Goal: Task Accomplishment & Management: Manage account settings

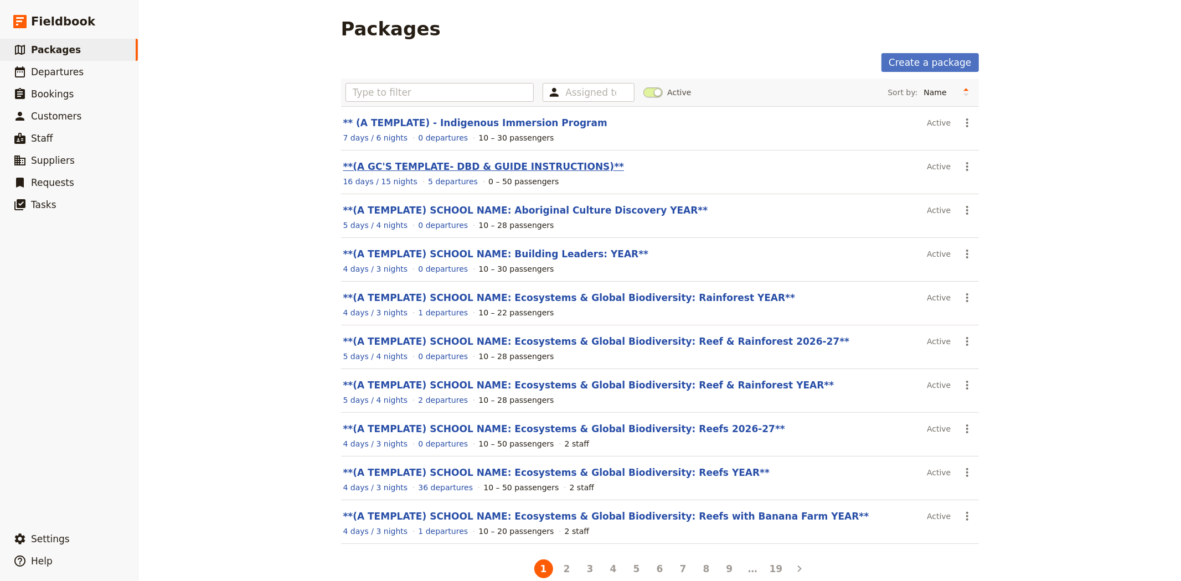
click at [444, 163] on link "**(A GC'S TEMPLATE- DBD & GUIDE INSTRUCTIONS)**" at bounding box center [483, 166] width 281 height 11
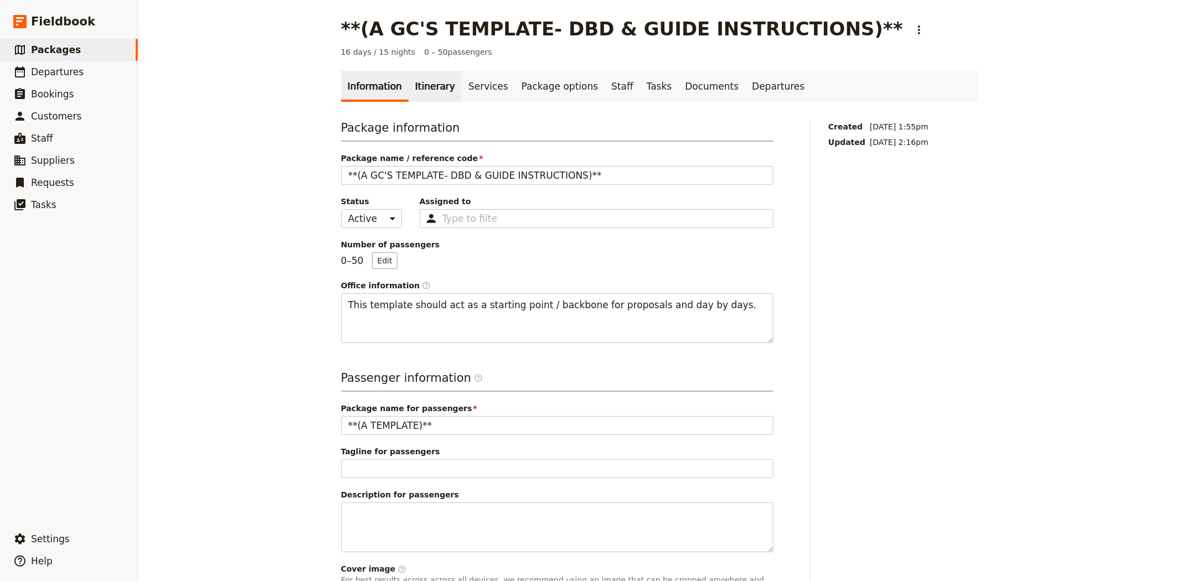
click at [429, 96] on link "Itinerary" at bounding box center [435, 86] width 53 height 31
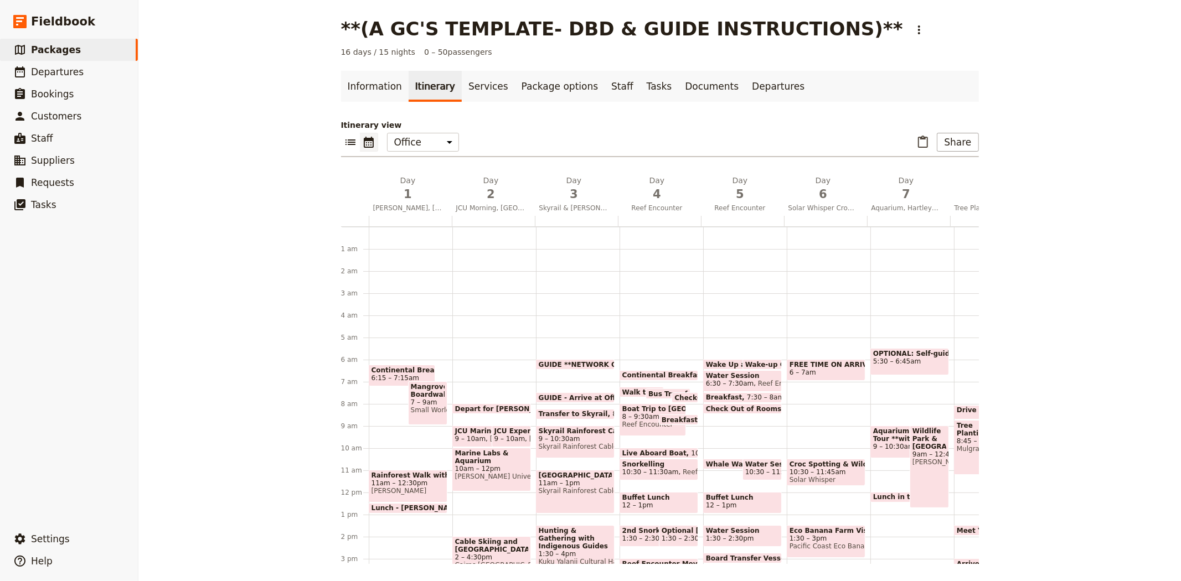
scroll to position [111, 0]
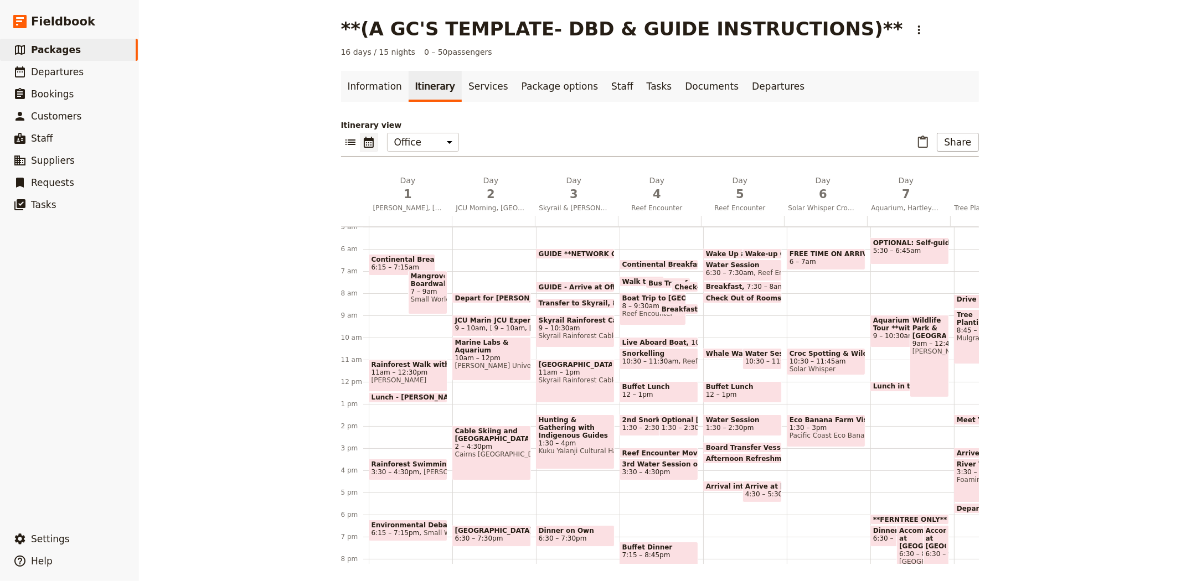
click at [577, 369] on span "[GEOGRAPHIC_DATA]" at bounding box center [575, 365] width 73 height 8
select select "3"
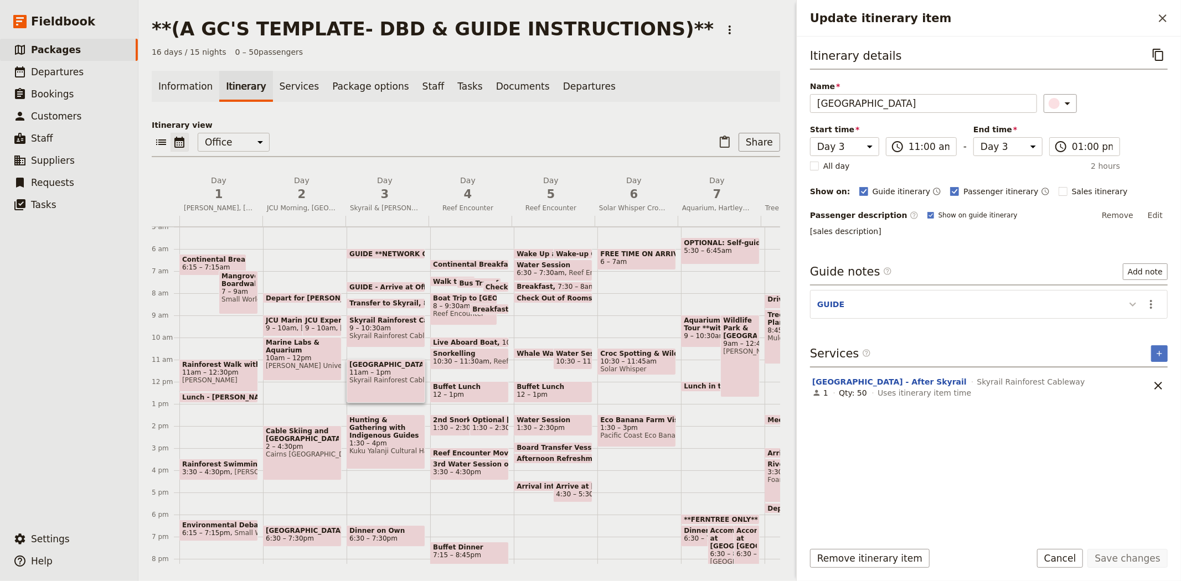
click at [1138, 299] on icon "Update itinerary item" at bounding box center [1132, 304] width 13 height 13
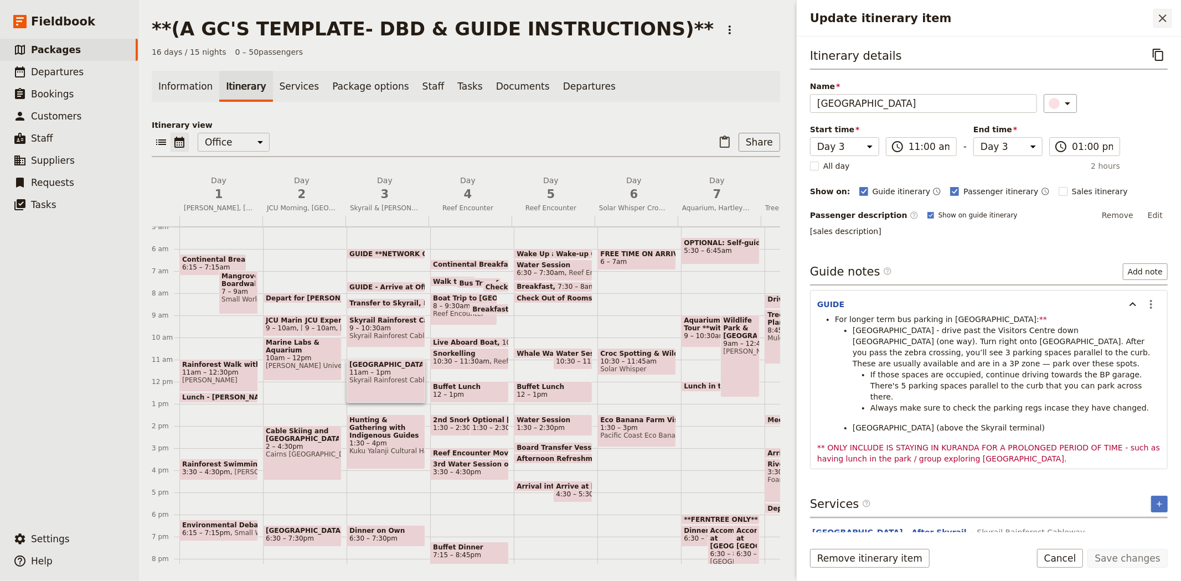
click at [1169, 19] on icon "Close drawer" at bounding box center [1162, 18] width 13 height 13
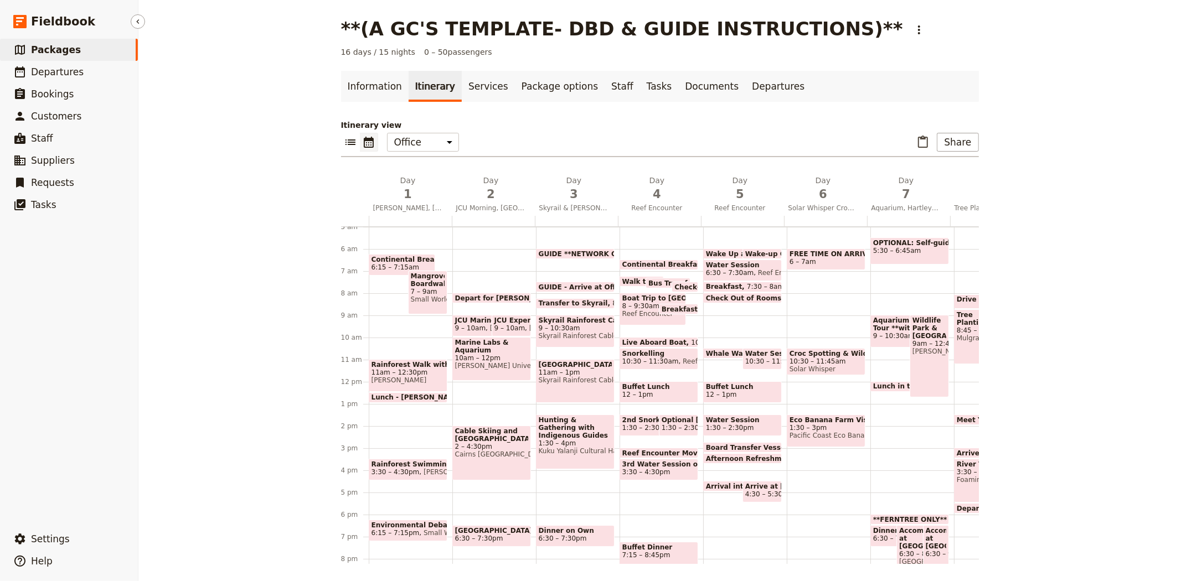
click at [63, 47] on span "Packages" at bounding box center [56, 49] width 50 height 11
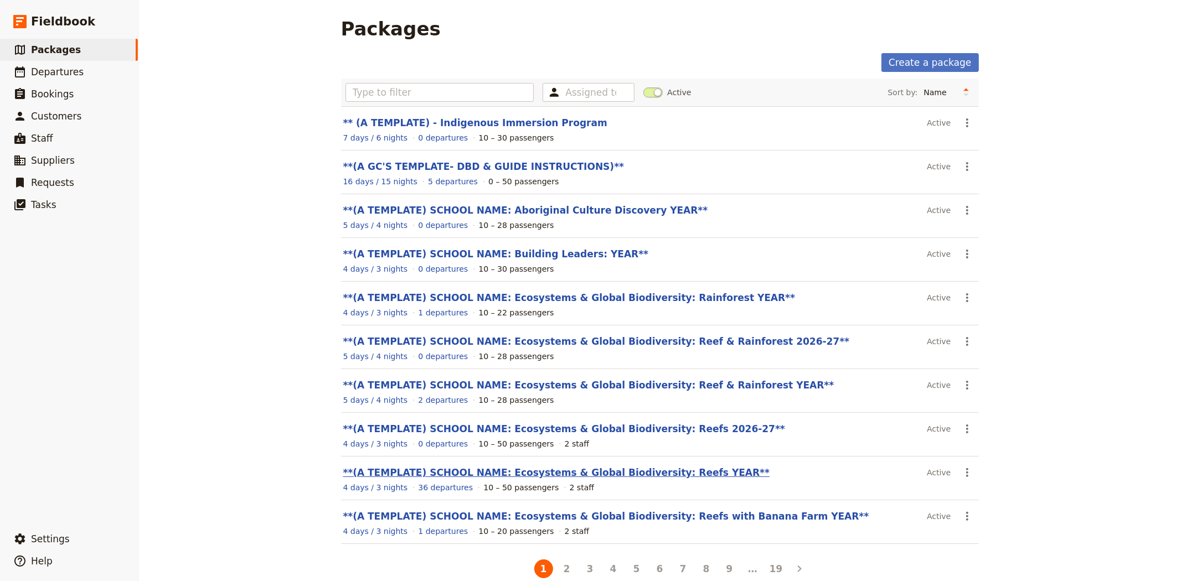
click at [626, 472] on link "**(A TEMPLATE) SCHOOL NAME: Ecosystems & Global Biodiversity: Reefs YEAR**" at bounding box center [556, 472] width 427 height 11
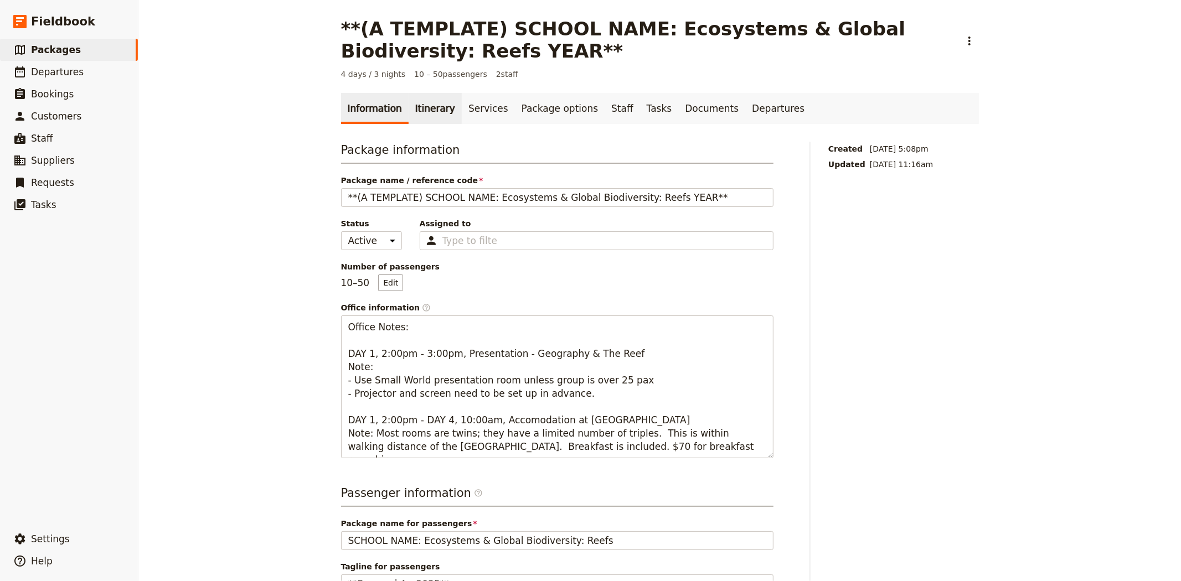
click at [423, 99] on link "Itinerary" at bounding box center [435, 108] width 53 height 31
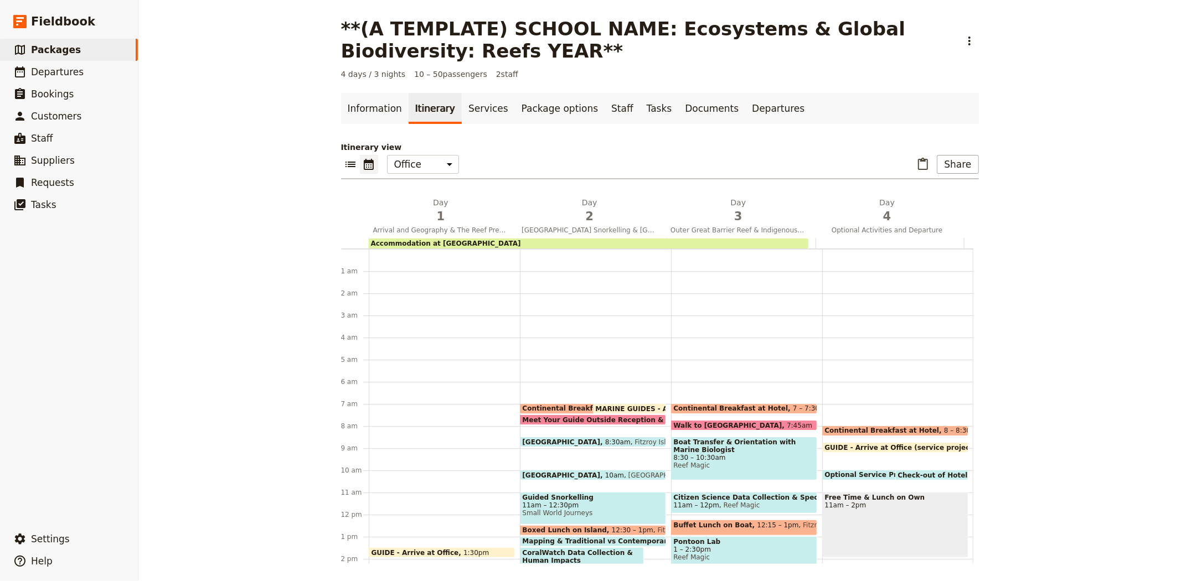
scroll to position [144, 0]
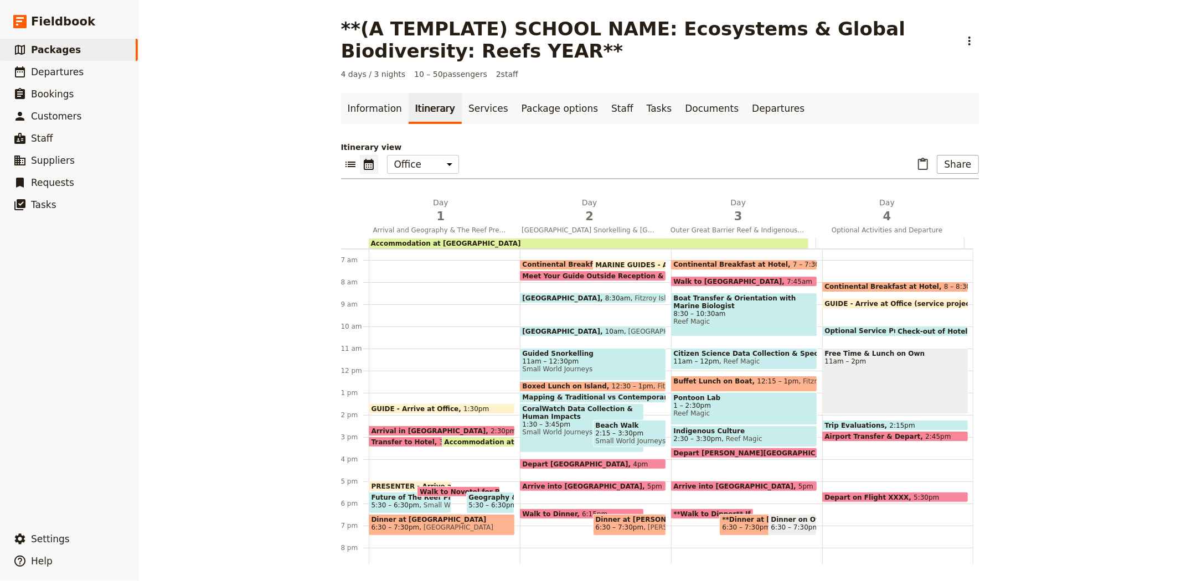
click at [423, 527] on span "[GEOGRAPHIC_DATA]" at bounding box center [456, 528] width 74 height 8
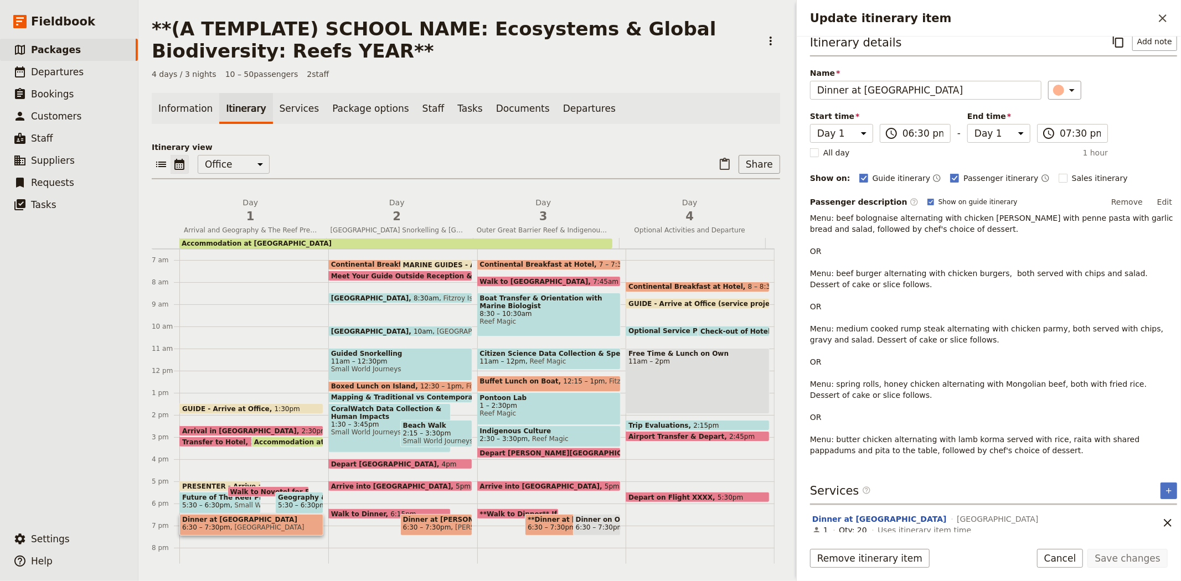
scroll to position [20, 0]
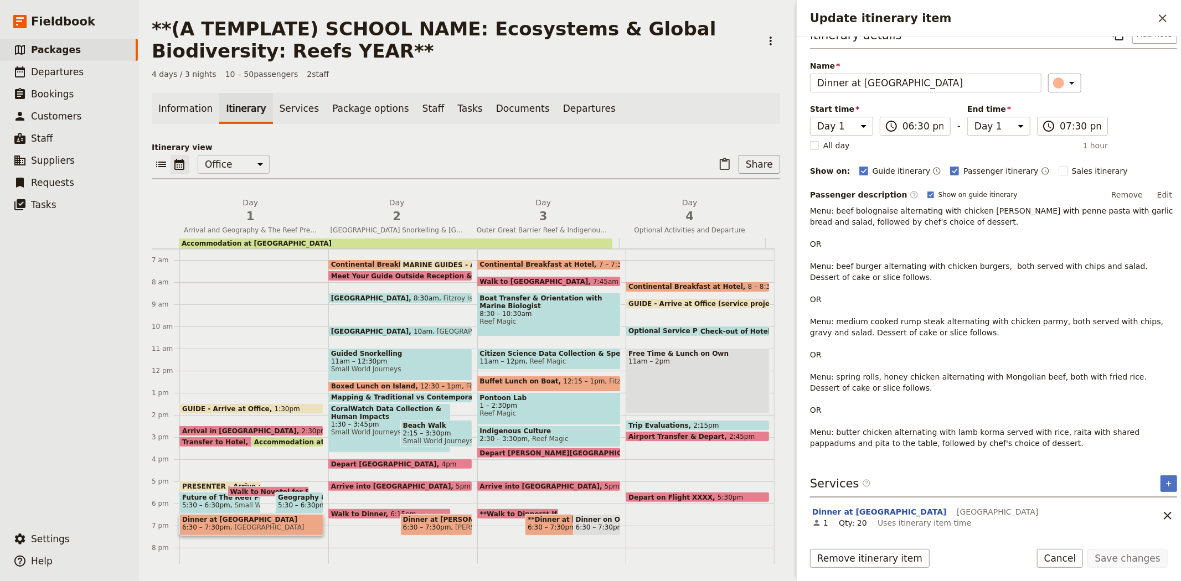
drag, startPoint x: 398, startPoint y: 167, endPoint x: 383, endPoint y: 167, distance: 14.4
click at [398, 167] on div "​ ​ Office Guide Passenger Sales ​ Share" at bounding box center [466, 167] width 629 height 24
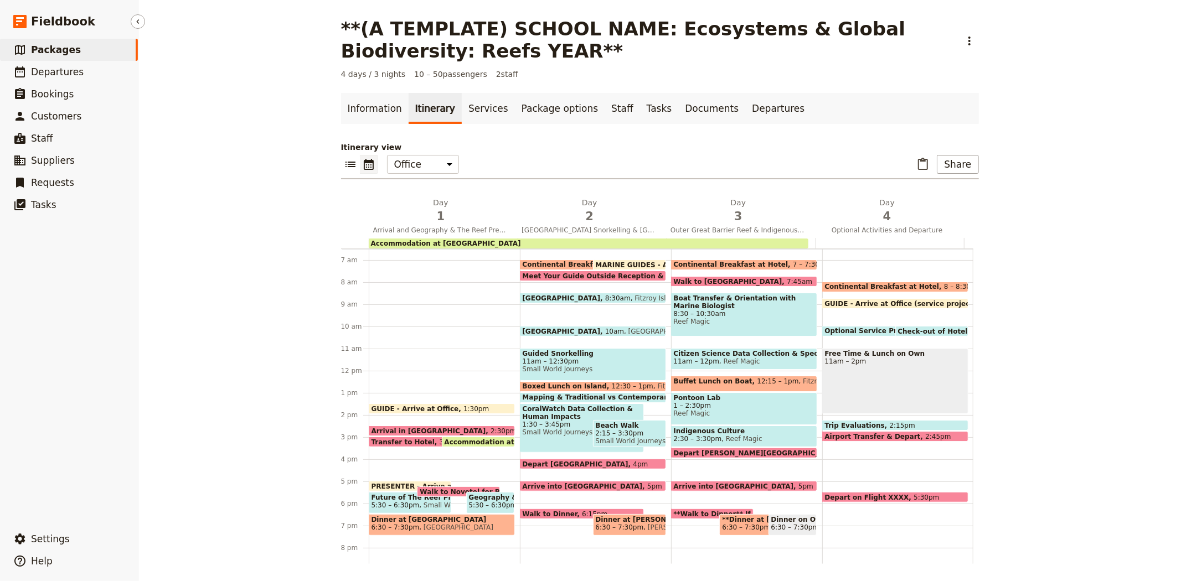
click at [39, 44] on span "Packages" at bounding box center [56, 49] width 50 height 11
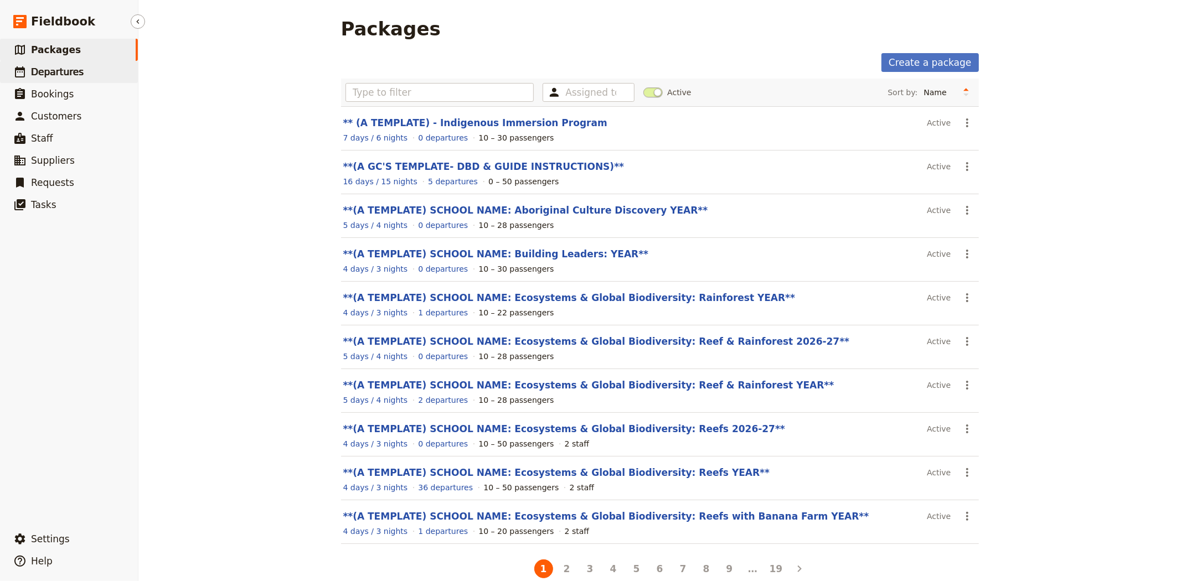
click at [48, 70] on span "Departures" at bounding box center [57, 71] width 53 height 11
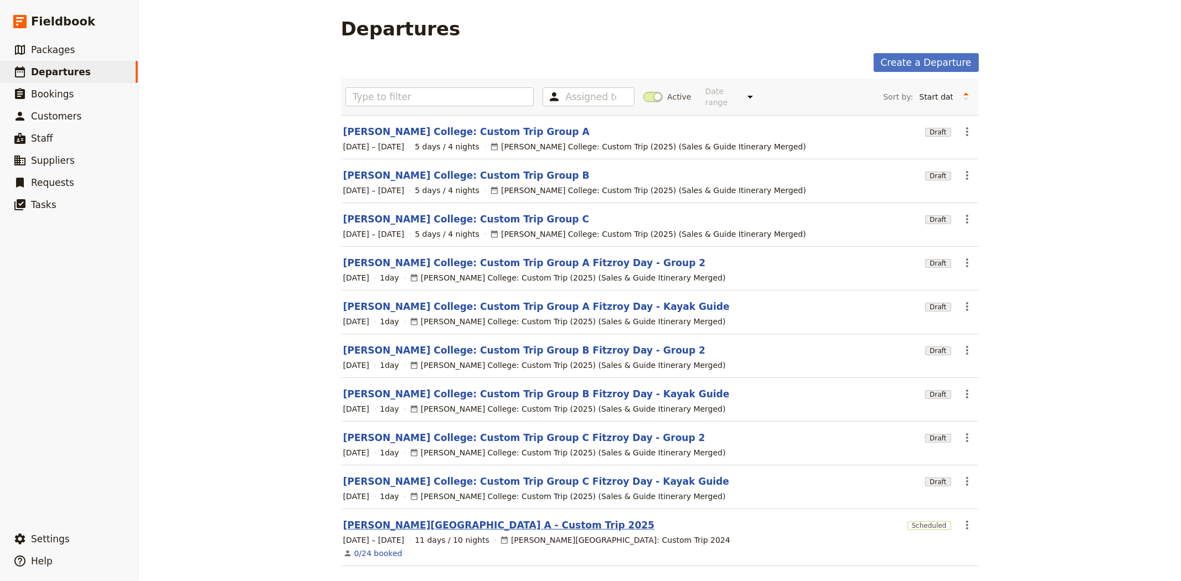
click at [452, 519] on link "[PERSON_NAME][GEOGRAPHIC_DATA] A - Custom Trip 2025" at bounding box center [499, 525] width 312 height 13
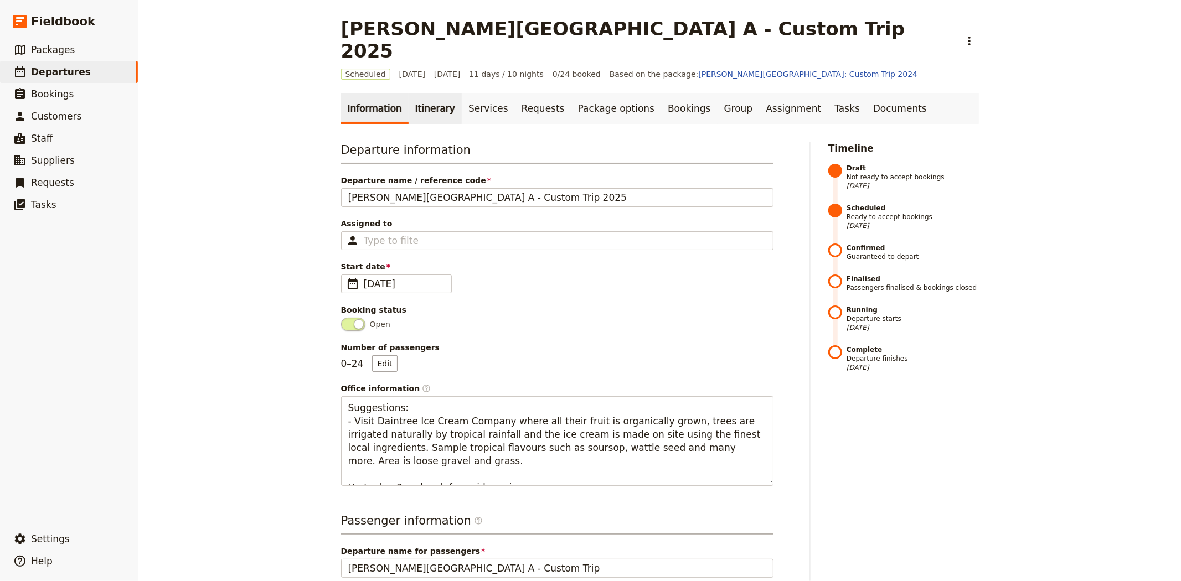
click at [430, 96] on link "Itinerary" at bounding box center [435, 108] width 53 height 31
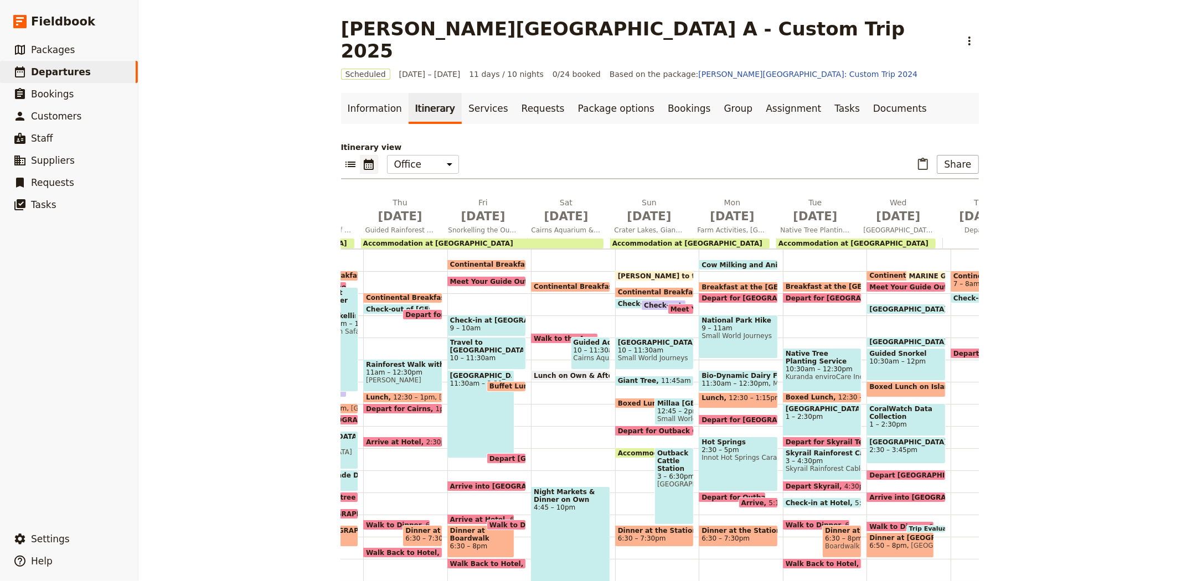
scroll to position [0, 318]
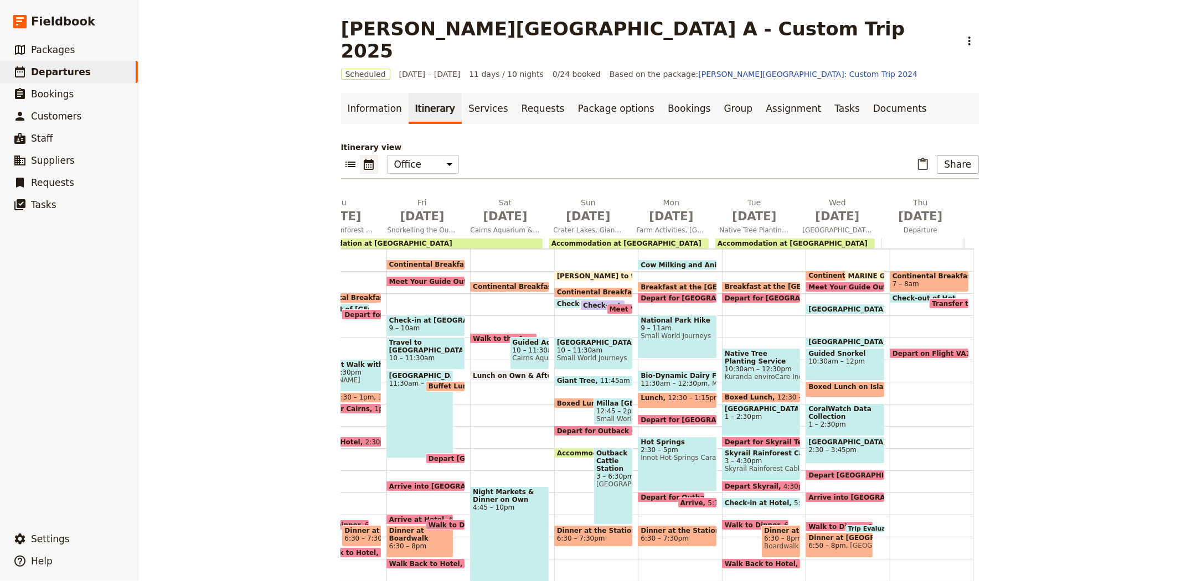
click at [654, 284] on span "Breakfast at the [GEOGRAPHIC_DATA]" at bounding box center [714, 287] width 146 height 7
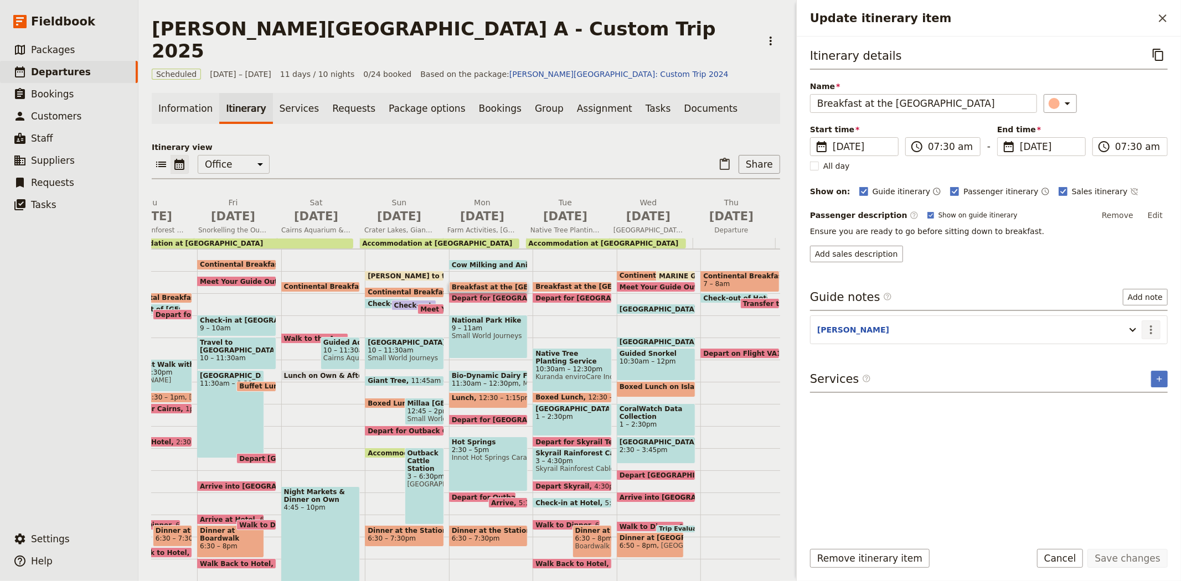
click at [1154, 335] on icon "Actions" at bounding box center [1151, 329] width 13 height 13
click at [1136, 352] on span "Edit note" at bounding box center [1119, 354] width 35 height 11
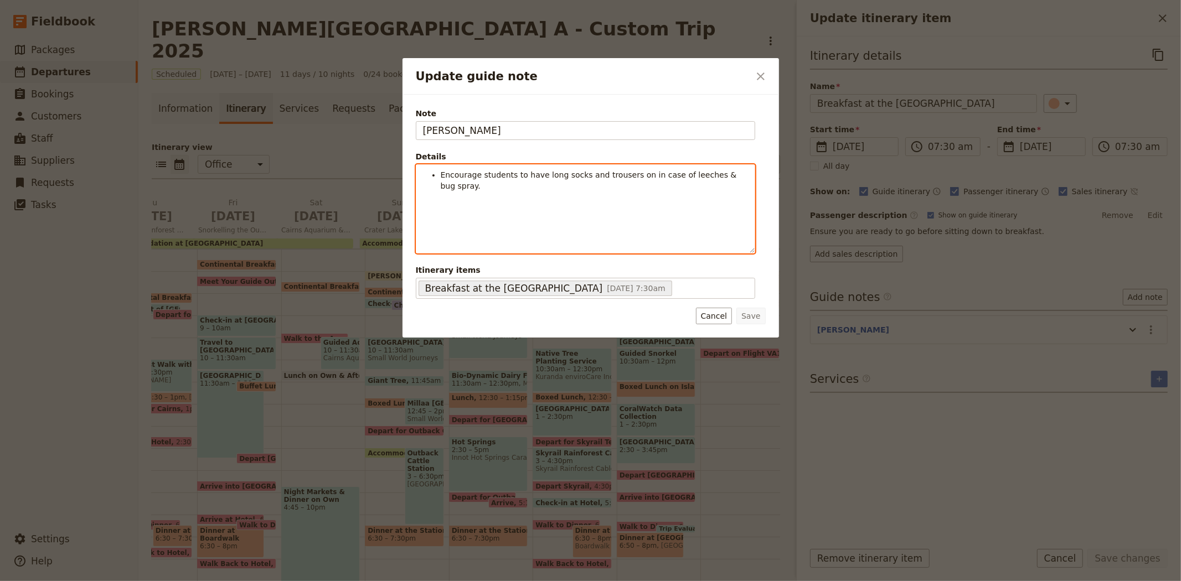
click at [743, 178] on li "Encourage students to have long socks and trousers on in case of leeches & bug …" at bounding box center [594, 180] width 307 height 22
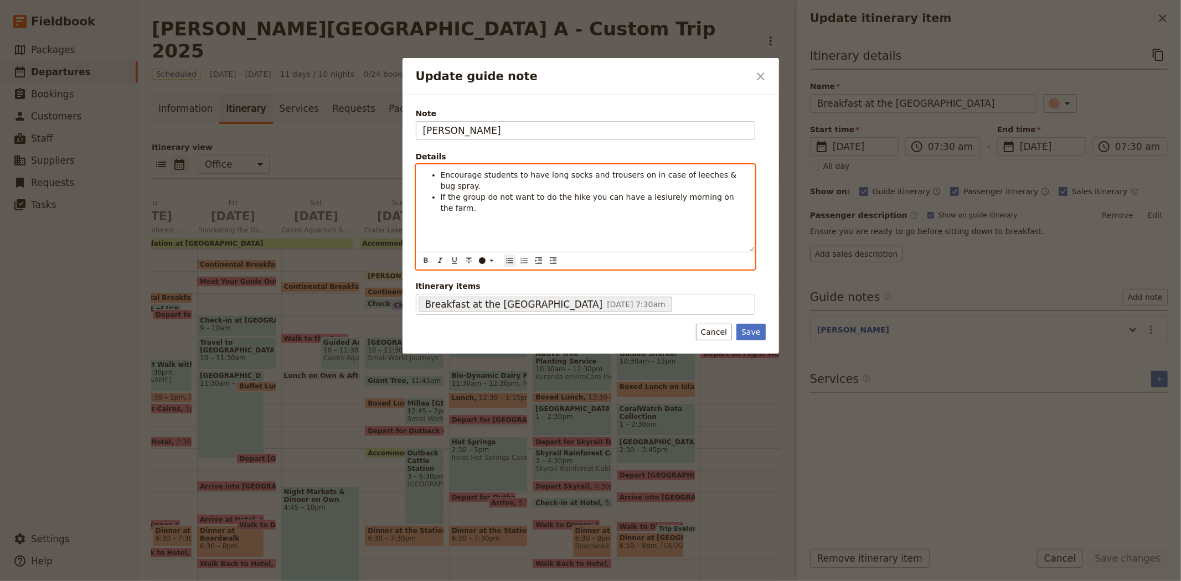
click at [639, 193] on span "If the group do not want to do the hike you can have a lesiurely morning on the…" at bounding box center [589, 203] width 296 height 20
drag, startPoint x: 738, startPoint y: 193, endPoint x: 734, endPoint y: 247, distance: 54.4
click at [738, 193] on div "Encourage students to have long socks and trousers on in case of leeches & bug …" at bounding box center [585, 208] width 338 height 86
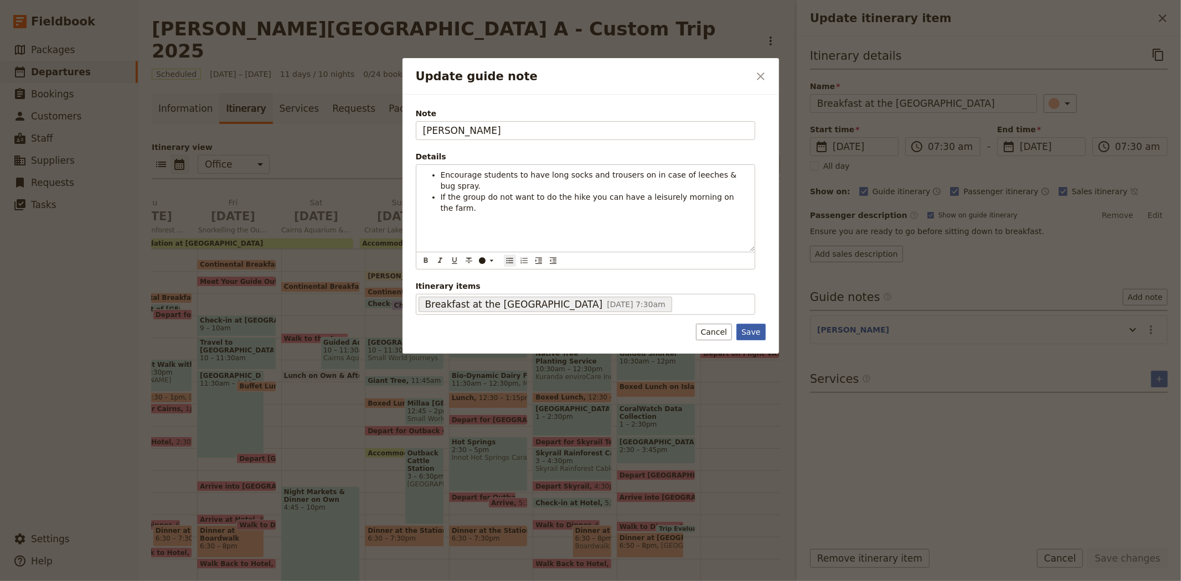
click at [763, 330] on button "Save" at bounding box center [751, 332] width 29 height 17
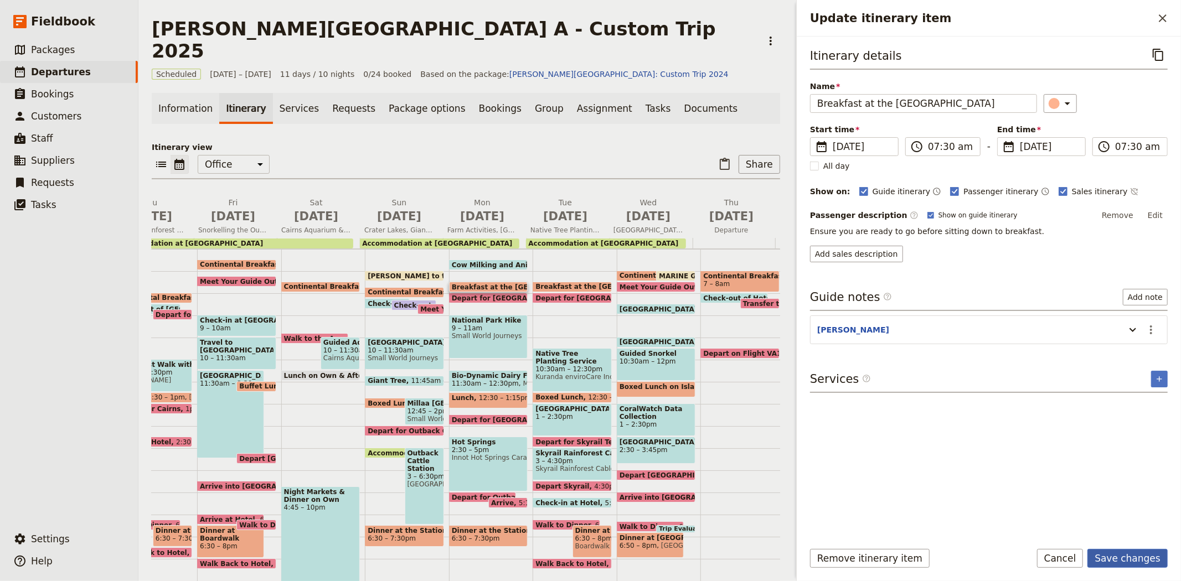
click at [1122, 560] on button "Save changes" at bounding box center [1128, 558] width 80 height 19
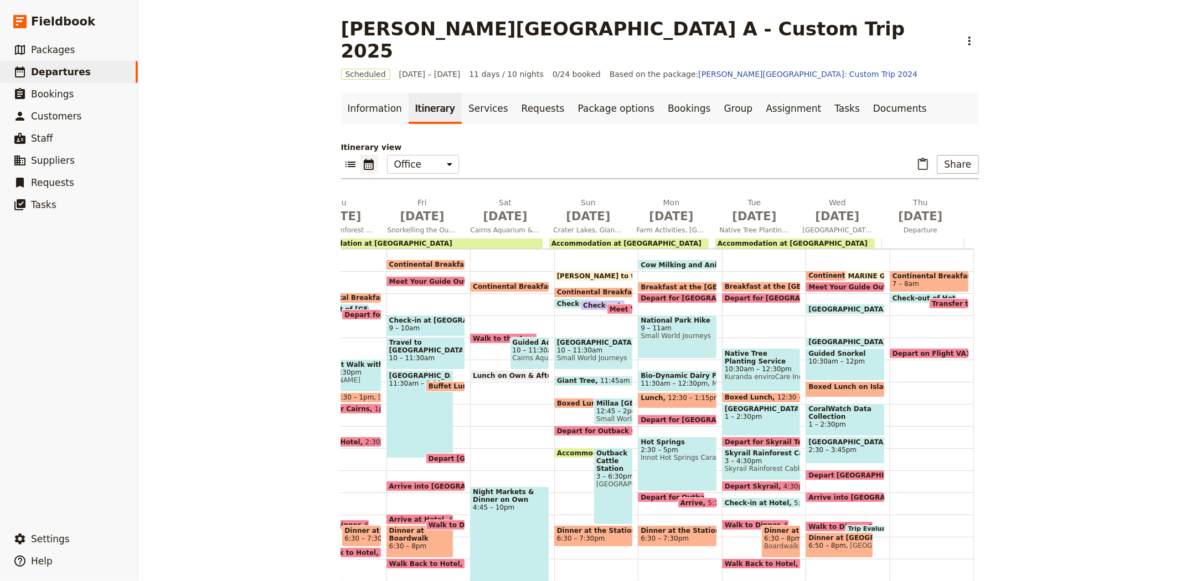
click at [653, 325] on span "9 – 11am" at bounding box center [678, 329] width 74 height 8
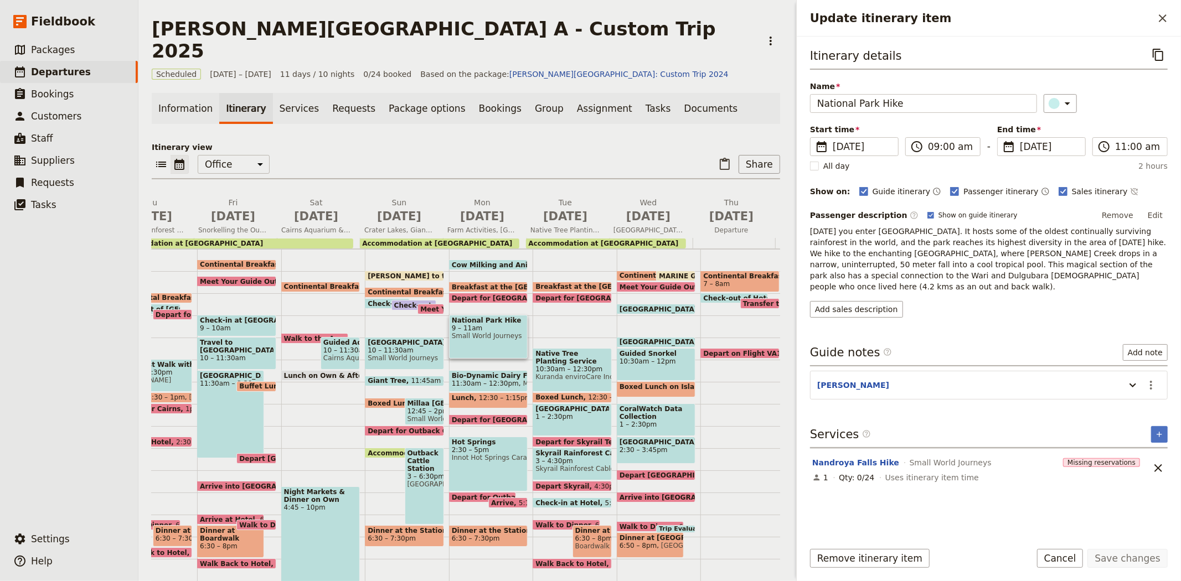
click at [492, 295] on span "Depart for [GEOGRAPHIC_DATA] Hike" at bounding box center [523, 298] width 143 height 7
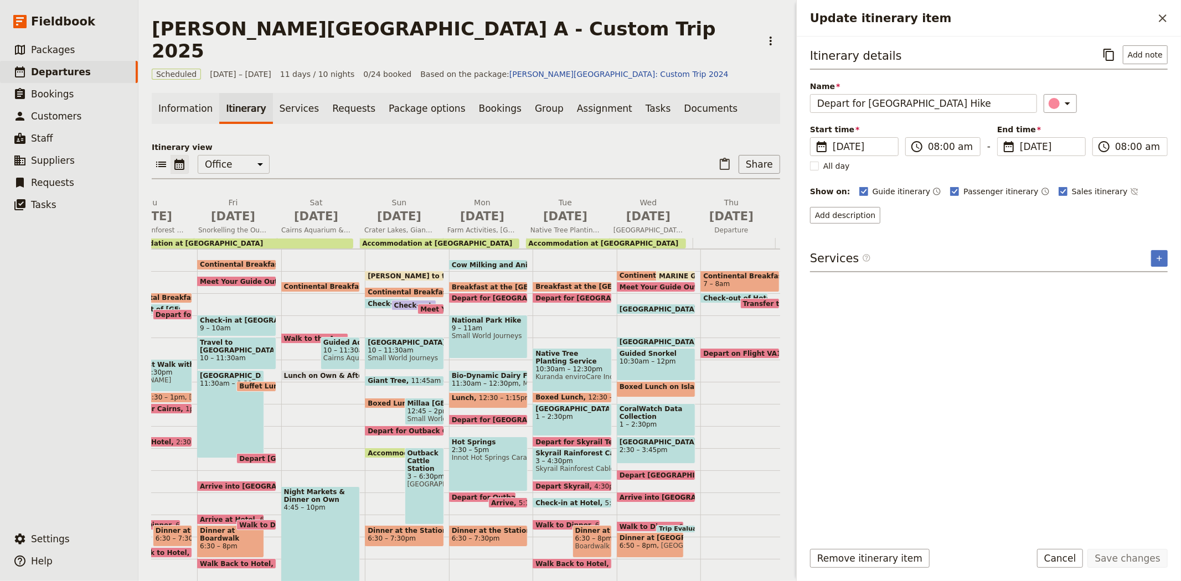
click at [482, 284] on span "Breakfast at the [GEOGRAPHIC_DATA]" at bounding box center [525, 287] width 146 height 7
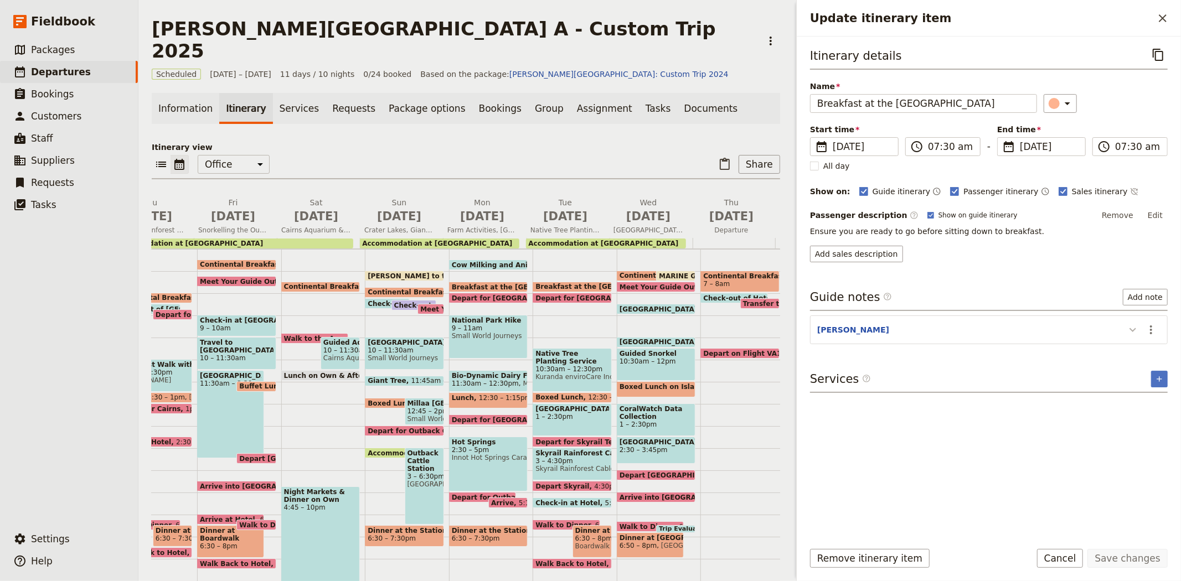
click at [1131, 325] on icon "Update itinerary item" at bounding box center [1132, 329] width 13 height 13
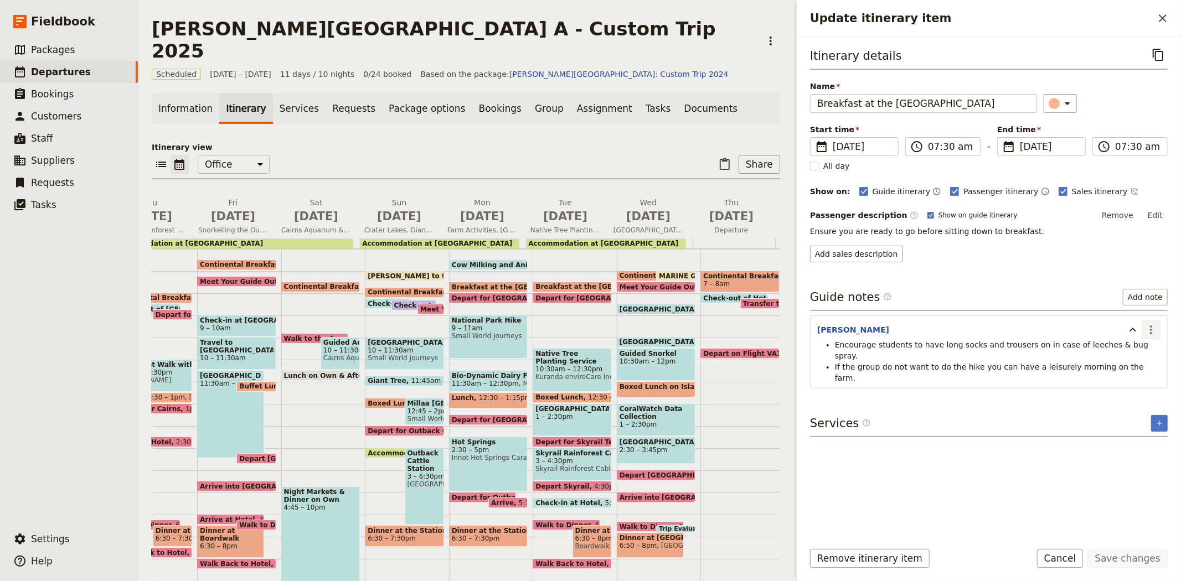
click at [1148, 331] on icon "Actions" at bounding box center [1151, 329] width 13 height 13
click at [1135, 356] on span "Edit note" at bounding box center [1119, 354] width 35 height 11
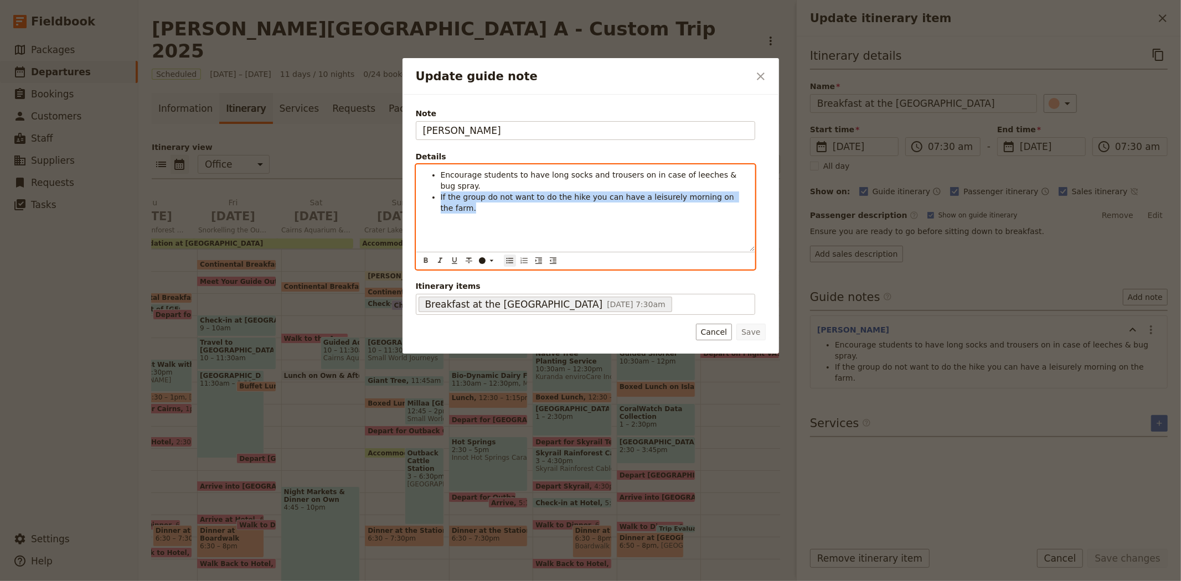
drag, startPoint x: 740, startPoint y: 191, endPoint x: 373, endPoint y: 198, distance: 367.2
click at [373, 581] on div "Update guide note ​ Note [PERSON_NAME] Details Encourage students to have long …" at bounding box center [590, 581] width 1181 height 0
copy span "If the group do not want to do the hike you can have a leisurely morning on the…"
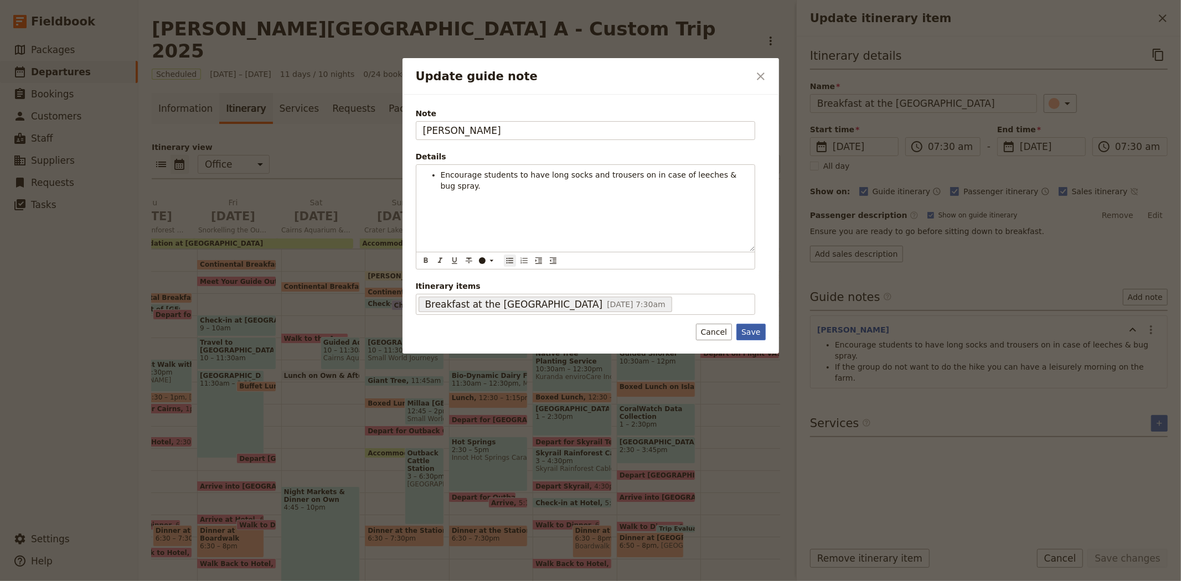
click at [761, 335] on button "Save" at bounding box center [751, 332] width 29 height 17
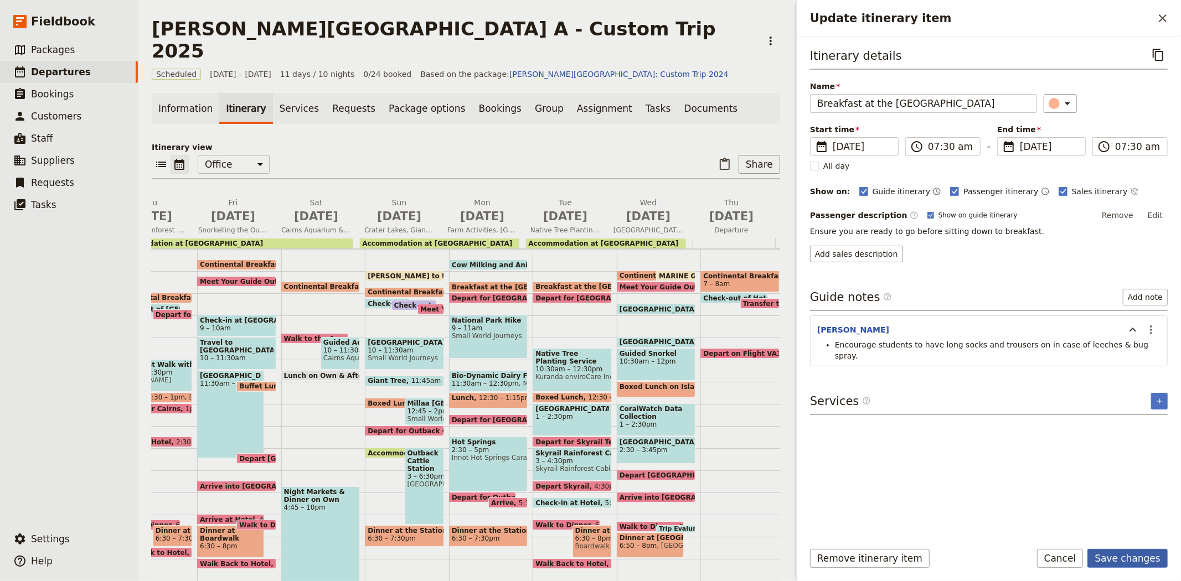
click at [1133, 557] on button "Save changes" at bounding box center [1128, 558] width 80 height 19
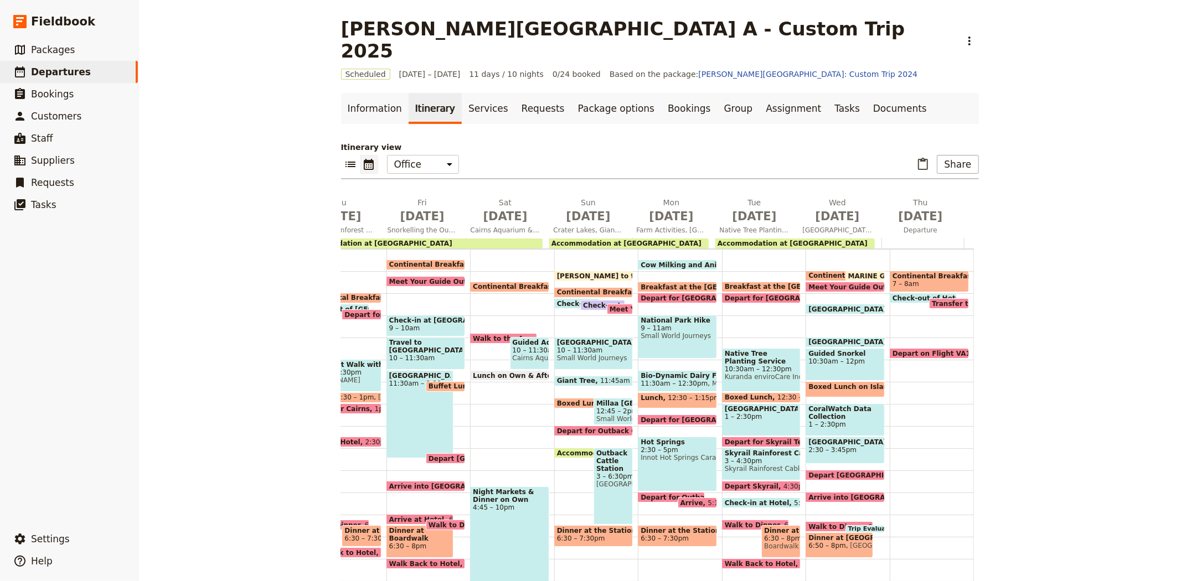
click at [580, 527] on span "Dinner at the Station" at bounding box center [594, 531] width 74 height 8
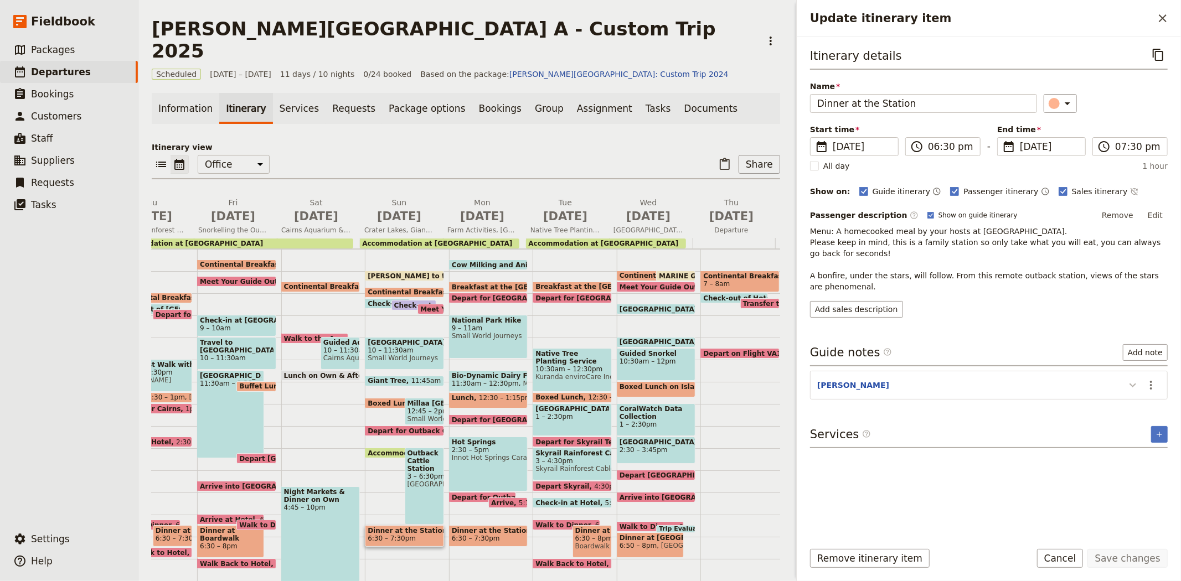
click at [1133, 384] on icon "Update itinerary item" at bounding box center [1132, 385] width 13 height 13
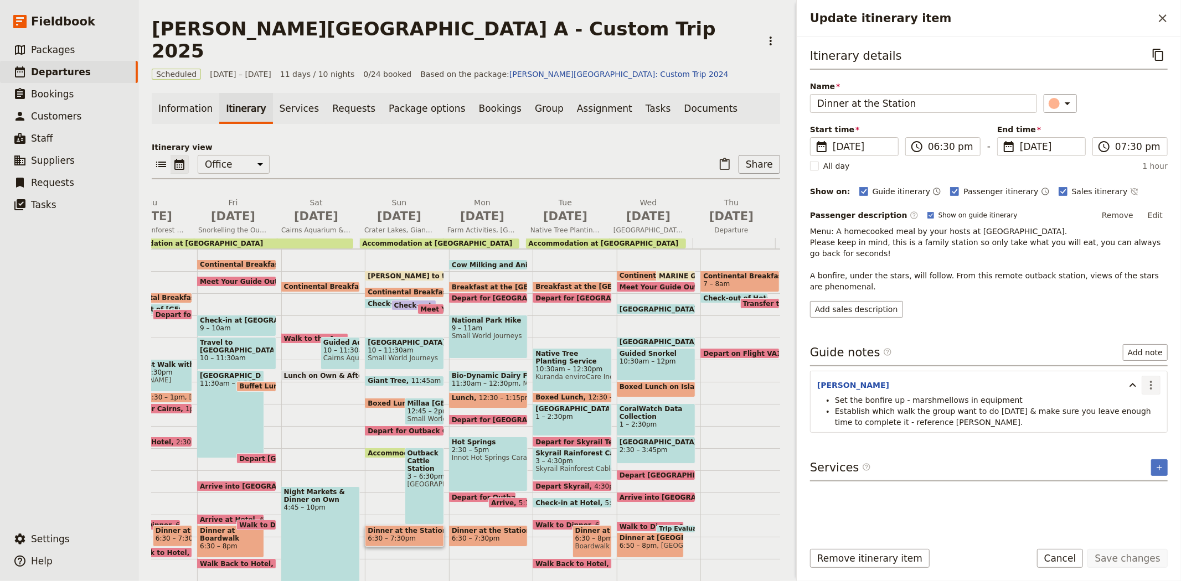
click at [1150, 388] on icon "Actions" at bounding box center [1151, 385] width 13 height 13
click at [1136, 408] on span "Edit note" at bounding box center [1119, 409] width 35 height 11
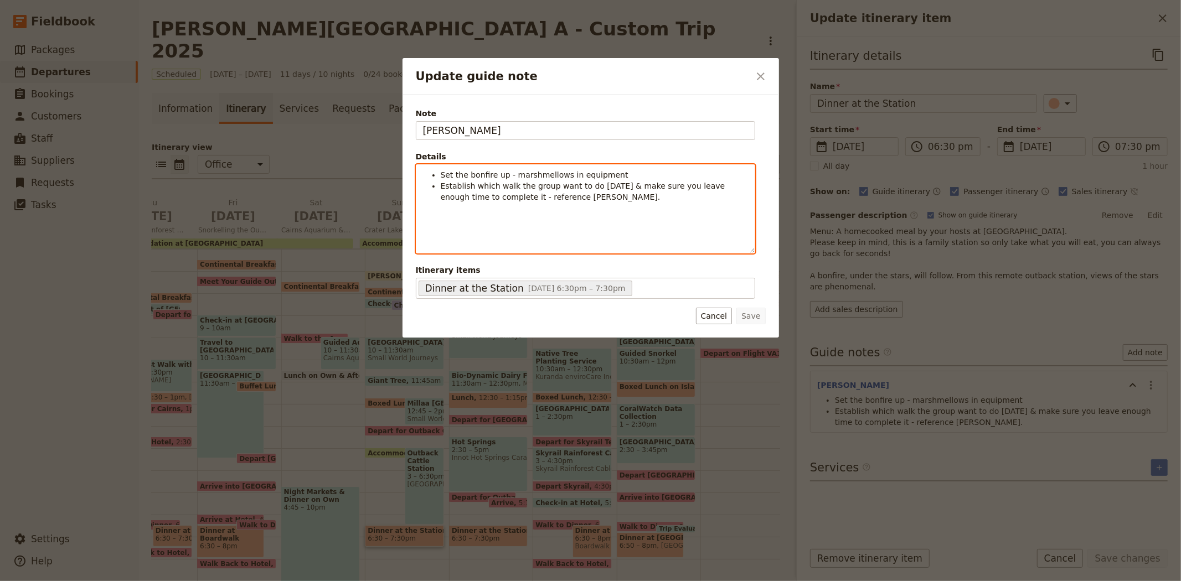
click at [555, 196] on li "Establish which walk the group want to do [DATE] & make sure you leave enough t…" at bounding box center [594, 192] width 307 height 22
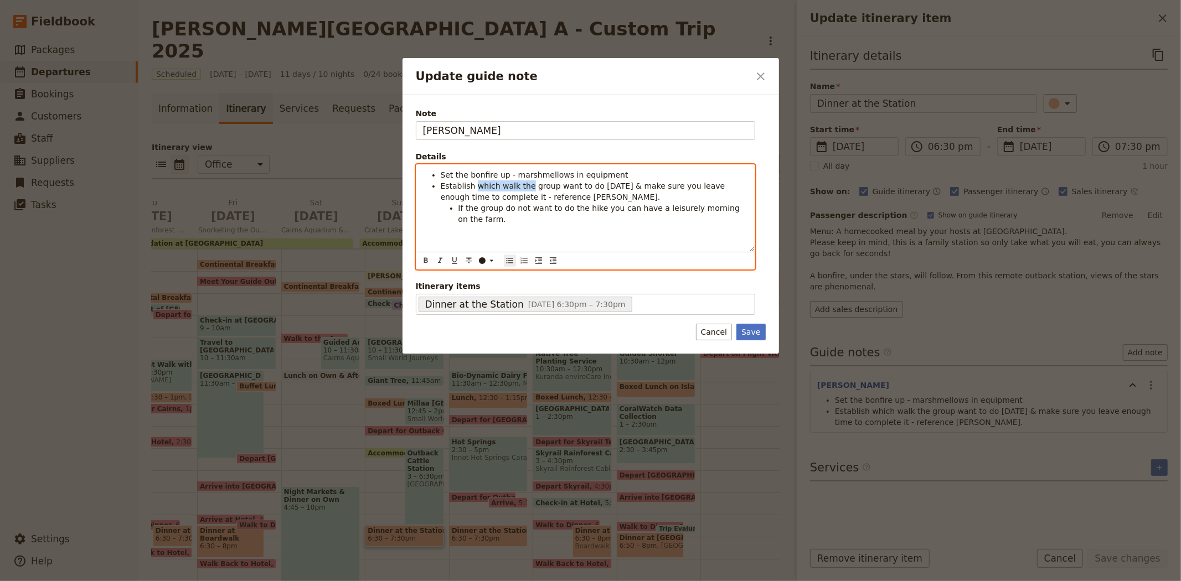
drag, startPoint x: 474, startPoint y: 184, endPoint x: 522, endPoint y: 186, distance: 48.8
click at [522, 186] on span "Establish which walk the group want to do [DATE] & make sure you leave enough t…" at bounding box center [584, 192] width 287 height 20
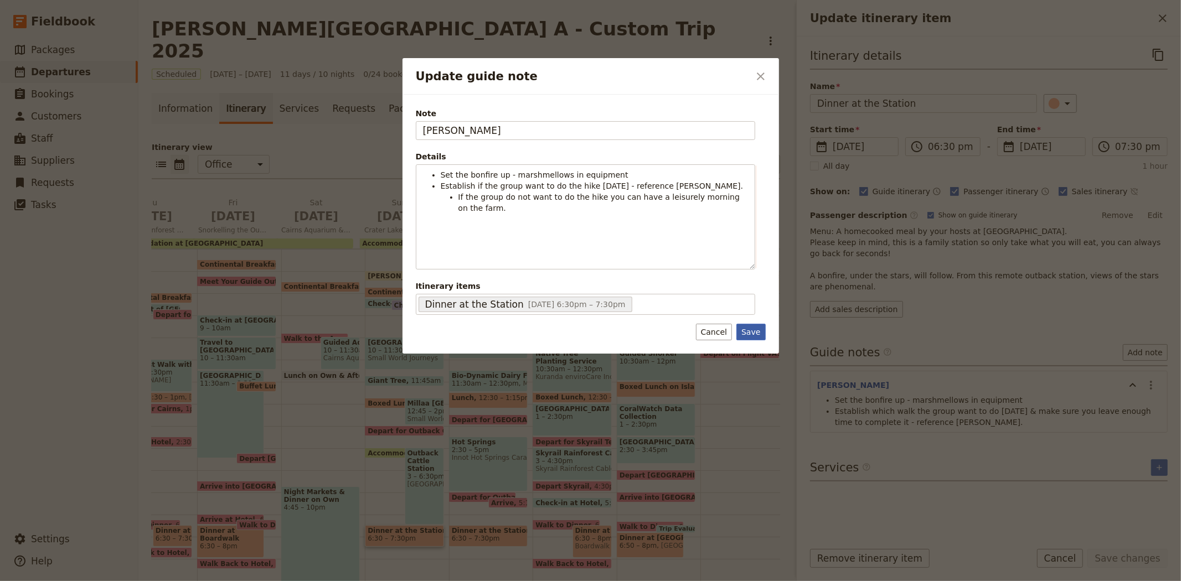
click at [756, 329] on button "Save" at bounding box center [751, 332] width 29 height 17
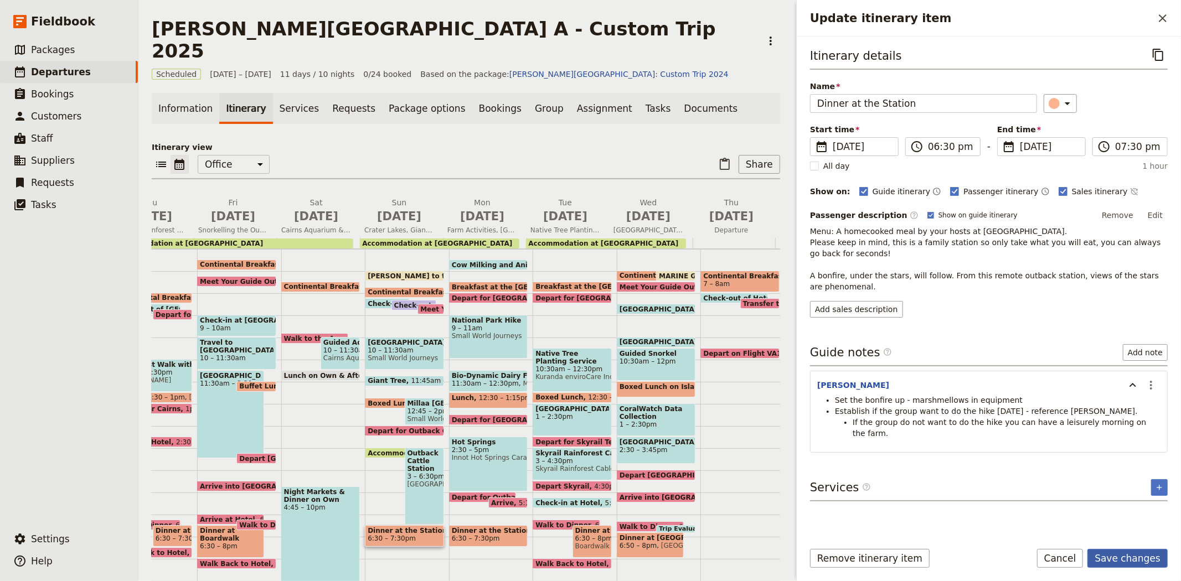
click at [1110, 556] on button "Save changes" at bounding box center [1128, 558] width 80 height 19
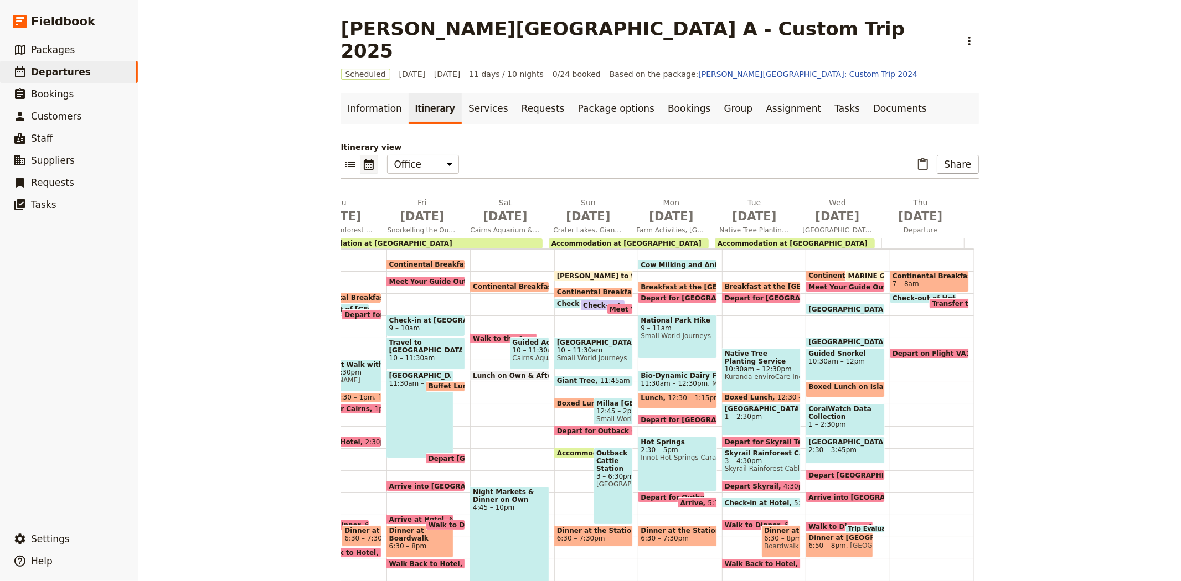
click at [669, 295] on span "Depart for [GEOGRAPHIC_DATA] Hike" at bounding box center [712, 298] width 143 height 7
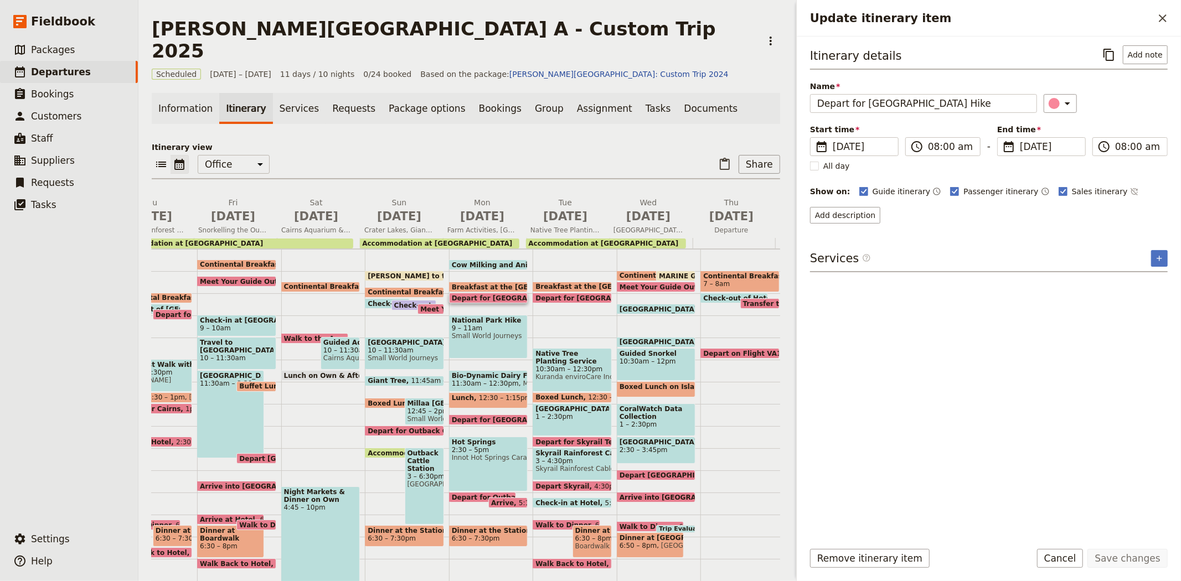
click at [555, 142] on p "Itinerary view" at bounding box center [466, 147] width 629 height 11
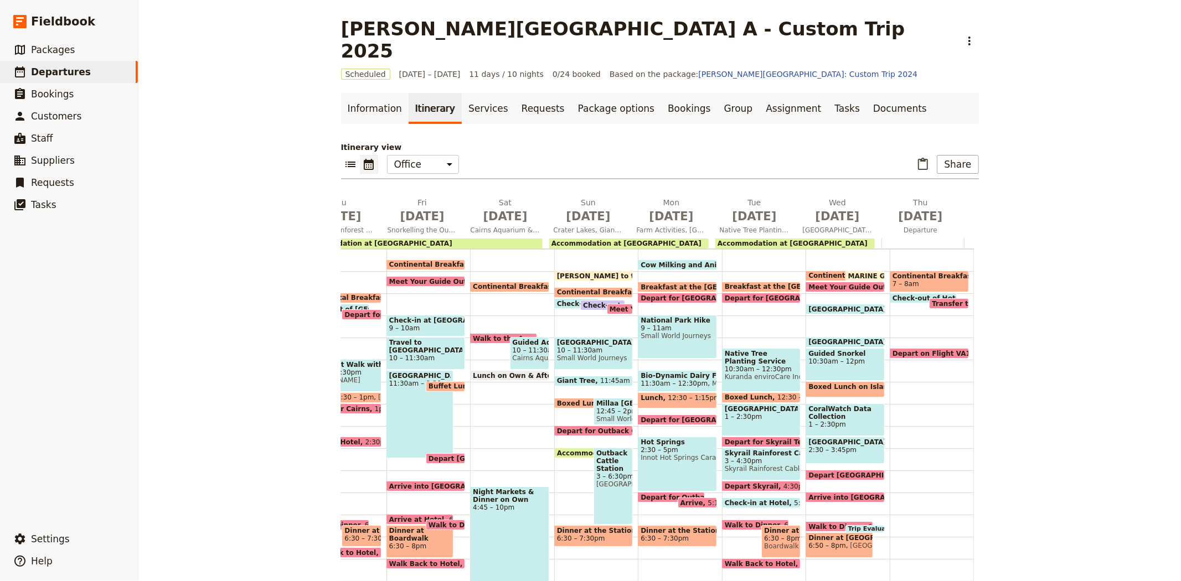
click at [660, 332] on span "Small World Journeys" at bounding box center [678, 336] width 74 height 8
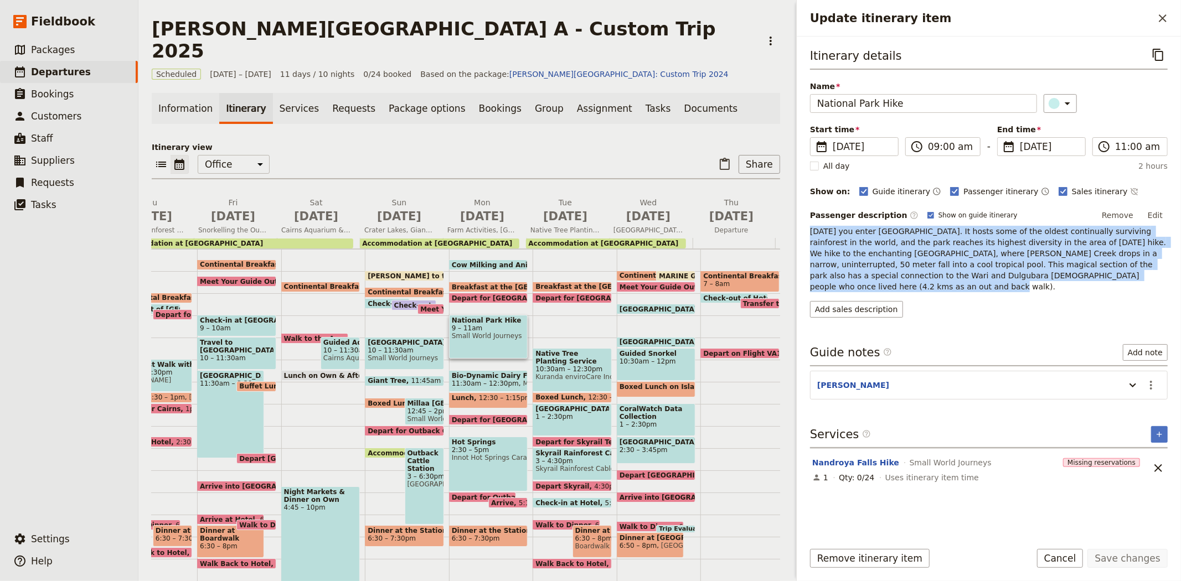
drag, startPoint x: 1109, startPoint y: 275, endPoint x: 797, endPoint y: 230, distance: 315.1
click at [797, 230] on div "Itinerary details ​ Name [GEOGRAPHIC_DATA] Hike ​ Start time ​ [DATE] [DATE] [D…" at bounding box center [989, 285] width 384 height 496
copy p "[DATE] you enter [GEOGRAPHIC_DATA]. It hosts some of the oldest continually sur…"
click at [1129, 379] on icon "Update itinerary item" at bounding box center [1132, 385] width 13 height 13
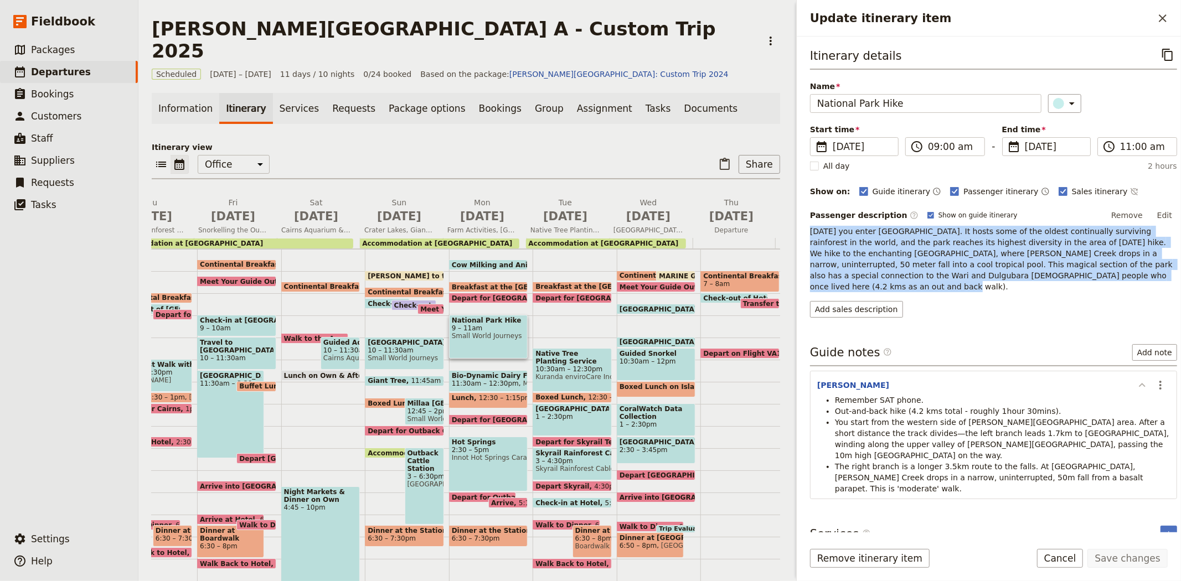
click at [1136, 379] on icon "Update itinerary item" at bounding box center [1142, 385] width 13 height 13
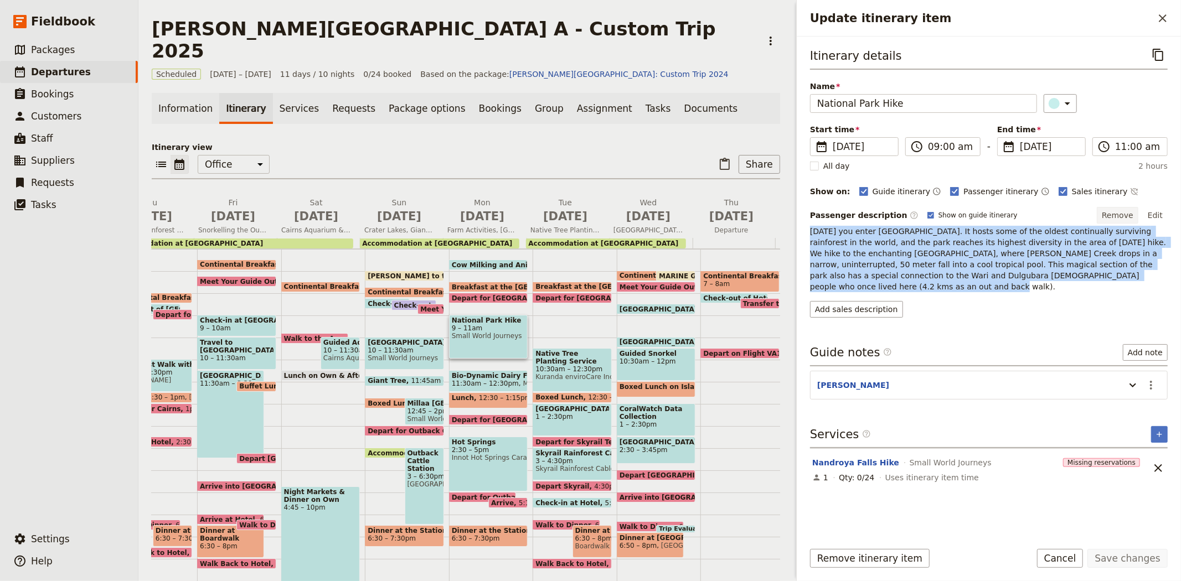
click at [1115, 213] on button "Remove" at bounding box center [1118, 215] width 42 height 17
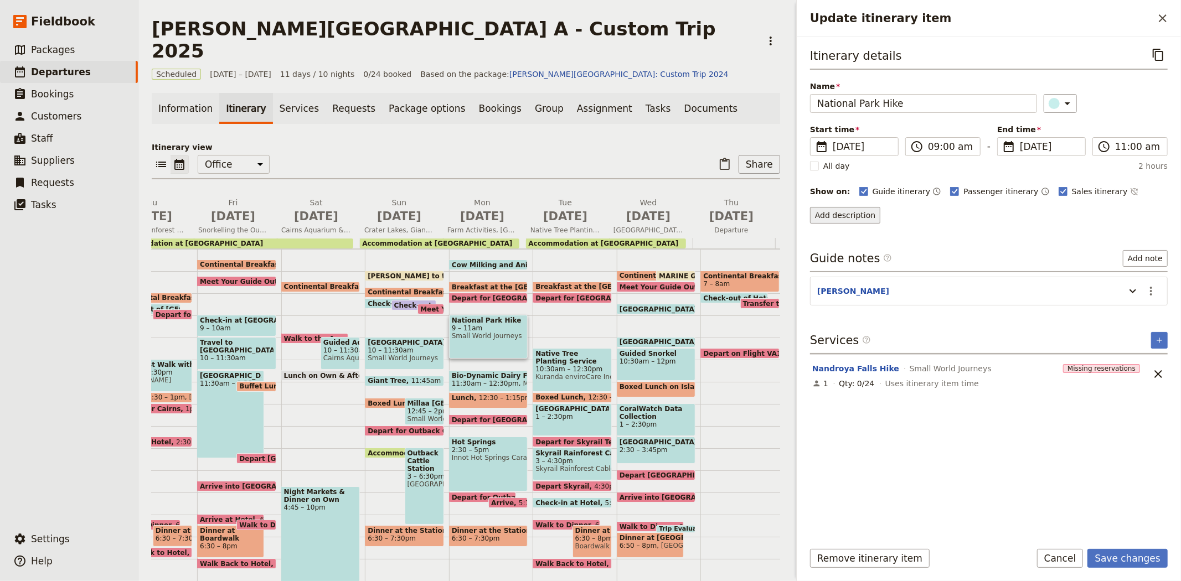
click at [854, 213] on button "Add description" at bounding box center [845, 215] width 70 height 17
click at [873, 246] on span "Passenger description is included on the passenger itinerary and the guide itin…" at bounding box center [957, 248] width 280 height 9
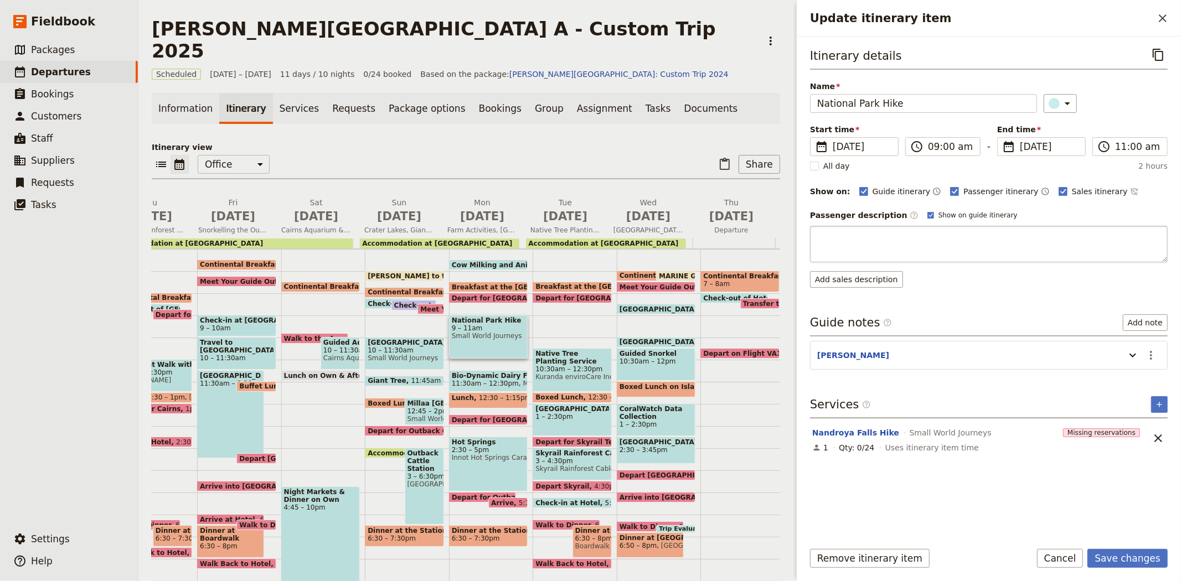
type textarea "[DATE], you enter [GEOGRAPHIC_DATA]—a rare high‑altitude rainforest nestled in …"
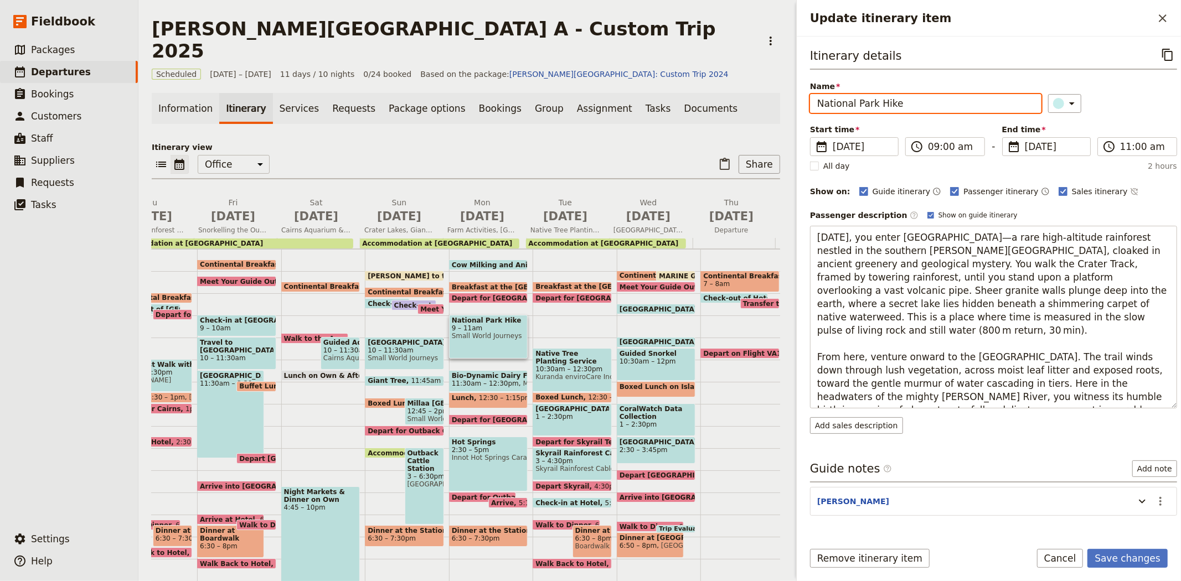
click at [884, 106] on input "National Park Hike" at bounding box center [925, 103] width 231 height 19
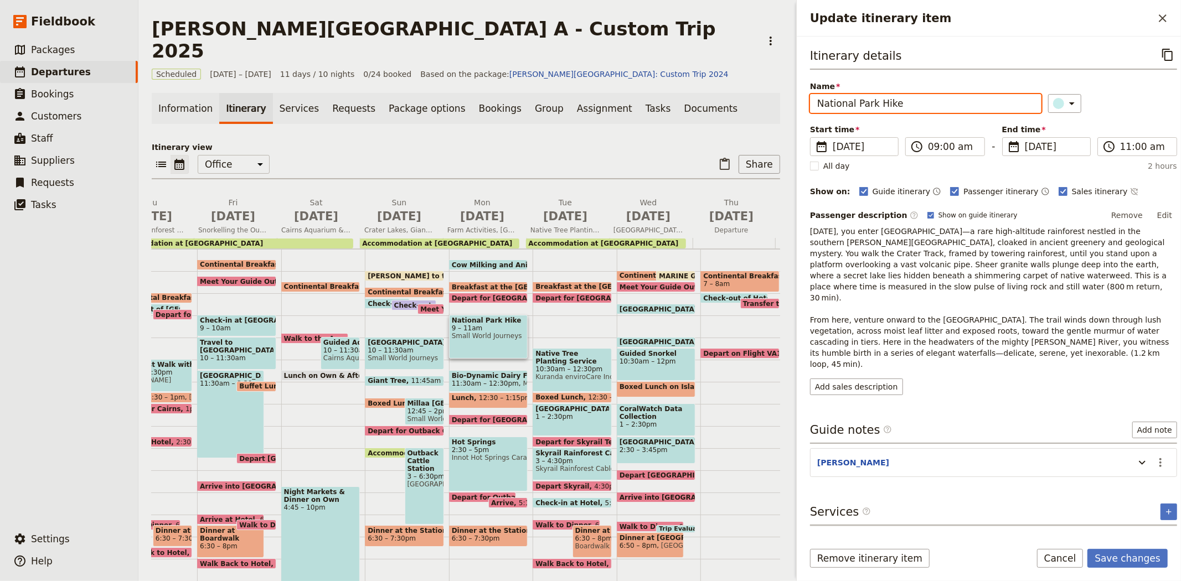
click at [884, 106] on input "National Park Hike" at bounding box center [925, 103] width 231 height 19
type input "[GEOGRAPHIC_DATA]"
click at [1152, 213] on button "Edit" at bounding box center [1164, 215] width 25 height 17
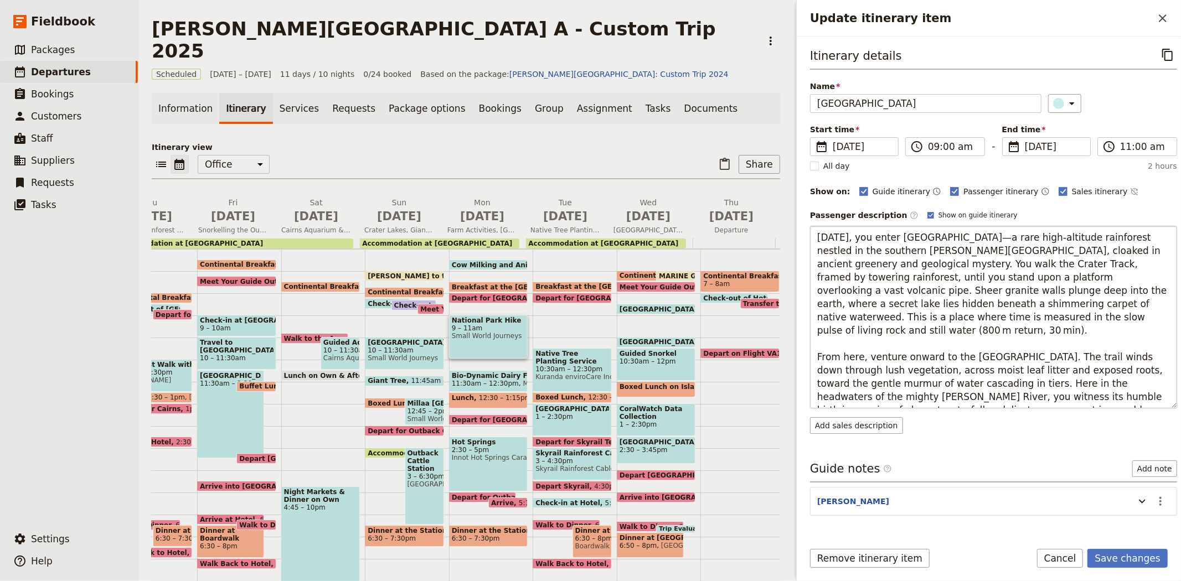
click at [850, 290] on textarea "[DATE], you enter [GEOGRAPHIC_DATA]—a rare high‑altitude rainforest nestled in …" at bounding box center [993, 317] width 367 height 183
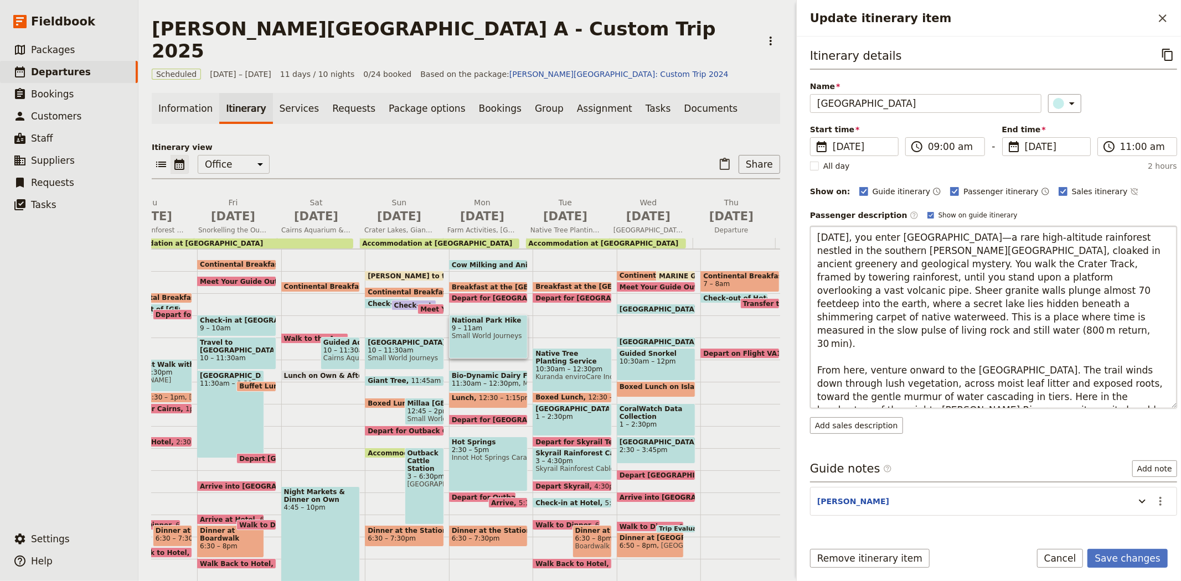
type textarea "[DATE], you enter [GEOGRAPHIC_DATA]—a rare high‑altitude rainforest nestled in …"
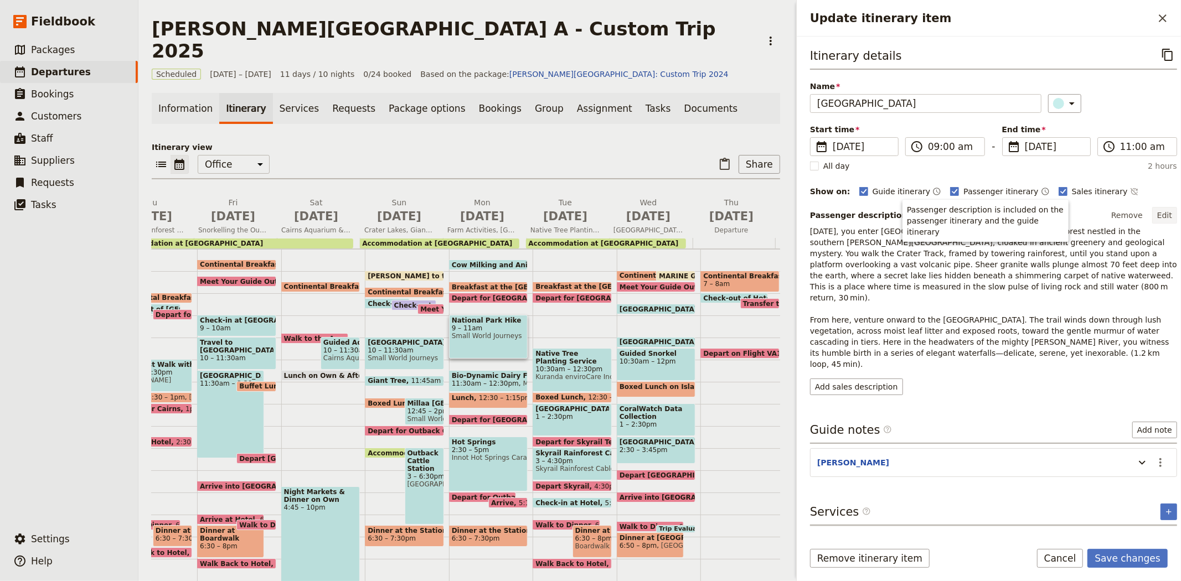
click at [1161, 210] on button "Edit" at bounding box center [1164, 215] width 25 height 17
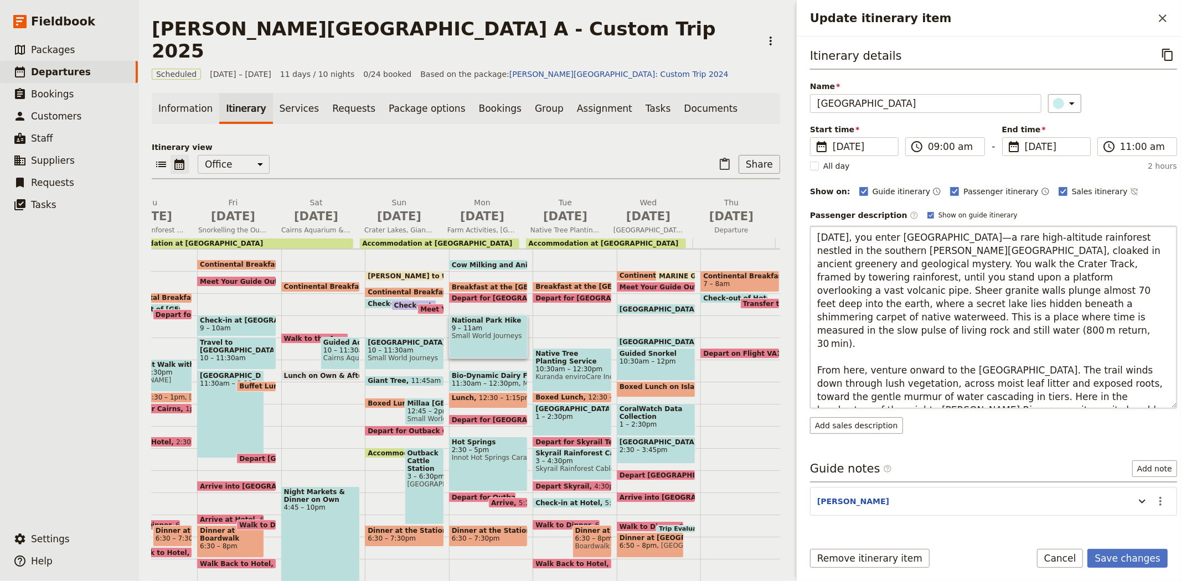
click at [900, 292] on textarea "[DATE], you enter [GEOGRAPHIC_DATA]—a rare high‑altitude rainforest nestled in …" at bounding box center [993, 317] width 367 height 183
click at [879, 303] on textarea "[DATE], you enter [GEOGRAPHIC_DATA]—a rare high‑altitude rainforest nestled in …" at bounding box center [993, 317] width 367 height 183
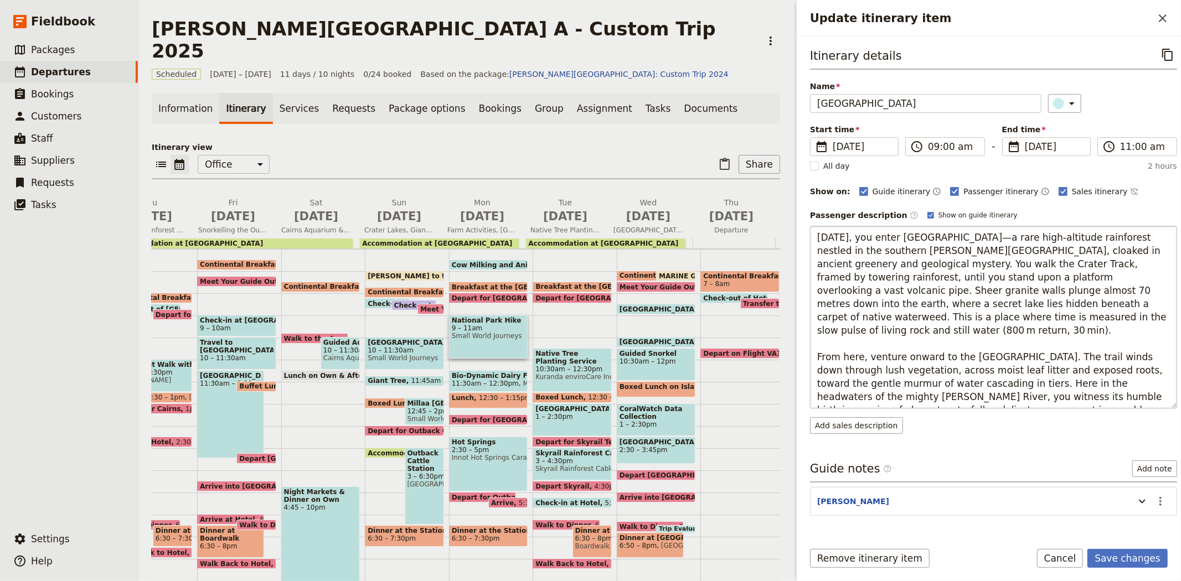
drag, startPoint x: 992, startPoint y: 317, endPoint x: 978, endPoint y: 303, distance: 19.6
click at [978, 303] on textarea "[DATE], you enter [GEOGRAPHIC_DATA]—a rare high‑altitude rainforest nestled in …" at bounding box center [993, 317] width 367 height 183
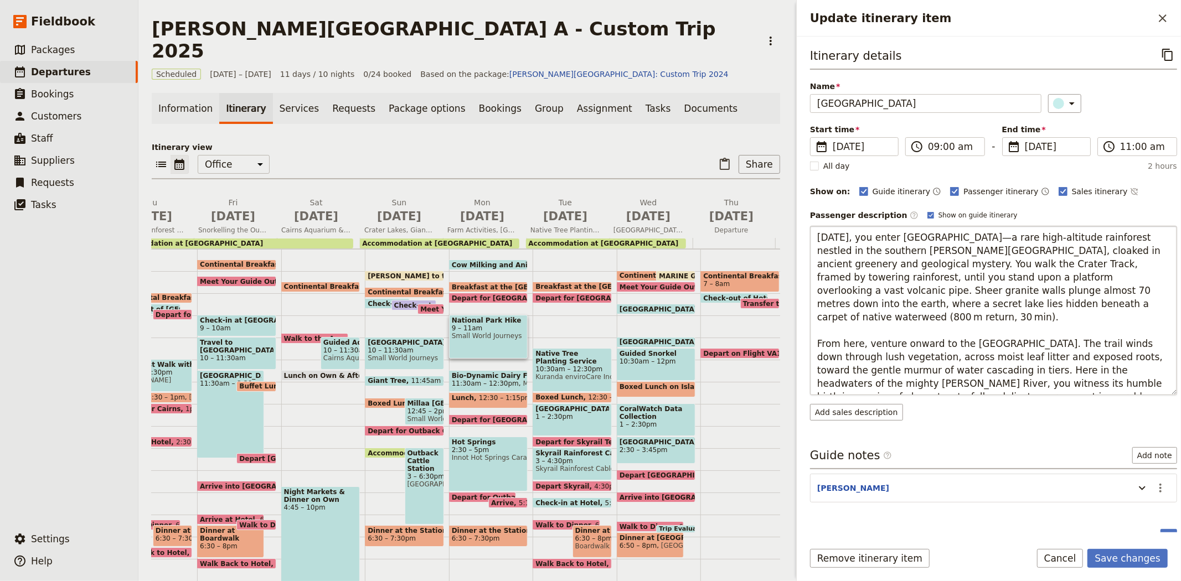
click at [950, 382] on textarea "[DATE], you enter [GEOGRAPHIC_DATA]—a rare high‑altitude rainforest nestled in …" at bounding box center [993, 310] width 367 height 169
drag, startPoint x: 891, startPoint y: 357, endPoint x: 810, endPoint y: 356, distance: 80.9
click at [810, 356] on div "Itinerary details ​ Name [GEOGRAPHIC_DATA] ​ Start time ​ [DATE] [DATE] [DATE] …" at bounding box center [989, 285] width 384 height 496
drag, startPoint x: 863, startPoint y: 385, endPoint x: 1131, endPoint y: 358, distance: 269.9
click at [1131, 358] on textarea "[DATE], you enter [GEOGRAPHIC_DATA]—a rare high‑altitude rainforest nestled in …" at bounding box center [993, 310] width 367 height 169
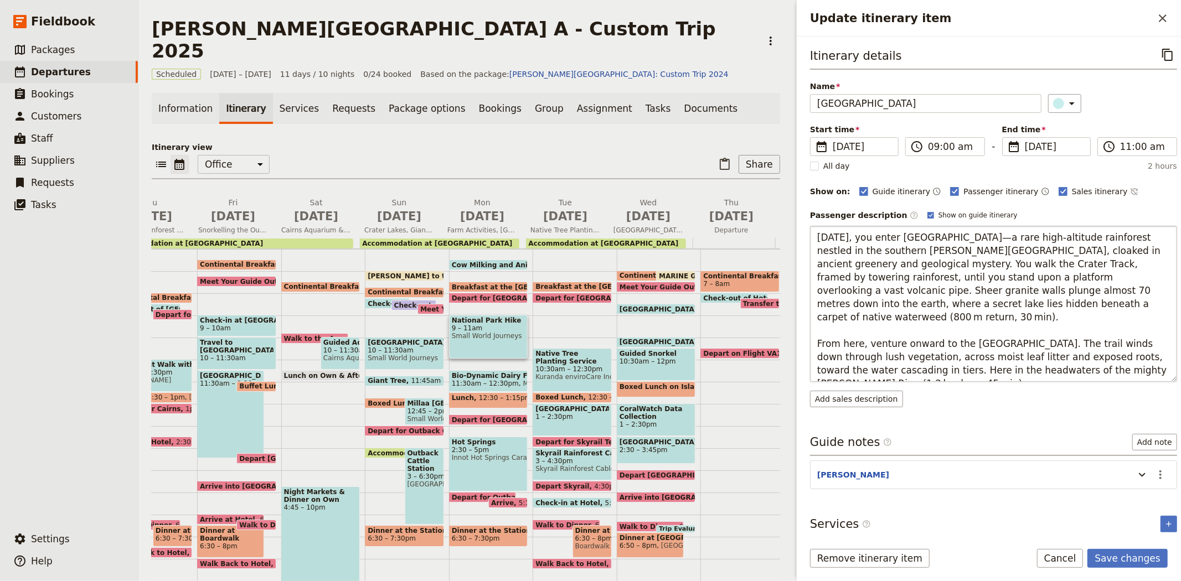
type textarea "[DATE], you enter [GEOGRAPHIC_DATA]—a rare high‑altitude rainforest nestled in …"
drag, startPoint x: 889, startPoint y: 371, endPoint x: 796, endPoint y: 333, distance: 100.9
click at [796, 333] on div "Update itinerary item ​ Itinerary details ​ Name [GEOGRAPHIC_DATA] Walk ​ Start…" at bounding box center [988, 290] width 385 height 581
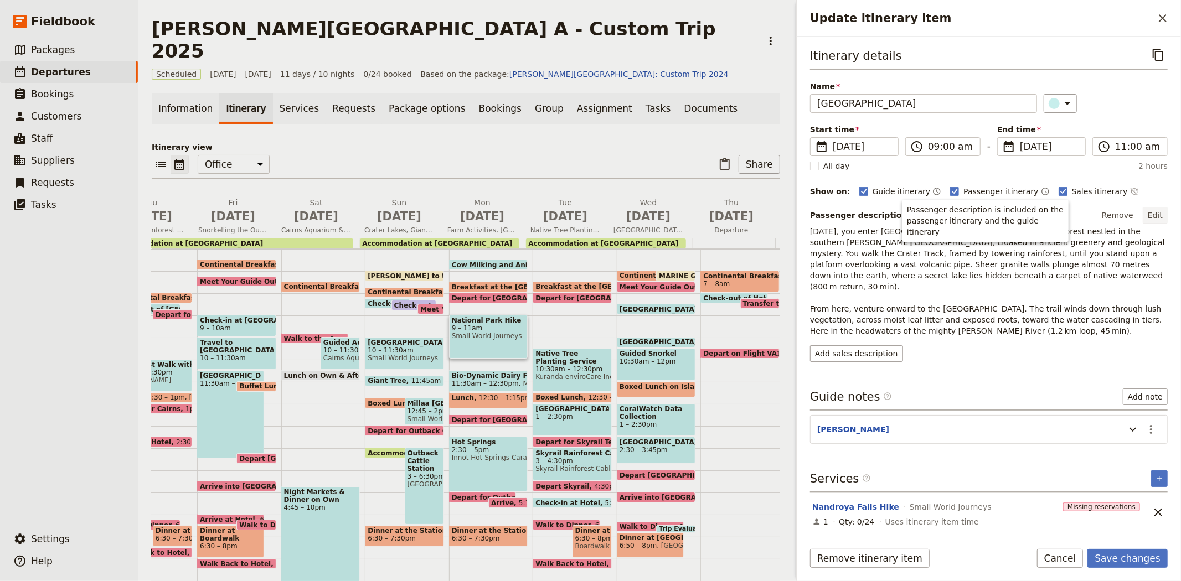
click at [1150, 217] on button "Edit" at bounding box center [1155, 215] width 25 height 17
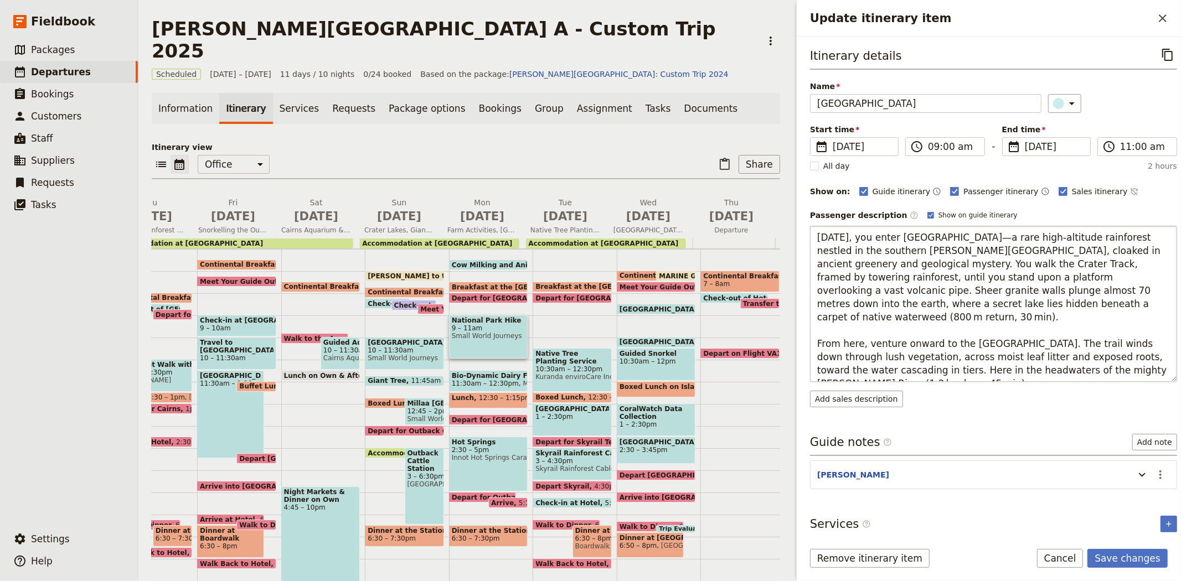
drag, startPoint x: 1126, startPoint y: 356, endPoint x: 810, endPoint y: 327, distance: 317.0
click at [810, 327] on textarea "[DATE], you enter [GEOGRAPHIC_DATA]—a rare high‑altitude rainforest nestled in …" at bounding box center [993, 304] width 367 height 156
click at [986, 342] on textarea "[DATE], you enter [GEOGRAPHIC_DATA]—a rare high‑altitude rainforest nestled in …" at bounding box center [993, 304] width 367 height 156
click at [1015, 346] on textarea "[DATE], you enter [GEOGRAPHIC_DATA]—a rare high‑altitude rainforest nestled in …" at bounding box center [993, 304] width 367 height 156
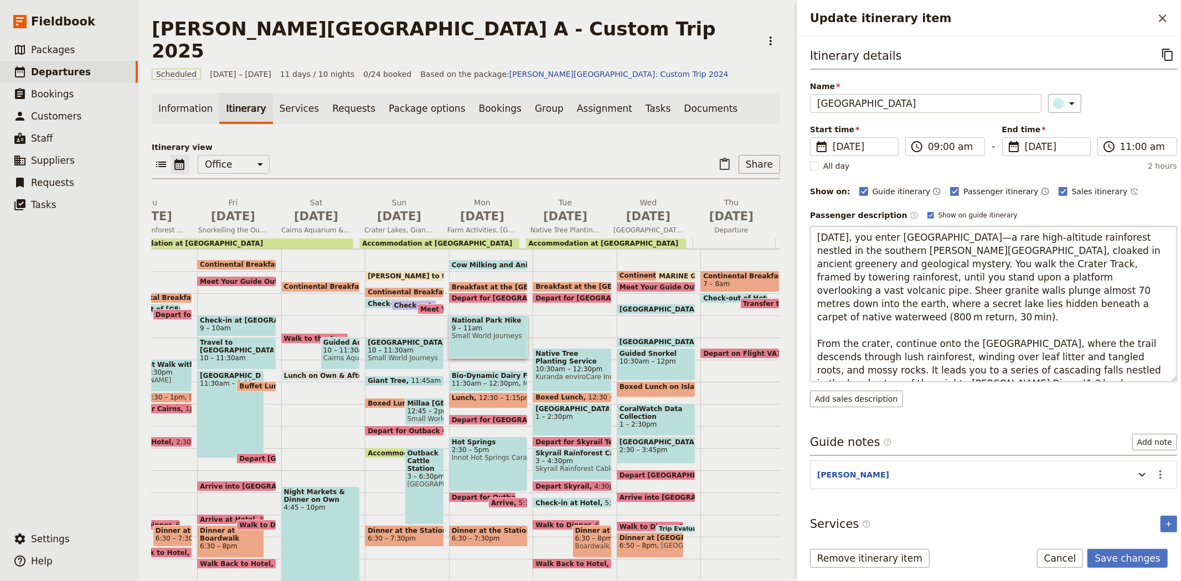
drag, startPoint x: 842, startPoint y: 357, endPoint x: 1087, endPoint y: 341, distance: 244.7
click at [1087, 341] on textarea "[DATE], you enter [GEOGRAPHIC_DATA]—a rare high‑altitude rainforest nestled in …" at bounding box center [993, 304] width 367 height 156
type textarea "[DATE], you enter [GEOGRAPHIC_DATA]—a rare high‑altitude rainforest nestled in …"
click at [1133, 560] on button "Save changes" at bounding box center [1128, 558] width 80 height 19
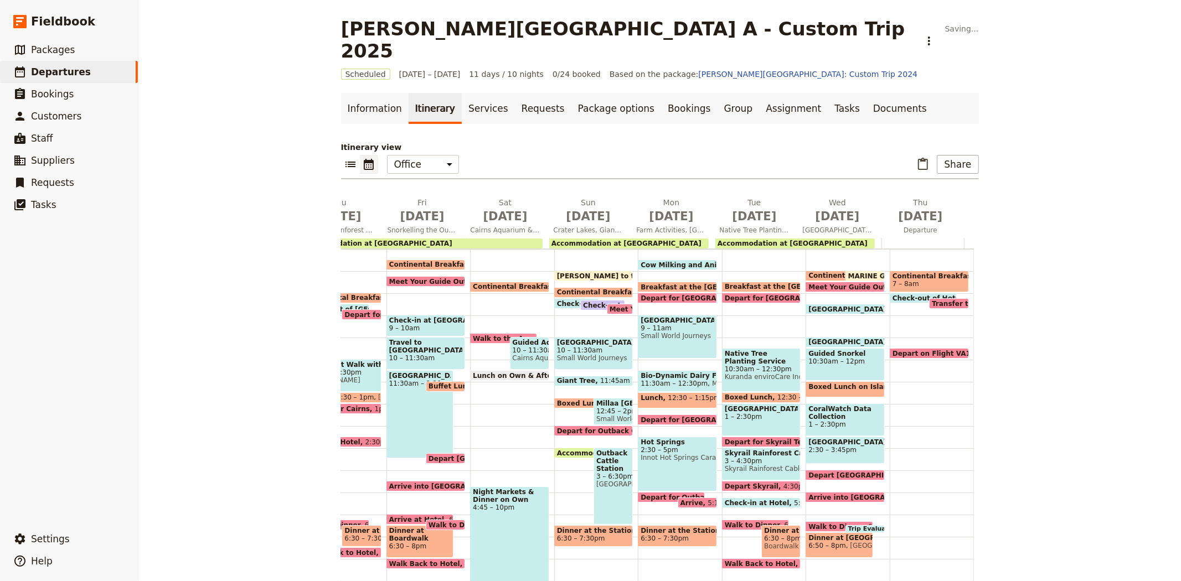
click at [658, 325] on span "9 – 11am" at bounding box center [678, 329] width 74 height 8
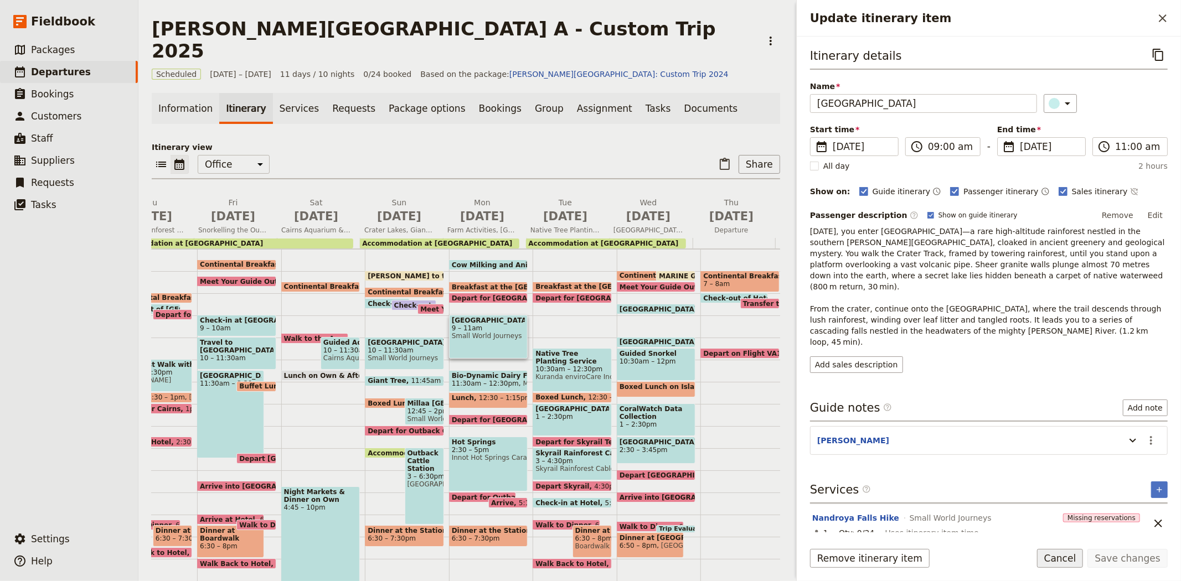
click at [1067, 563] on button "Cancel" at bounding box center [1060, 558] width 47 height 19
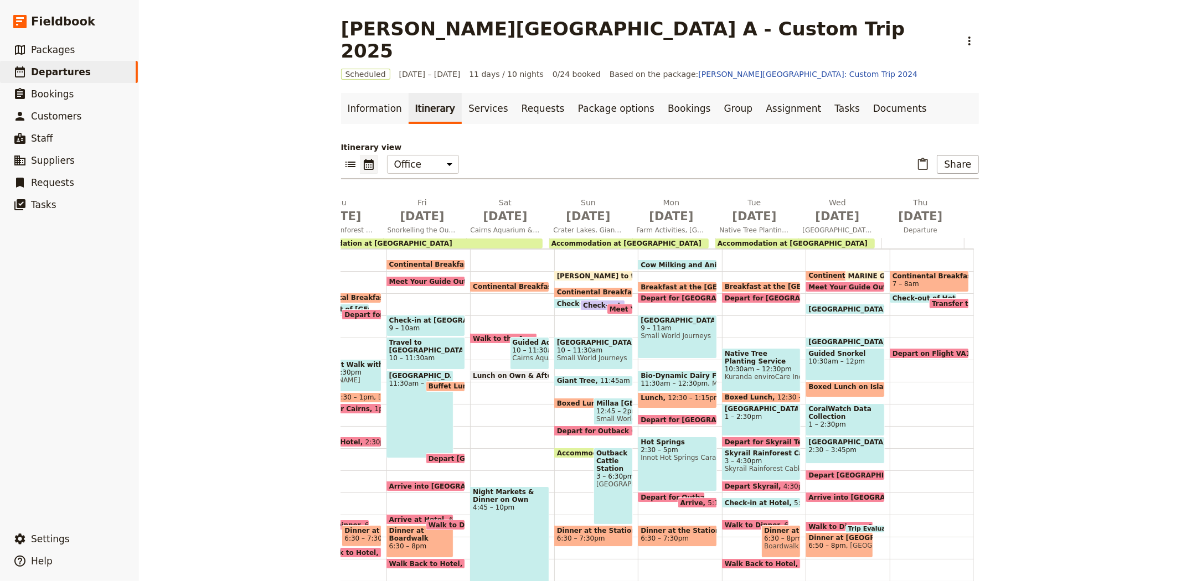
click at [678, 295] on span "Depart for [GEOGRAPHIC_DATA] Hike" at bounding box center [712, 298] width 143 height 7
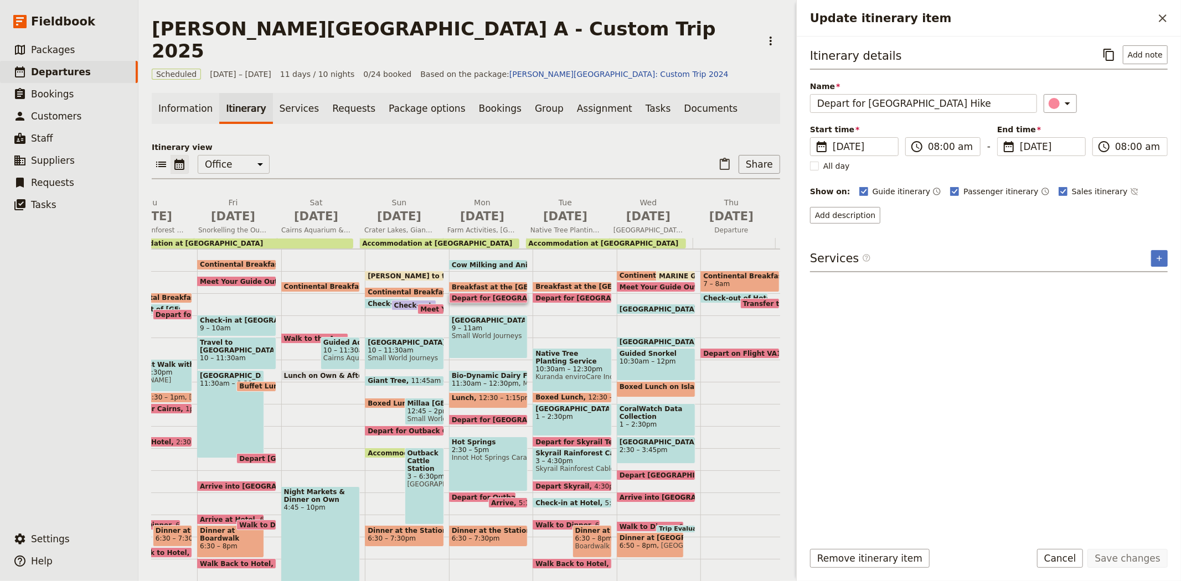
click at [495, 332] on span "Small World Journeys" at bounding box center [489, 336] width 74 height 8
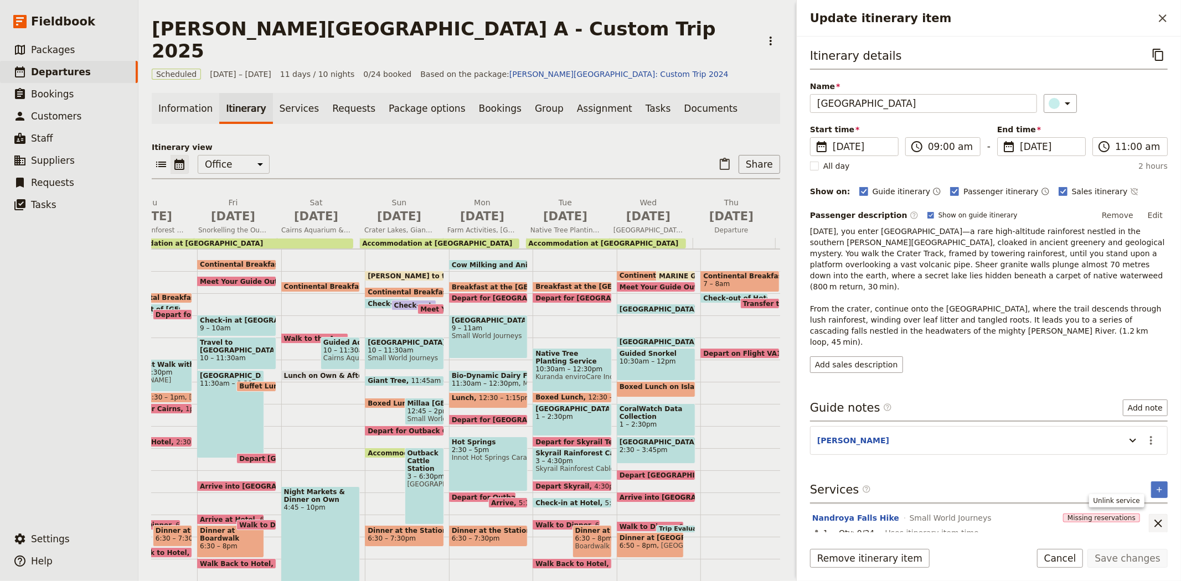
click at [1156, 517] on icon "Unlink service" at bounding box center [1158, 523] width 13 height 13
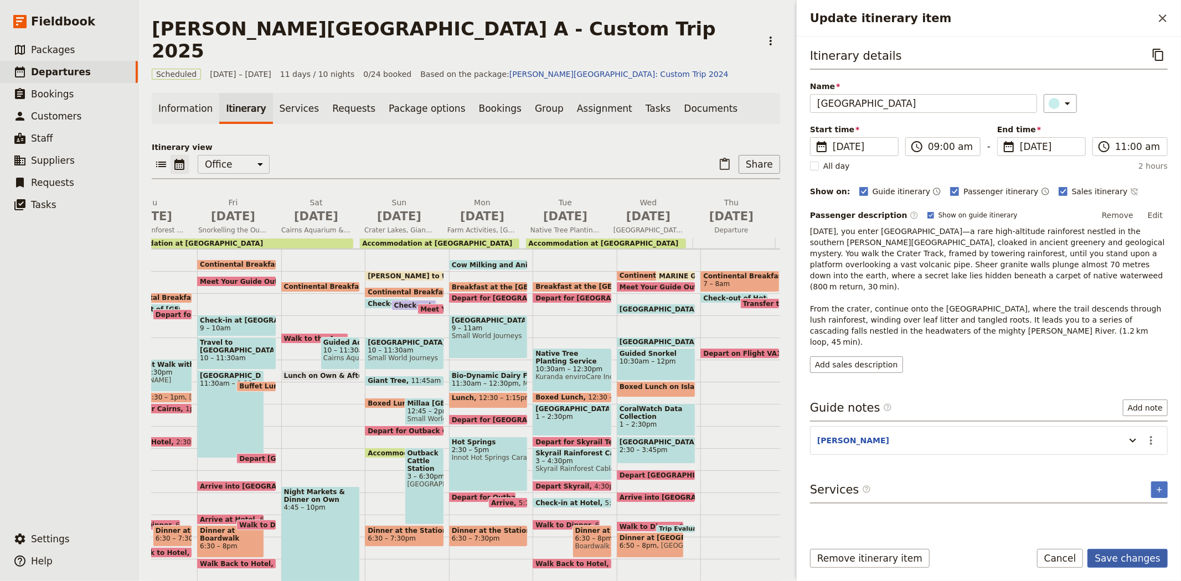
click at [1140, 560] on button "Save changes" at bounding box center [1128, 558] width 80 height 19
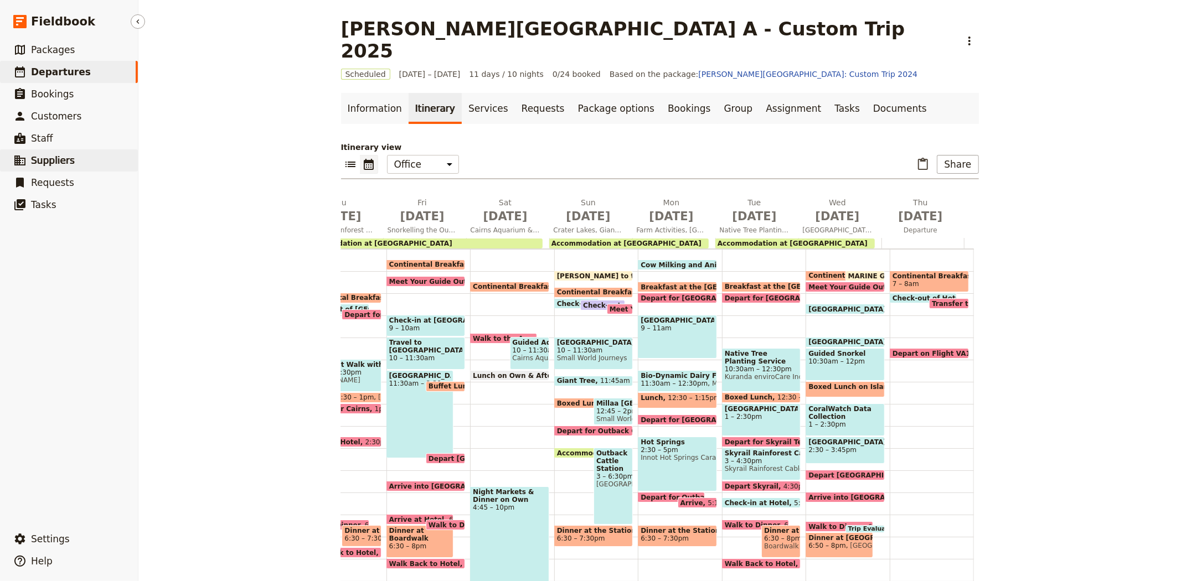
click at [45, 167] on span "Suppliers" at bounding box center [53, 160] width 44 height 13
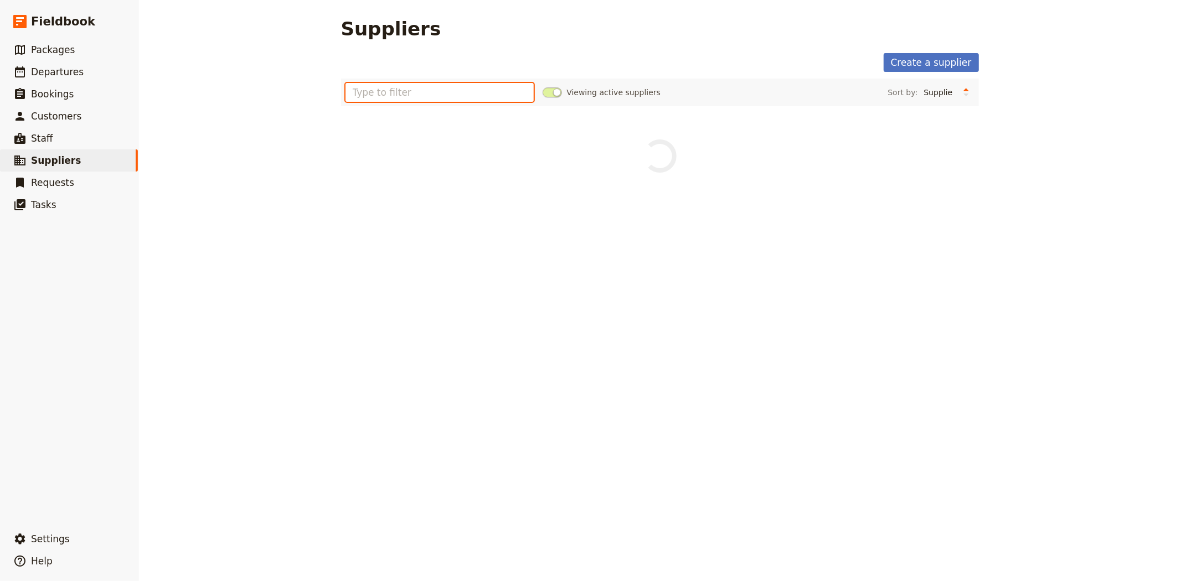
click at [395, 91] on input "text" at bounding box center [440, 92] width 189 height 19
type input "small world jou"
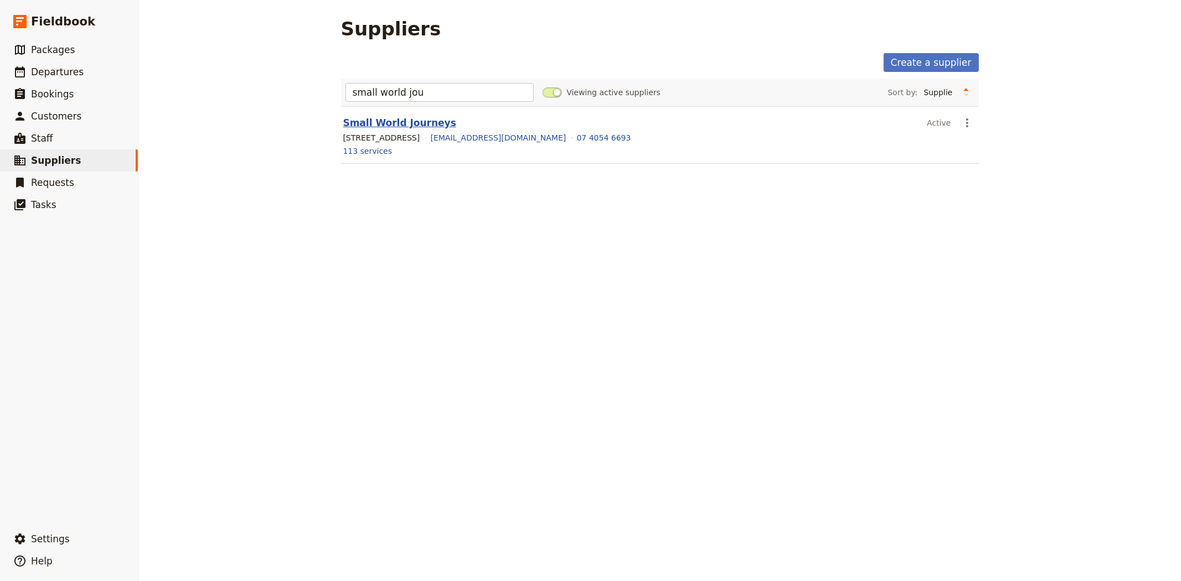
click at [380, 120] on link "Small World Journeys" at bounding box center [399, 122] width 113 height 11
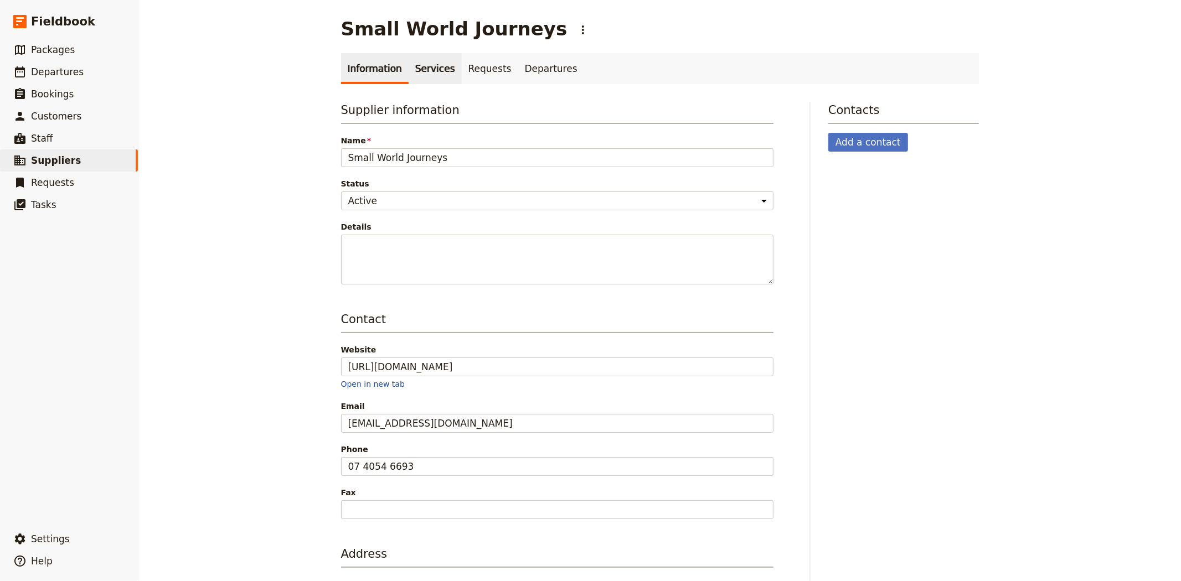
click at [441, 69] on link "Services" at bounding box center [435, 68] width 53 height 31
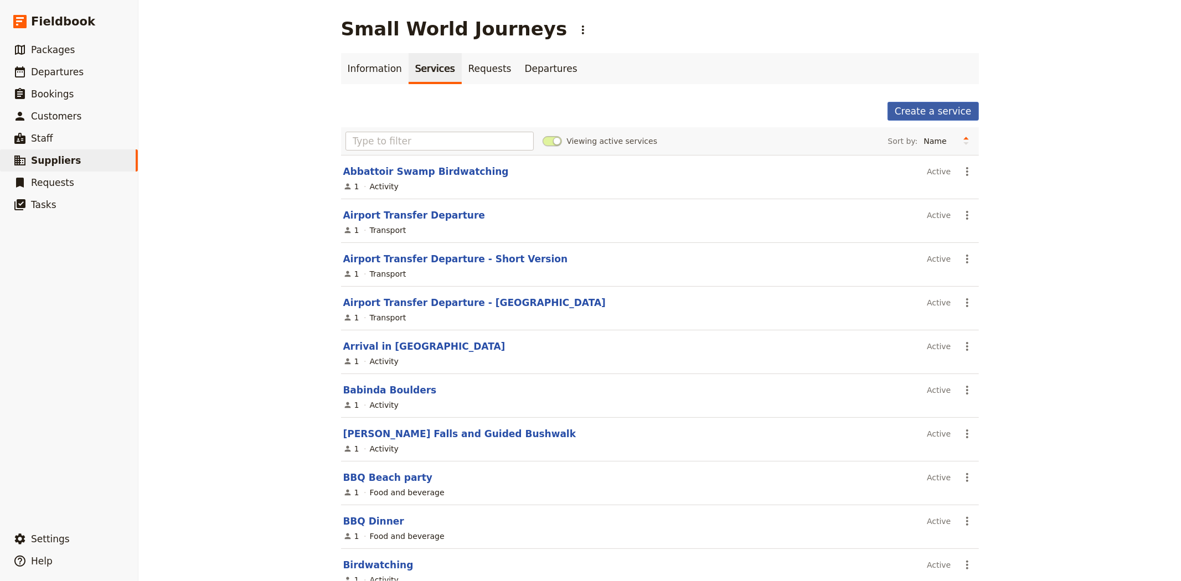
click at [955, 105] on link "Create a service" at bounding box center [933, 111] width 91 height 19
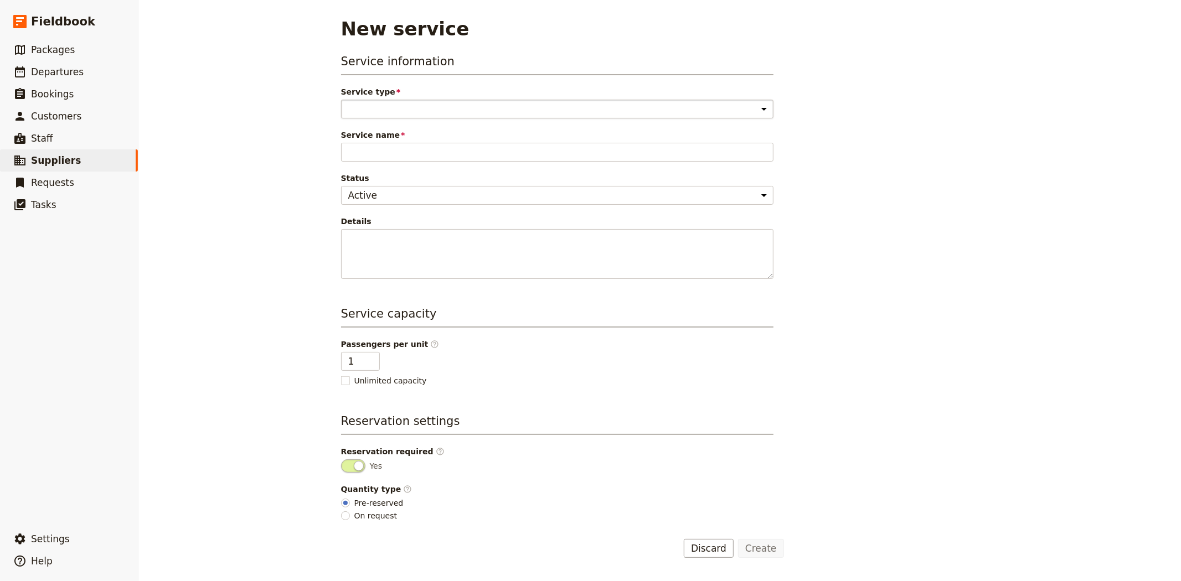
click at [360, 112] on select "Accommodation Activity Transport Flight Food and beverage Other" at bounding box center [557, 109] width 433 height 19
select select "ActivityService"
click at [341, 100] on select "Accommodation Activity Transport Flight Food and beverage Other" at bounding box center [557, 109] width 433 height 19
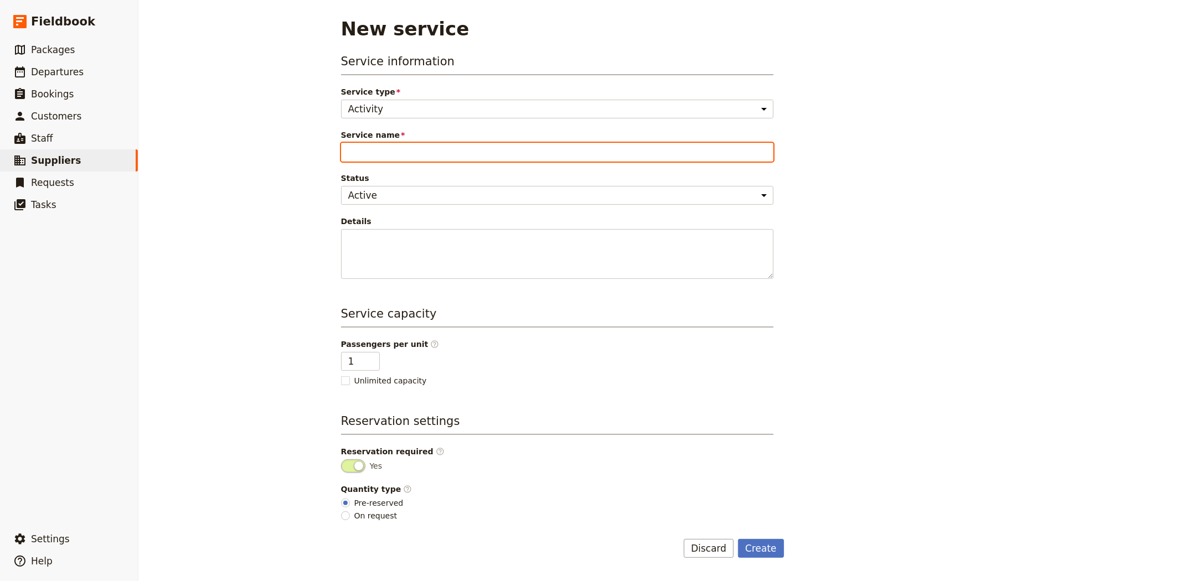
click at [361, 151] on input "Service name" at bounding box center [557, 152] width 433 height 19
type input "[GEOGRAPHIC_DATA]"
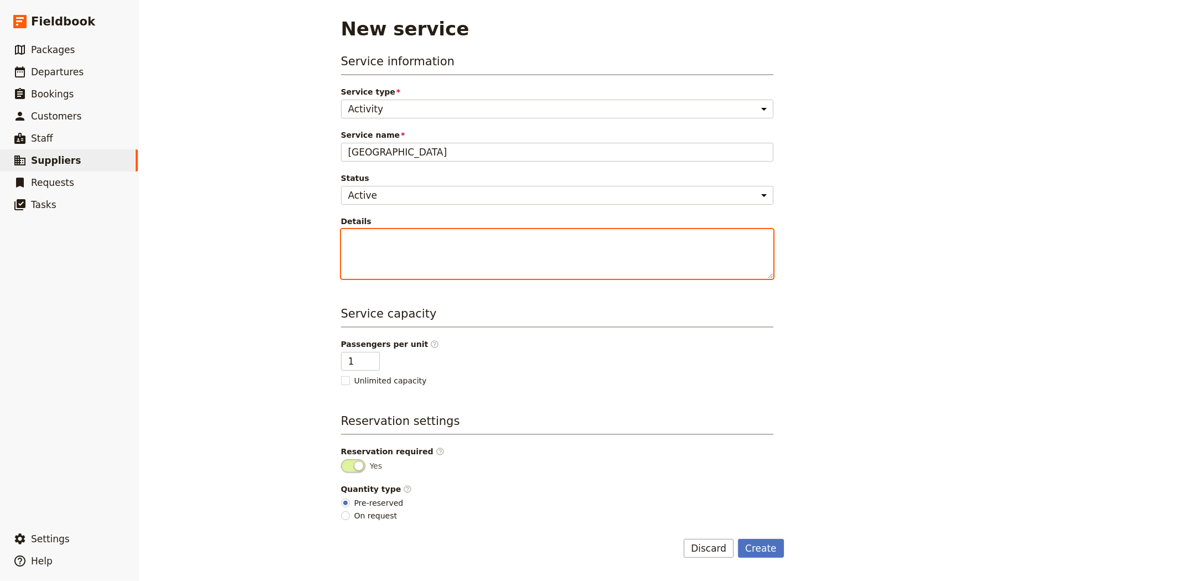
click at [404, 244] on textarea "Details" at bounding box center [557, 254] width 433 height 50
click at [377, 238] on textarea "Details" at bounding box center [557, 254] width 433 height 50
paste textarea "[DATE], you enter [GEOGRAPHIC_DATA]—a rare high‑altitude rainforest nestled in …"
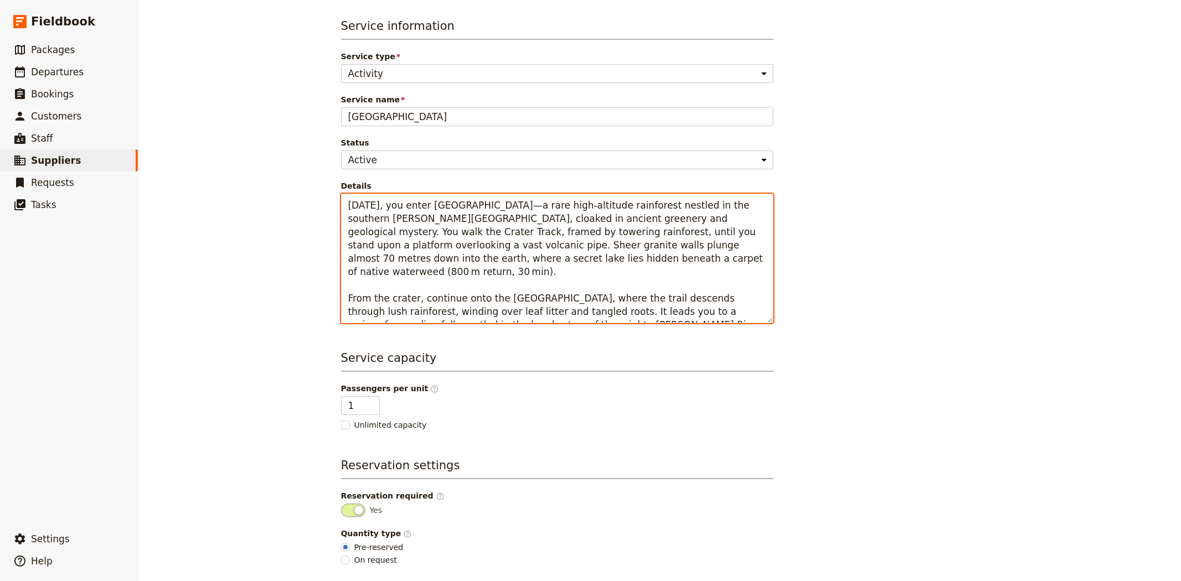
scroll to position [73, 0]
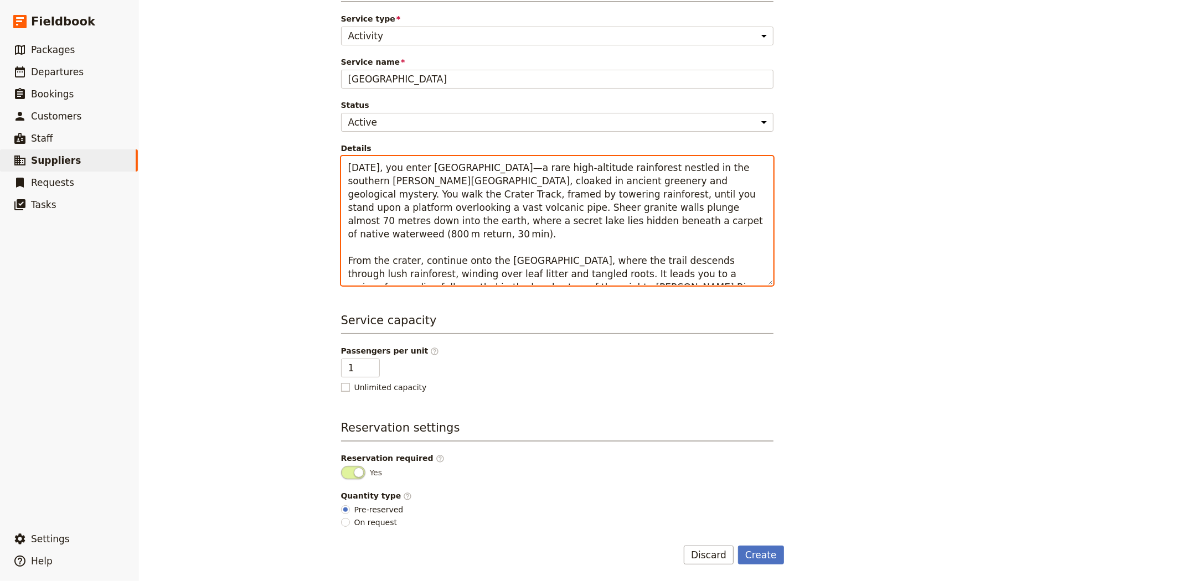
type textarea "[DATE], you enter [GEOGRAPHIC_DATA]—a rare high‑altitude rainforest nestled in …"
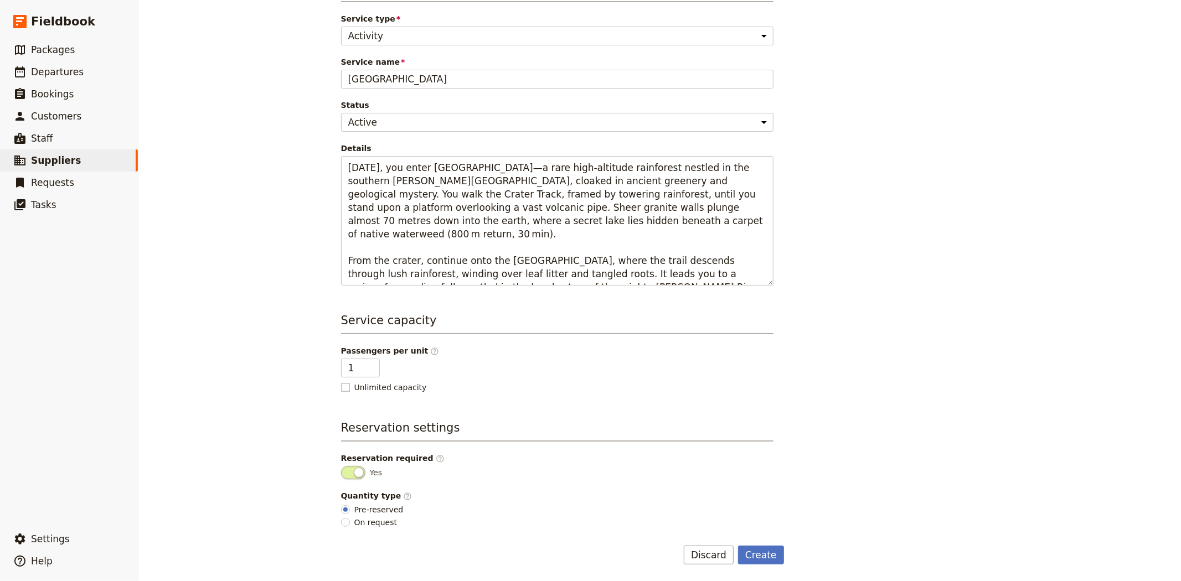
drag, startPoint x: 359, startPoint y: 389, endPoint x: 515, endPoint y: 449, distance: 167.0
click at [360, 389] on span "Unlimited capacity" at bounding box center [390, 387] width 73 height 11
click at [341, 382] on input "Unlimited capacity" at bounding box center [341, 382] width 1 height 1
checkbox input "true"
click at [768, 555] on button "Create" at bounding box center [761, 555] width 46 height 19
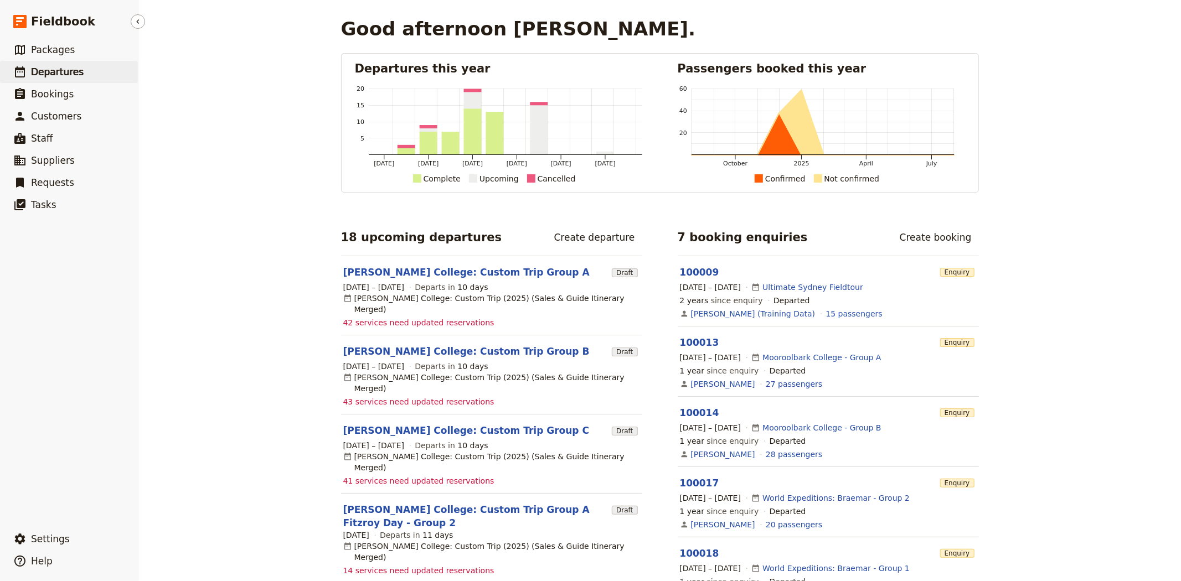
click at [48, 66] on span "Departures" at bounding box center [57, 71] width 53 height 11
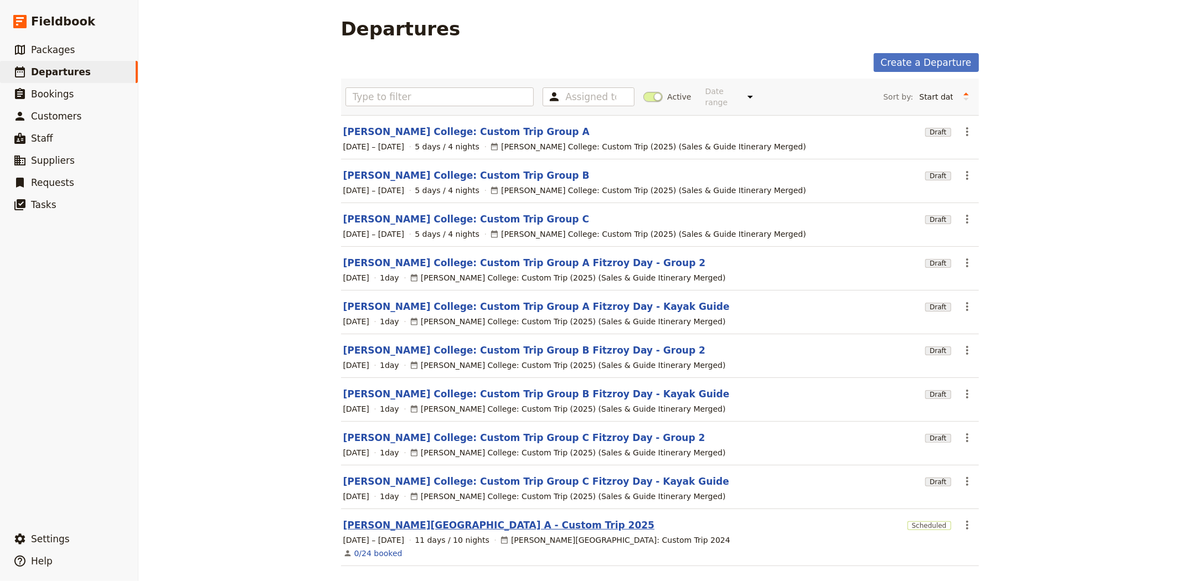
click at [456, 519] on link "[PERSON_NAME][GEOGRAPHIC_DATA] A - Custom Trip 2025" at bounding box center [499, 525] width 312 height 13
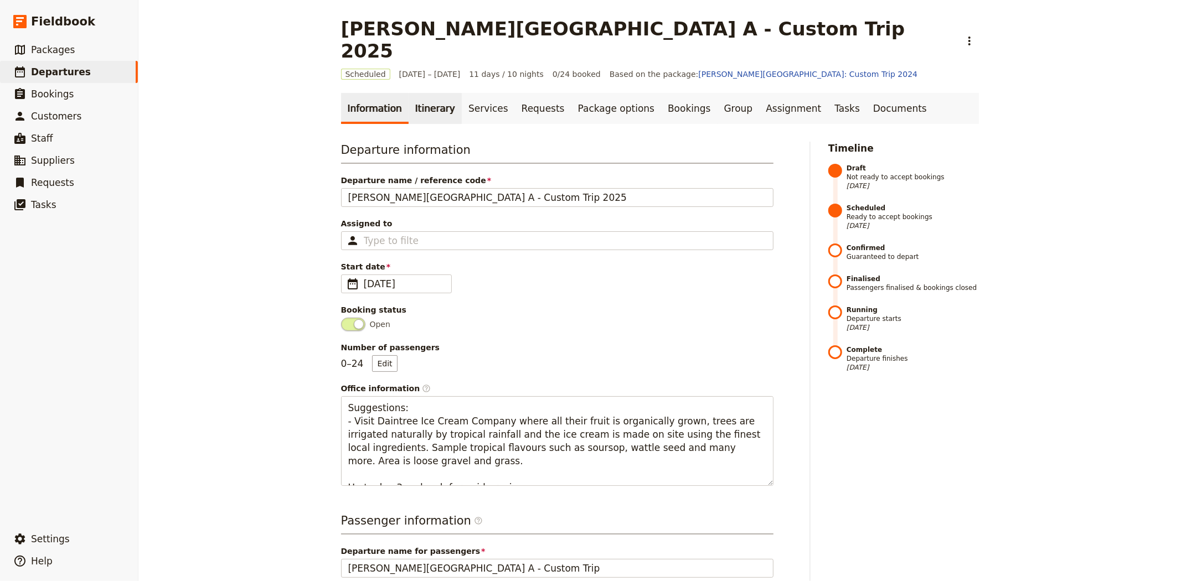
click at [413, 93] on link "Itinerary" at bounding box center [435, 108] width 53 height 31
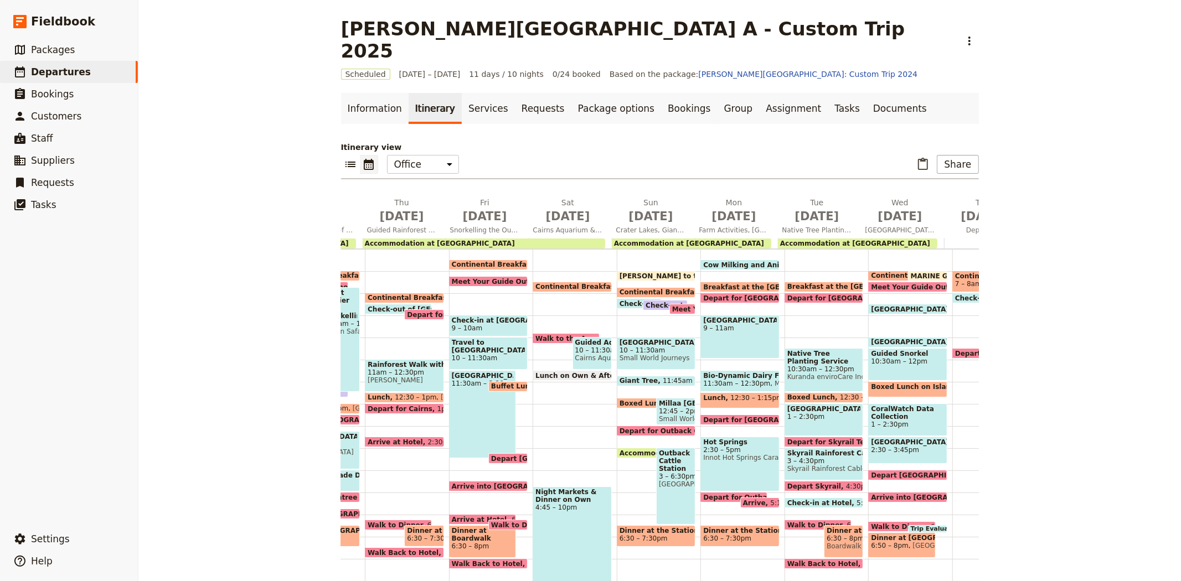
scroll to position [0, 301]
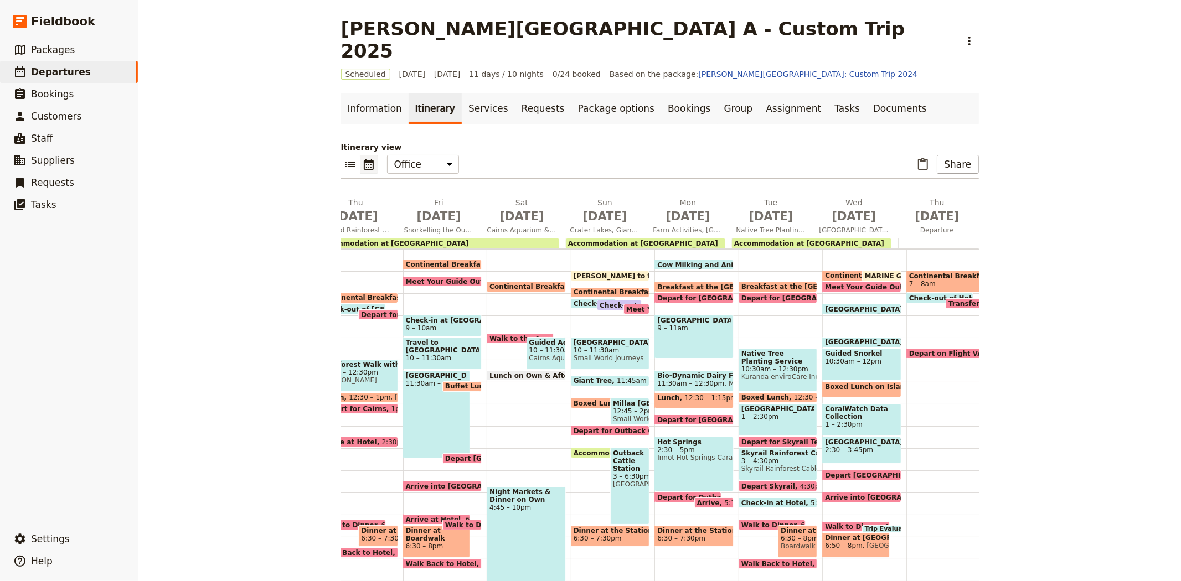
click at [669, 325] on span "9 – 11am" at bounding box center [694, 329] width 74 height 8
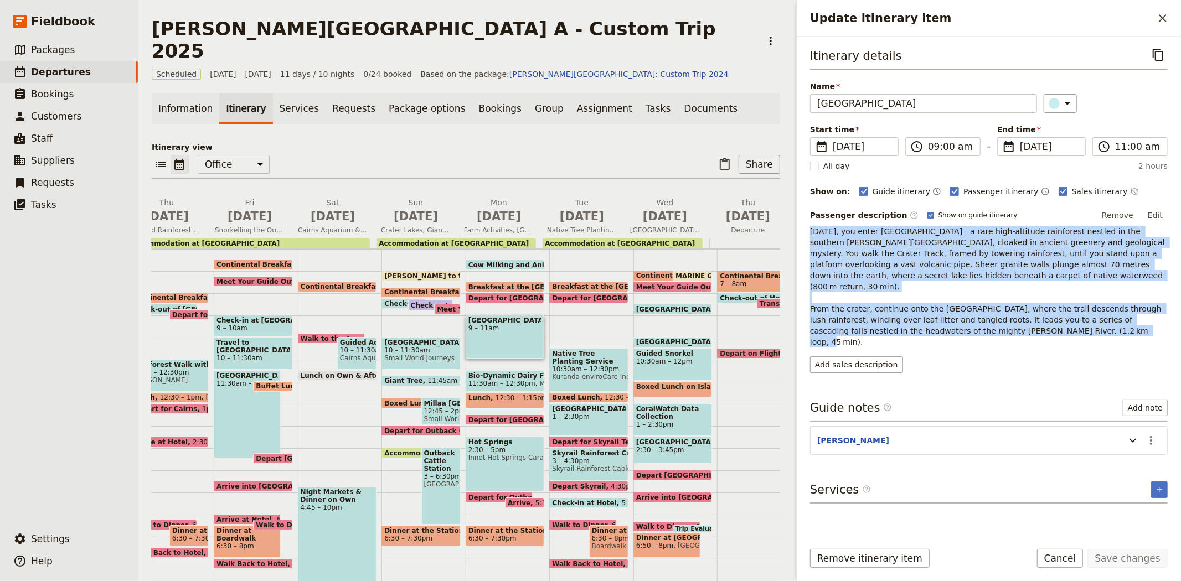
drag, startPoint x: 1022, startPoint y: 322, endPoint x: 809, endPoint y: 230, distance: 232.2
click at [809, 230] on div "Itinerary details ​ Name National Park Walk ​ Start time ​ 15 Sep 2025 15/09/20…" at bounding box center [989, 285] width 384 height 496
copy p "Today, you enter Mount Hypipamee National Park—a rare high‑altitude rainforest …"
click at [1162, 486] on icon "Add service inclusion" at bounding box center [1159, 490] width 9 height 9
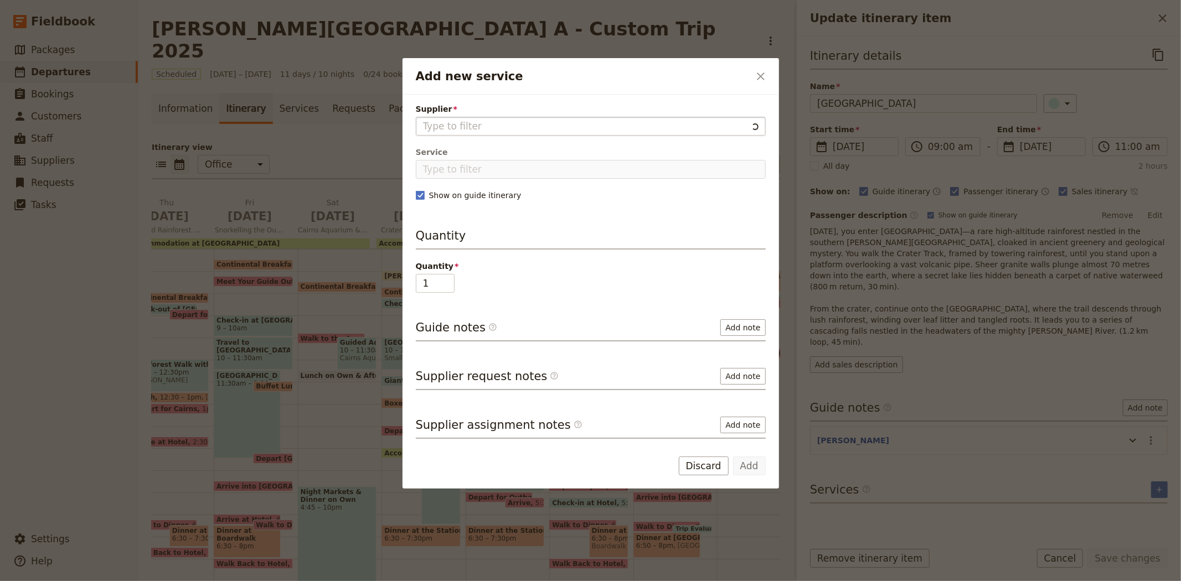
click at [446, 125] on input "Supplier" at bounding box center [585, 126] width 325 height 13
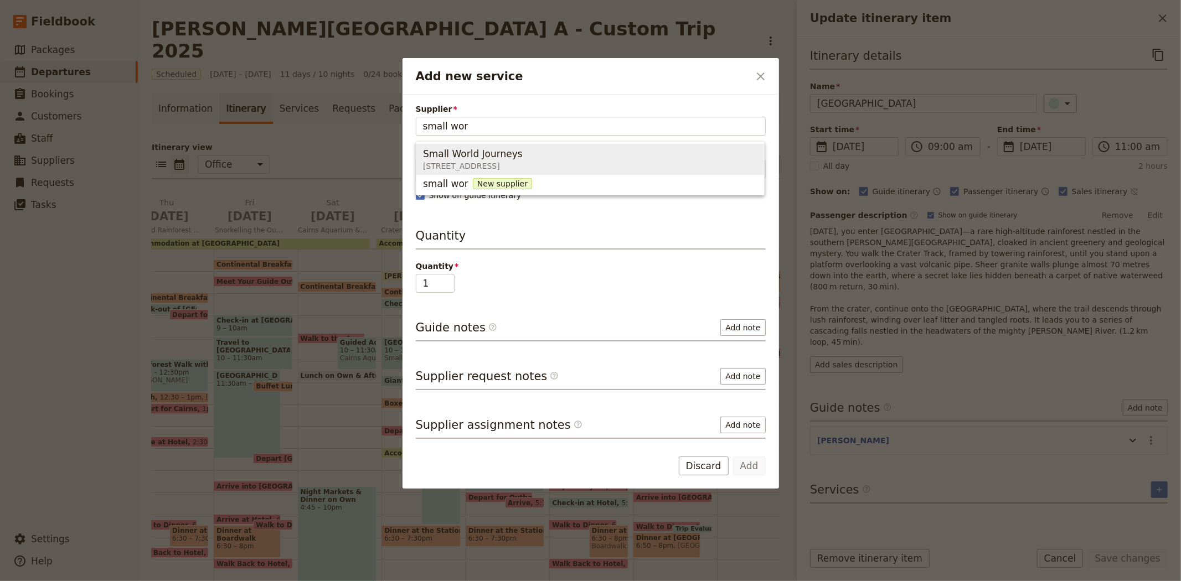
click at [485, 158] on span "Small World Journeys" at bounding box center [473, 153] width 100 height 13
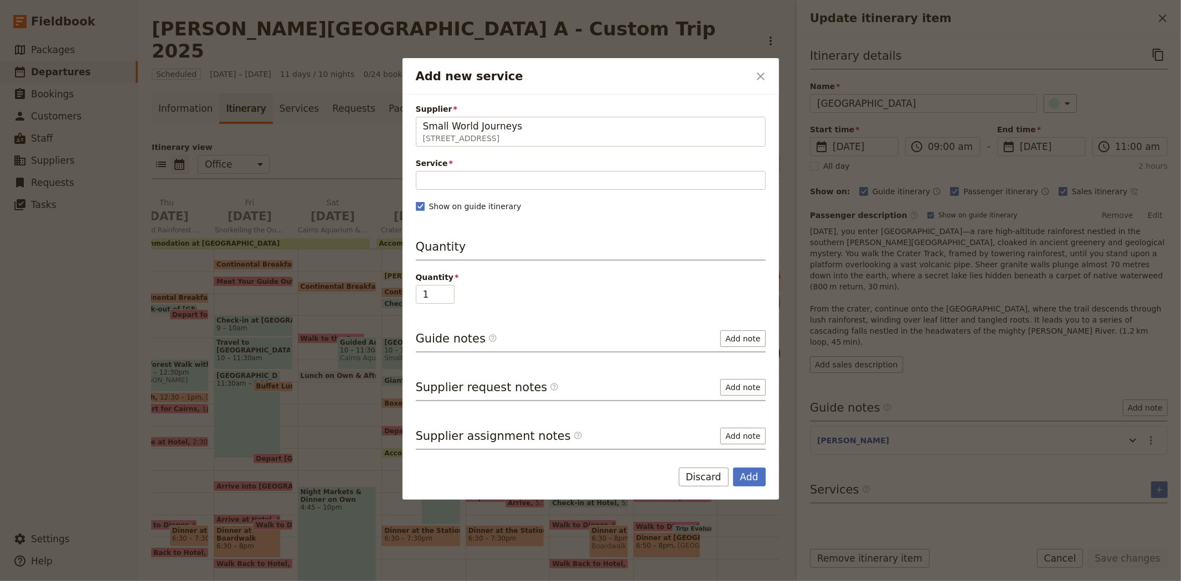
type input "Small World Journeys"
click at [455, 169] on div "Service Please fill in this field." at bounding box center [591, 174] width 350 height 32
click at [454, 173] on input "Service" at bounding box center [591, 180] width 350 height 19
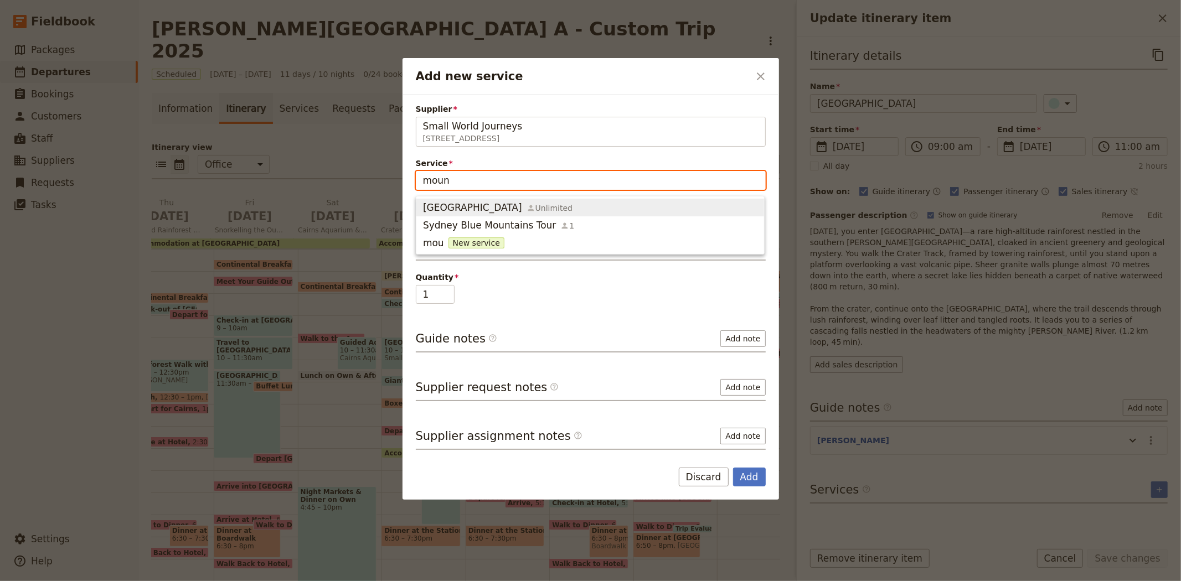
type input "mount"
click at [521, 208] on span "[GEOGRAPHIC_DATA]" at bounding box center [472, 207] width 99 height 13
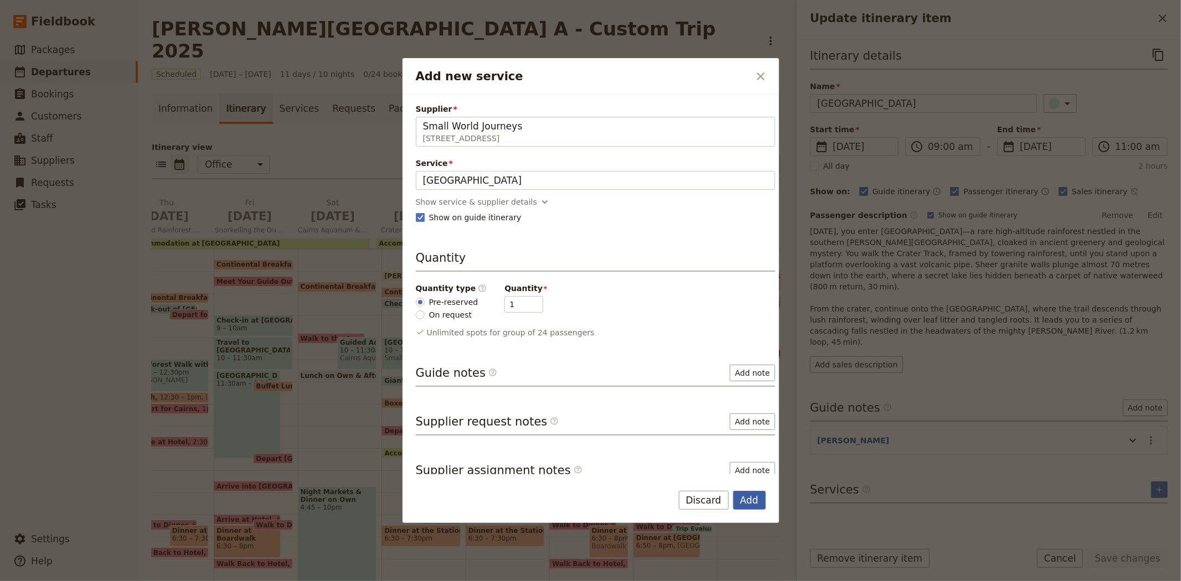
click at [744, 505] on button "Add" at bounding box center [749, 500] width 33 height 19
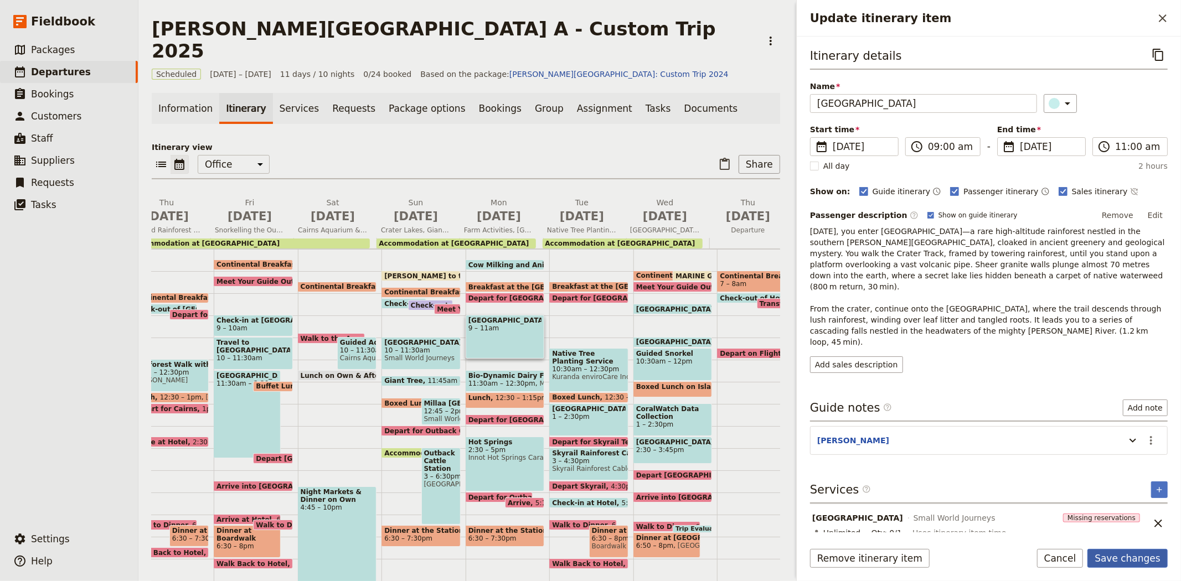
click at [1127, 563] on button "Save changes" at bounding box center [1128, 558] width 80 height 19
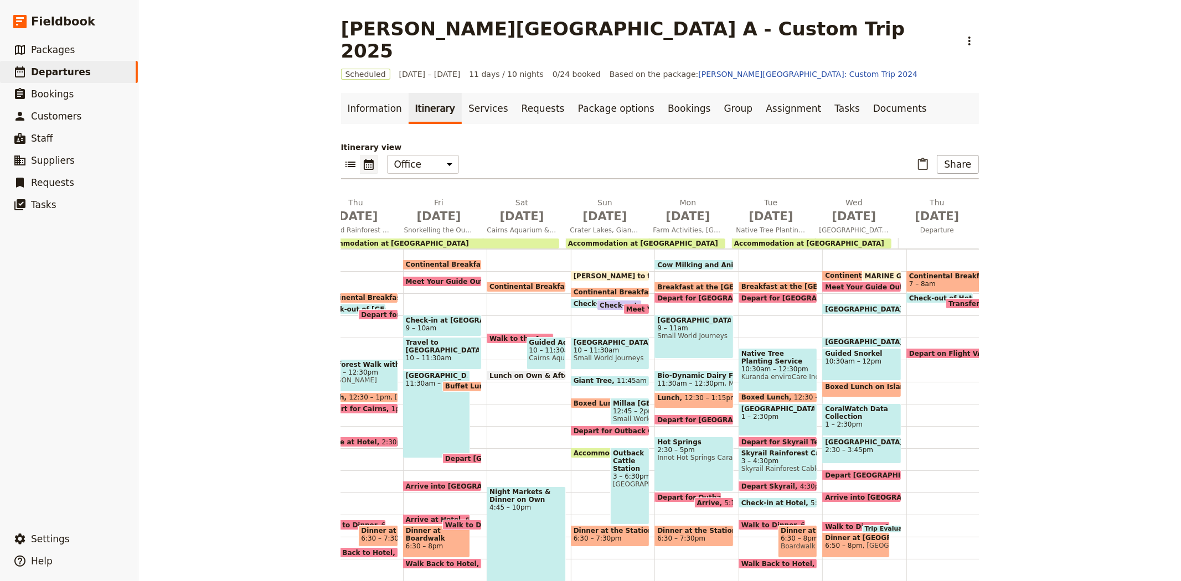
click at [688, 295] on span "Depart for [GEOGRAPHIC_DATA] Hike" at bounding box center [728, 298] width 143 height 7
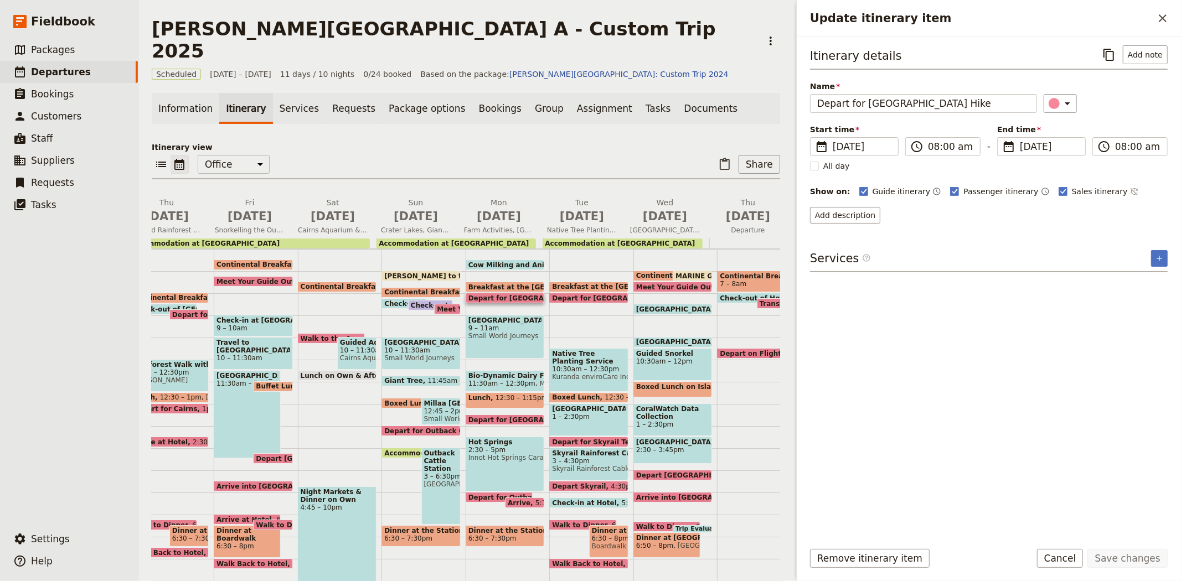
click at [503, 284] on span "Breakfast at the [GEOGRAPHIC_DATA]" at bounding box center [542, 287] width 146 height 7
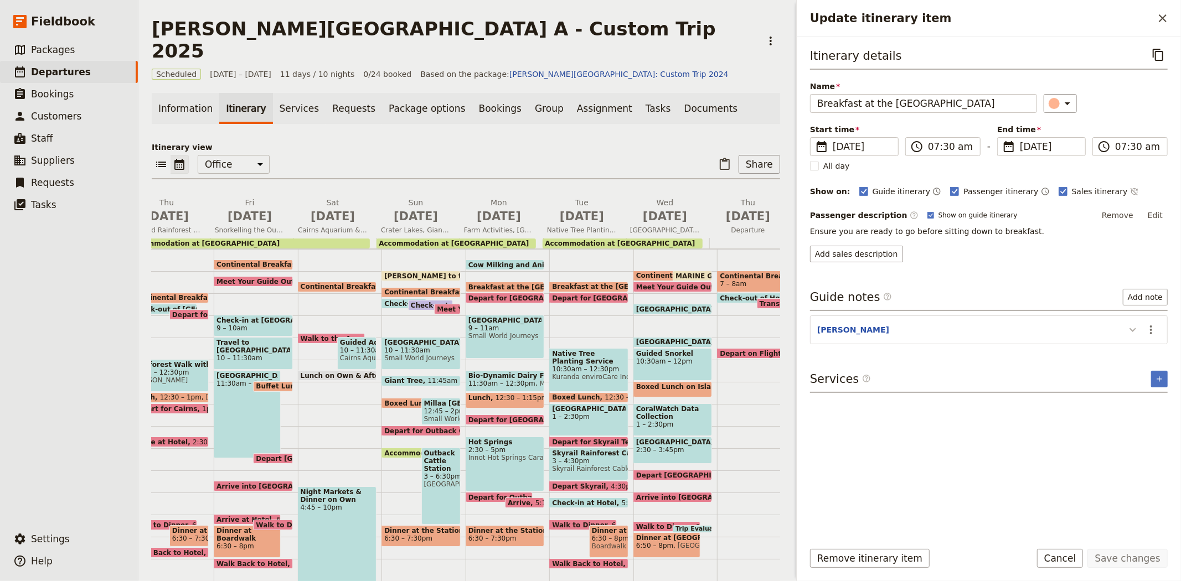
click at [1135, 330] on icon "Update itinerary item" at bounding box center [1133, 330] width 7 height 4
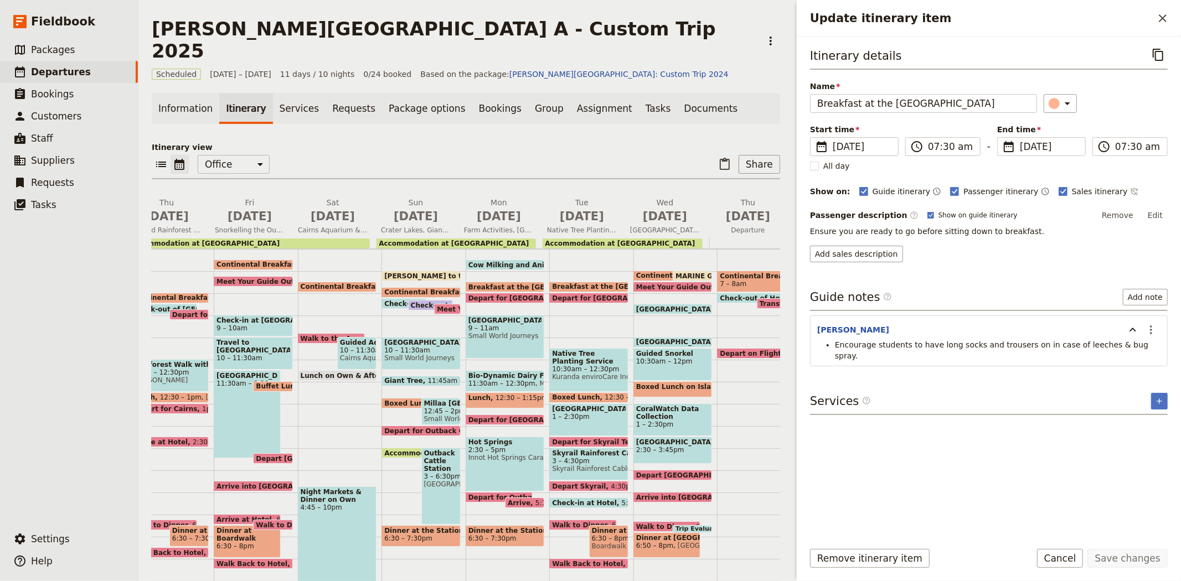
click at [624, 142] on div "Itinerary view ​ ​ Office Guide Passenger Sales ​ Share Mon Sep 8 Arrival, Comm…" at bounding box center [466, 364] width 629 height 444
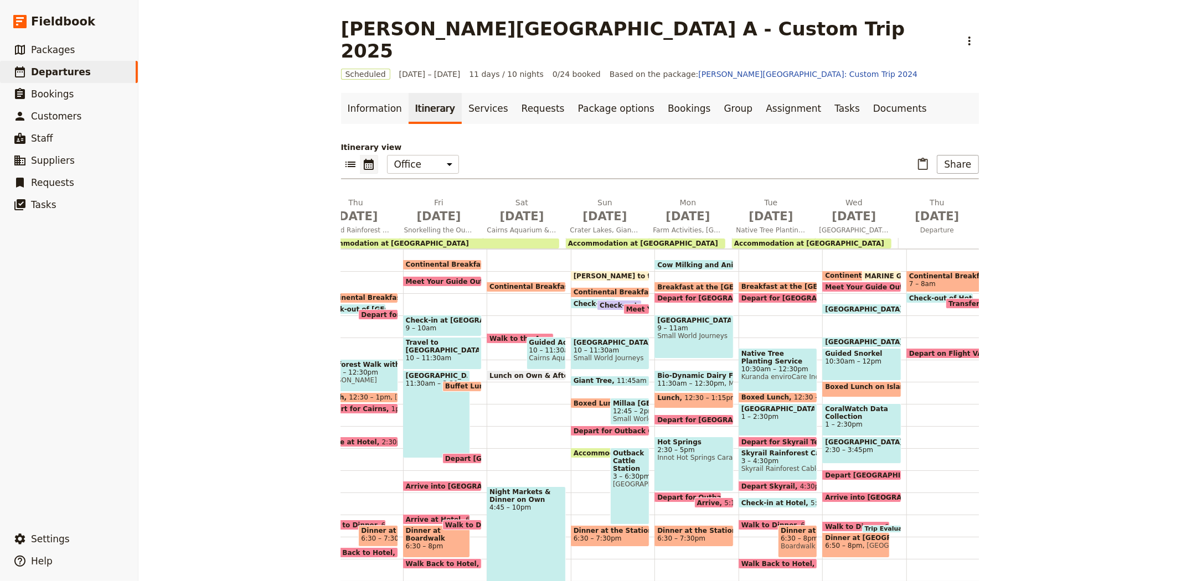
click at [685, 332] on span "Small World Journeys" at bounding box center [694, 336] width 74 height 8
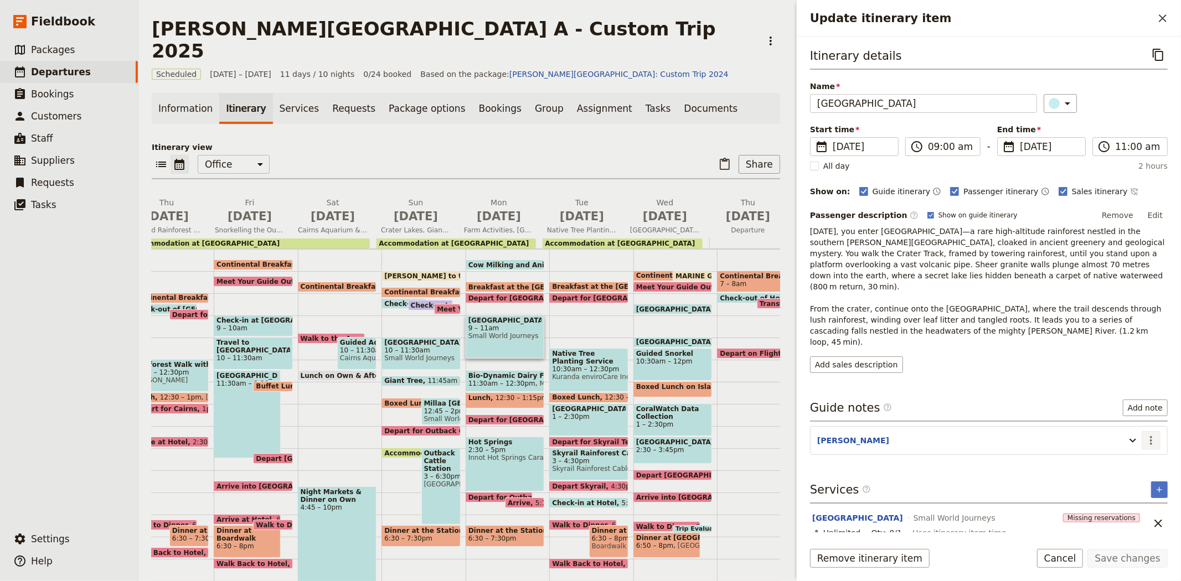
click at [1152, 434] on icon "Actions" at bounding box center [1151, 440] width 13 height 13
click at [1141, 440] on span "Edit note" at bounding box center [1128, 443] width 52 height 11
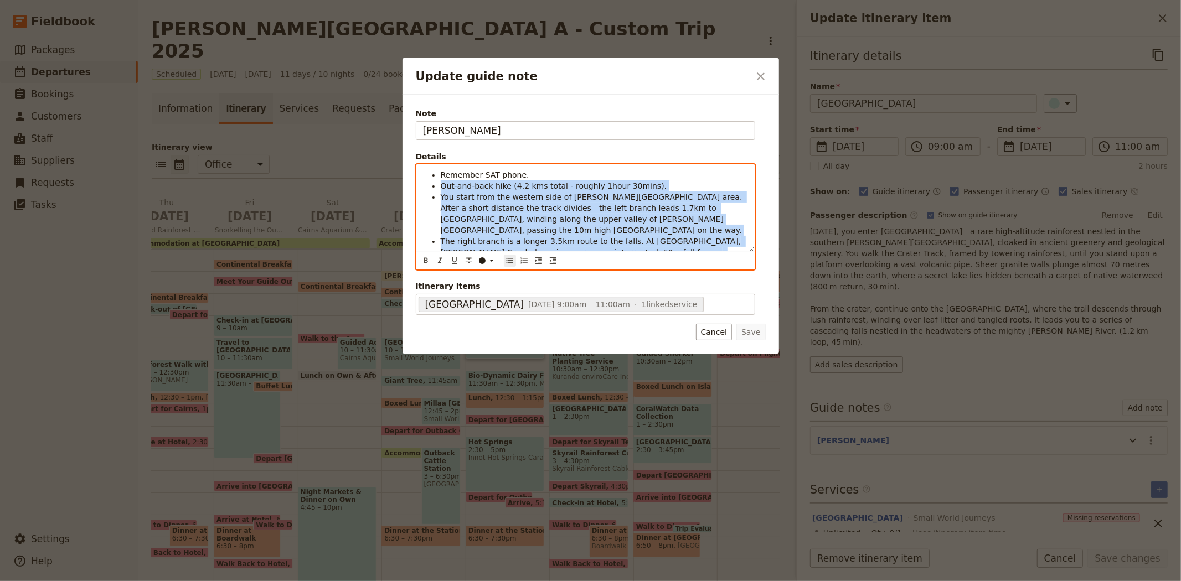
drag, startPoint x: 748, startPoint y: 241, endPoint x: 441, endPoint y: 186, distance: 311.8
click at [441, 186] on div "Remember SAT phone. Out-and-back hike (4.2 kms total - roughly 1hour 30mins). Y…" at bounding box center [585, 208] width 338 height 86
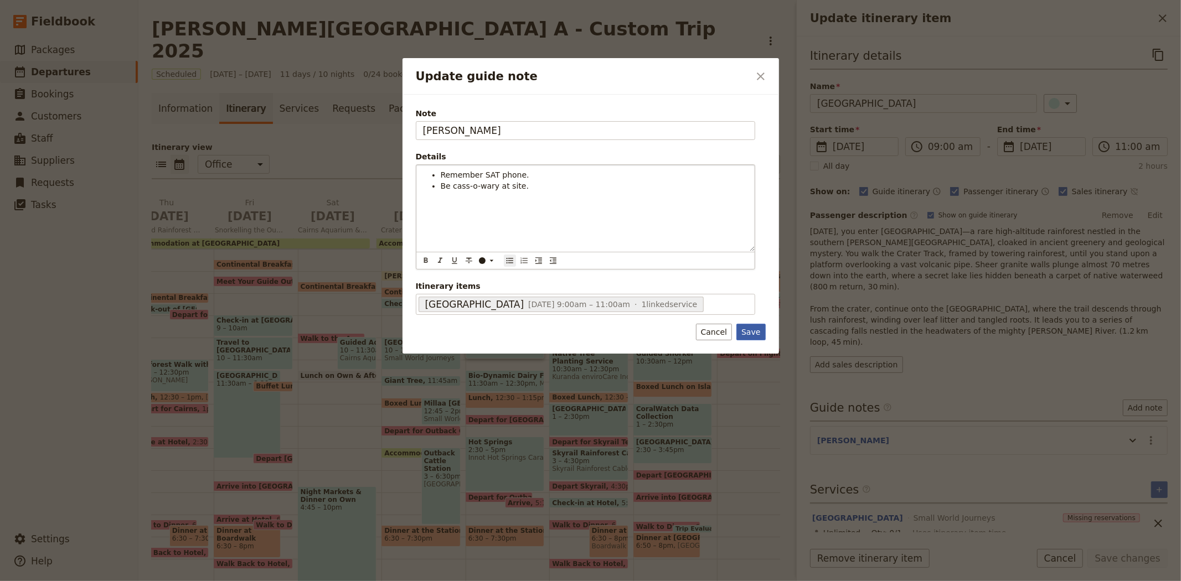
click at [757, 329] on button "Save" at bounding box center [751, 332] width 29 height 17
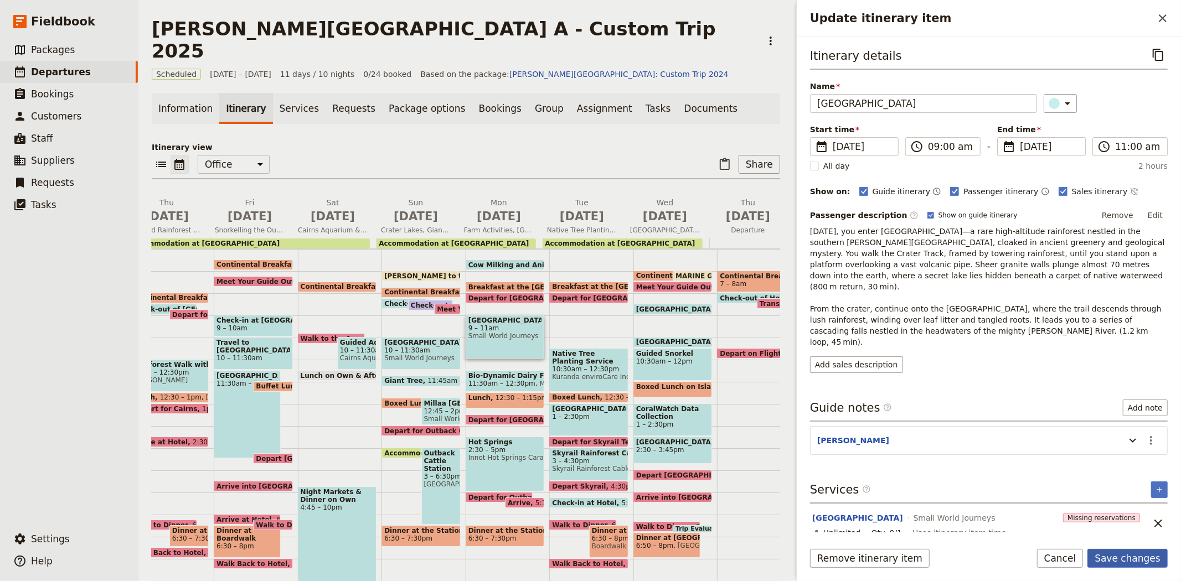
click at [1122, 553] on button "Save changes" at bounding box center [1128, 558] width 80 height 19
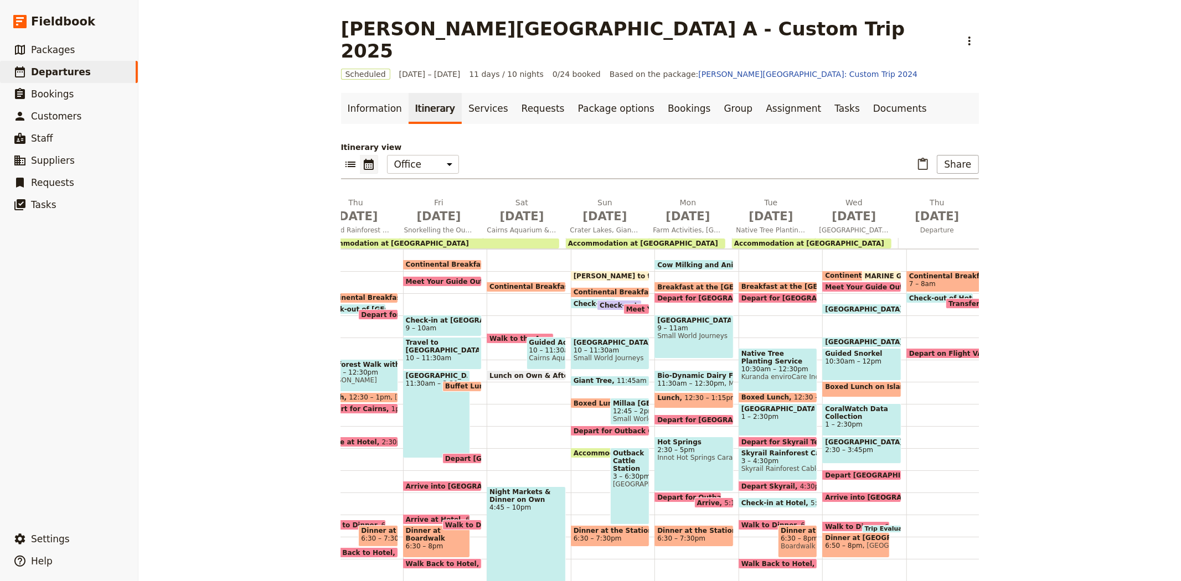
drag, startPoint x: 687, startPoint y: 303, endPoint x: 705, endPoint y: 302, distance: 17.8
click at [687, 325] on span "9 – 11am" at bounding box center [694, 329] width 74 height 8
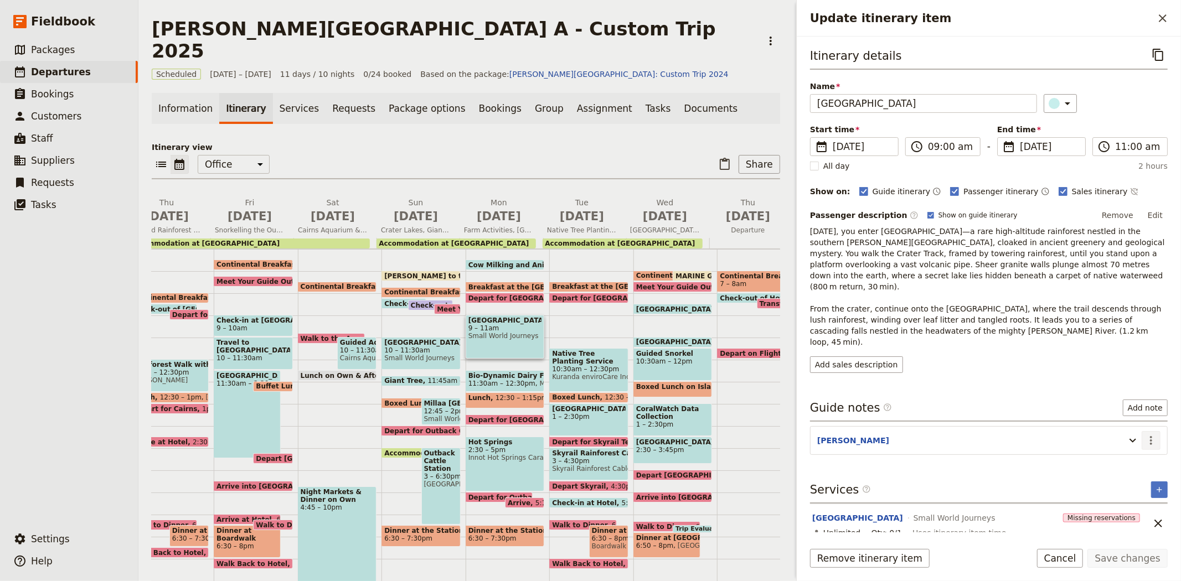
click at [1149, 434] on icon "Actions" at bounding box center [1151, 440] width 13 height 13
click at [1144, 442] on span "Edit note" at bounding box center [1128, 443] width 52 height 11
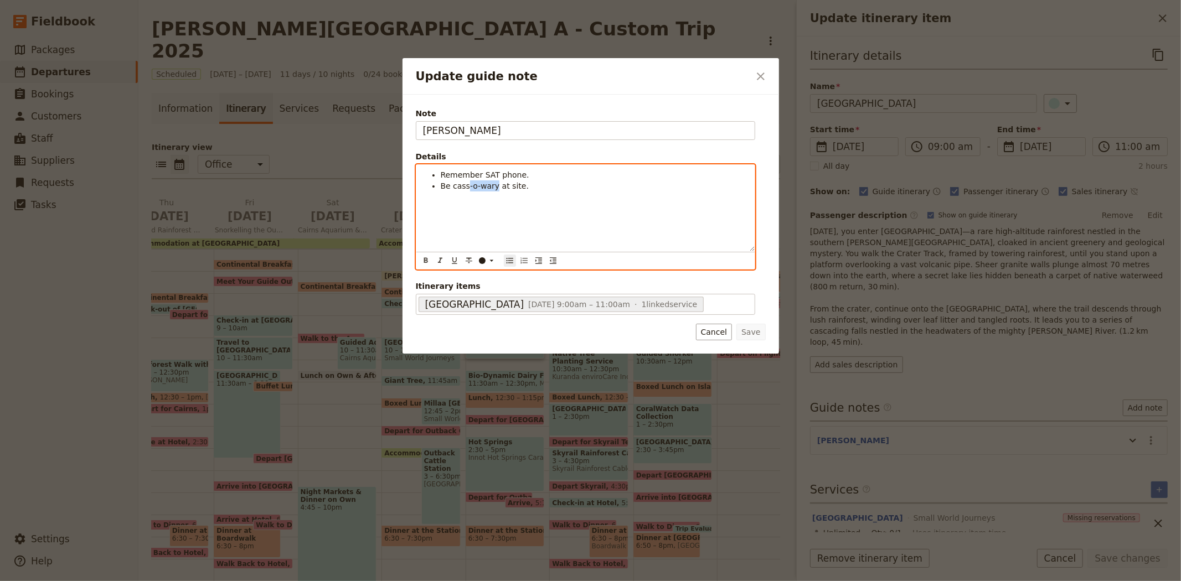
drag, startPoint x: 466, startPoint y: 187, endPoint x: 491, endPoint y: 187, distance: 24.9
click at [491, 187] on span "Be cass-o-wary at site." at bounding box center [485, 186] width 89 height 9
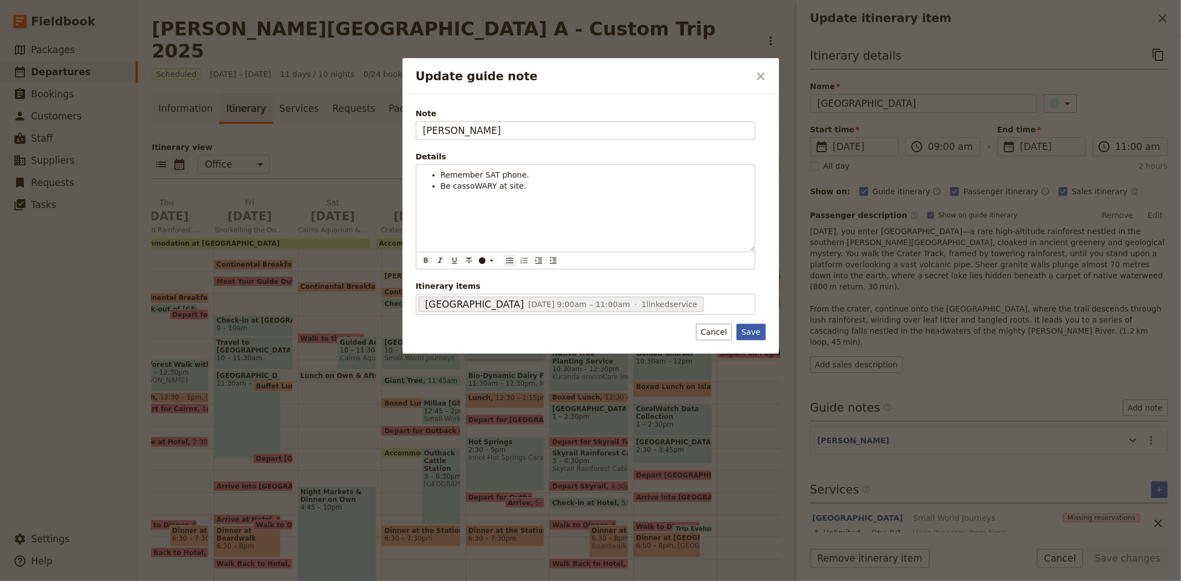
click at [758, 336] on button "Save" at bounding box center [751, 332] width 29 height 17
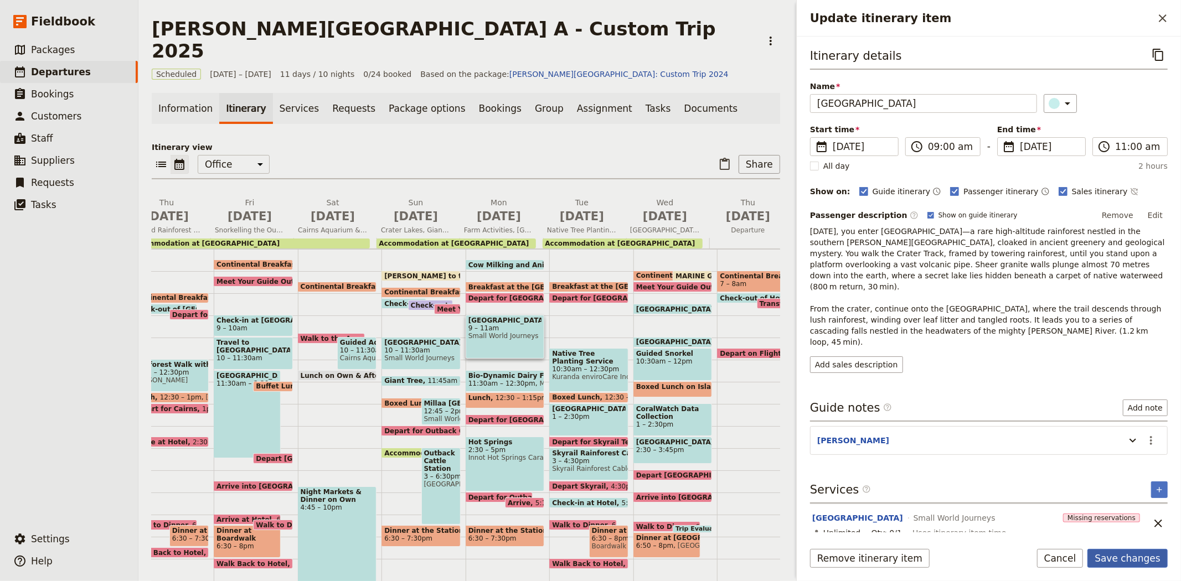
click at [1106, 557] on button "Save changes" at bounding box center [1128, 558] width 80 height 19
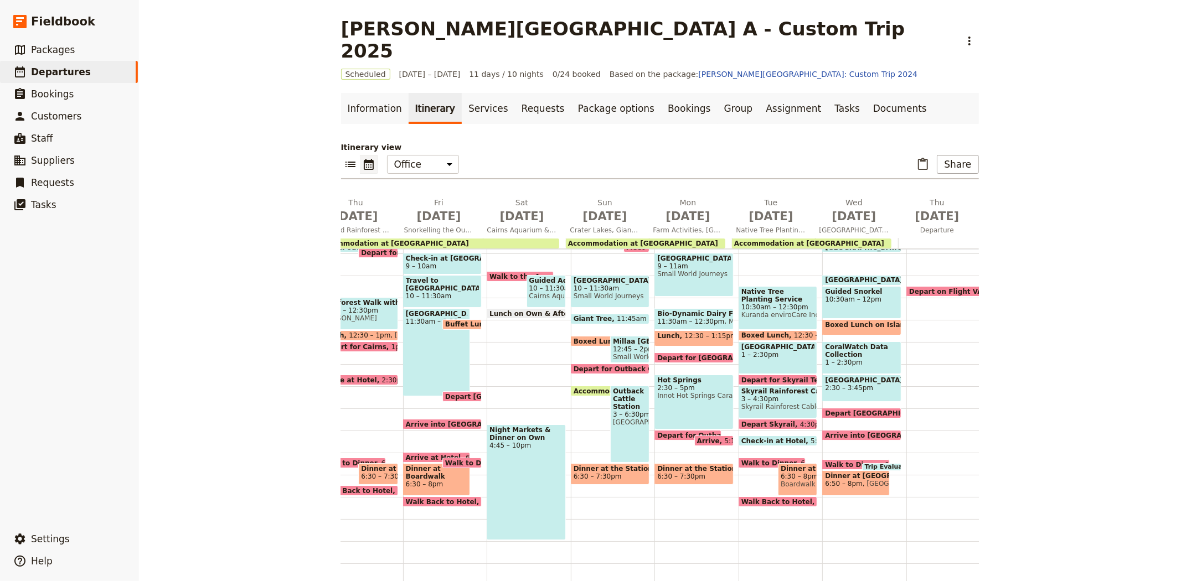
scroll to position [213, 0]
click at [588, 473] on span "6:30 – 7:30pm" at bounding box center [598, 477] width 48 height 8
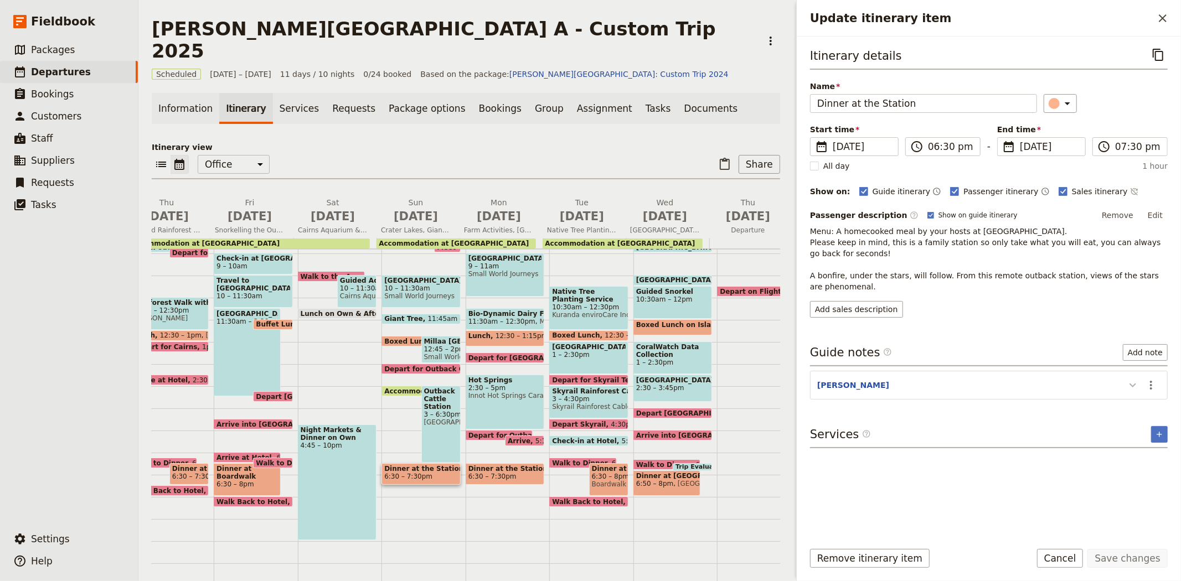
click at [1134, 388] on icon "Update itinerary item" at bounding box center [1132, 385] width 13 height 13
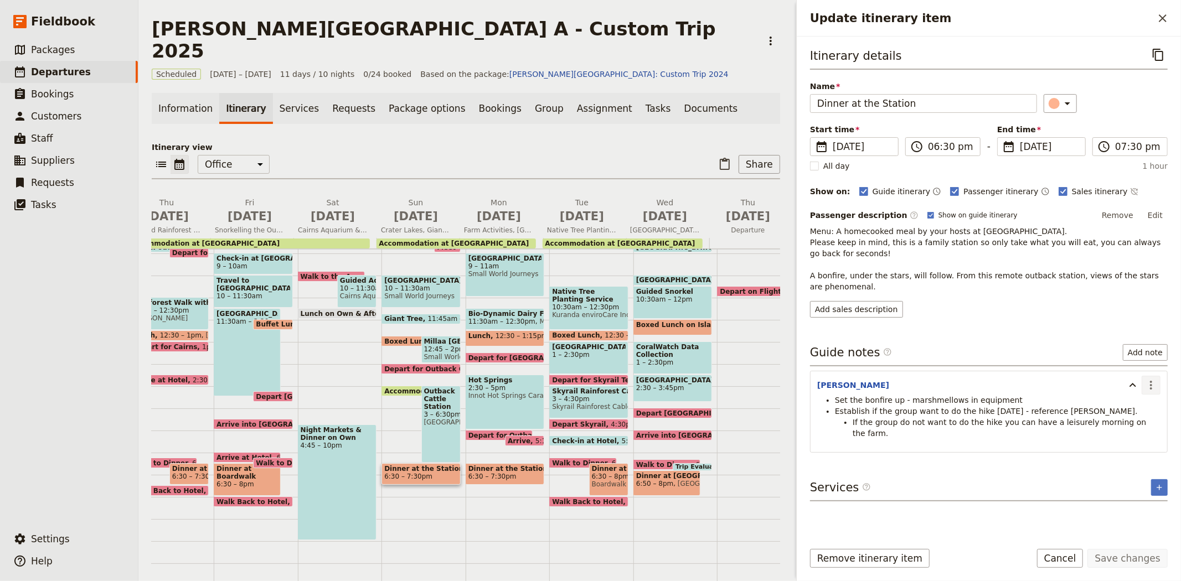
click at [1148, 387] on icon "Actions" at bounding box center [1151, 385] width 13 height 13
click at [1139, 405] on span "Edit note" at bounding box center [1128, 409] width 52 height 11
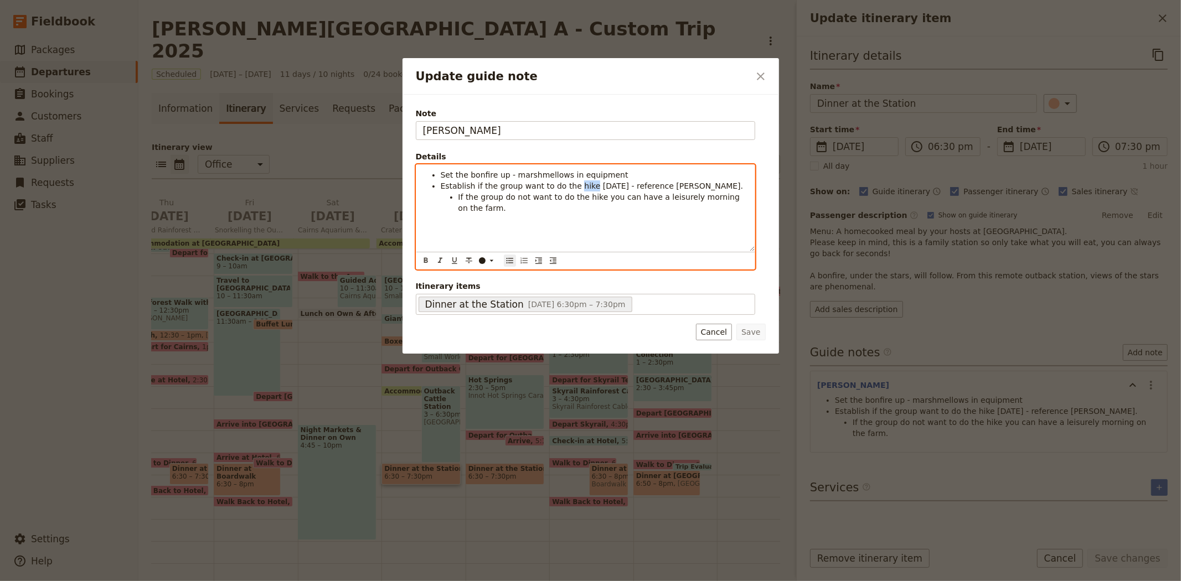
drag, startPoint x: 567, startPoint y: 187, endPoint x: 579, endPoint y: 187, distance: 12.7
click at [579, 187] on span "Establish if the group want to do the hike [DATE] - reference [PERSON_NAME]." at bounding box center [592, 186] width 303 height 9
click at [588, 207] on span "If the group do not want to do the hike you can have a leisurely morning on the…" at bounding box center [601, 214] width 284 height 20
click at [493, 220] on li "If the group do not want to do the walks you can have a leisurely morning on th…" at bounding box center [604, 214] width 290 height 22
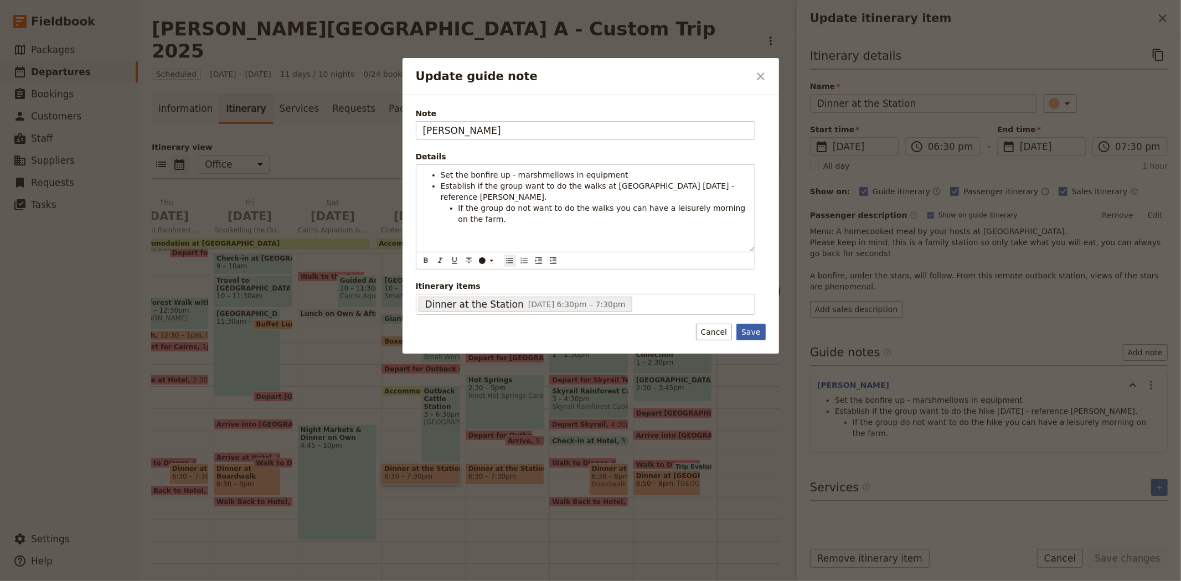
click at [753, 330] on button "Save" at bounding box center [751, 332] width 29 height 17
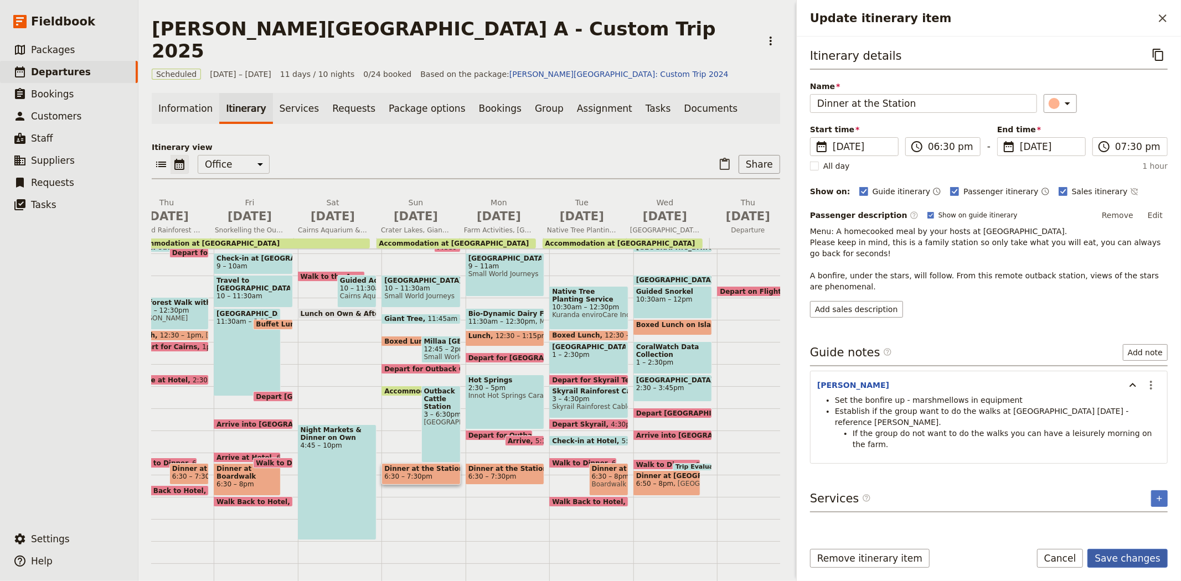
click at [1123, 563] on button "Save changes" at bounding box center [1128, 558] width 80 height 19
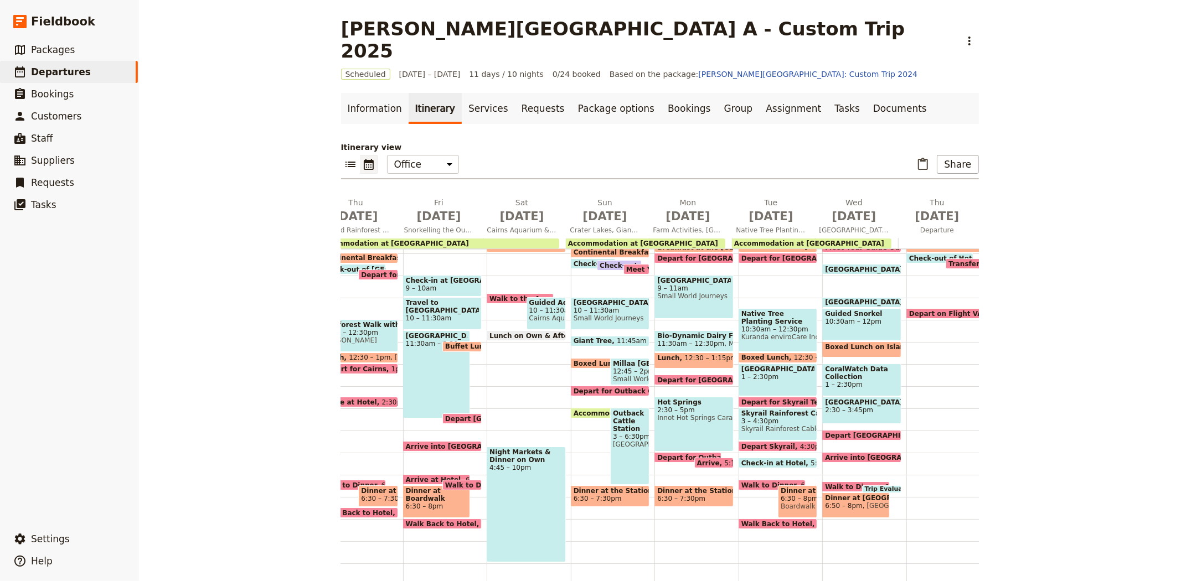
scroll to position [151, 0]
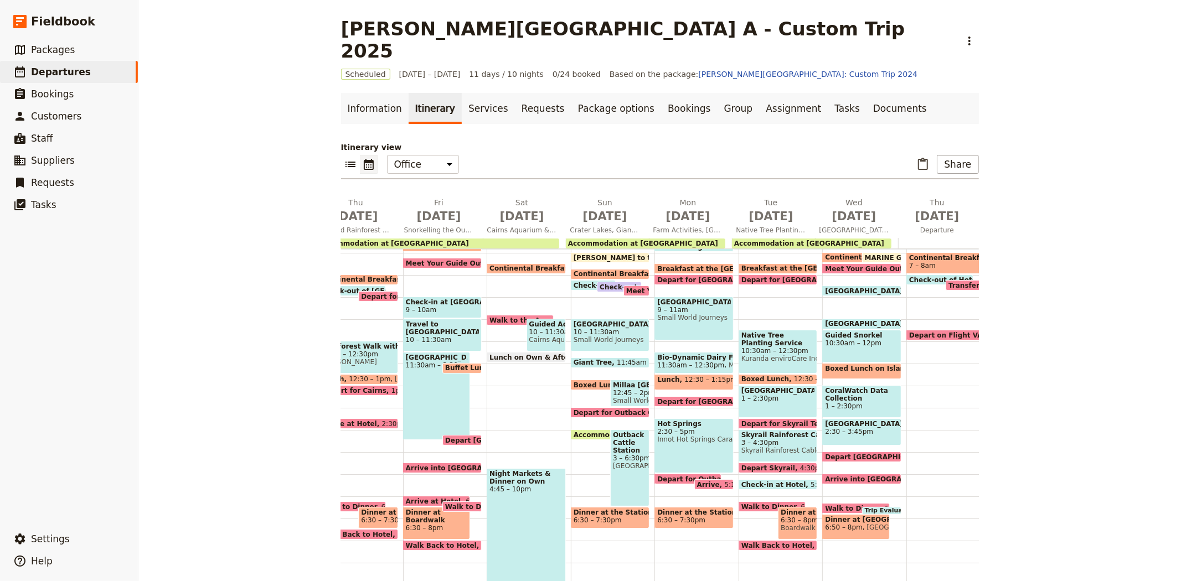
click at [681, 276] on span "Depart for [GEOGRAPHIC_DATA] Hike" at bounding box center [728, 279] width 143 height 7
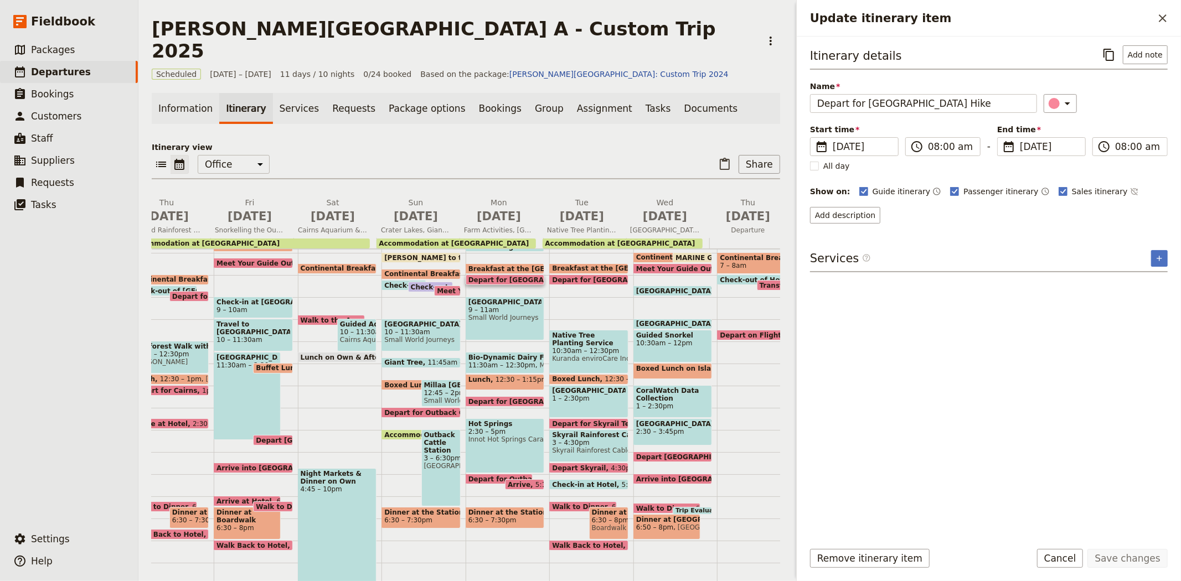
click at [510, 265] on span "Breakfast at the [GEOGRAPHIC_DATA]" at bounding box center [542, 268] width 146 height 7
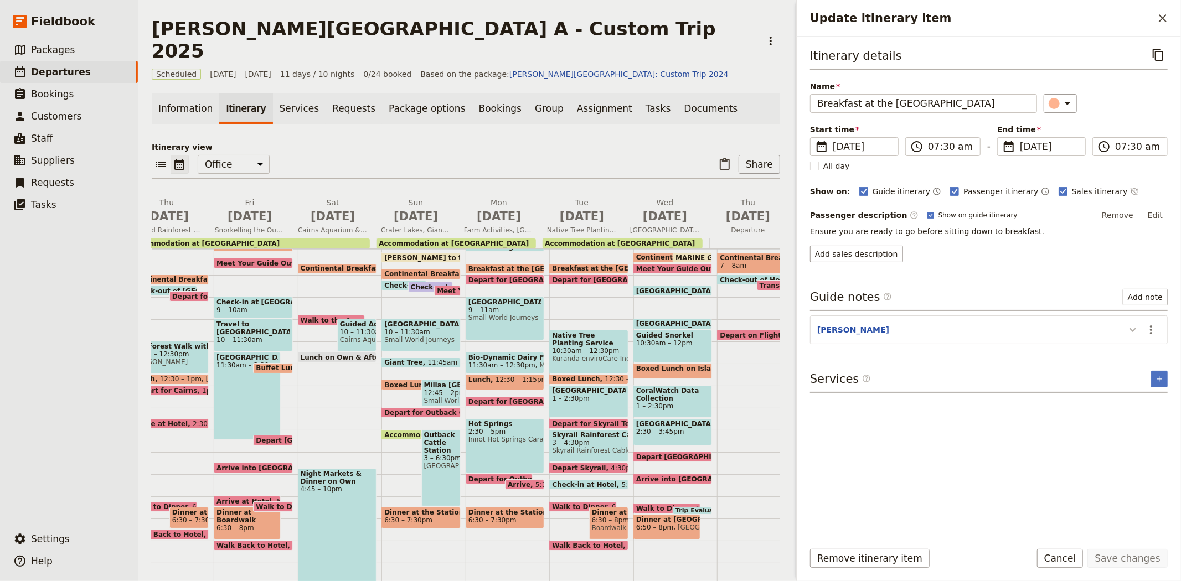
click at [1135, 331] on icon "Update itinerary item" at bounding box center [1132, 329] width 13 height 13
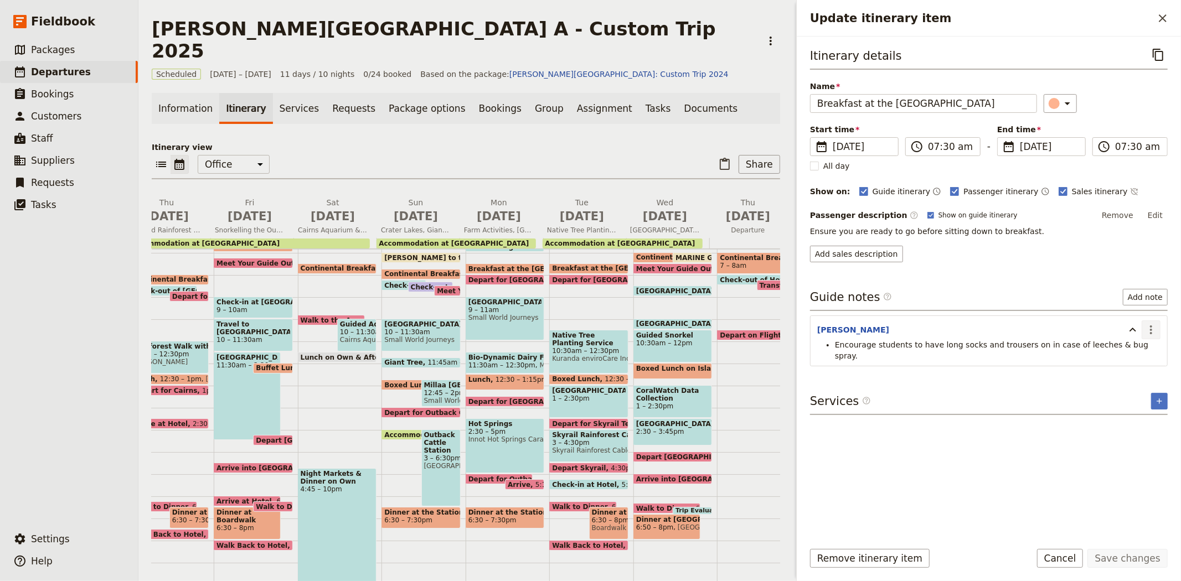
click at [1152, 323] on icon "Actions" at bounding box center [1151, 329] width 13 height 13
click at [1130, 371] on span "Remove note" at bounding box center [1128, 369] width 52 height 11
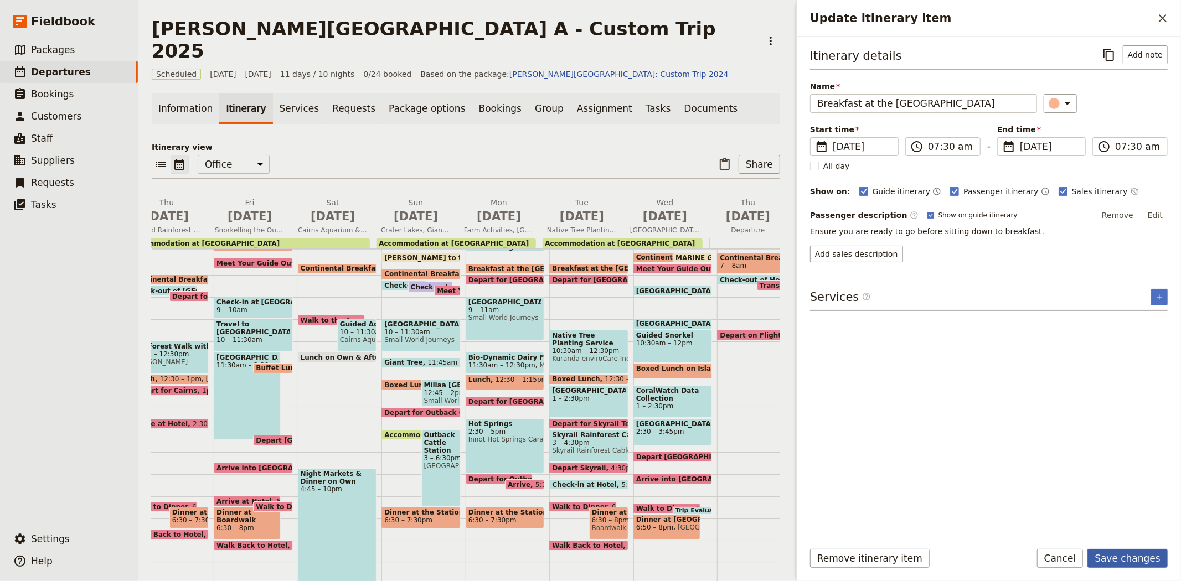
click at [1125, 560] on button "Save changes" at bounding box center [1128, 558] width 80 height 19
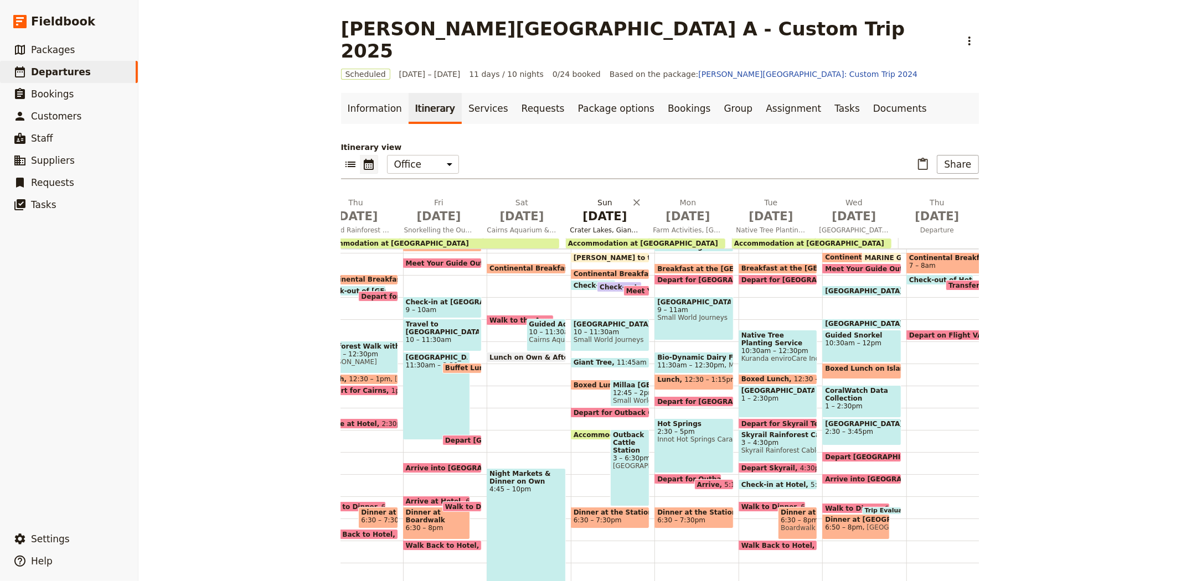
click at [595, 208] on span "[DATE]" at bounding box center [605, 216] width 70 height 17
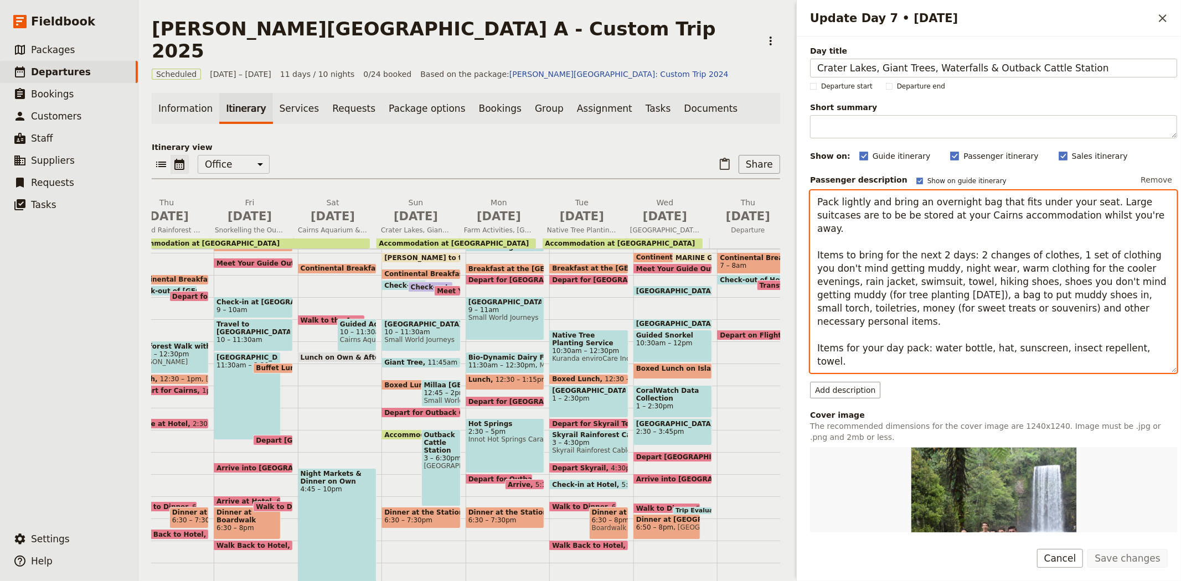
click at [946, 269] on textarea "Pack lightly and bring an overnight bag that fits under your seat. Large suitca…" at bounding box center [993, 282] width 367 height 183
click at [928, 269] on textarea "Pack lightly and bring an overnight bag that fits under your seat. Large suitca…" at bounding box center [993, 282] width 367 height 183
click at [912, 368] on textarea "Pack lightly and bring an overnight bag that fits under your seat. Large suitca…" at bounding box center [993, 282] width 367 height 183
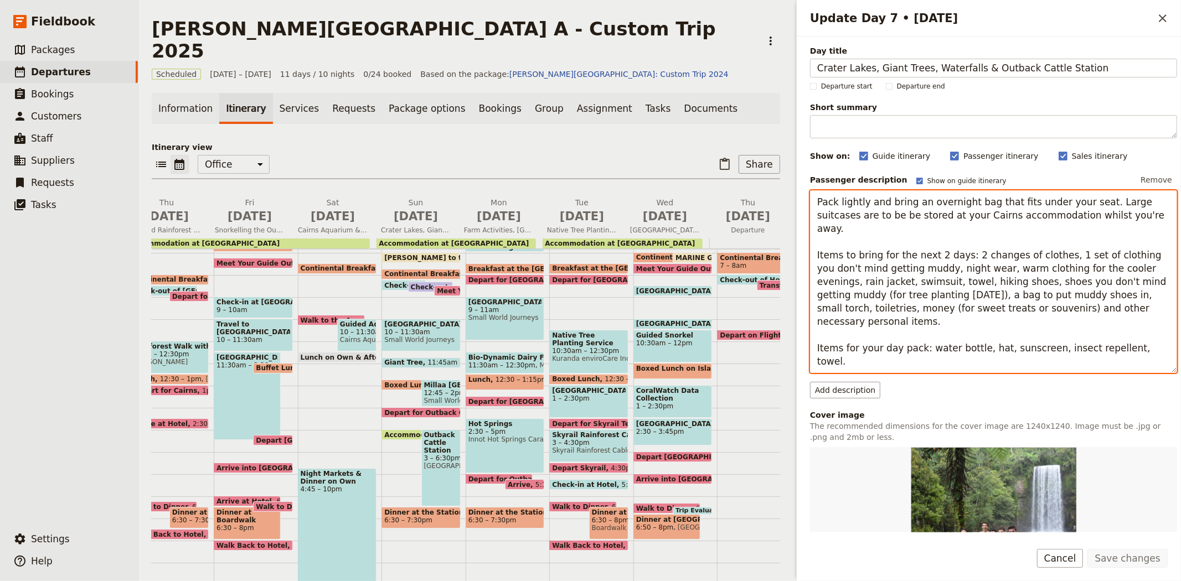
click at [932, 270] on textarea "Pack lightly and bring an overnight bag that fits under your seat. Large suitca…" at bounding box center [993, 282] width 367 height 183
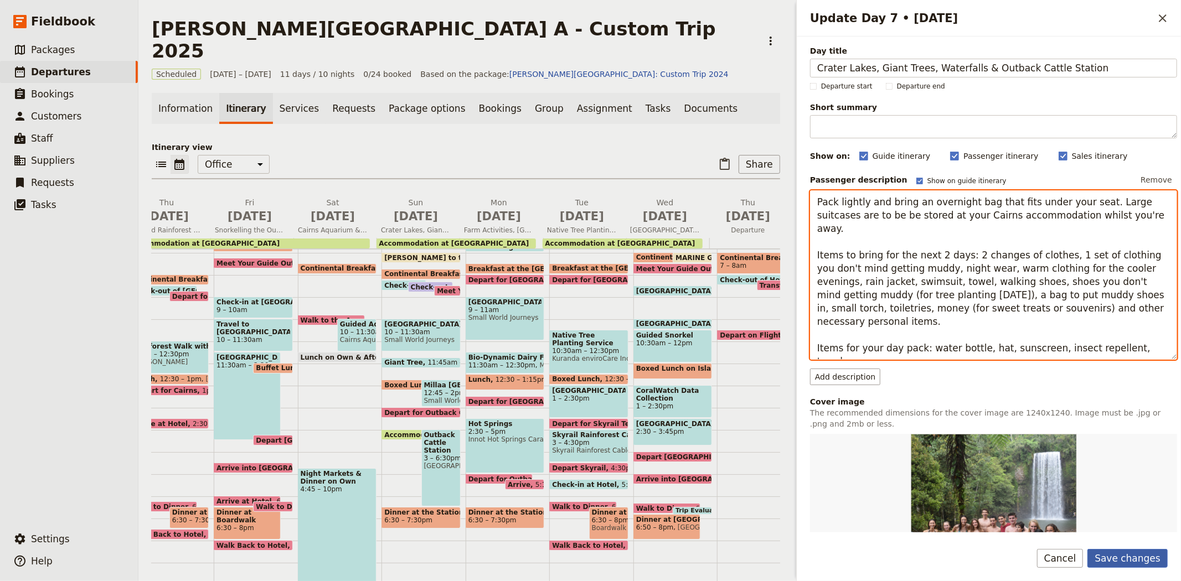
type textarea "Pack lightly and bring an overnight bag that fits under your seat. Large suitca…"
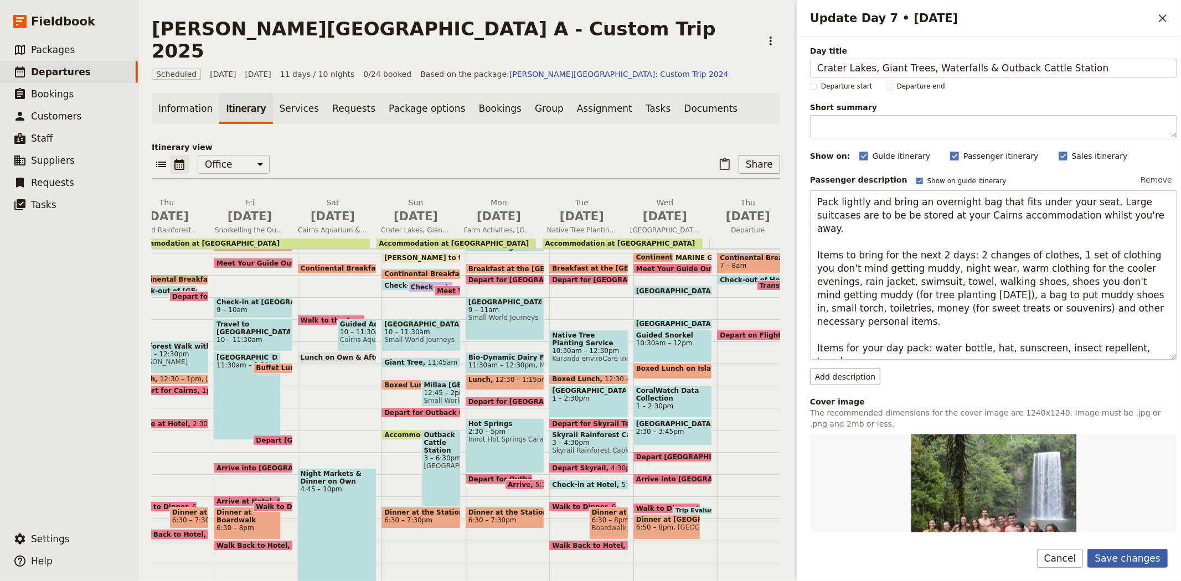
click at [1137, 553] on button "Save changes" at bounding box center [1128, 558] width 80 height 19
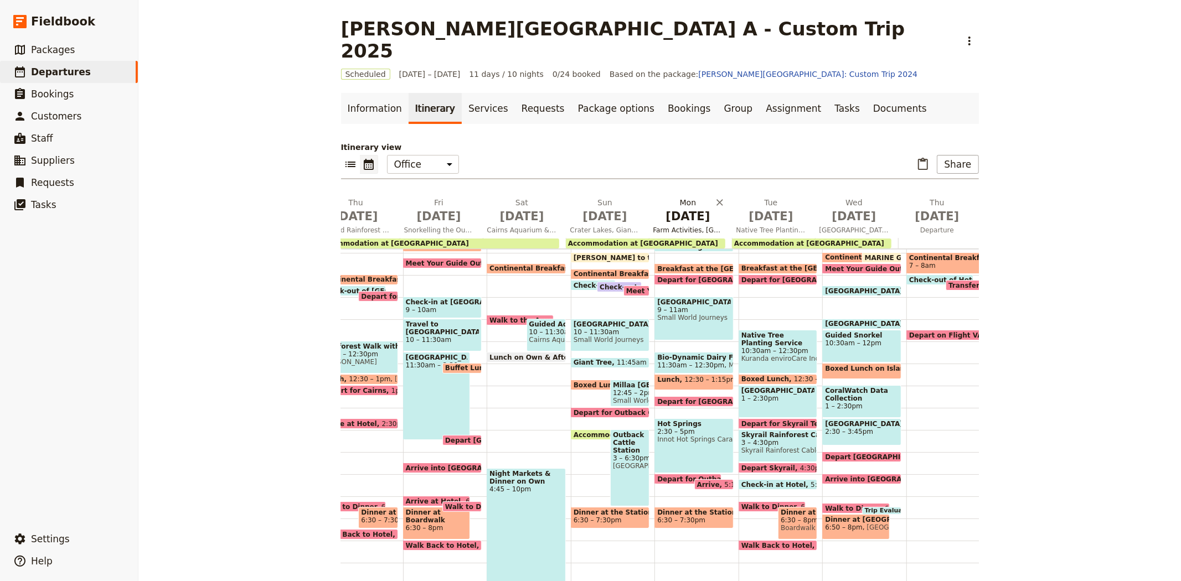
click at [688, 208] on span "[DATE]" at bounding box center [688, 216] width 70 height 17
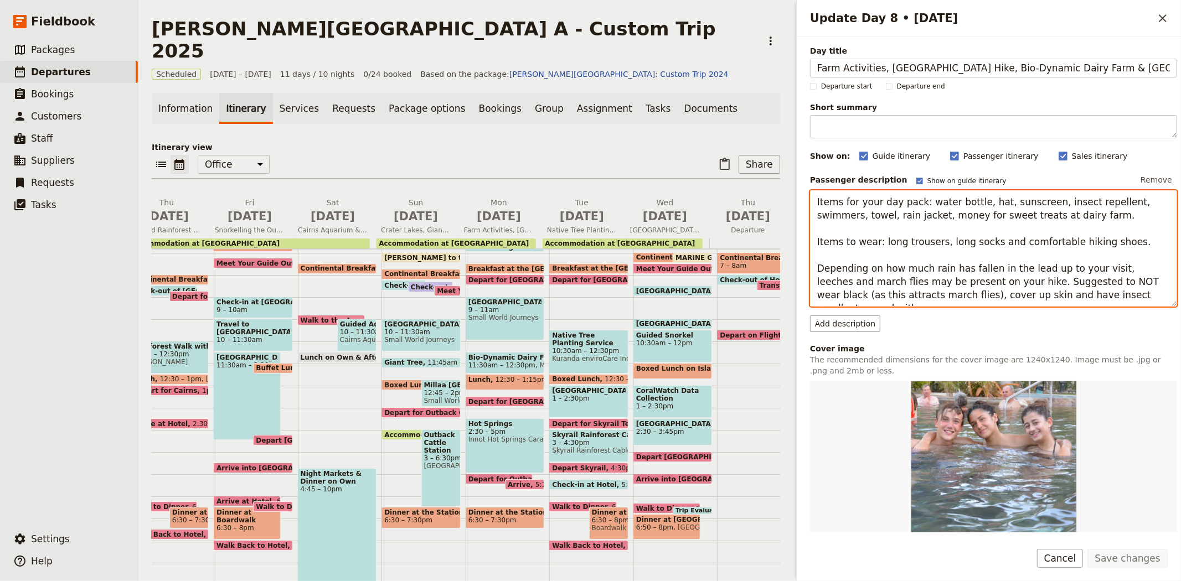
drag, startPoint x: 937, startPoint y: 242, endPoint x: 982, endPoint y: 244, distance: 45.5
click at [982, 244] on textarea "Items for your day pack: water bottle, hat, sunscreen, insect repellent, swimme…" at bounding box center [993, 249] width 367 height 116
click at [1016, 240] on textarea "Items for your day pack: water bottle, hat, sunscreen, insect repellent, swimme…" at bounding box center [993, 249] width 367 height 116
drag, startPoint x: 1147, startPoint y: 295, endPoint x: 811, endPoint y: 261, distance: 338.5
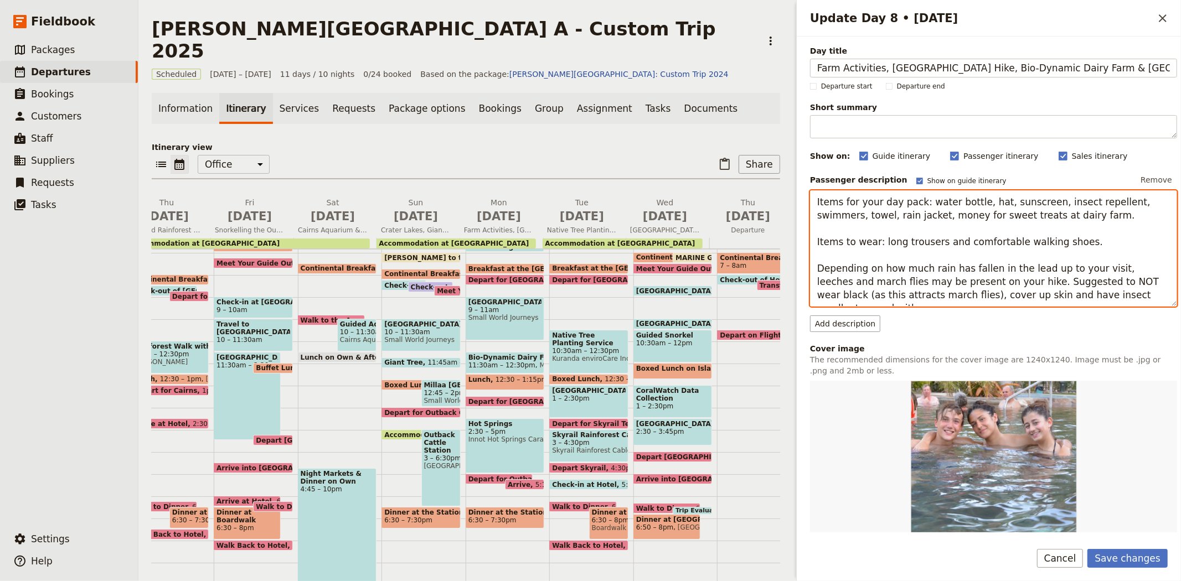
click at [811, 261] on textarea "Items for your day pack: water bottle, hat, sunscreen, insect repellent, swimme…" at bounding box center [993, 249] width 367 height 116
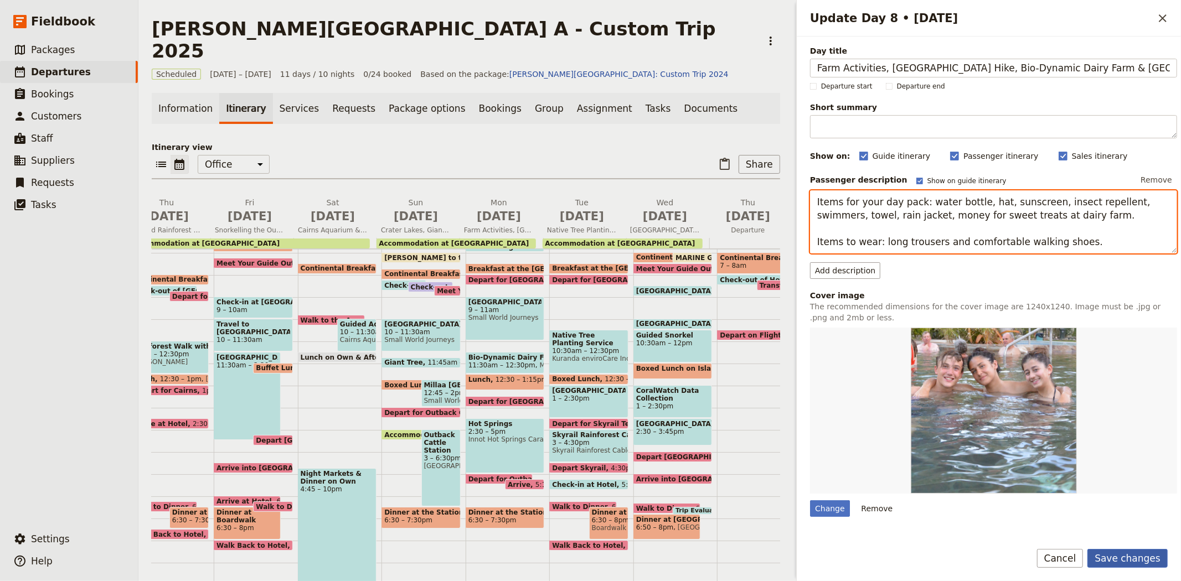
type textarea "Items for your day pack: water bottle, hat, sunscreen, insect repellent, swimme…"
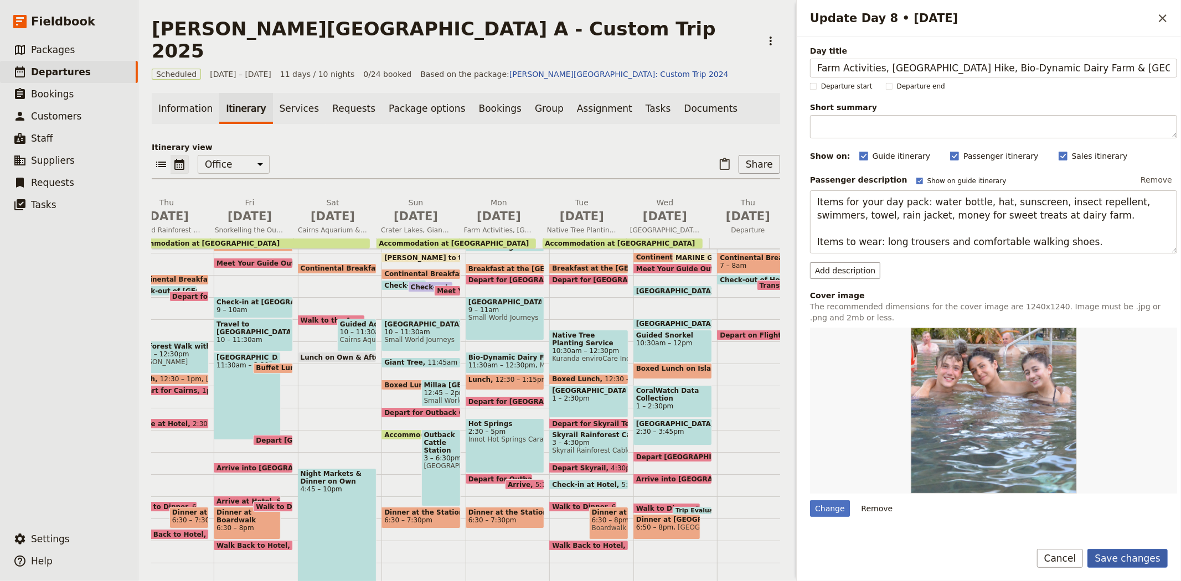
click at [1138, 551] on button "Save changes" at bounding box center [1128, 558] width 80 height 19
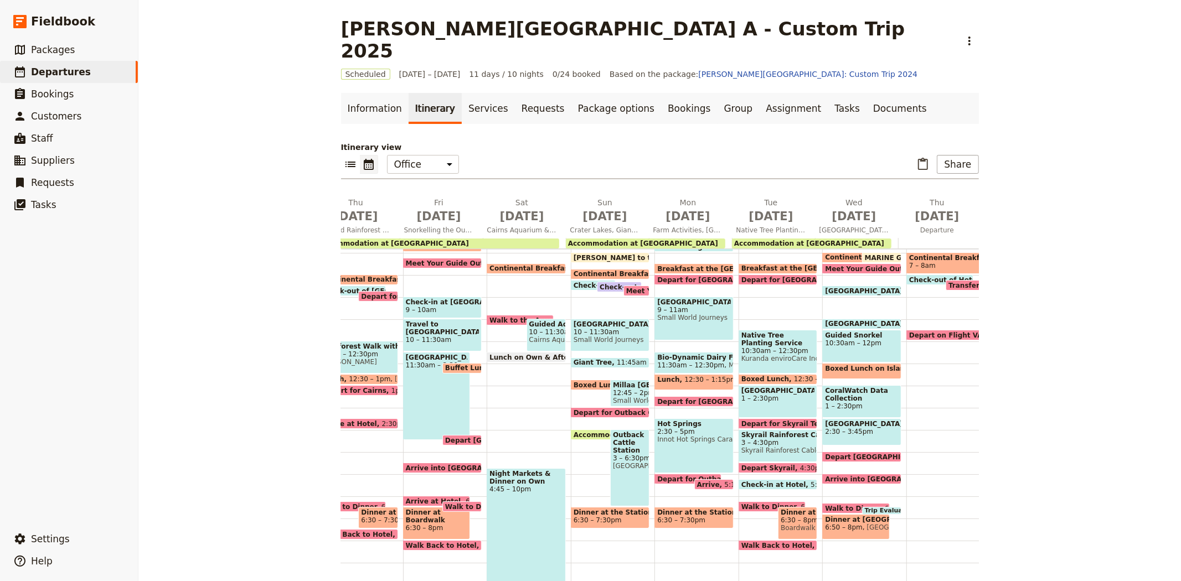
click at [665, 265] on span "Breakfast at the [GEOGRAPHIC_DATA]" at bounding box center [730, 268] width 146 height 7
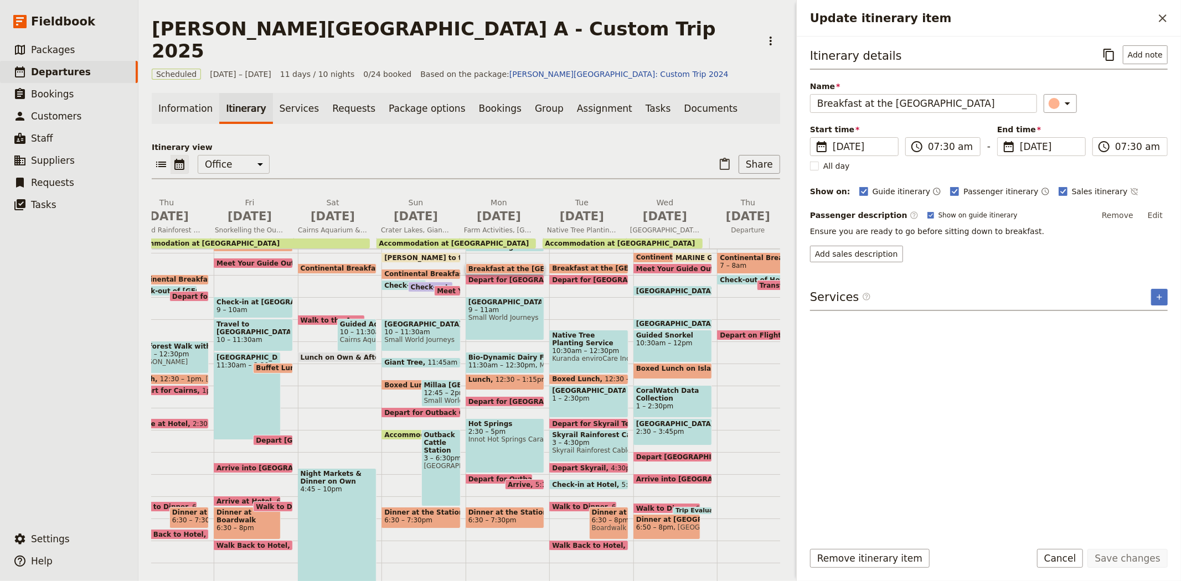
click at [474, 276] on span "Depart for [GEOGRAPHIC_DATA] Hike" at bounding box center [540, 279] width 143 height 7
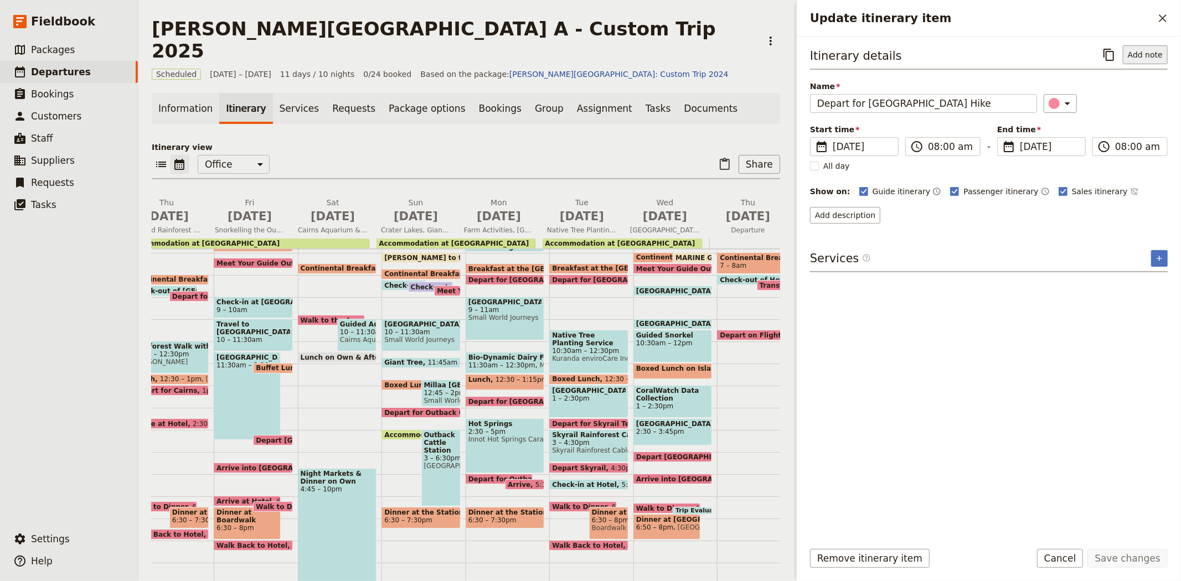
click at [1137, 54] on button "Add note" at bounding box center [1145, 54] width 45 height 19
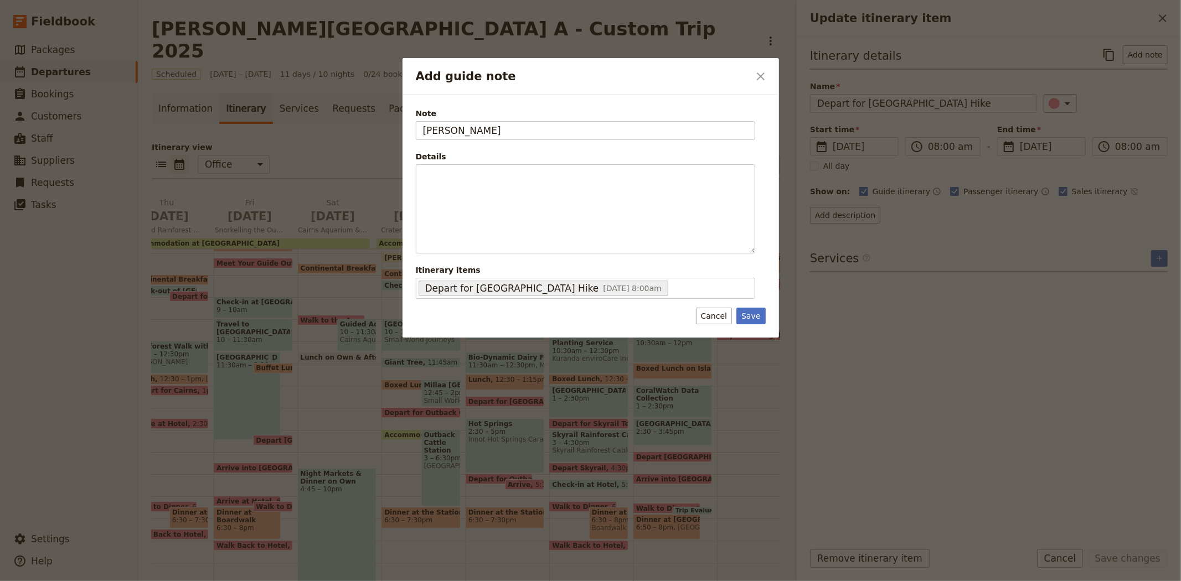
type input "[PERSON_NAME]"
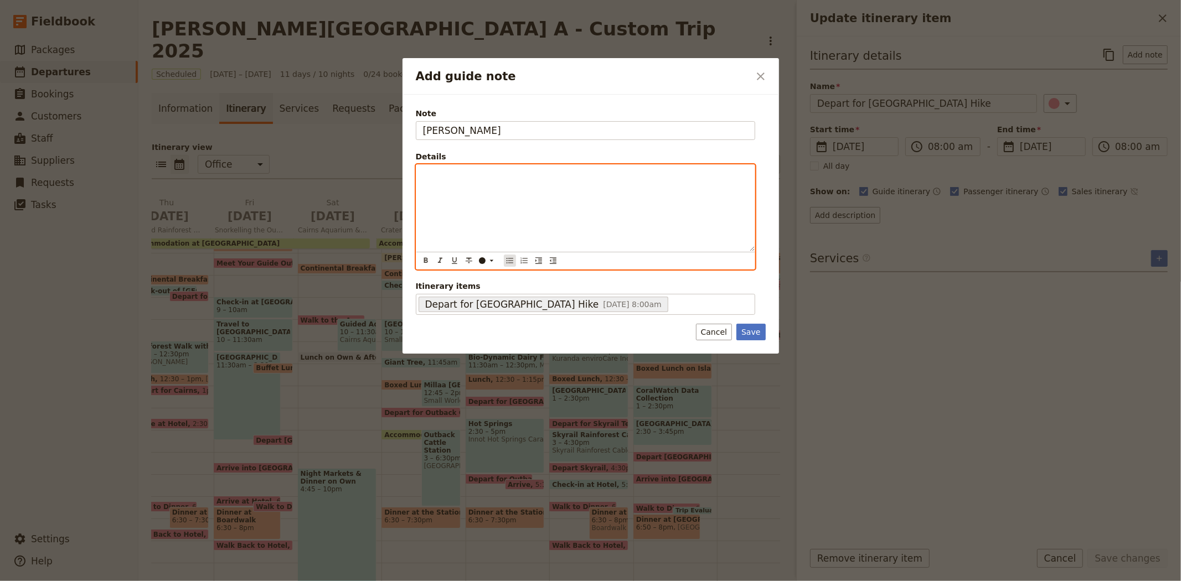
click at [510, 257] on icon "Bulleted list" at bounding box center [510, 260] width 9 height 9
click at [510, 176] on span "In the proposal was a Nandroya Hike - parts of the track are closed so visiting…" at bounding box center [593, 181] width 304 height 20
click at [462, 176] on span "In the proposal was Nandroya Hike - parts of the track are closed so visiting M…" at bounding box center [589, 181] width 297 height 20
click at [536, 174] on span "In the original proposal was Nandroya Hike - parts of the track are closed so v…" at bounding box center [589, 181] width 297 height 20
click at [577, 173] on span "In the original proposal was a Nandroya Hike - parts of the track are closed so…" at bounding box center [593, 181] width 305 height 20
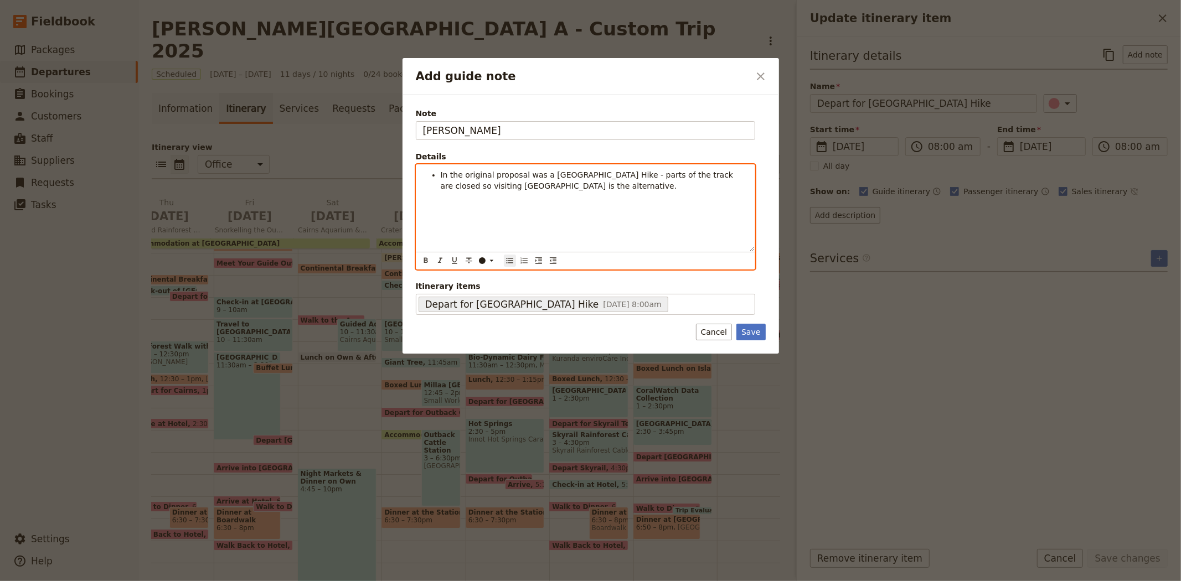
click at [600, 186] on li "In the original proposal was a Nandroya Falls Hike - parts of the track are clo…" at bounding box center [594, 180] width 307 height 22
click at [532, 187] on span "In the original proposal was a Nandroya Falls Hike - parts of the track are clo…" at bounding box center [588, 181] width 295 height 20
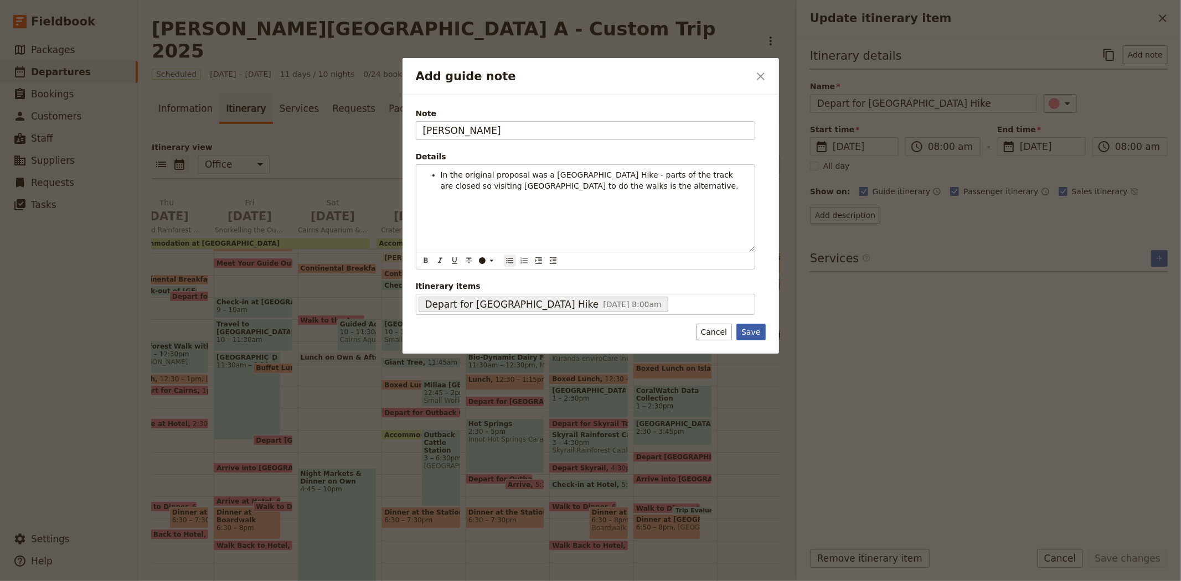
click at [752, 335] on button "Save" at bounding box center [751, 332] width 29 height 17
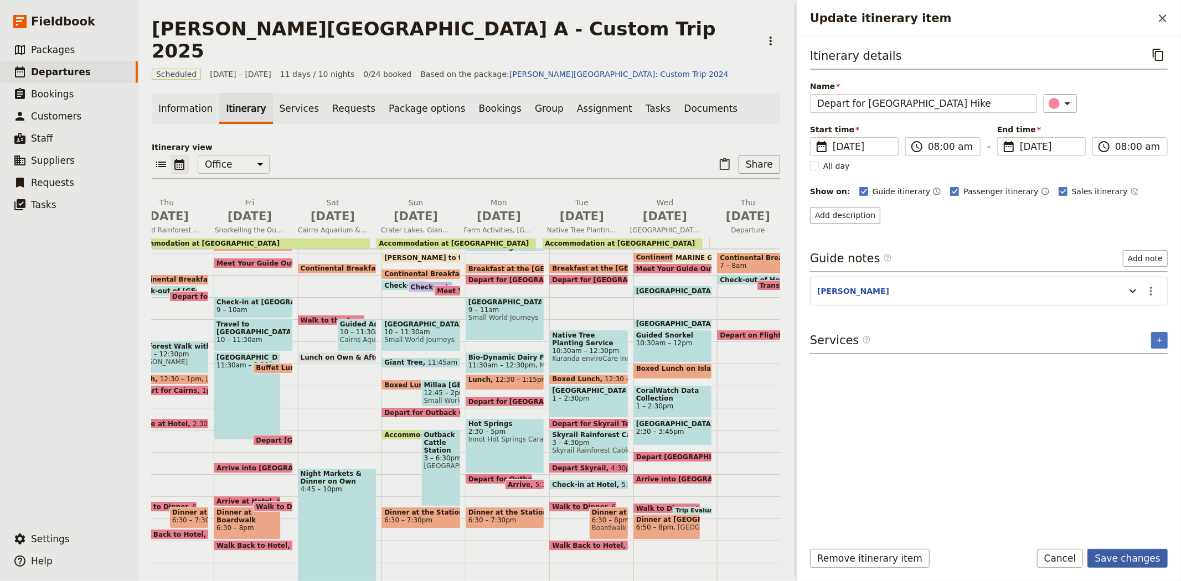
click at [1123, 557] on button "Save changes" at bounding box center [1128, 558] width 80 height 19
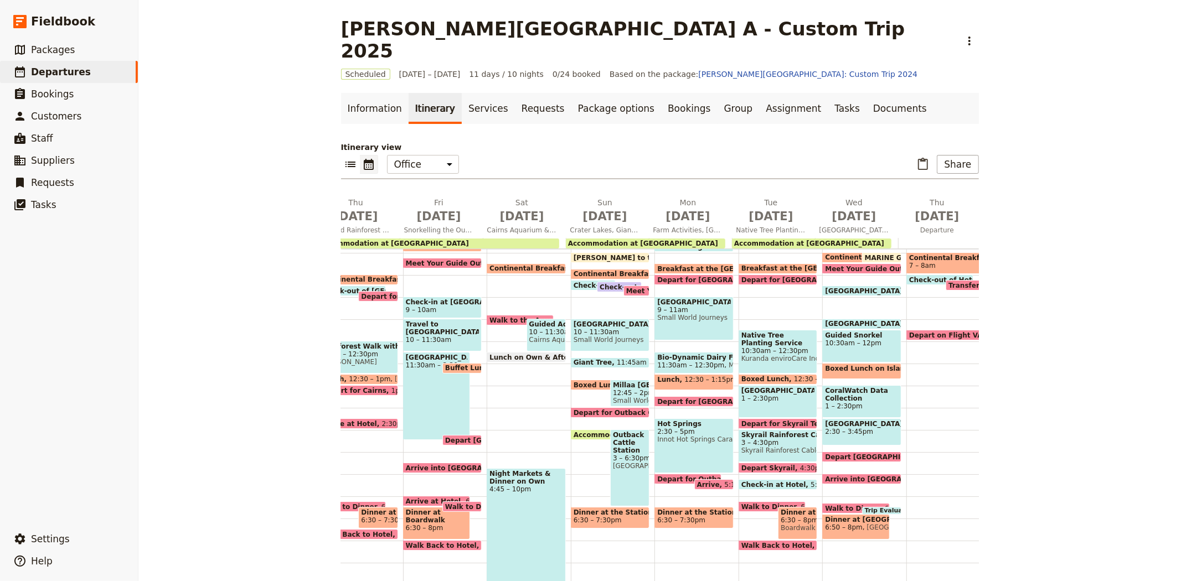
click at [605, 509] on span "Dinner at the Station" at bounding box center [611, 513] width 74 height 8
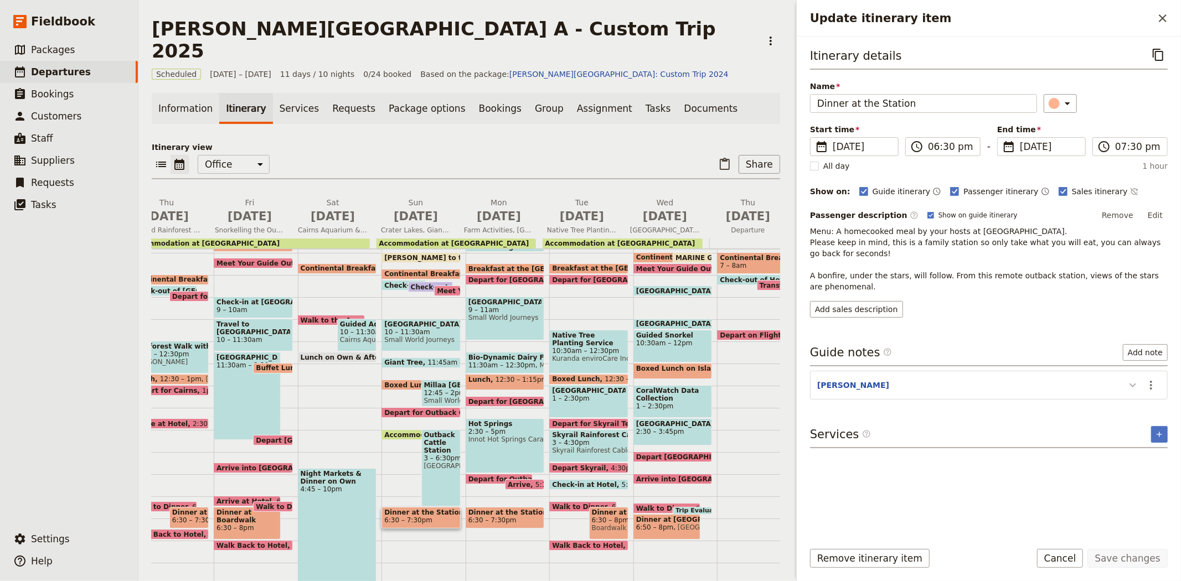
click at [1131, 389] on icon "Update itinerary item" at bounding box center [1132, 385] width 13 height 13
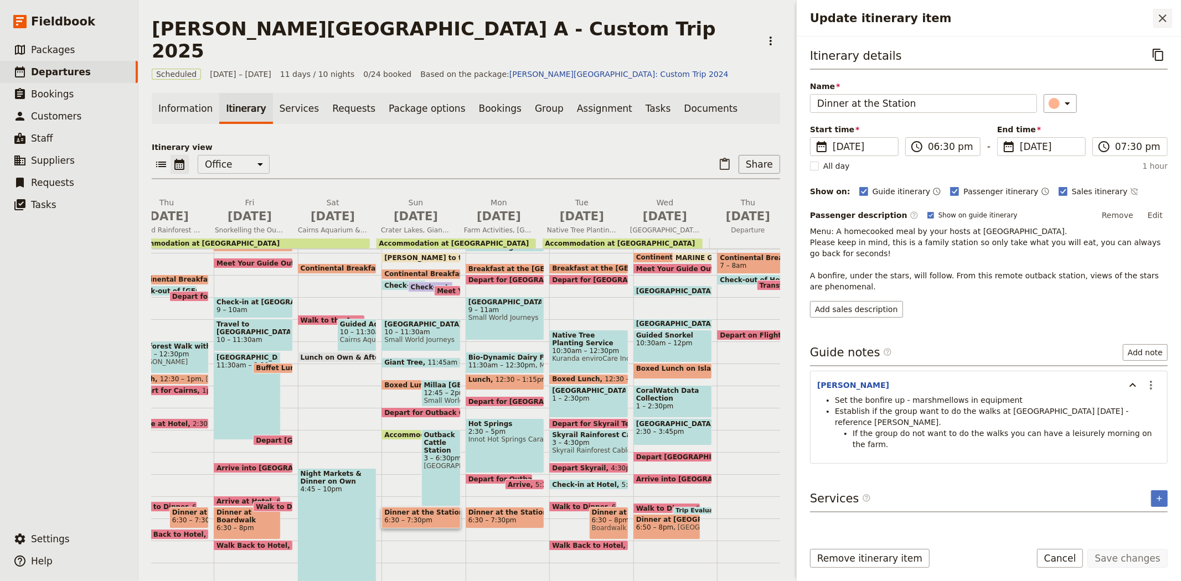
click at [1160, 12] on icon "Close drawer" at bounding box center [1162, 18] width 13 height 13
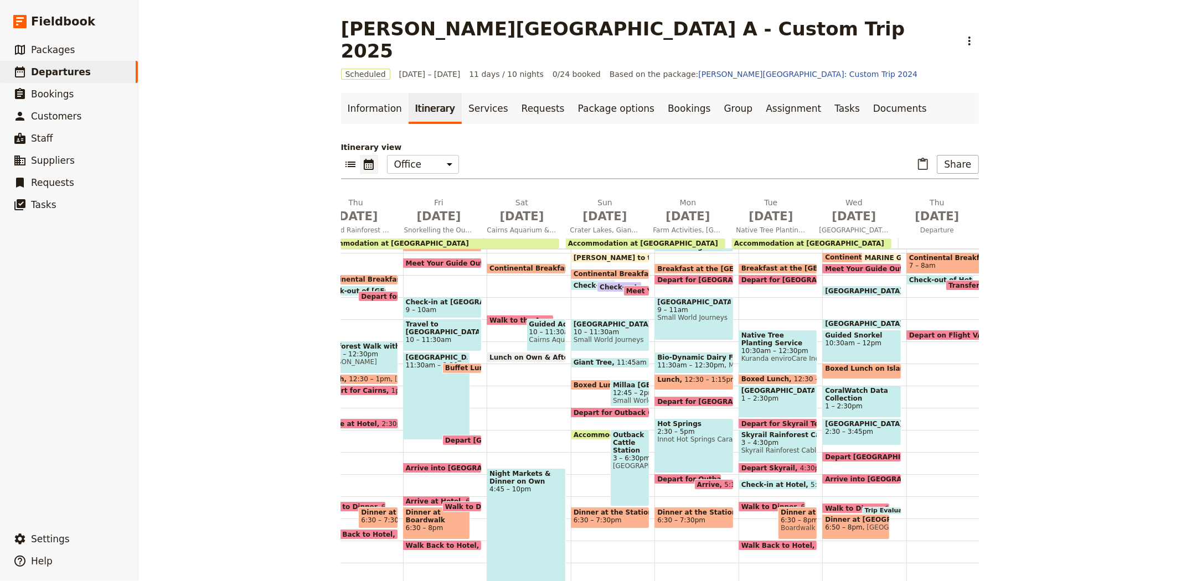
click at [672, 314] on span "Small World Journeys" at bounding box center [694, 318] width 74 height 8
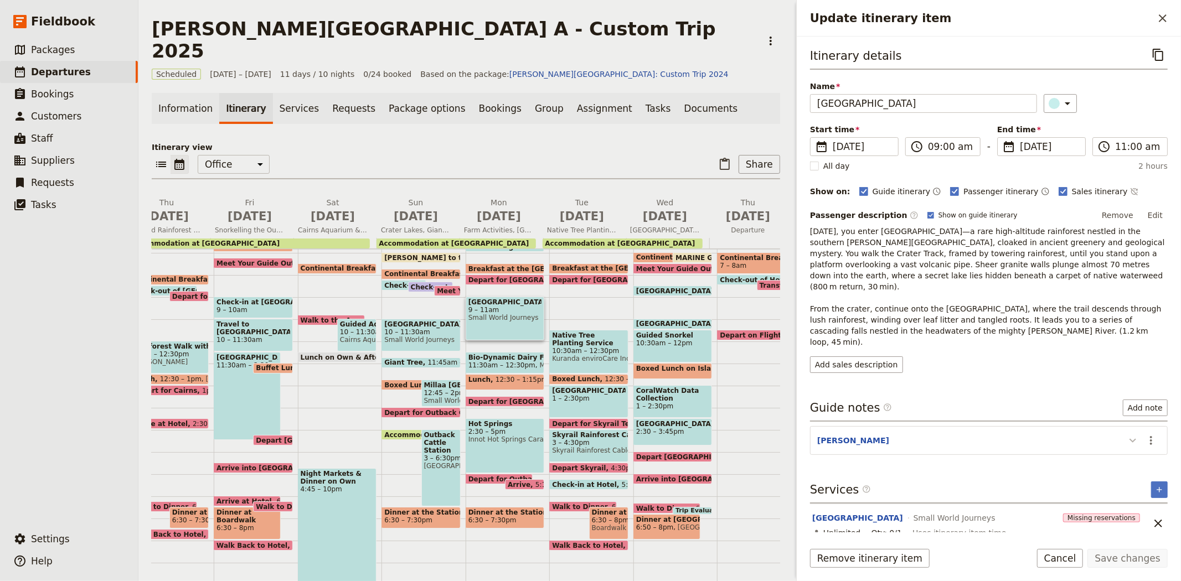
click at [1131, 434] on icon "Update itinerary item" at bounding box center [1132, 440] width 13 height 13
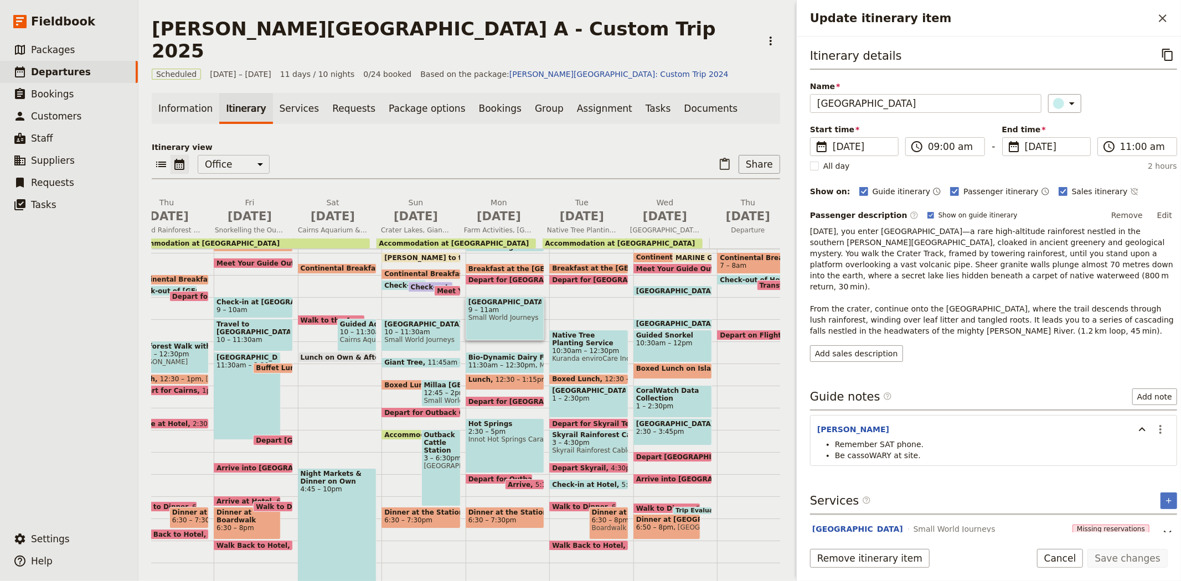
scroll to position [9, 0]
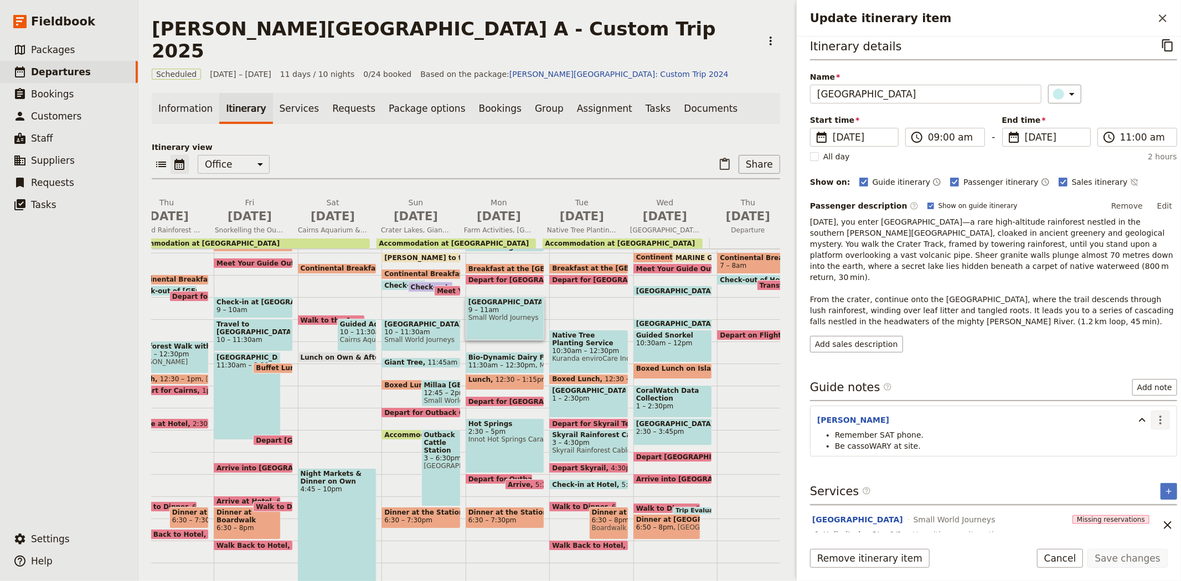
click at [1154, 414] on icon "Actions" at bounding box center [1160, 420] width 13 height 13
click at [1132, 431] on span "Edit note" at bounding box center [1120, 433] width 35 height 11
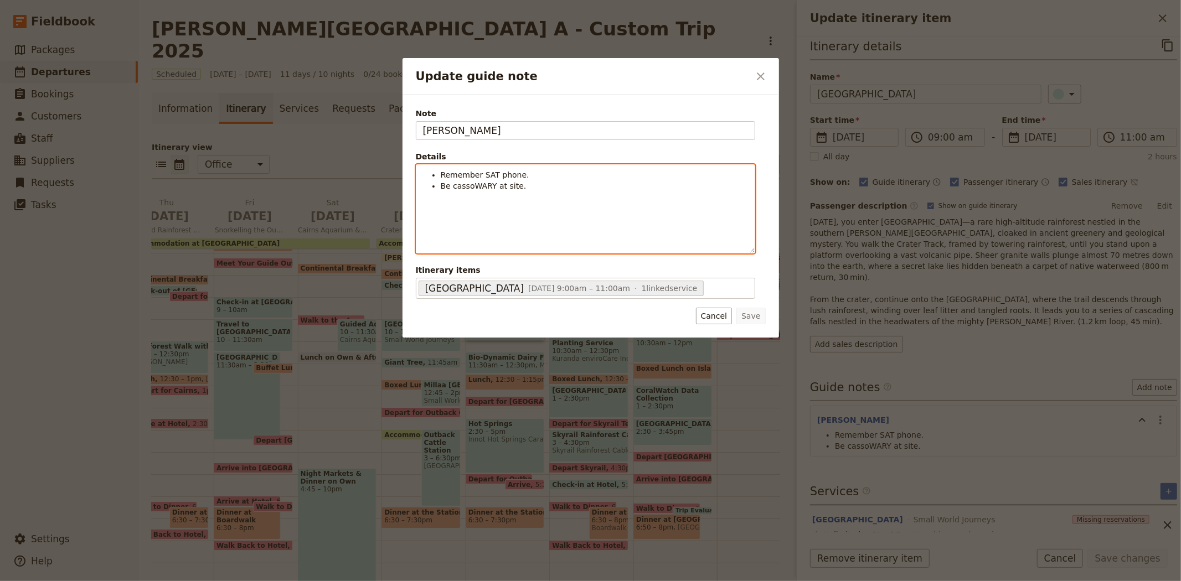
click at [458, 171] on span "Remember SAT phone." at bounding box center [485, 175] width 89 height 9
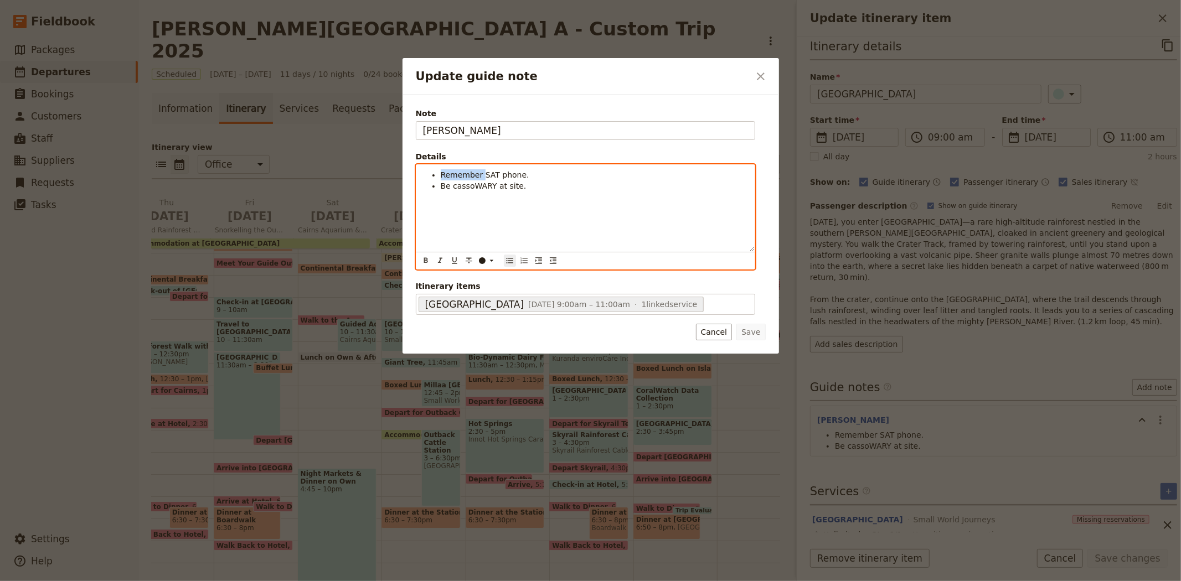
click at [458, 171] on span "Remember SAT phone." at bounding box center [485, 175] width 89 height 9
click at [535, 186] on li "Be cassoWARY at site." at bounding box center [594, 186] width 307 height 11
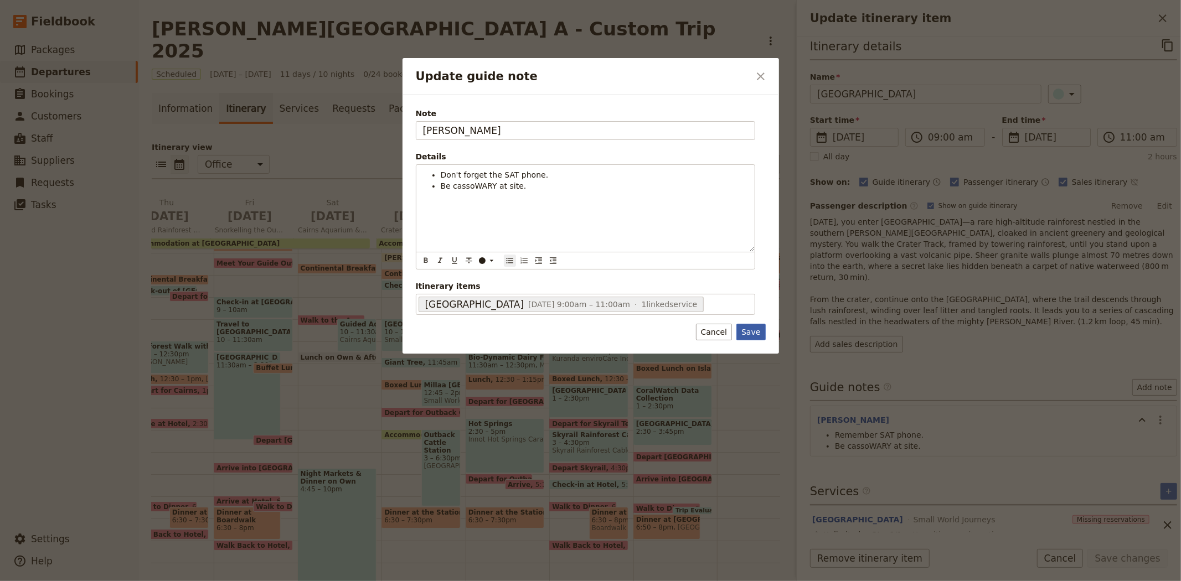
click at [745, 331] on button "Save" at bounding box center [751, 332] width 29 height 17
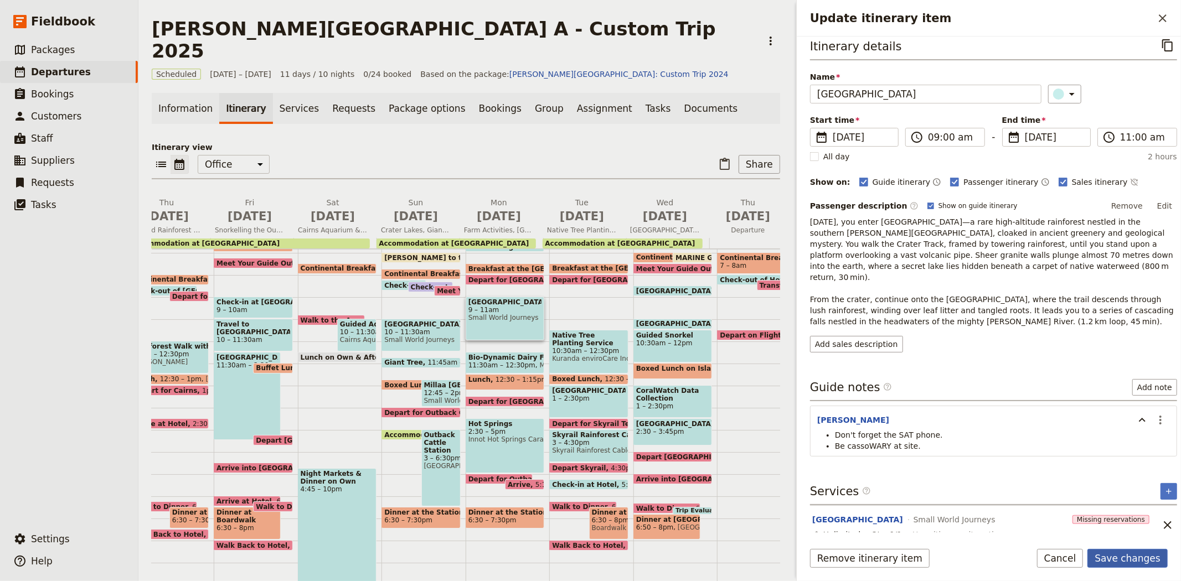
click at [1131, 562] on button "Save changes" at bounding box center [1128, 558] width 80 height 19
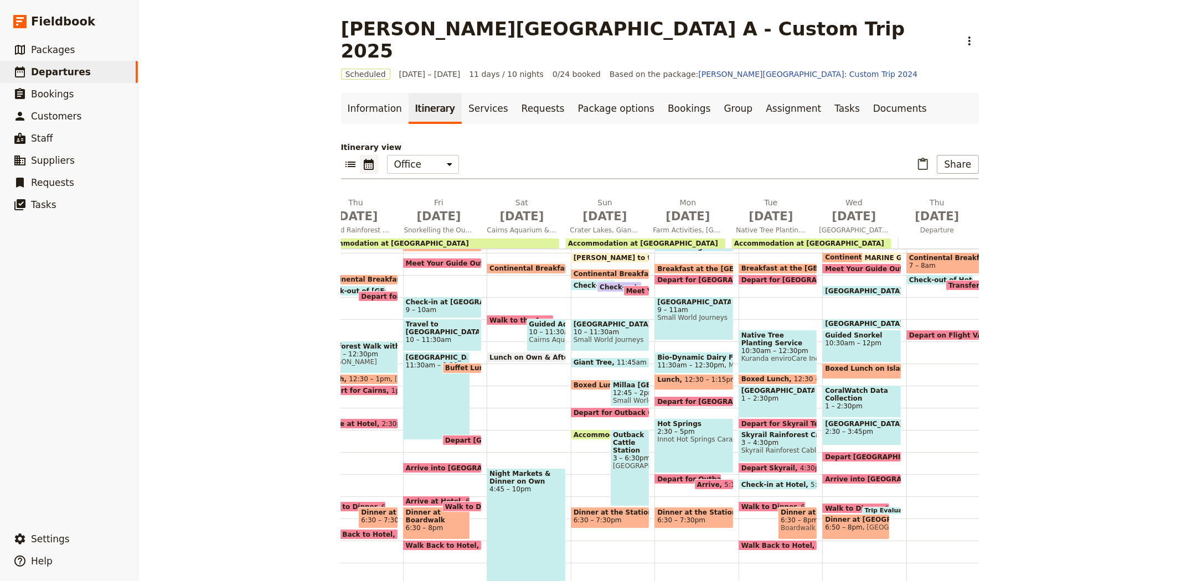
click at [683, 301] on div "[GEOGRAPHIC_DATA] 9 – 11am Small World Journeys" at bounding box center [694, 319] width 79 height 44
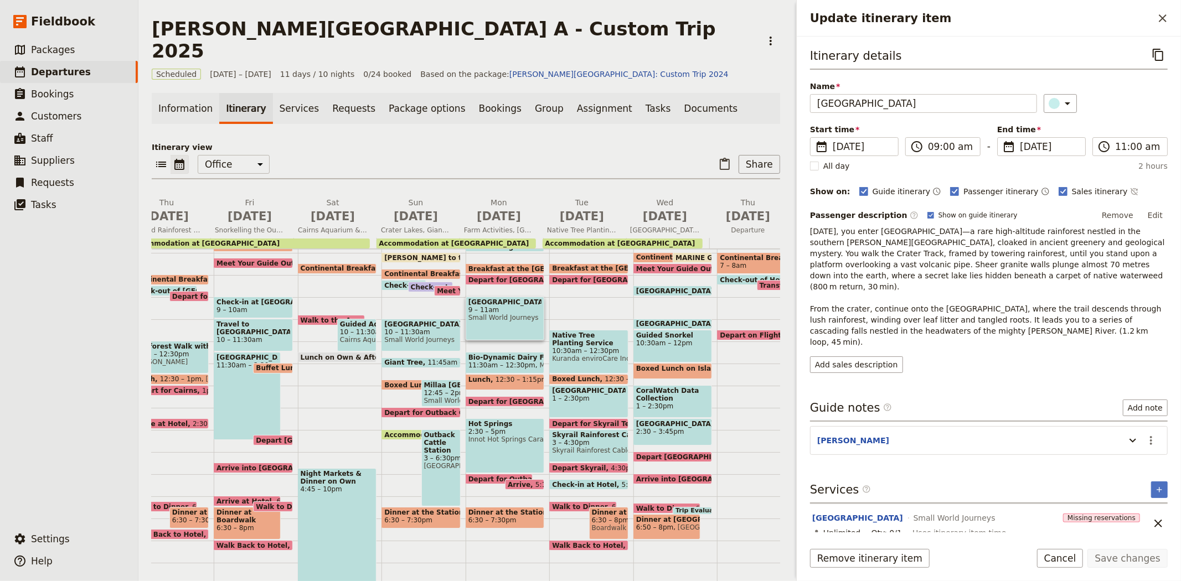
click at [491, 276] on span "Depart for [GEOGRAPHIC_DATA] Hike" at bounding box center [540, 279] width 143 height 7
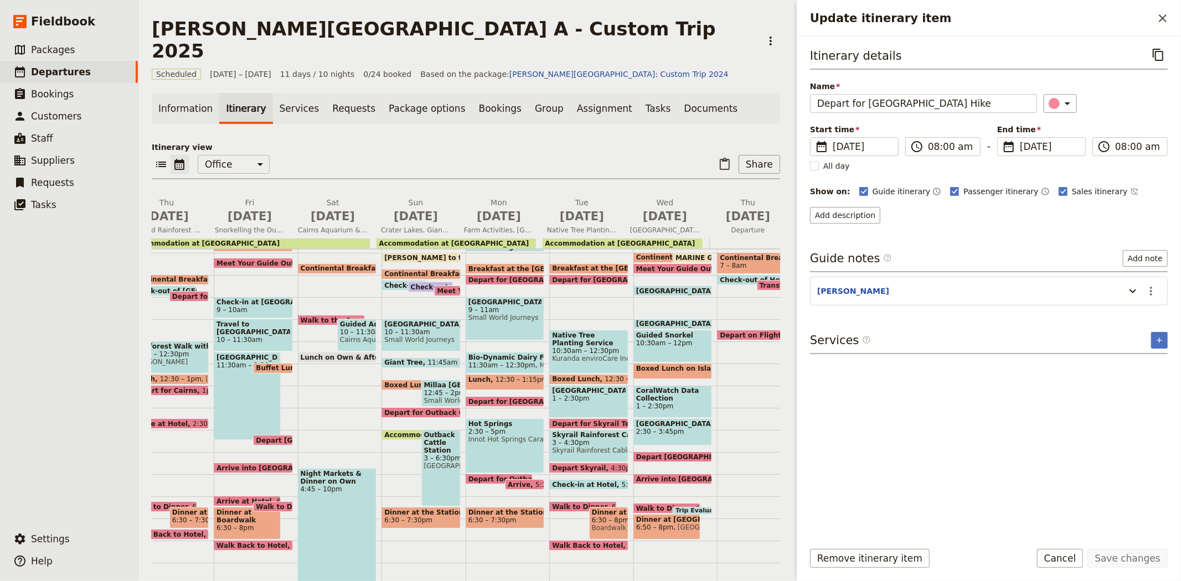
click at [490, 276] on span "Depart for [GEOGRAPHIC_DATA] Hike" at bounding box center [540, 279] width 143 height 7
click at [496, 301] on div "[GEOGRAPHIC_DATA] 9 – 11am Small World Journeys" at bounding box center [505, 319] width 79 height 44
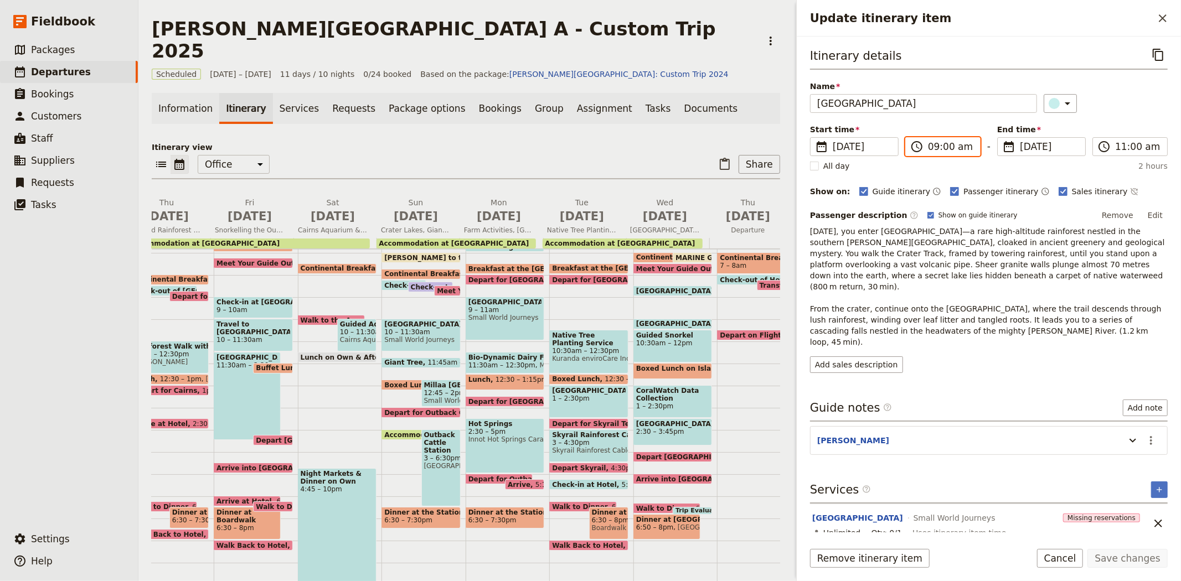
click at [933, 147] on input "09:00 am" at bounding box center [950, 146] width 45 height 13
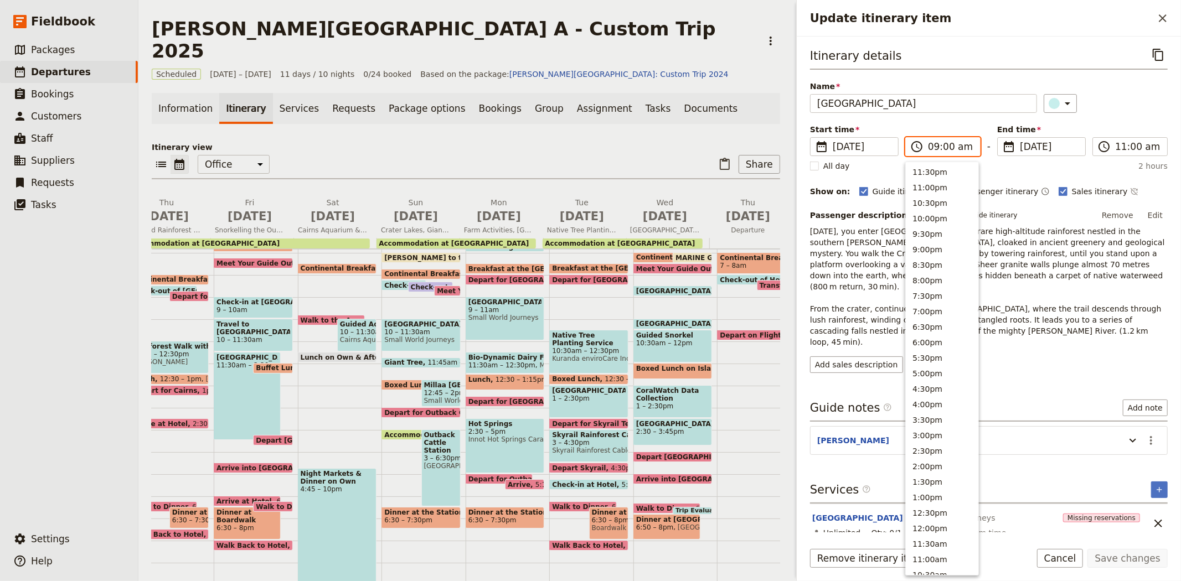
scroll to position [335, 0]
type input "08:45 am"
click at [1116, 113] on div "Itinerary details ​ Name National Park Walk ​ Start time ​ 15 Sep 2025 15/09/20…" at bounding box center [989, 209] width 358 height 328
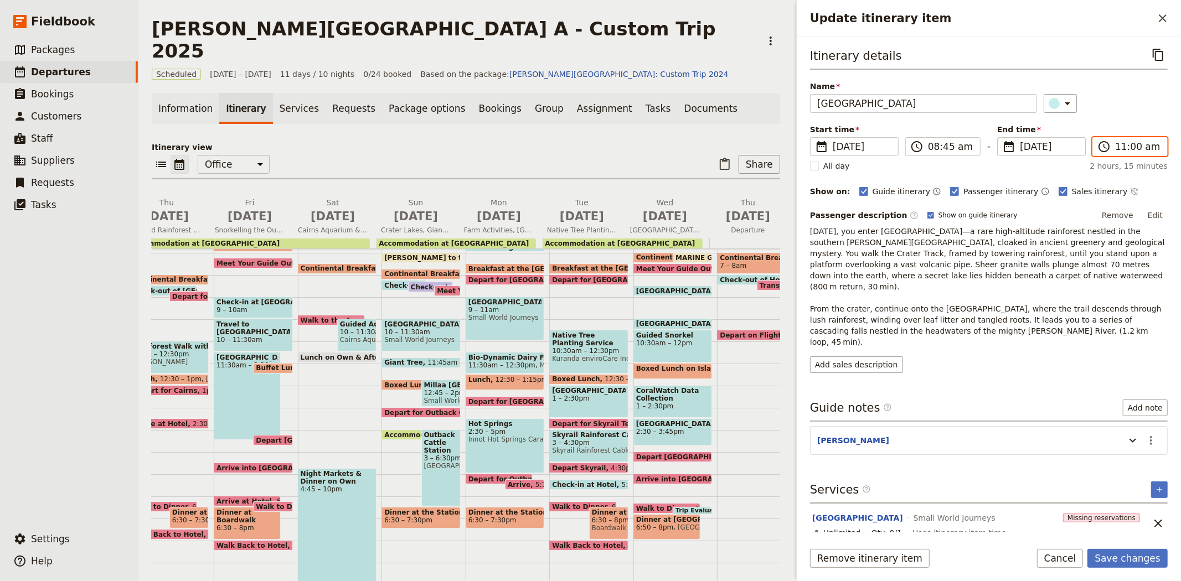
click at [1121, 146] on input "11:00 am" at bounding box center [1137, 146] width 45 height 13
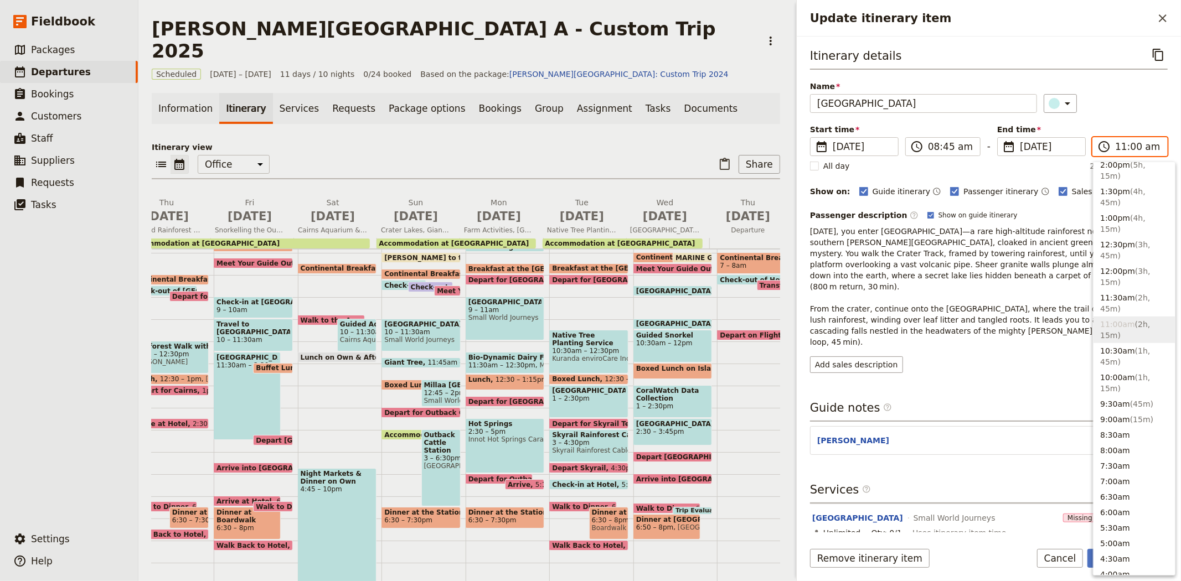
scroll to position [507, 0]
click at [1134, 348] on button "10:30am ( 1h, 45m )" at bounding box center [1134, 361] width 81 height 27
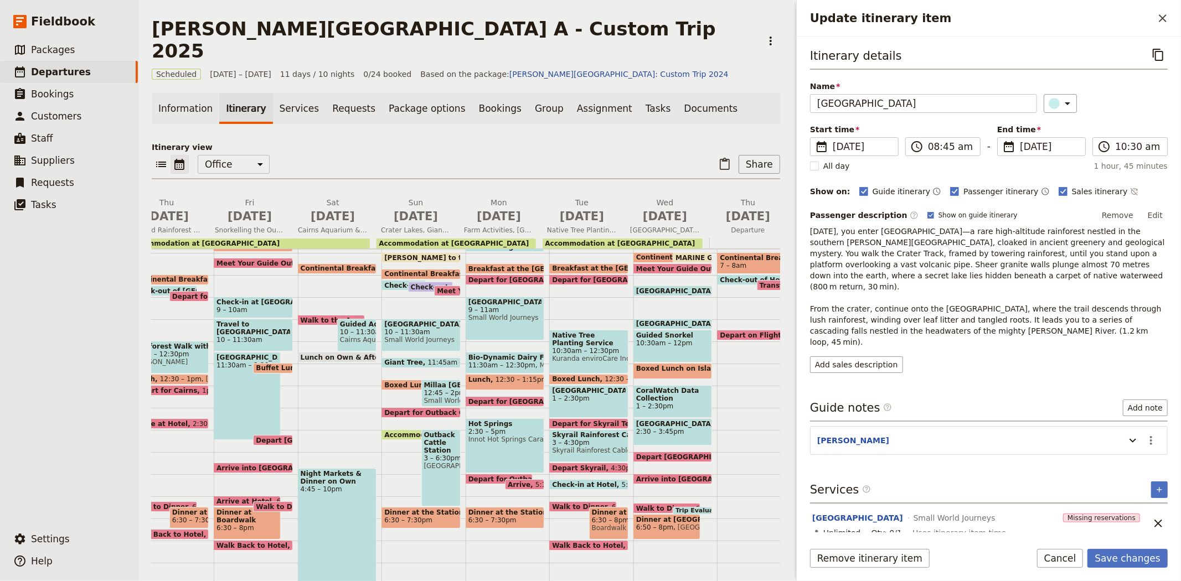
click at [1116, 106] on div "​" at bounding box center [1106, 103] width 125 height 19
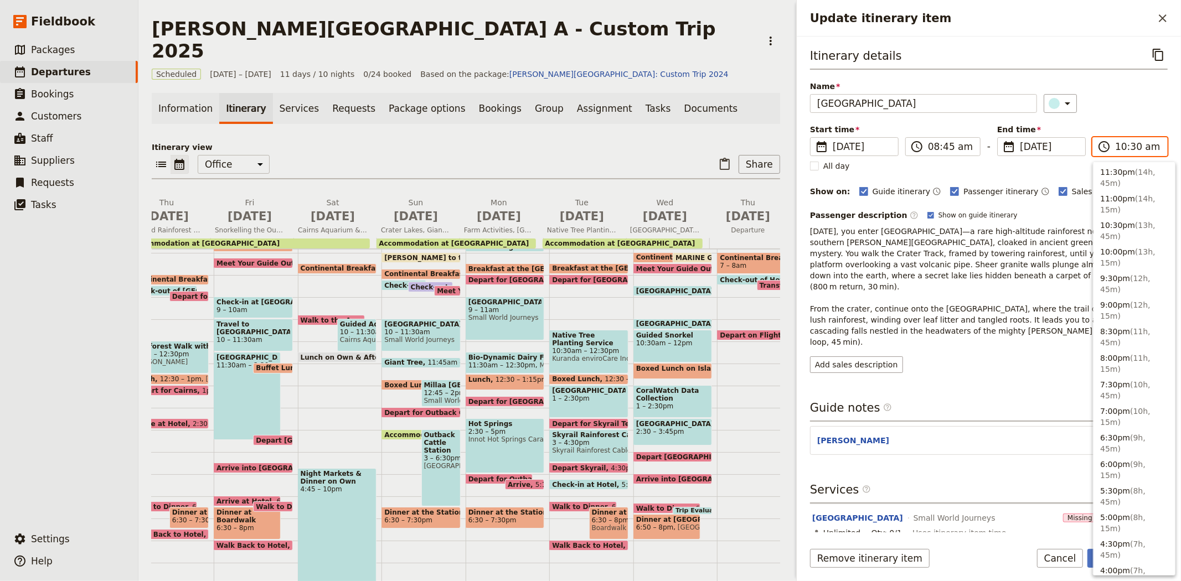
click at [1133, 145] on input "10:30 am" at bounding box center [1137, 146] width 45 height 13
click at [1132, 147] on input "10:30 am" at bounding box center [1137, 146] width 45 height 13
type input "10:15 am"
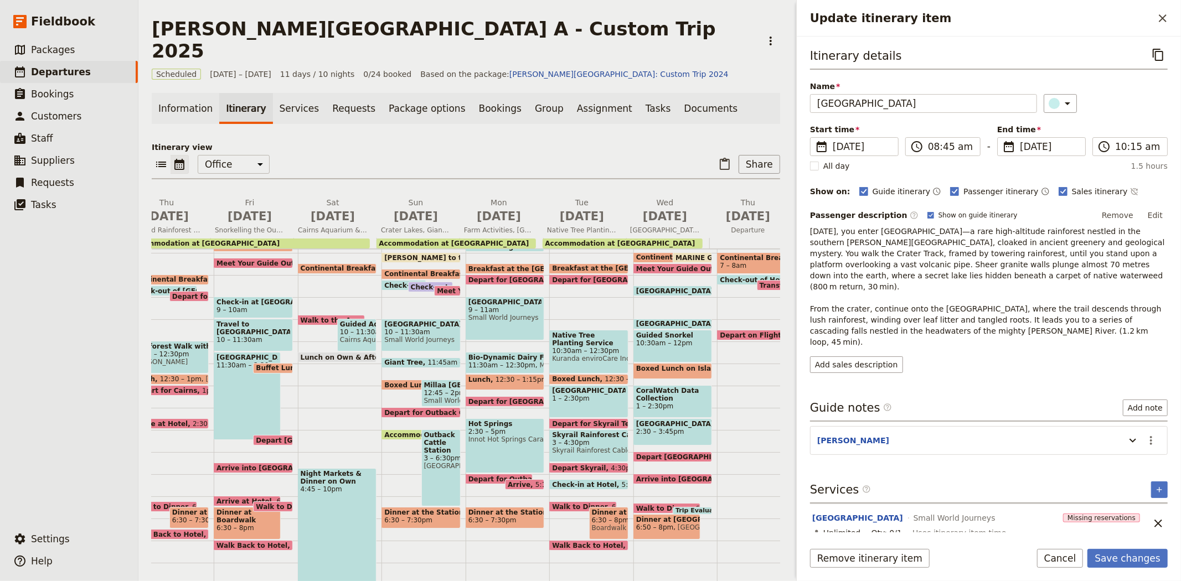
click at [1115, 109] on div "​" at bounding box center [1106, 103] width 125 height 19
click at [1140, 558] on button "Save changes" at bounding box center [1128, 558] width 80 height 19
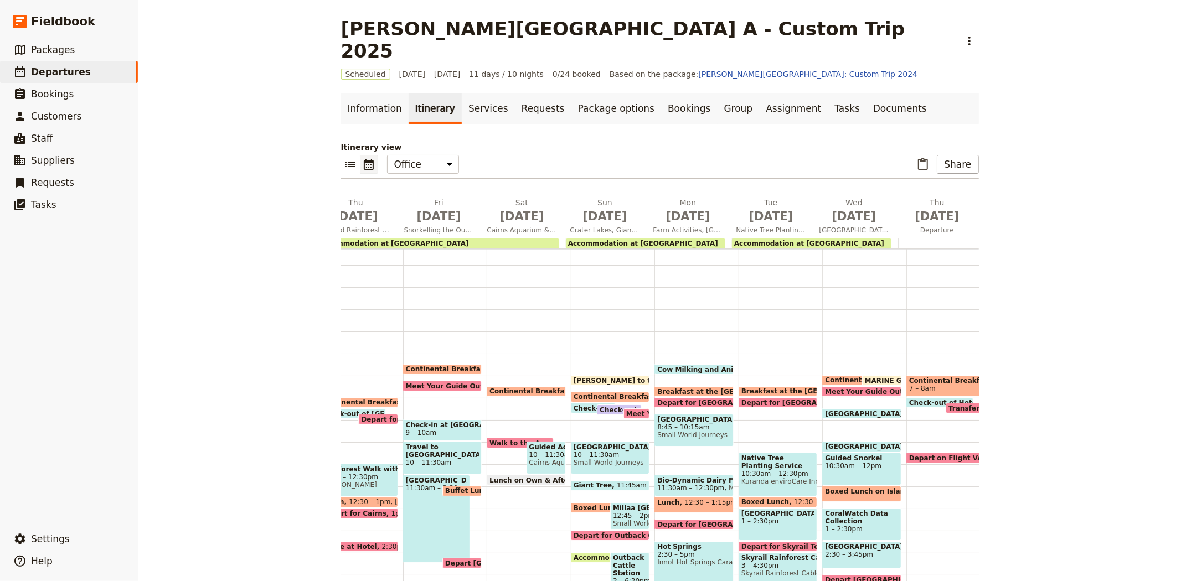
scroll to position [90, 0]
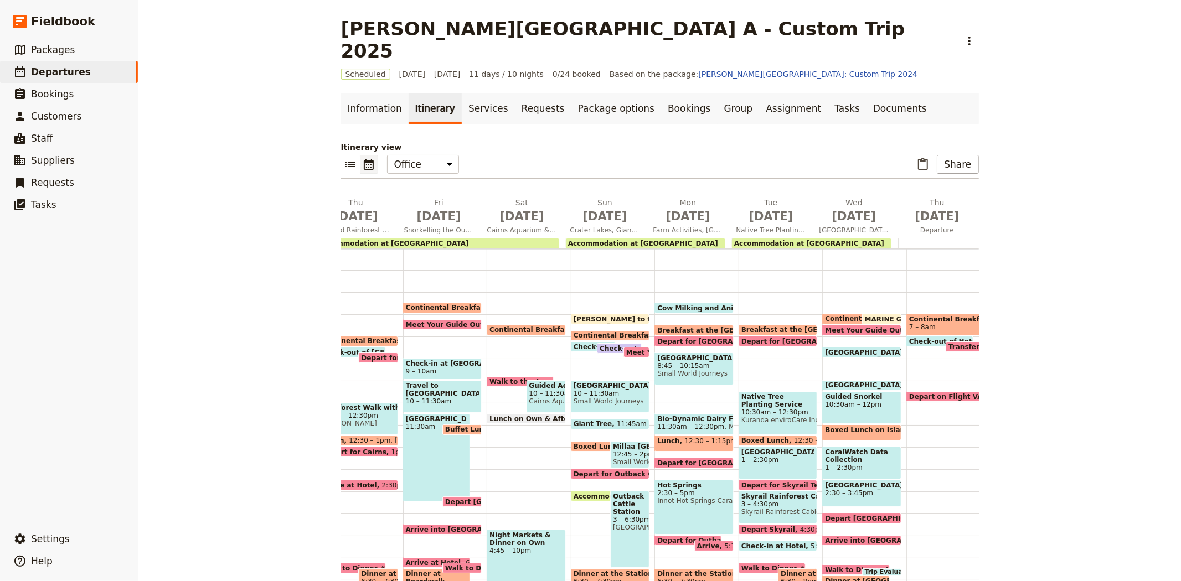
click at [665, 338] on span "Depart for [GEOGRAPHIC_DATA] Hike" at bounding box center [728, 341] width 143 height 7
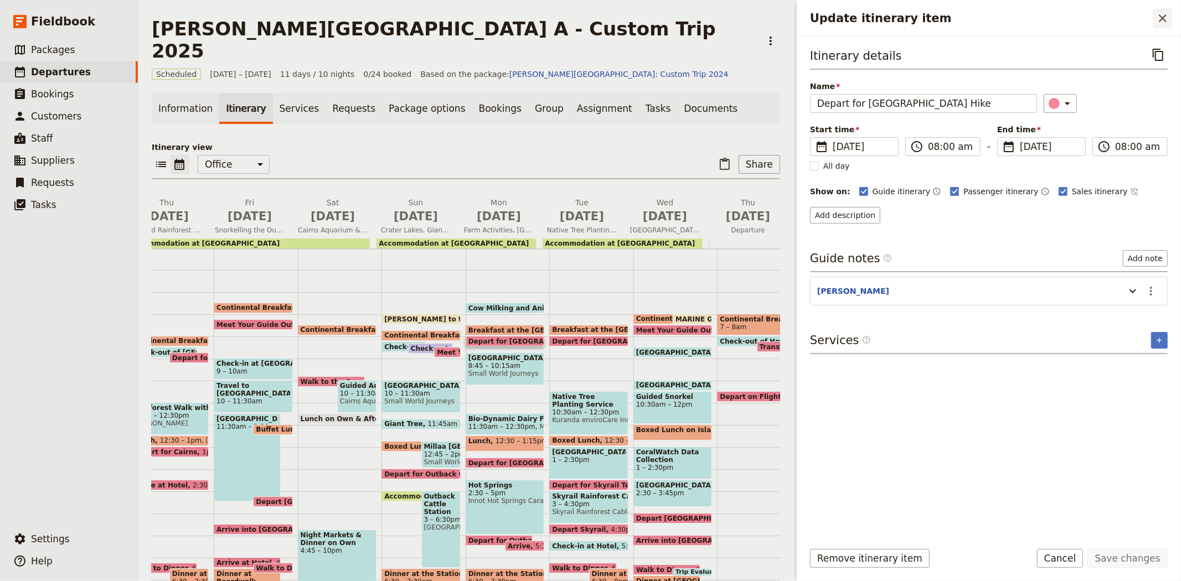
click at [1159, 14] on icon "Close drawer" at bounding box center [1162, 18] width 13 height 13
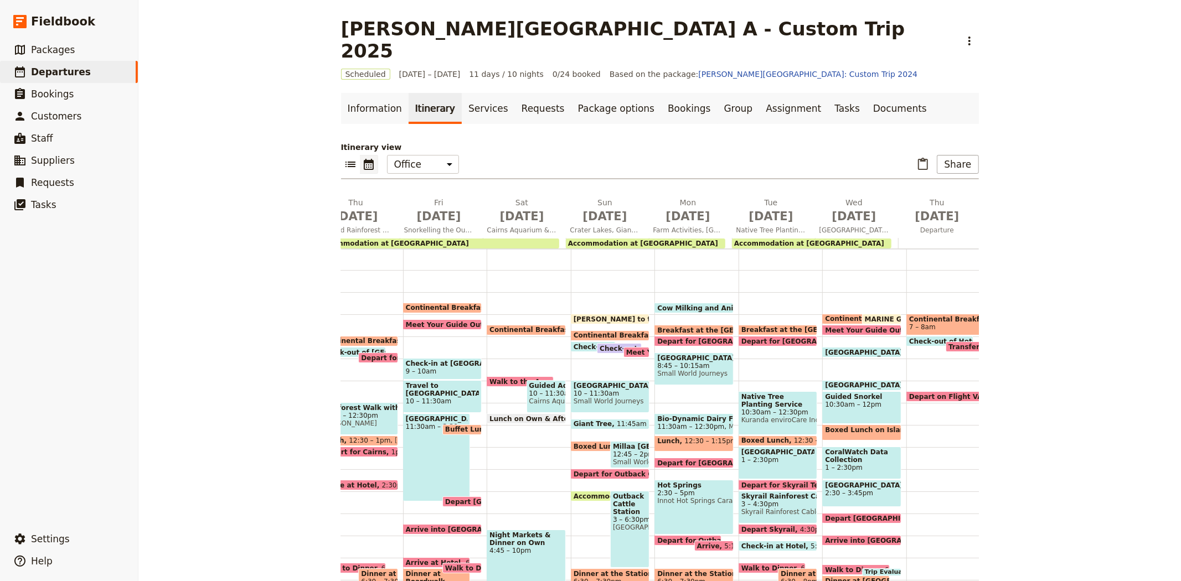
click at [655, 369] on div "Cow Milking and Animals 6:30am Woodleigh Cattle Station Breakfast at the Cattle…" at bounding box center [697, 425] width 84 height 532
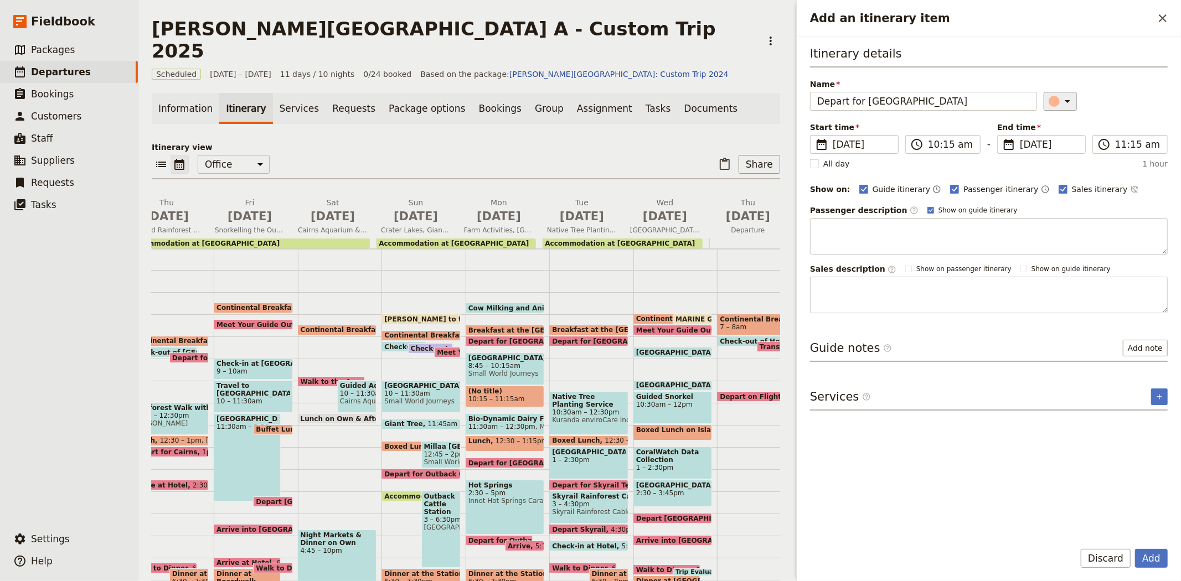
type input "Depart for Dairy Farm"
click at [1049, 97] on div "Add an itinerary item" at bounding box center [1054, 101] width 11 height 11
click at [1054, 169] on div "button" at bounding box center [1059, 163] width 11 height 11
click at [945, 141] on input "10:15 am" at bounding box center [950, 144] width 45 height 13
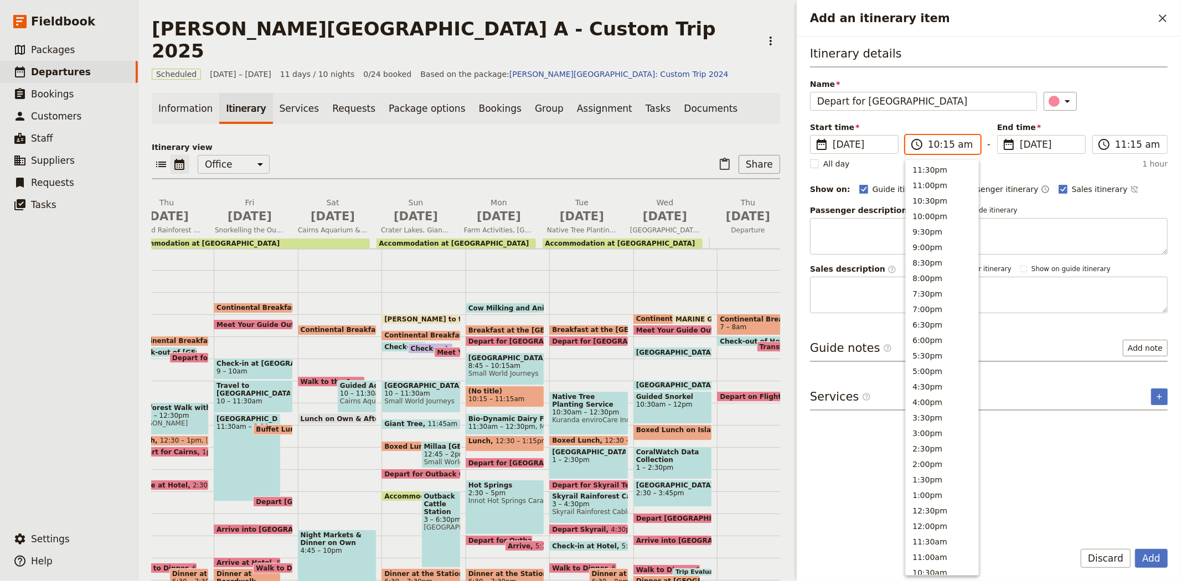
scroll to position [333, 0]
click at [927, 236] on button "10:30am" at bounding box center [942, 241] width 73 height 16
type input "10:30 am"
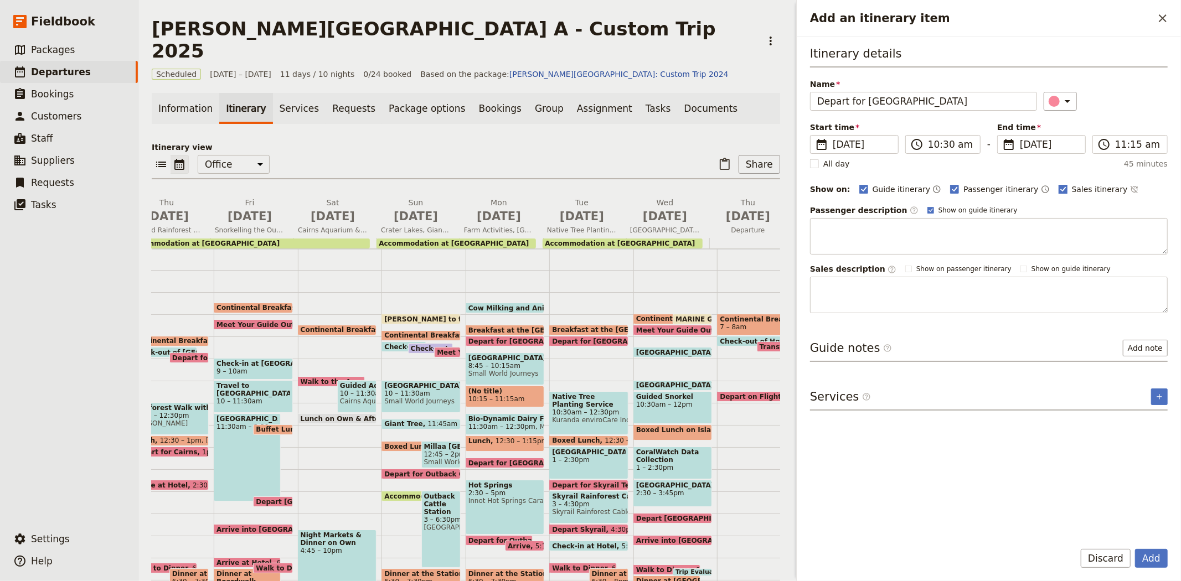
click at [1072, 193] on span "Sales itinerary" at bounding box center [1100, 189] width 56 height 11
click at [1058, 184] on input "Sales itinerary" at bounding box center [1058, 183] width 1 height 1
checkbox input "false"
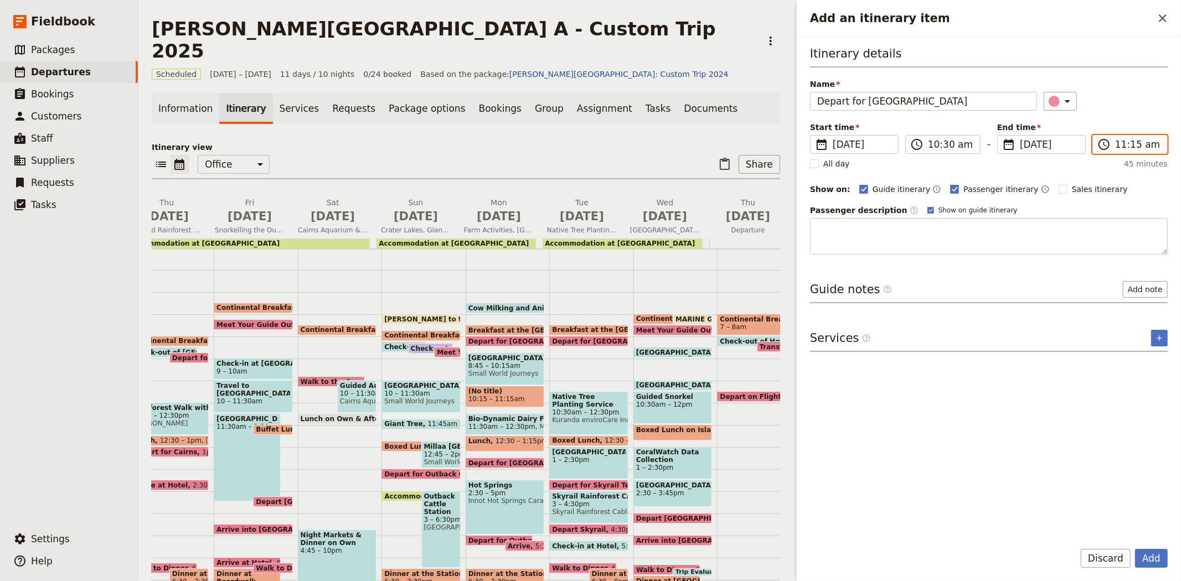
click at [1138, 141] on input "11:15 am" at bounding box center [1137, 144] width 45 height 13
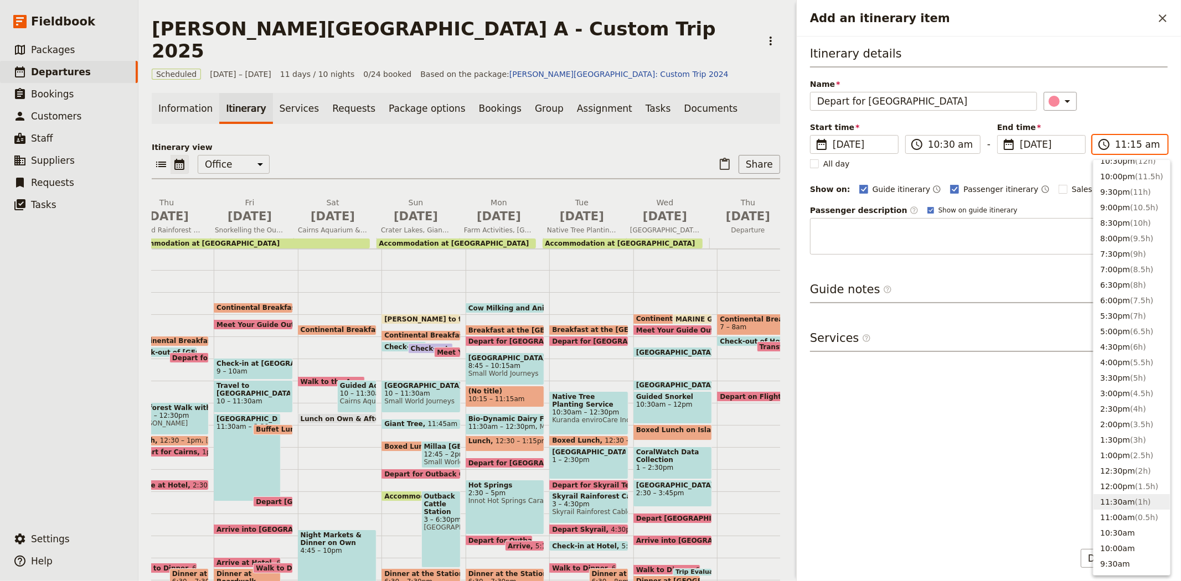
scroll to position [61, 0]
click at [1129, 512] on button "10:30am" at bounding box center [1132, 512] width 76 height 16
type input "10:30 am"
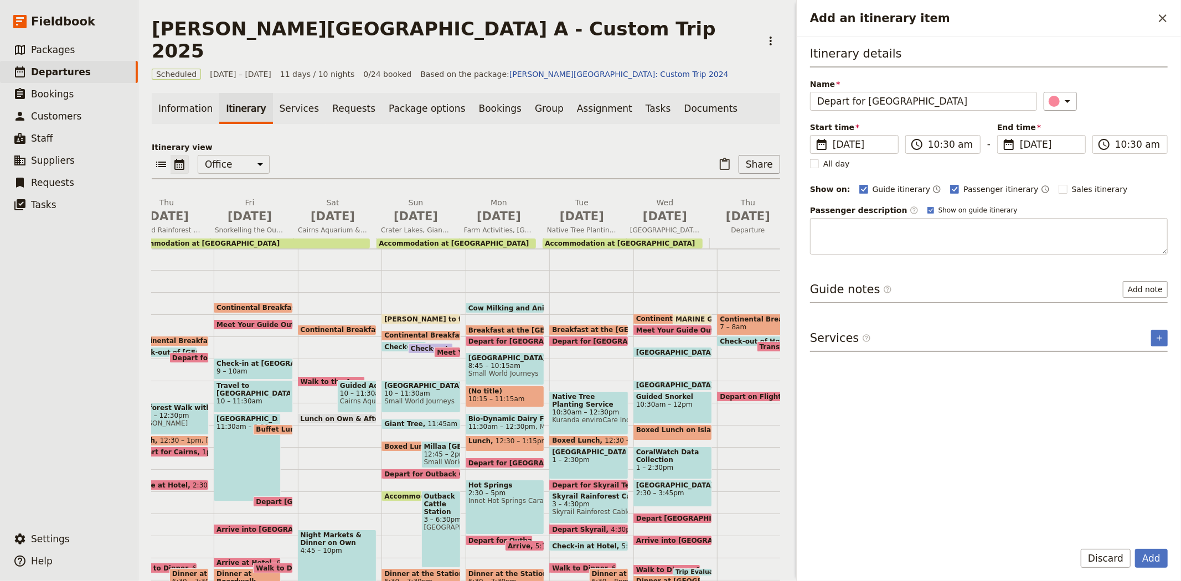
click at [968, 423] on div "Itinerary details Name Depart for Dairy Farm ​ Start time ​ 15 Sep 2025 15/09/2…" at bounding box center [989, 288] width 358 height 486
click at [1158, 558] on button "Add" at bounding box center [1151, 558] width 33 height 19
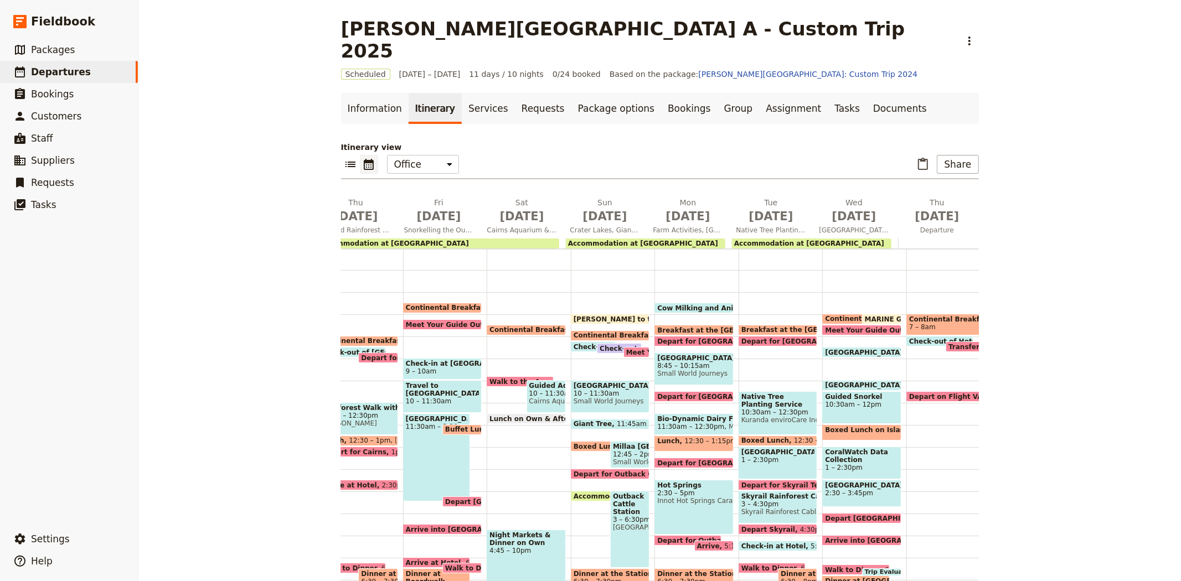
click at [683, 370] on span "Small World Journeys" at bounding box center [694, 374] width 74 height 8
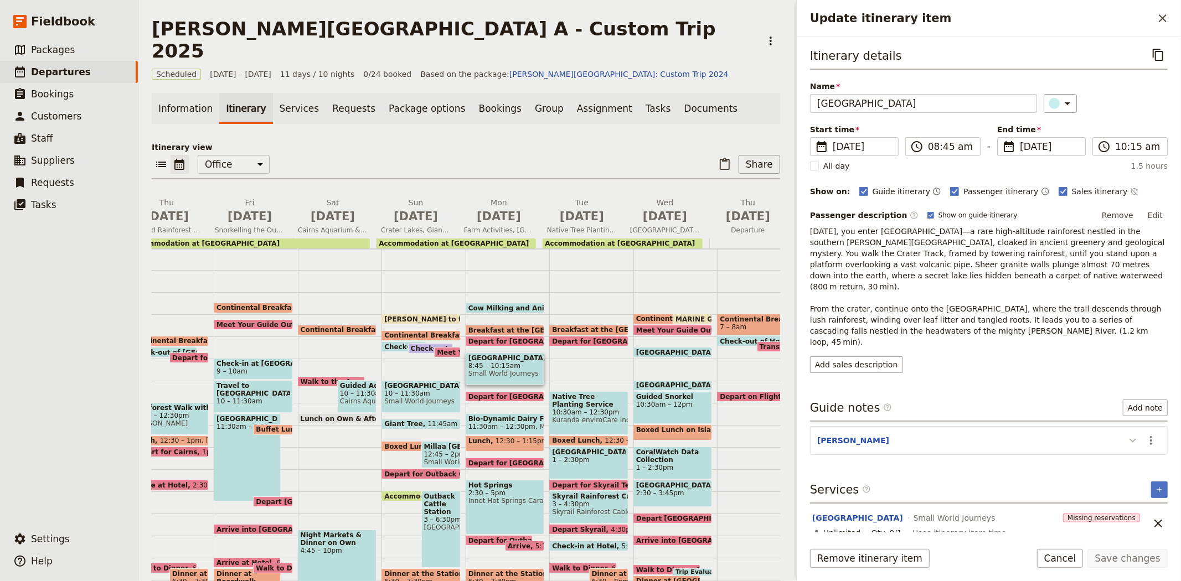
click at [1137, 434] on icon "Update itinerary item" at bounding box center [1132, 440] width 13 height 13
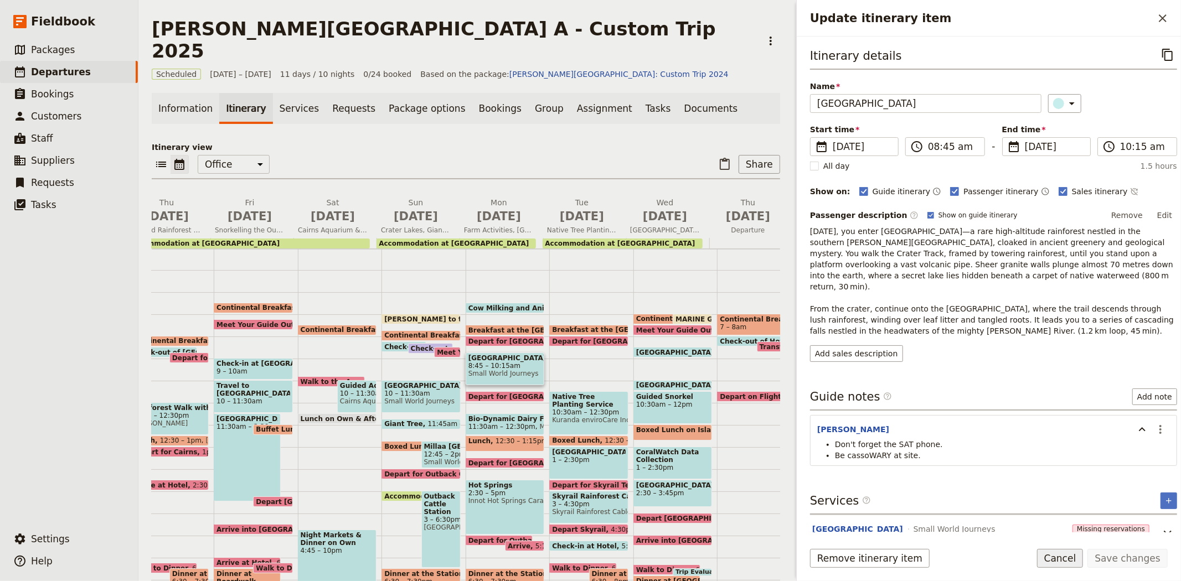
click at [1075, 562] on button "Cancel" at bounding box center [1060, 558] width 47 height 19
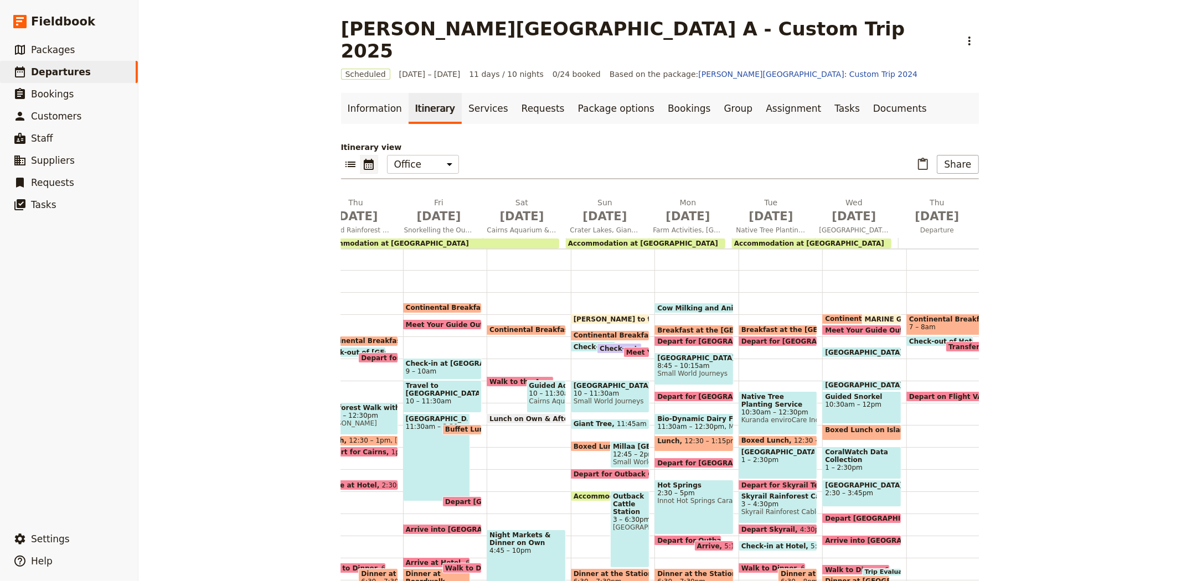
click at [673, 415] on span "Bio-Dynamic Dairy Farm" at bounding box center [694, 419] width 74 height 8
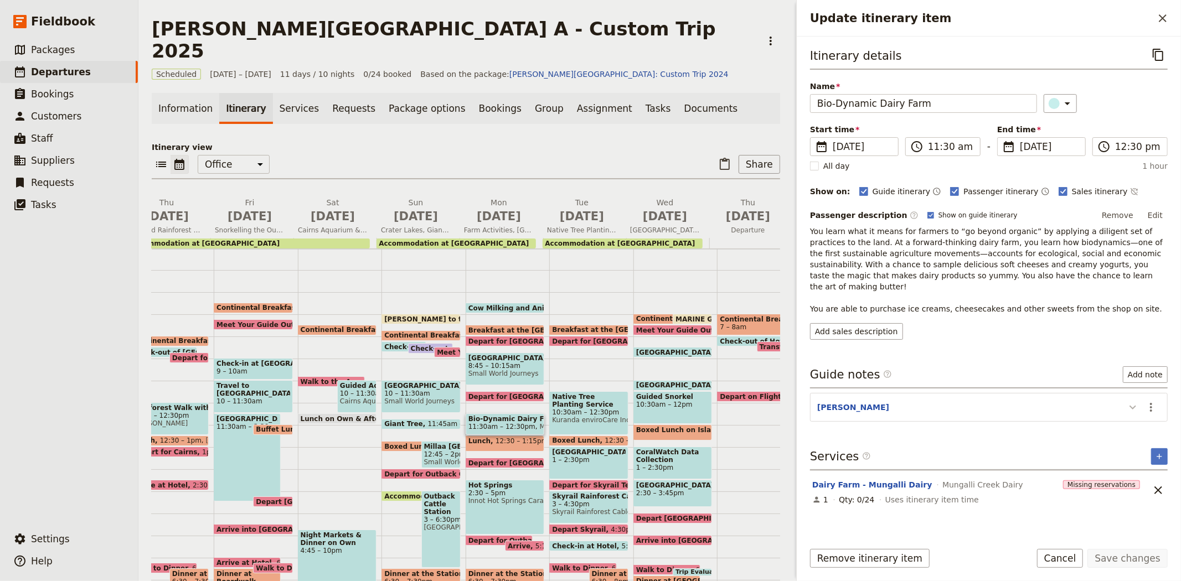
click at [1138, 401] on icon "Update itinerary item" at bounding box center [1132, 407] width 13 height 13
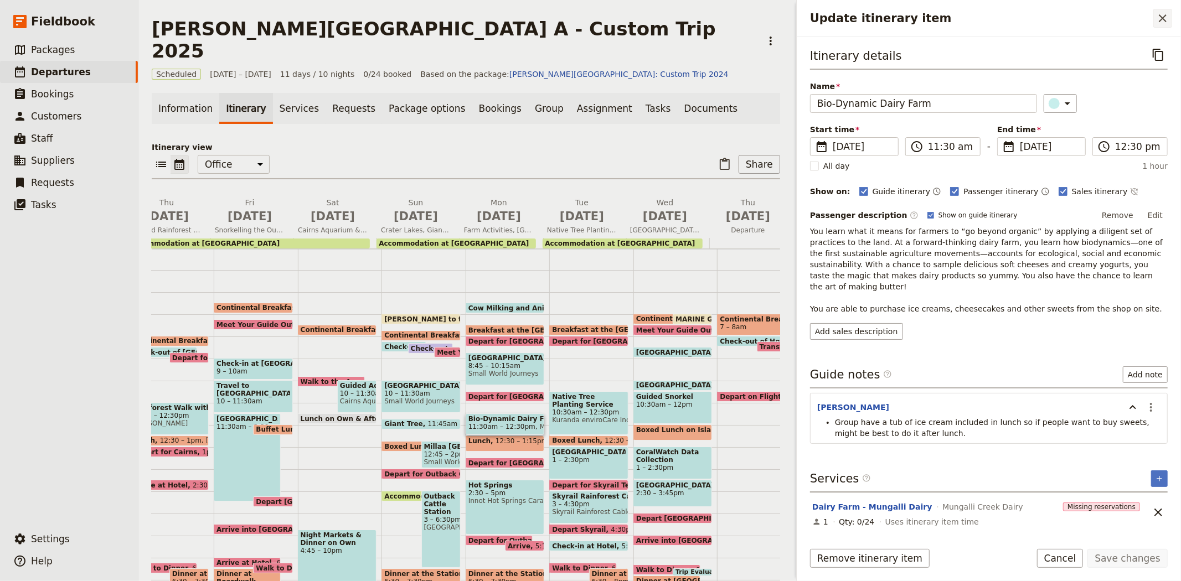
click at [1160, 20] on icon "Close drawer" at bounding box center [1162, 18] width 13 height 13
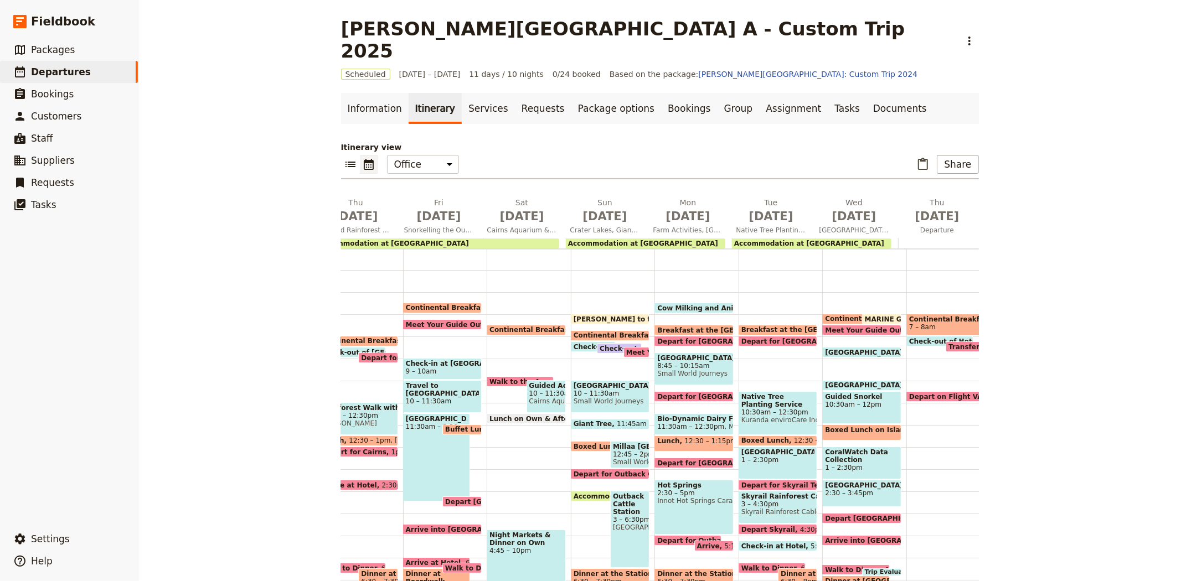
click at [685, 438] on span "12:30 – 1:15pm" at bounding box center [711, 444] width 52 height 13
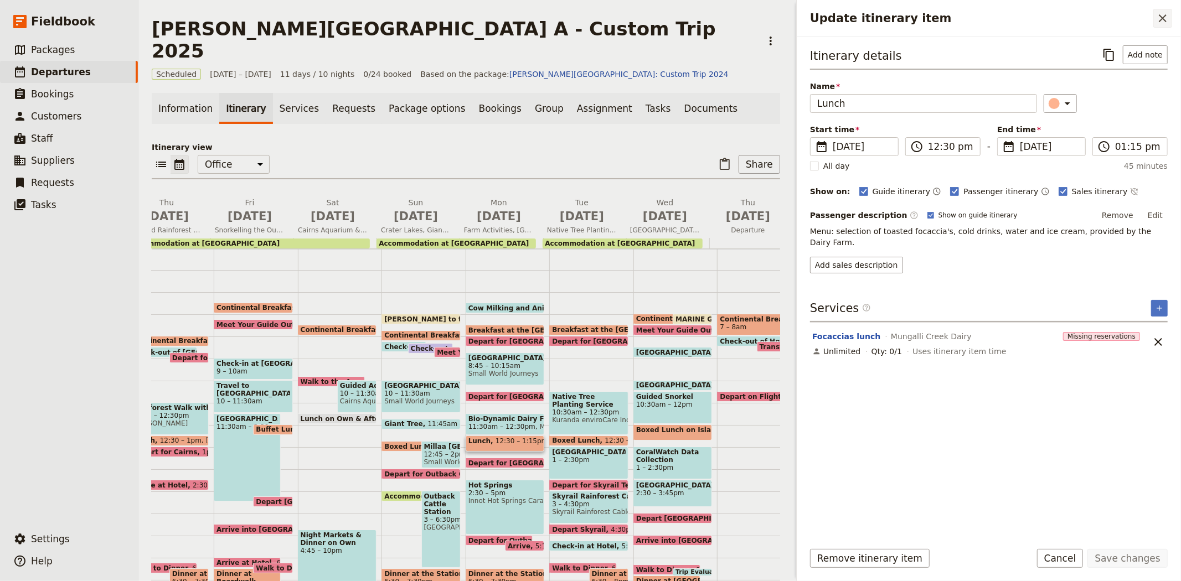
click at [1164, 20] on icon "Close drawer" at bounding box center [1162, 18] width 13 height 13
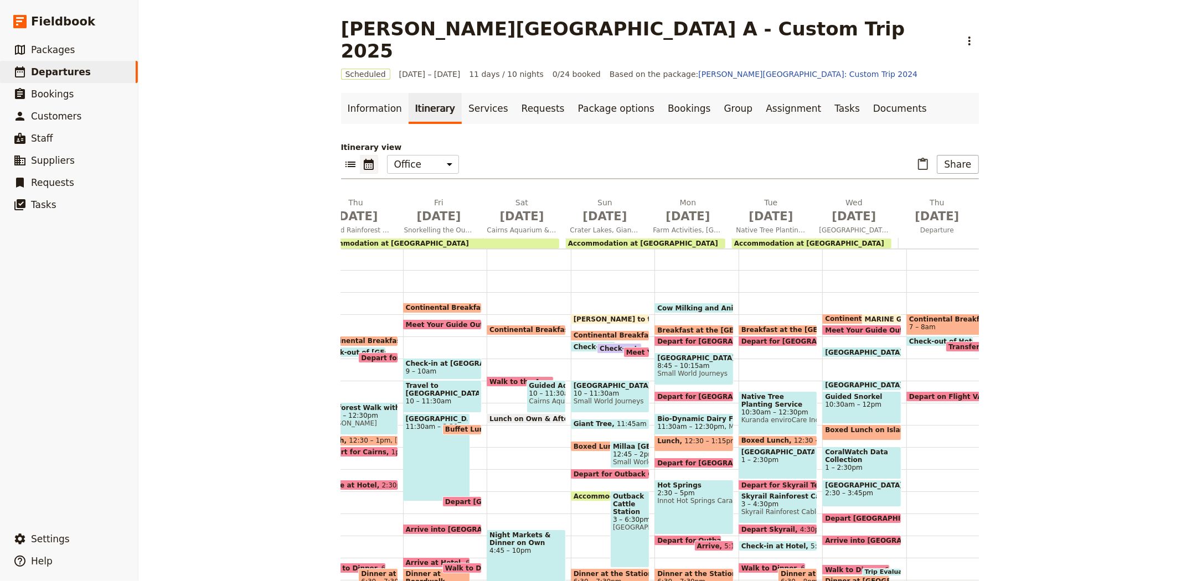
click at [676, 460] on span "Depart for [GEOGRAPHIC_DATA]" at bounding box center [719, 463] width 124 height 7
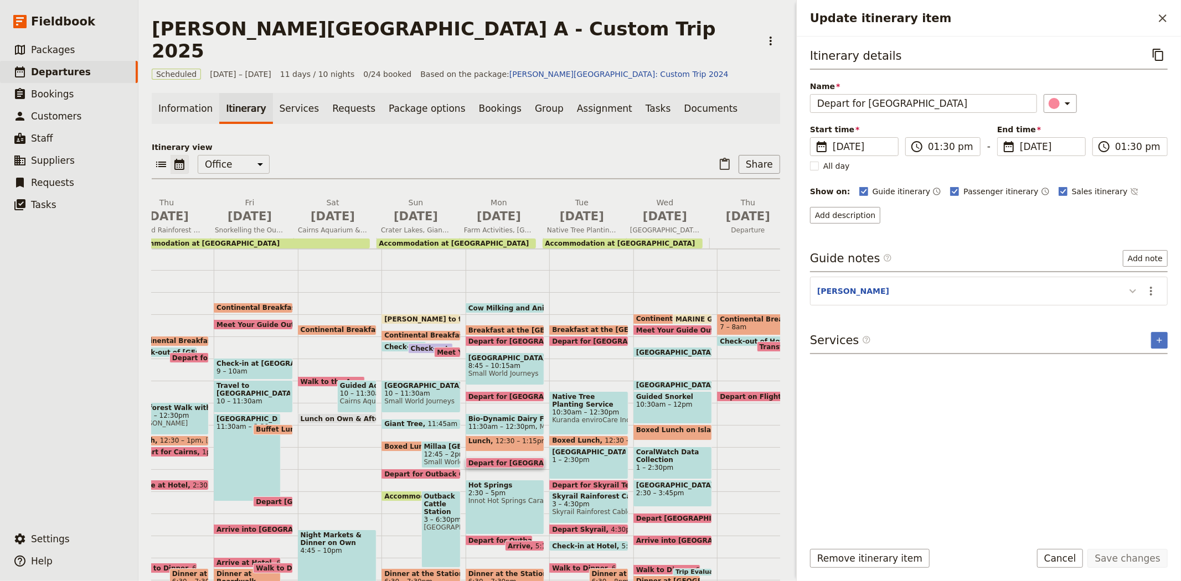
click at [1133, 294] on icon "Update itinerary item" at bounding box center [1132, 291] width 13 height 13
click at [1158, 10] on button "​" at bounding box center [1163, 18] width 19 height 19
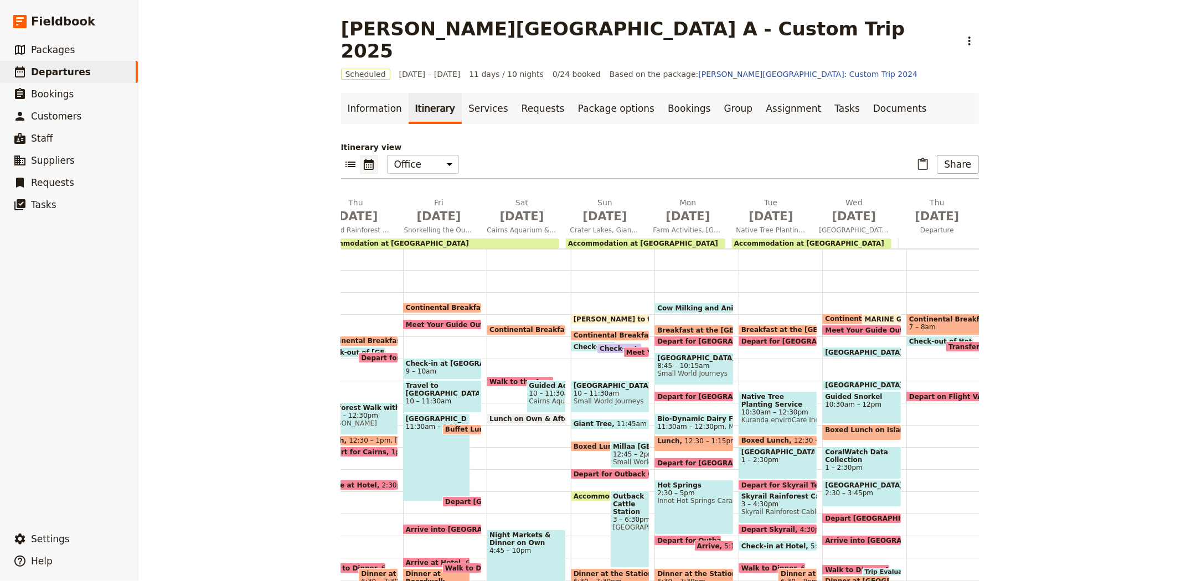
click at [688, 338] on span "Depart for [GEOGRAPHIC_DATA] Hike" at bounding box center [728, 341] width 143 height 7
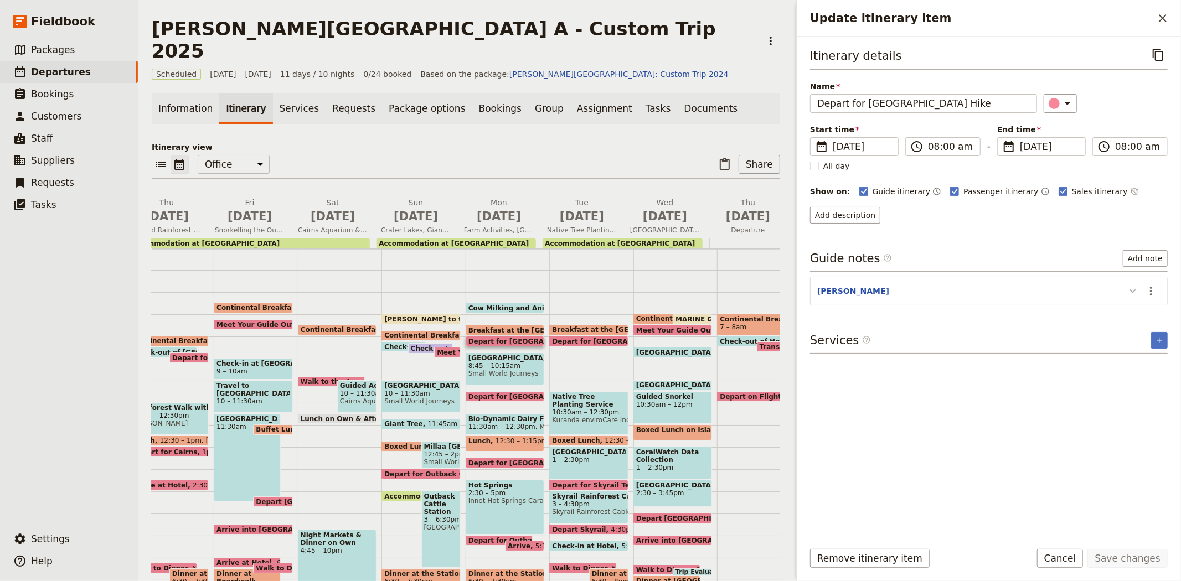
click at [1128, 290] on icon "Update itinerary item" at bounding box center [1132, 291] width 13 height 13
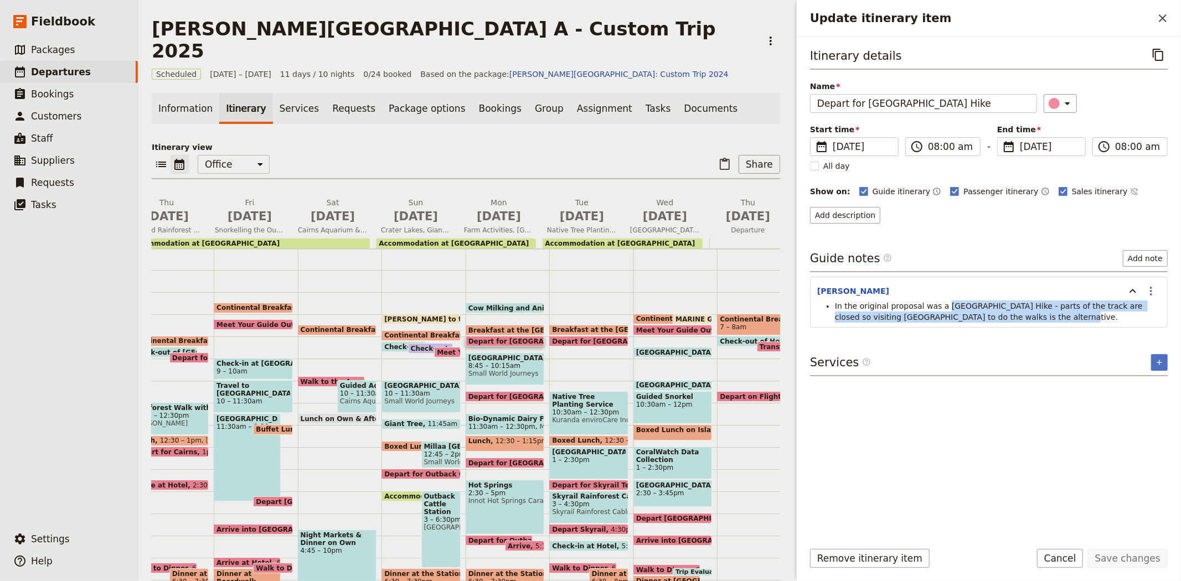
drag, startPoint x: 938, startPoint y: 306, endPoint x: 1075, endPoint y: 319, distance: 137.9
click at [1075, 319] on li "In the original proposal was a Nandroya Falls Hike - parts of the track are clo…" at bounding box center [998, 312] width 326 height 22
copy span "Nandroya Falls Hike - parts of the track are closed so visiting Mount Hypipamee…"
click at [1069, 562] on button "Cancel" at bounding box center [1060, 558] width 47 height 19
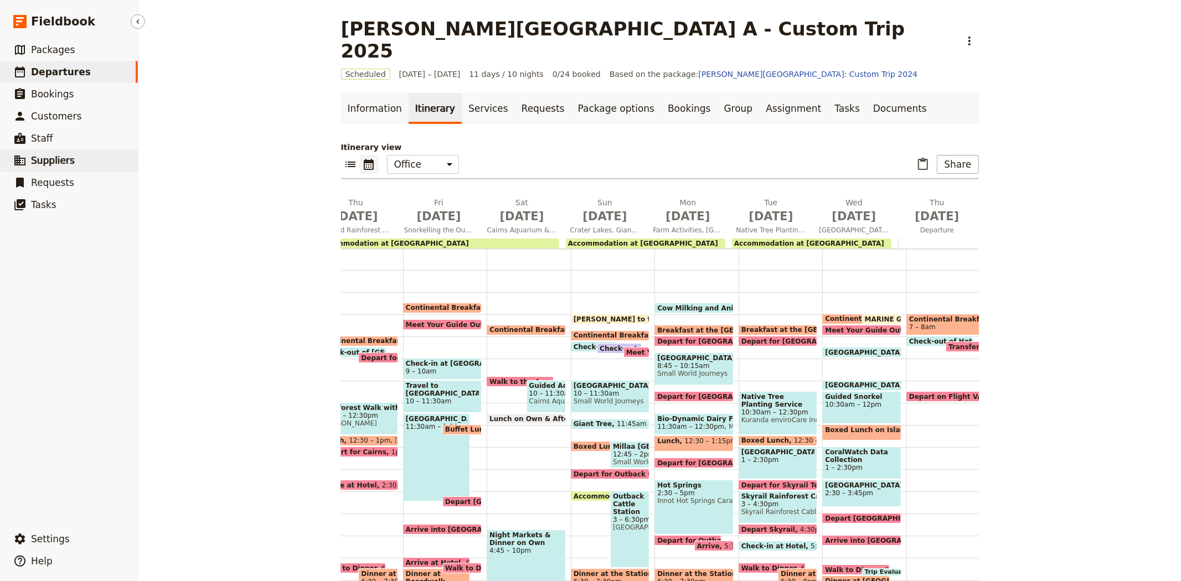
click at [70, 157] on link "​ Suppliers" at bounding box center [69, 161] width 138 height 22
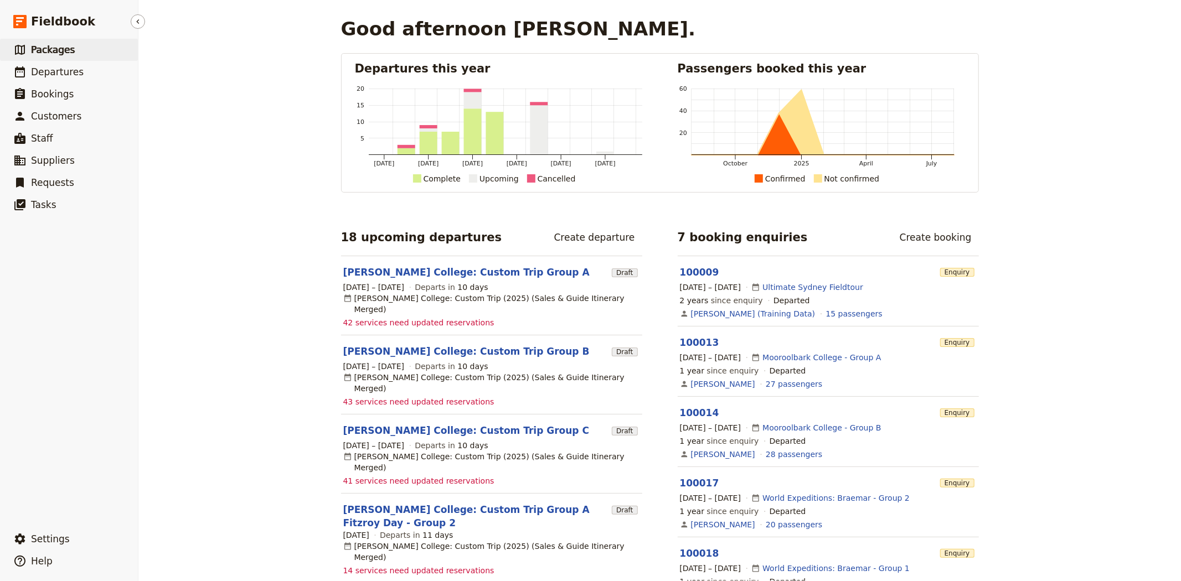
click at [76, 50] on link "​ Packages" at bounding box center [69, 50] width 138 height 22
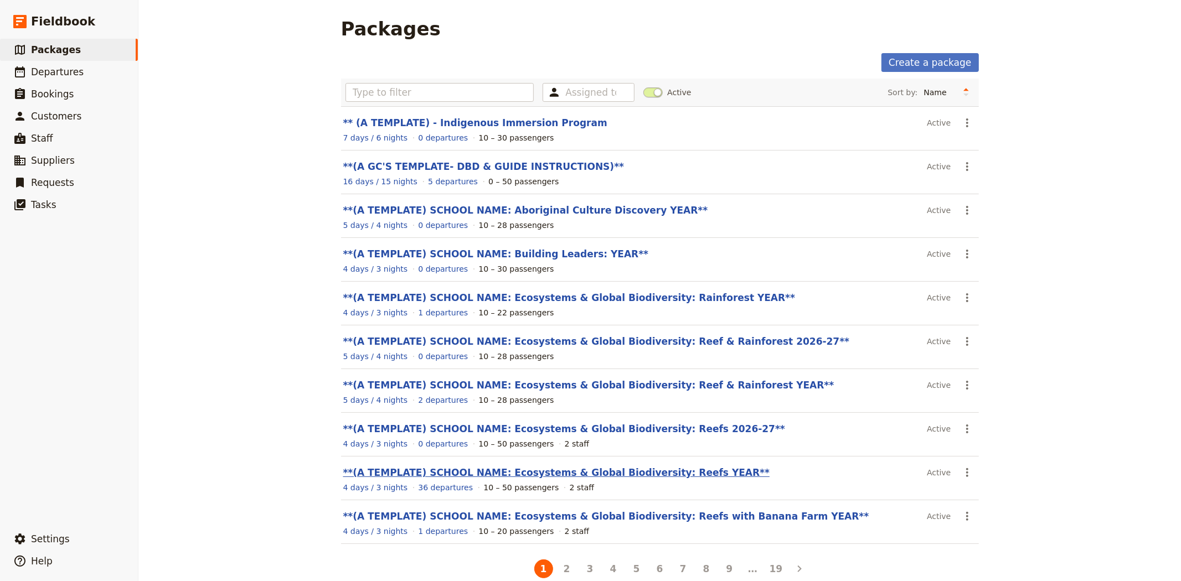
click at [611, 475] on link "**(A TEMPLATE) SCHOOL NAME: Ecosystems & Global Biodiversity: Reefs YEAR**" at bounding box center [556, 472] width 427 height 11
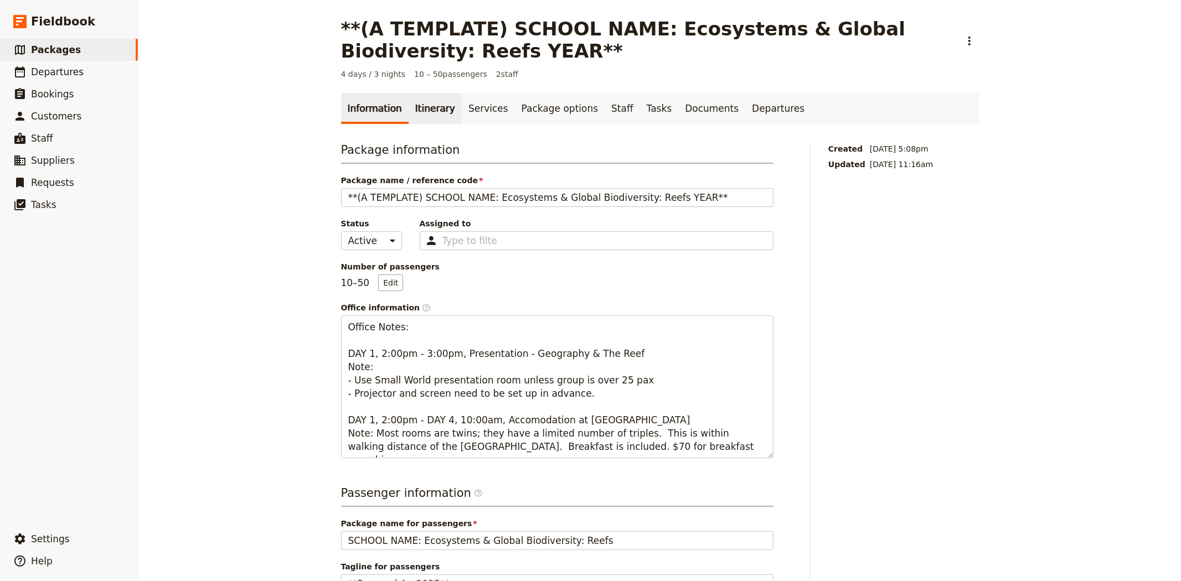
click at [413, 107] on link "Itinerary" at bounding box center [435, 108] width 53 height 31
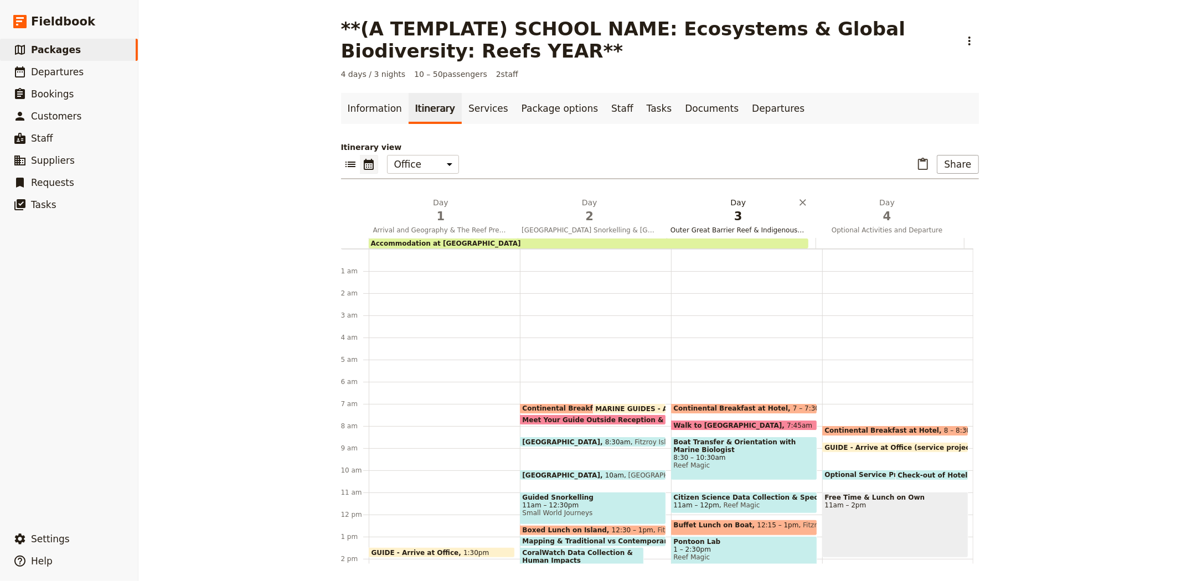
scroll to position [144, 0]
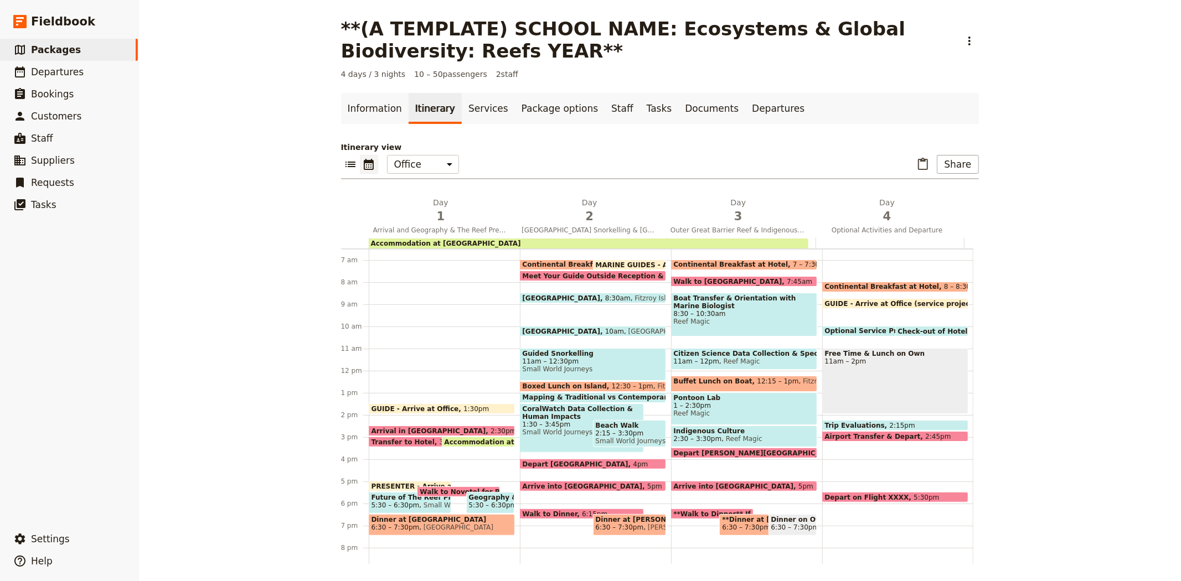
click at [840, 330] on span "Optional Service Project, Eco-Organic Banana Farm or Aboriginal Culture Experie…" at bounding box center [985, 331] width 321 height 8
select select "4"
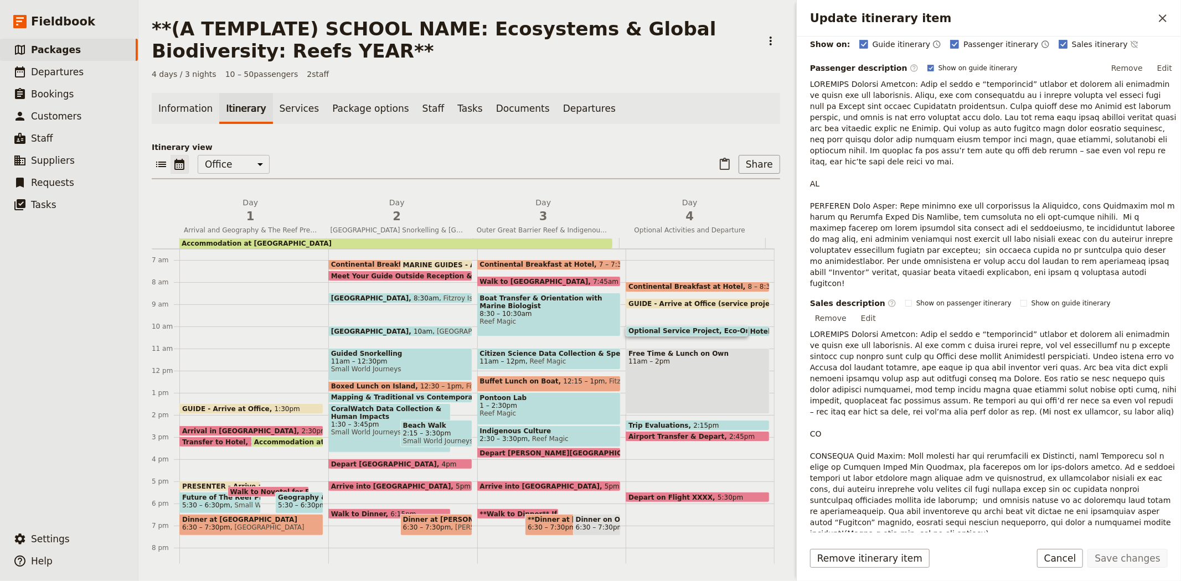
scroll to position [86, 0]
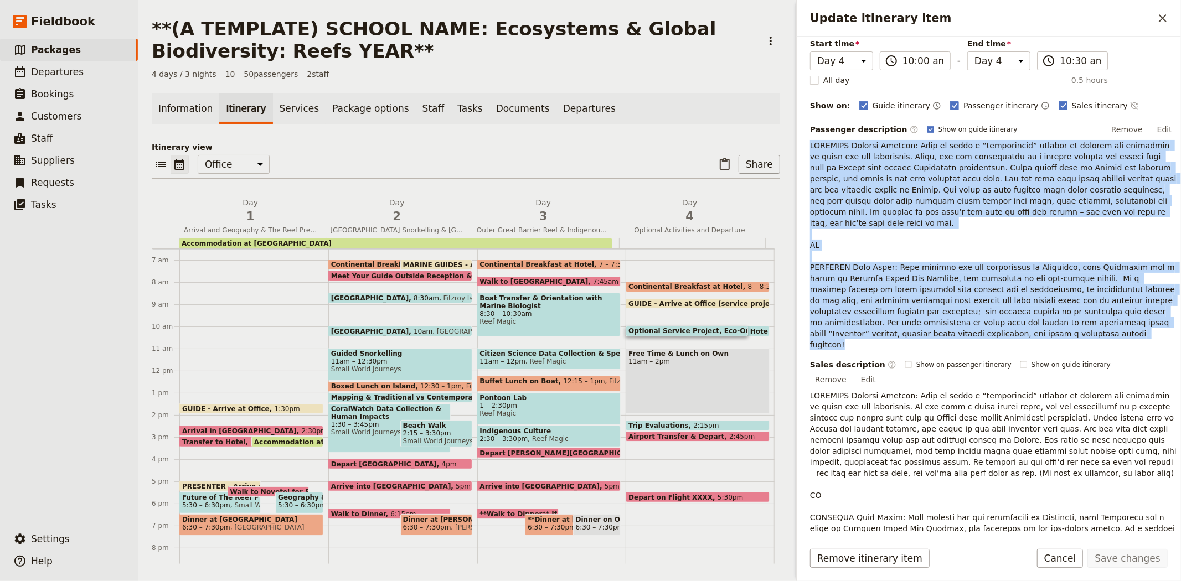
drag, startPoint x: 878, startPoint y: 325, endPoint x: 806, endPoint y: 141, distance: 196.7
click at [806, 141] on div "Itinerary details ​ Add note Name Optional Service Project, Eco-Organic Banana …" at bounding box center [989, 285] width 384 height 496
copy p "OPTIONAL Service Project: Part of being a “sustainable” tourist is helping the …"
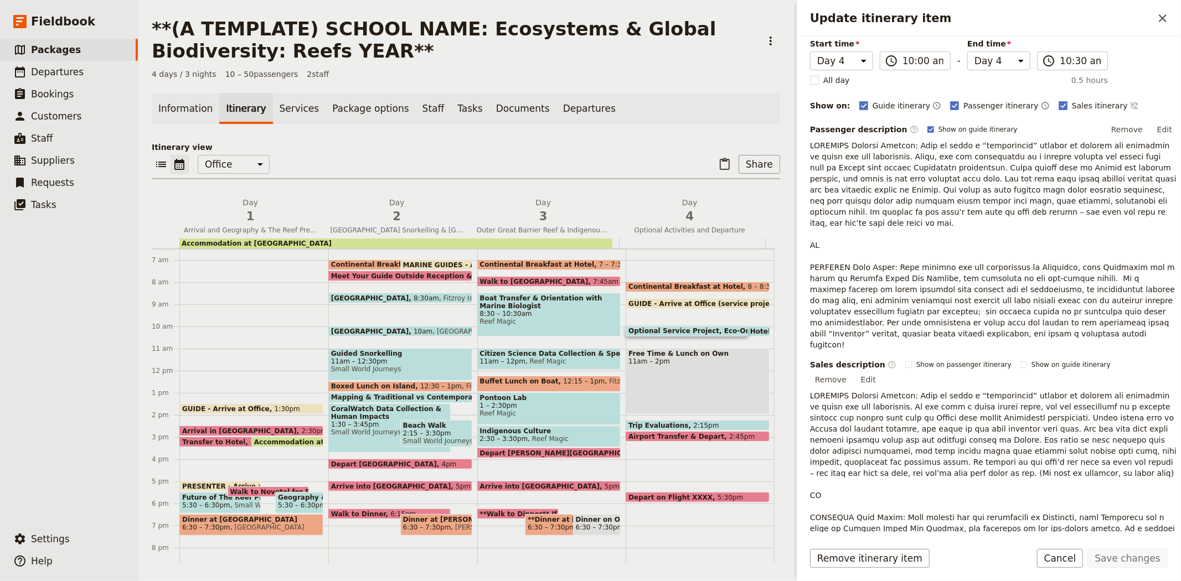
click at [915, 443] on p "Update itinerary item" at bounding box center [993, 584] width 367 height 388
drag, startPoint x: 916, startPoint y: 441, endPoint x: 1149, endPoint y: 429, distance: 232.9
click at [1149, 429] on p "Update itinerary item" at bounding box center [993, 584] width 367 height 388
copy p "(An hour in duration, no extra cost)"
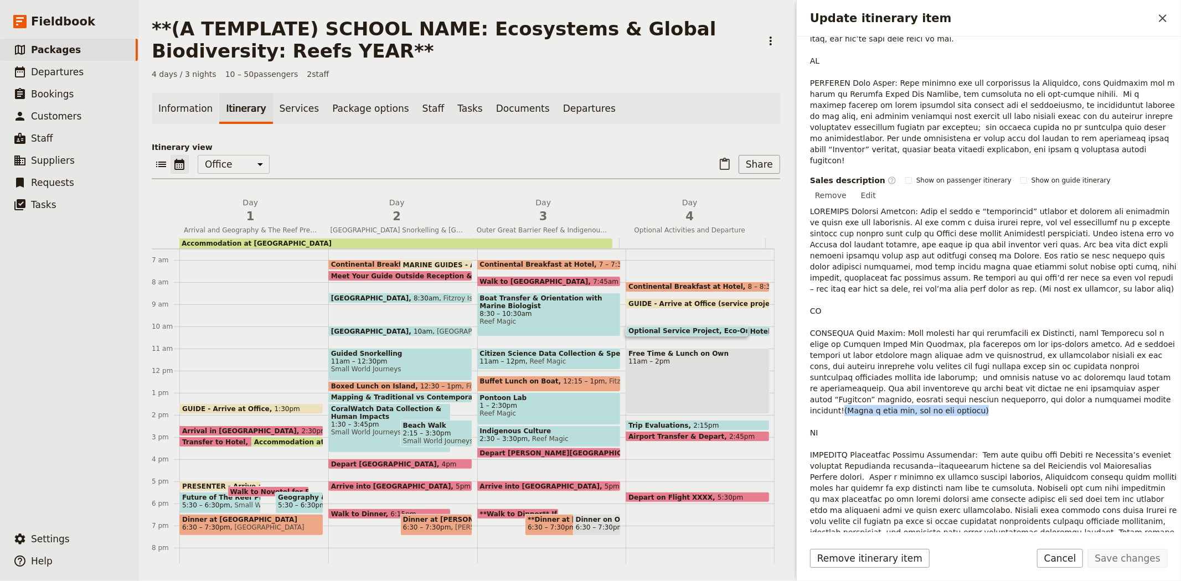
drag, startPoint x: 997, startPoint y: 366, endPoint x: 872, endPoint y: 367, distance: 125.2
click at [872, 367] on p "Update itinerary item" at bounding box center [993, 400] width 367 height 388
copy p "(Allow a half day, ask us for pricing)"
click at [1164, 24] on icon "Close drawer" at bounding box center [1162, 18] width 13 height 13
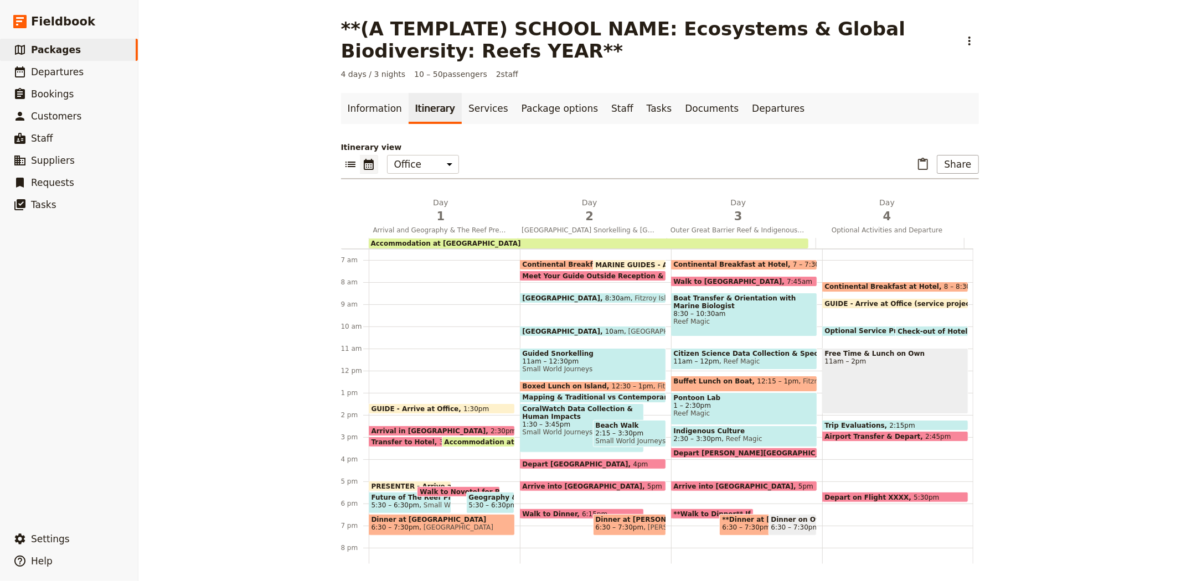
drag, startPoint x: 247, startPoint y: 168, endPoint x: 233, endPoint y: 169, distance: 13.9
click at [247, 168] on div "**(A TEMPLATE) SCHOOL NAME: Ecosystems & Global Biodiversity: Reefs YEAR** ​ 4 …" at bounding box center [659, 290] width 1043 height 581
click at [43, 159] on span "Suppliers" at bounding box center [53, 160] width 44 height 11
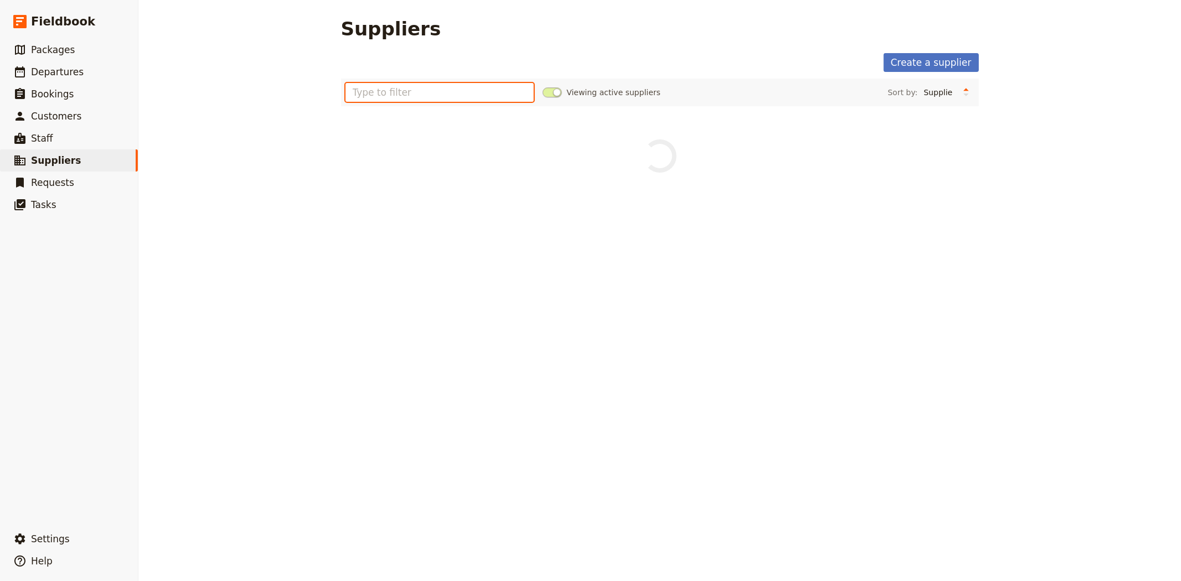
click at [430, 92] on input "text" at bounding box center [440, 92] width 189 height 19
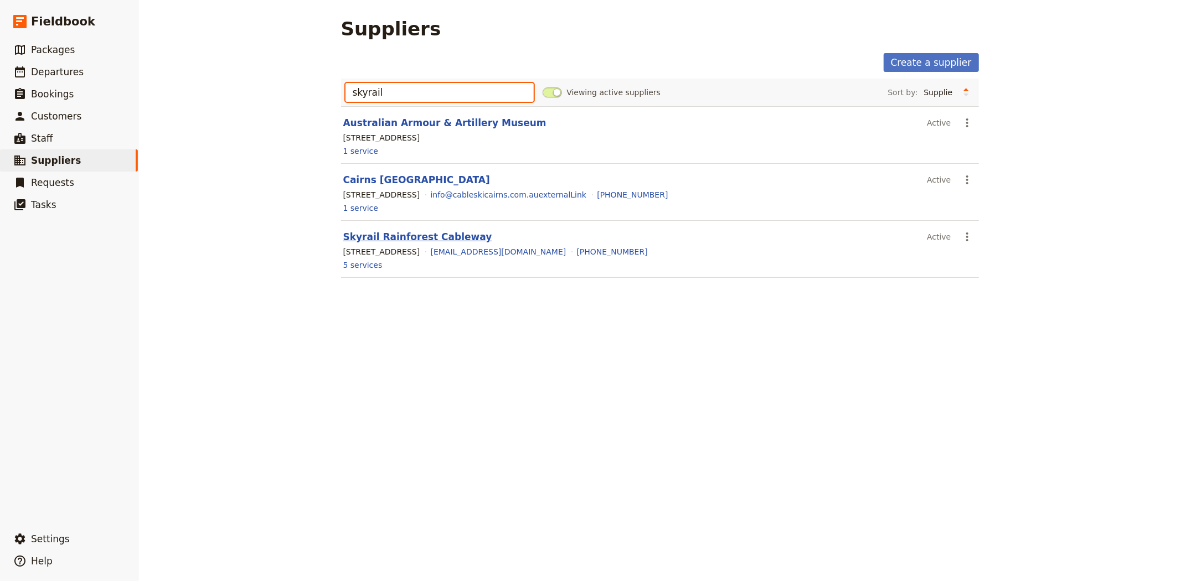
type input "skyrail"
click at [368, 243] on link "Skyrail Rainforest Cableway" at bounding box center [417, 236] width 149 height 11
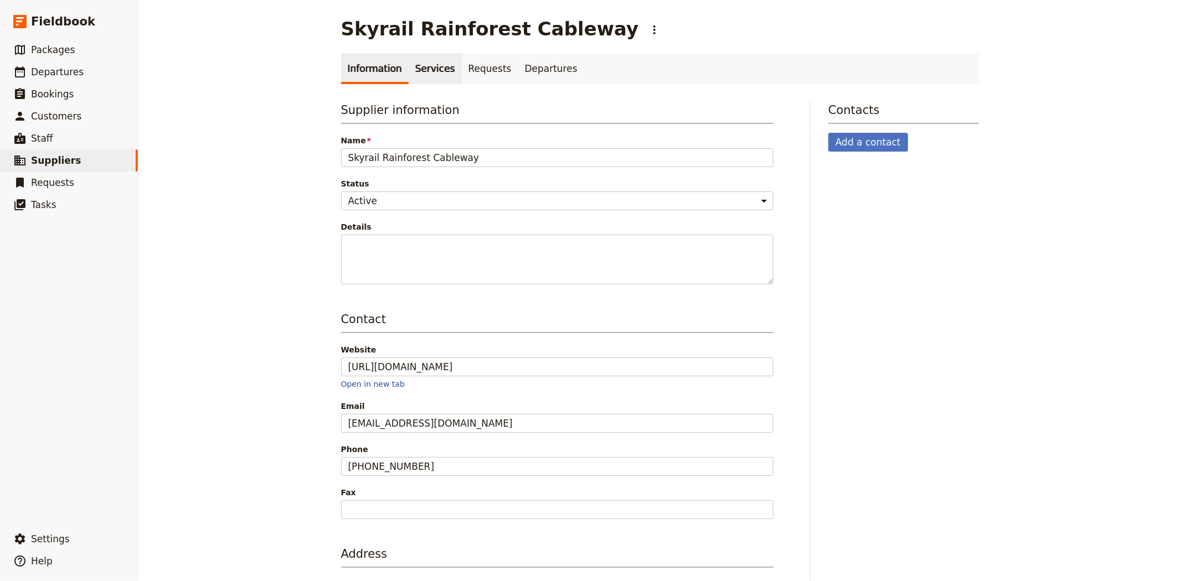
click at [433, 70] on link "Services" at bounding box center [435, 68] width 53 height 31
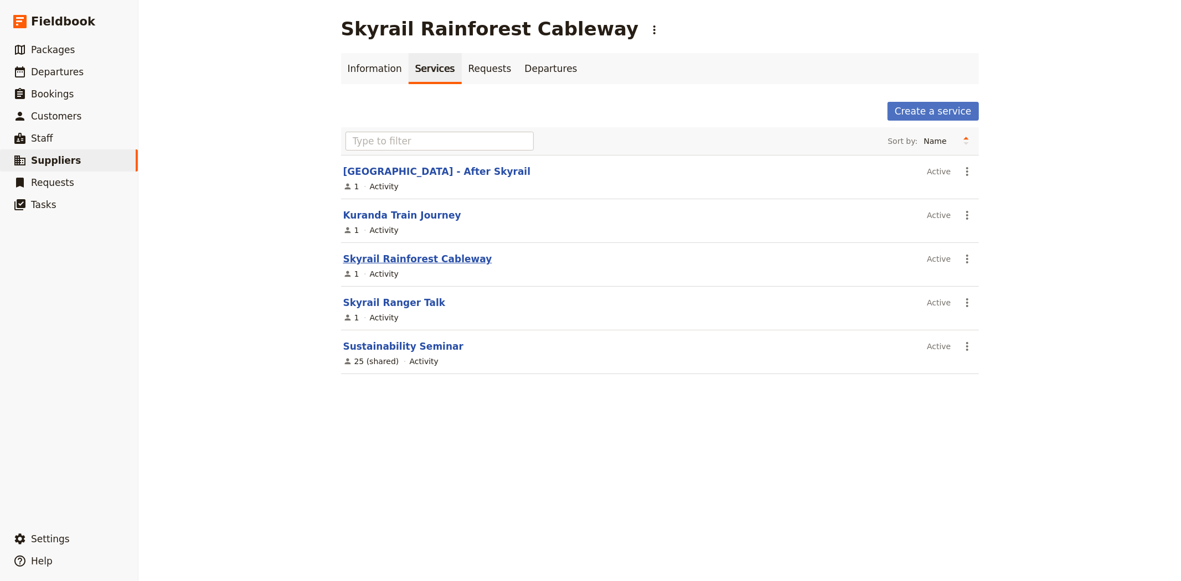
click at [398, 258] on link "Skyrail Rainforest Cableway" at bounding box center [417, 259] width 149 height 11
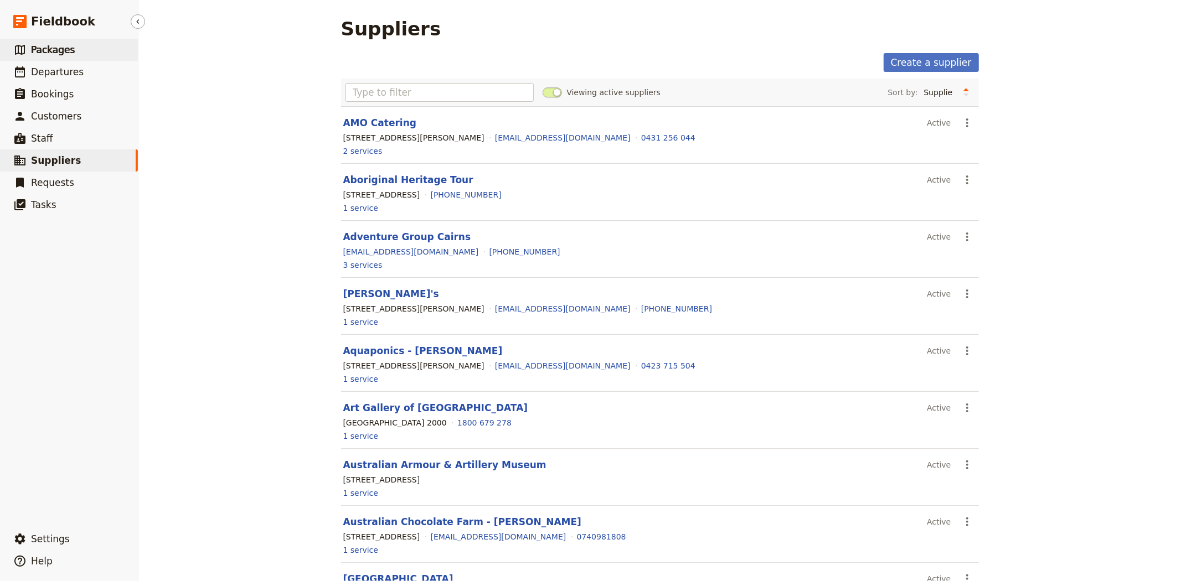
click at [32, 42] on link "​ Packages" at bounding box center [69, 50] width 138 height 22
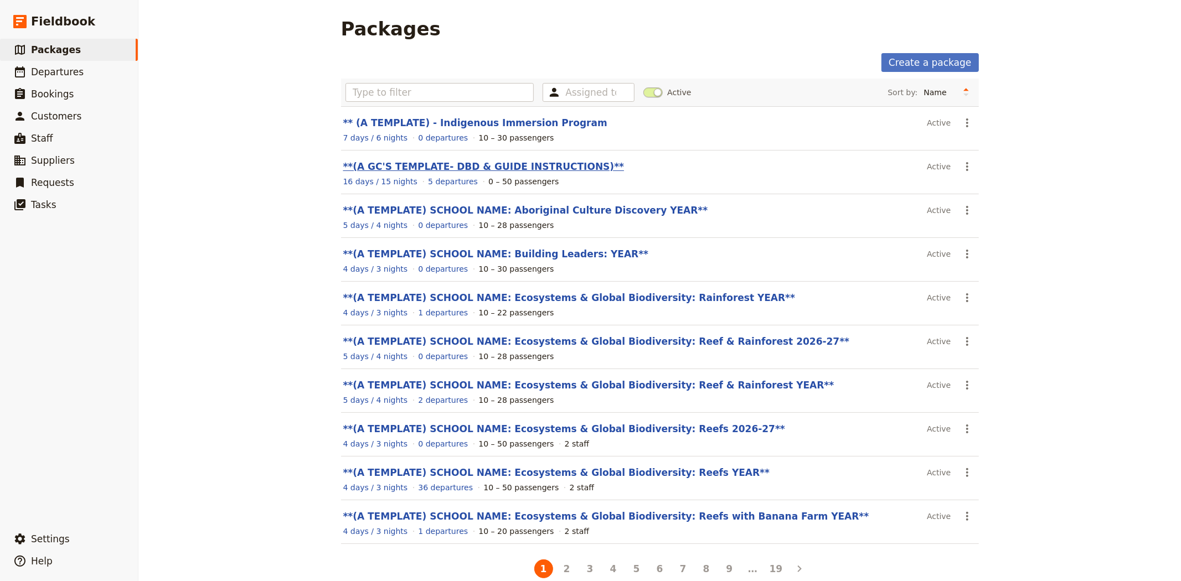
click at [470, 166] on link "**(A GC'S TEMPLATE- DBD & GUIDE INSTRUCTIONS)**" at bounding box center [483, 166] width 281 height 11
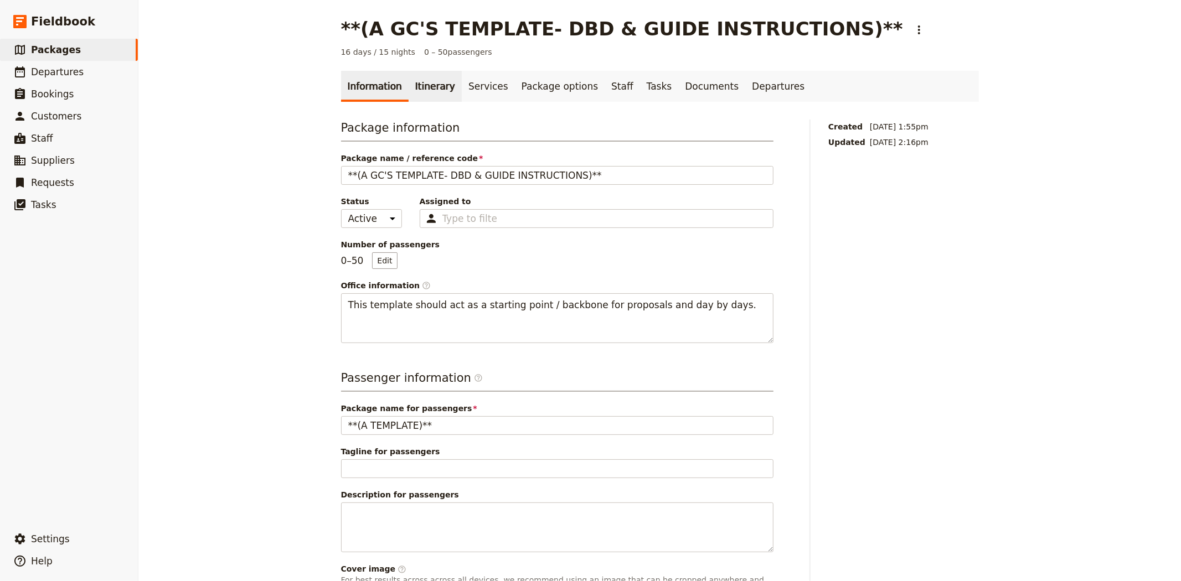
click at [416, 86] on link "Itinerary" at bounding box center [435, 86] width 53 height 31
